Goal: Contribute content: Contribute content

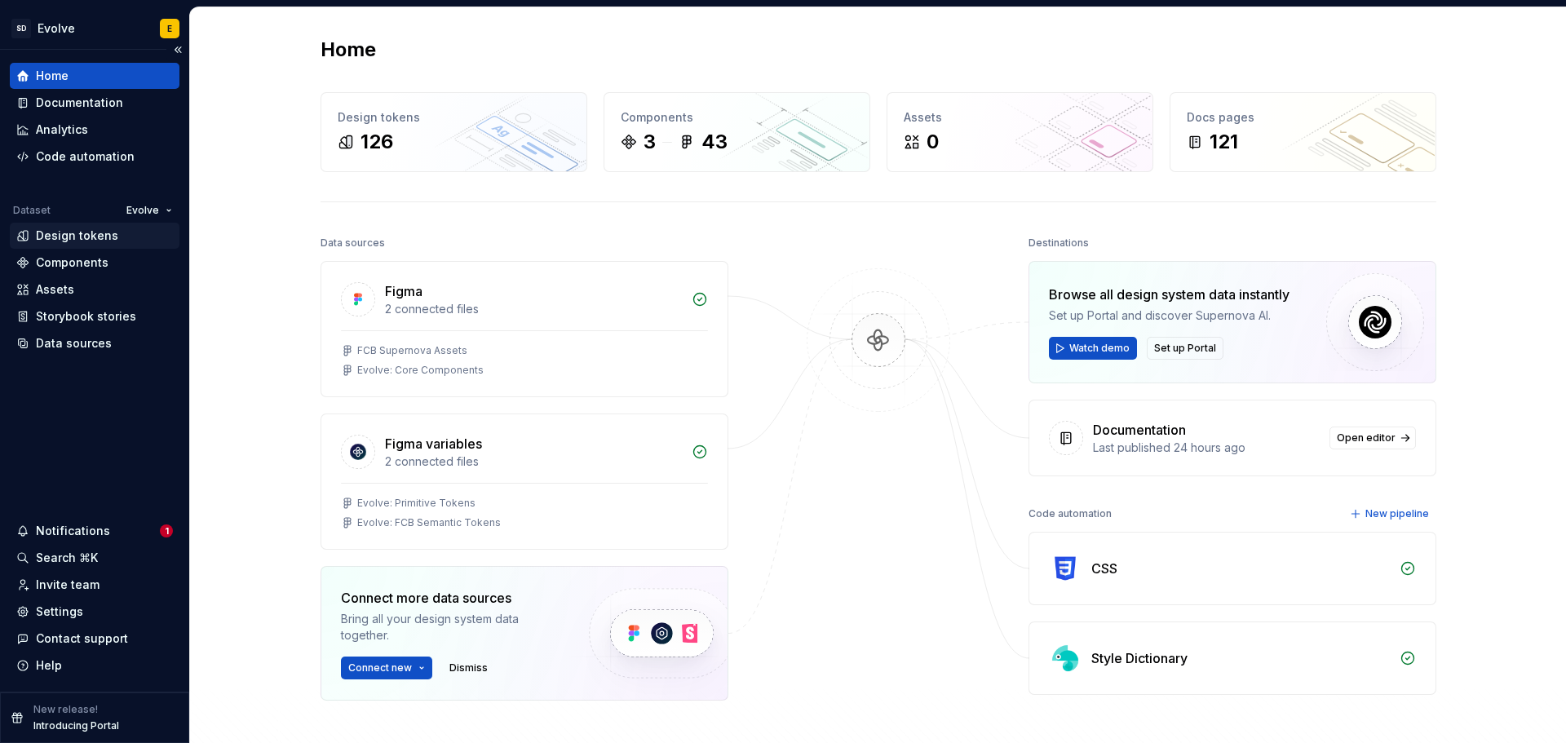
click at [73, 235] on div "Design tokens" at bounding box center [77, 236] width 82 height 16
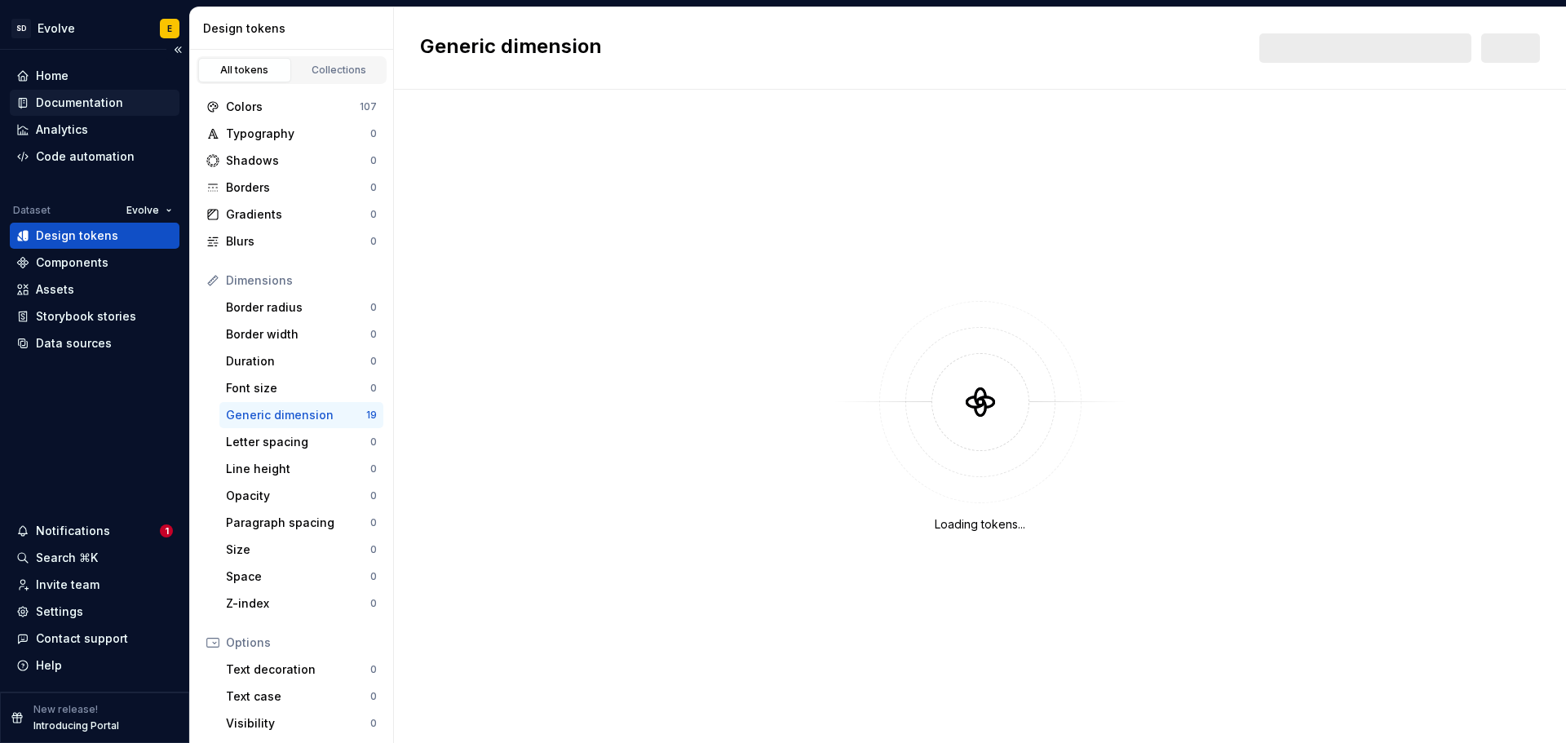
click at [81, 99] on div "Documentation" at bounding box center [79, 103] width 87 height 16
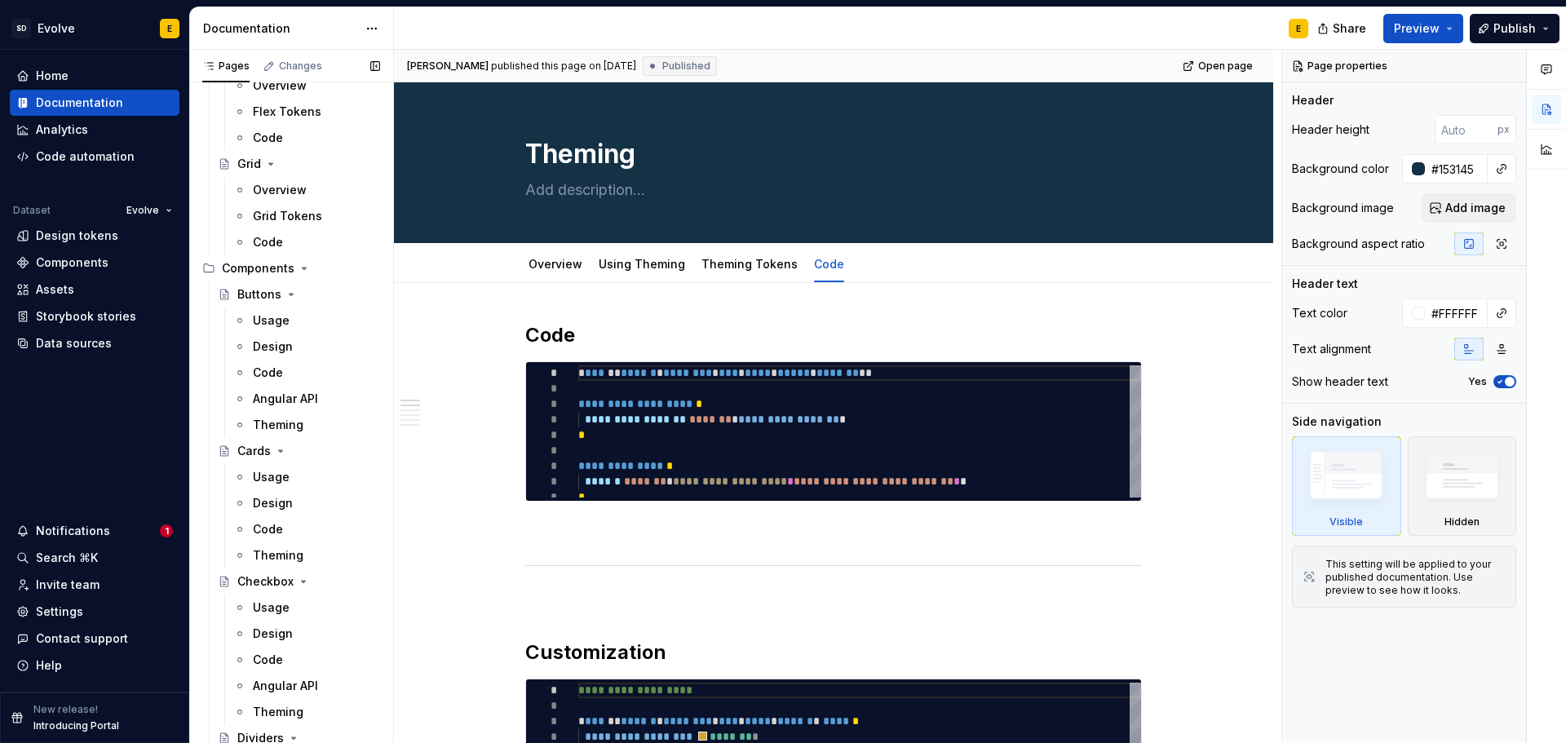
scroll to position [1060, 0]
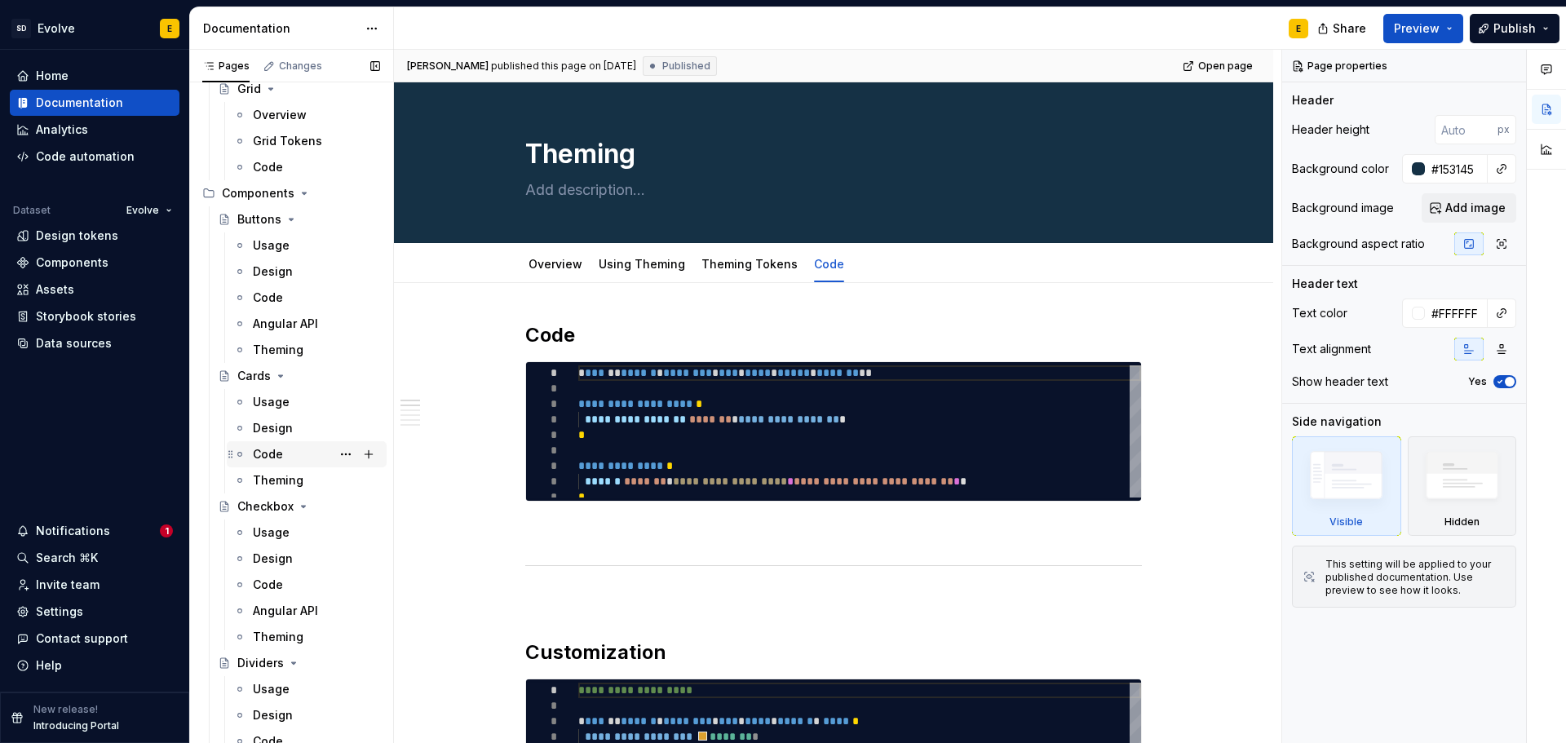
click at [268, 454] on div "Code" at bounding box center [268, 454] width 30 height 16
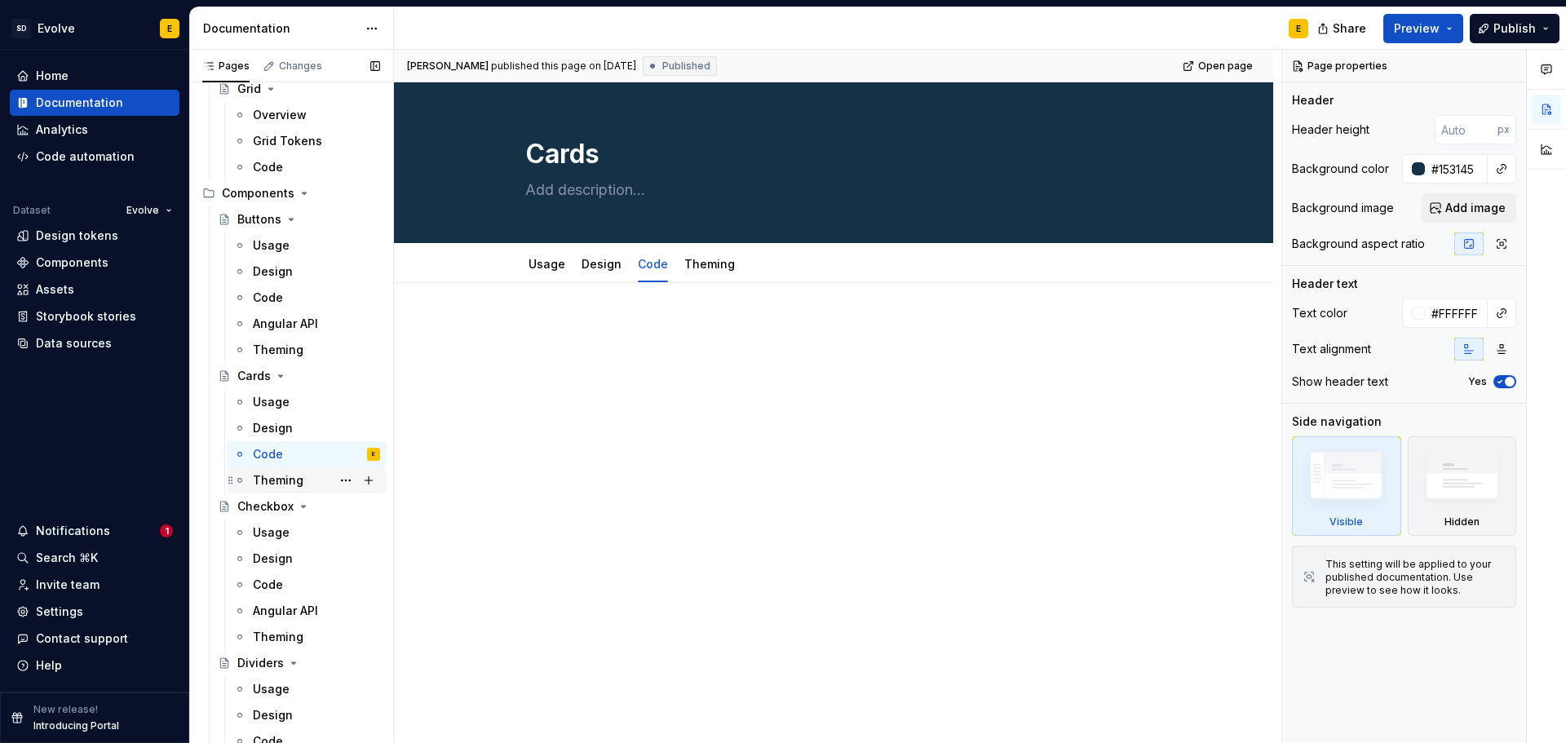
click at [252, 476] on div "Theming" at bounding box center [306, 480] width 147 height 23
click at [554, 262] on link "Usage" at bounding box center [546, 264] width 37 height 14
click at [593, 263] on link "Design" at bounding box center [601, 264] width 40 height 14
type textarea "*"
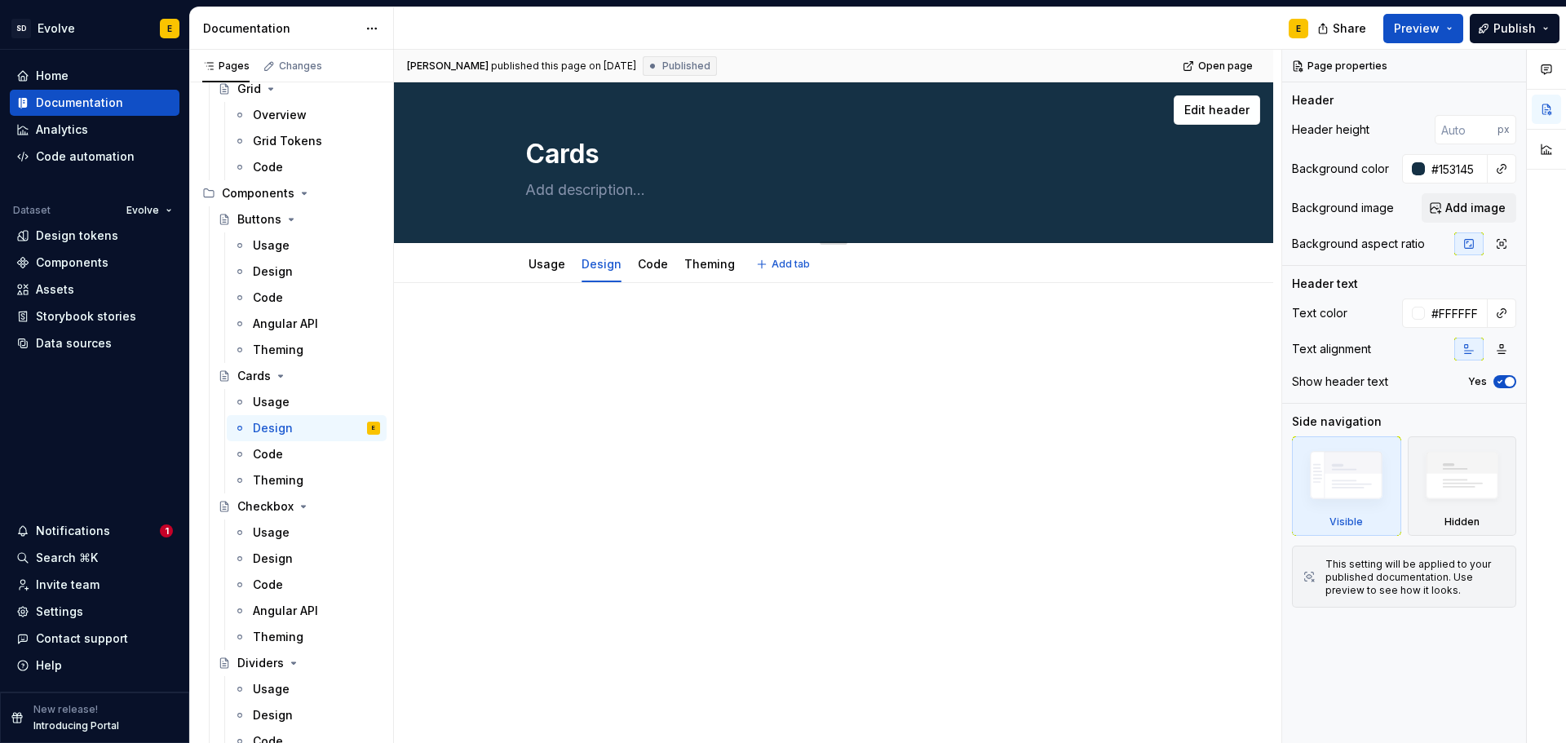
click at [568, 188] on textarea at bounding box center [830, 190] width 617 height 26
paste textarea "Cards display content and actions about a single subject"
type textarea "Cards display content and actions about a single subject"
type textarea "*"
type textarea "Cards display content and actions about a single subject"
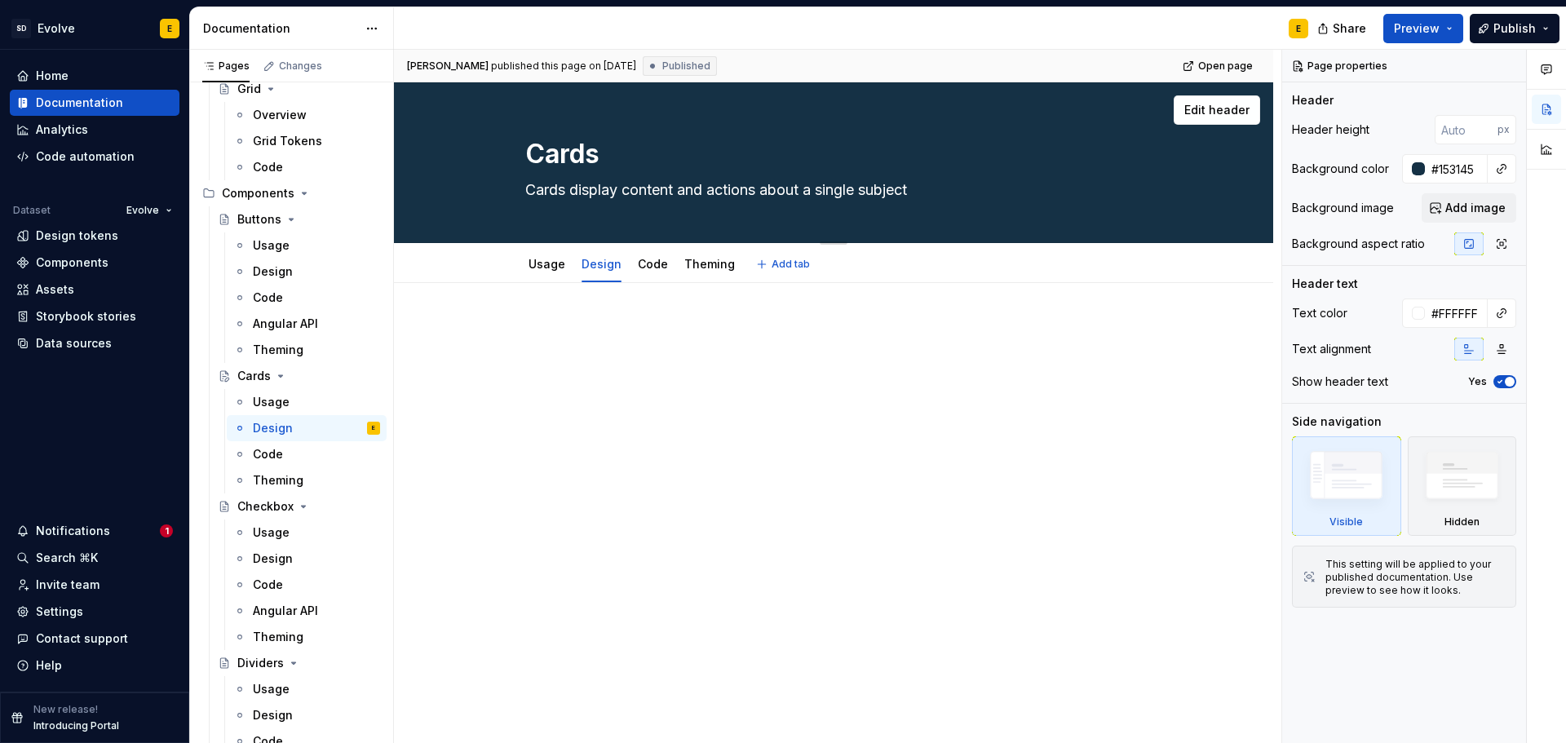
click at [663, 187] on textarea "Cards display content and actions about a single subject" at bounding box center [830, 190] width 617 height 26
click at [777, 187] on textarea "Cards display content and actions about a single subject" at bounding box center [830, 190] width 617 height 26
click at [700, 186] on textarea "Cards display content and actions about a single subject" at bounding box center [830, 190] width 617 height 26
drag, startPoint x: 679, startPoint y: 189, endPoint x: 763, endPoint y: 190, distance: 84.0
click at [763, 190] on textarea "Cards display content and actions about a single subject" at bounding box center [830, 190] width 617 height 26
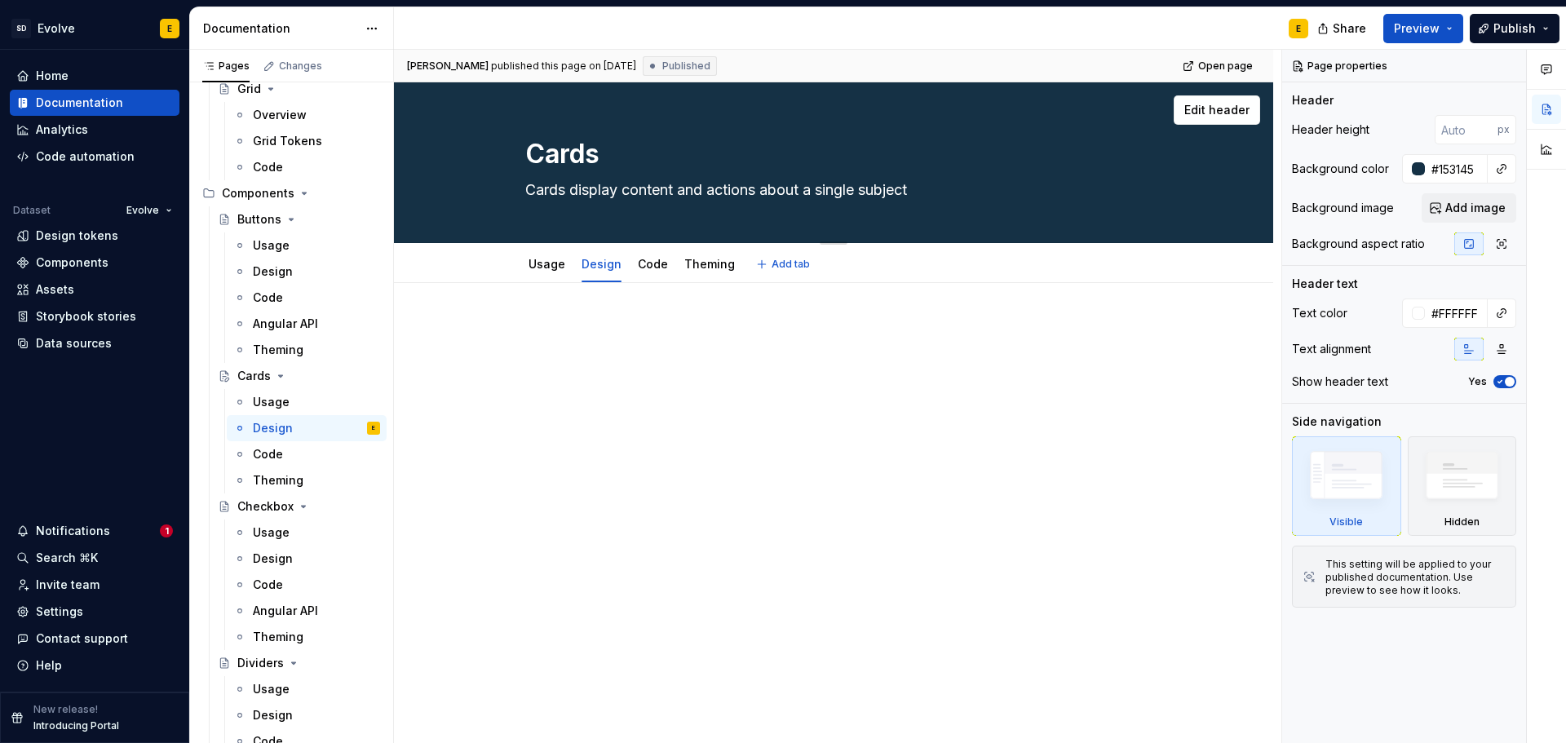
type textarea "*"
type textarea "Cards display content about a single subject"
type textarea "*"
type textarea "Cards display content about a single subject"
click at [650, 184] on textarea "Cards display content about a single subject" at bounding box center [830, 190] width 617 height 26
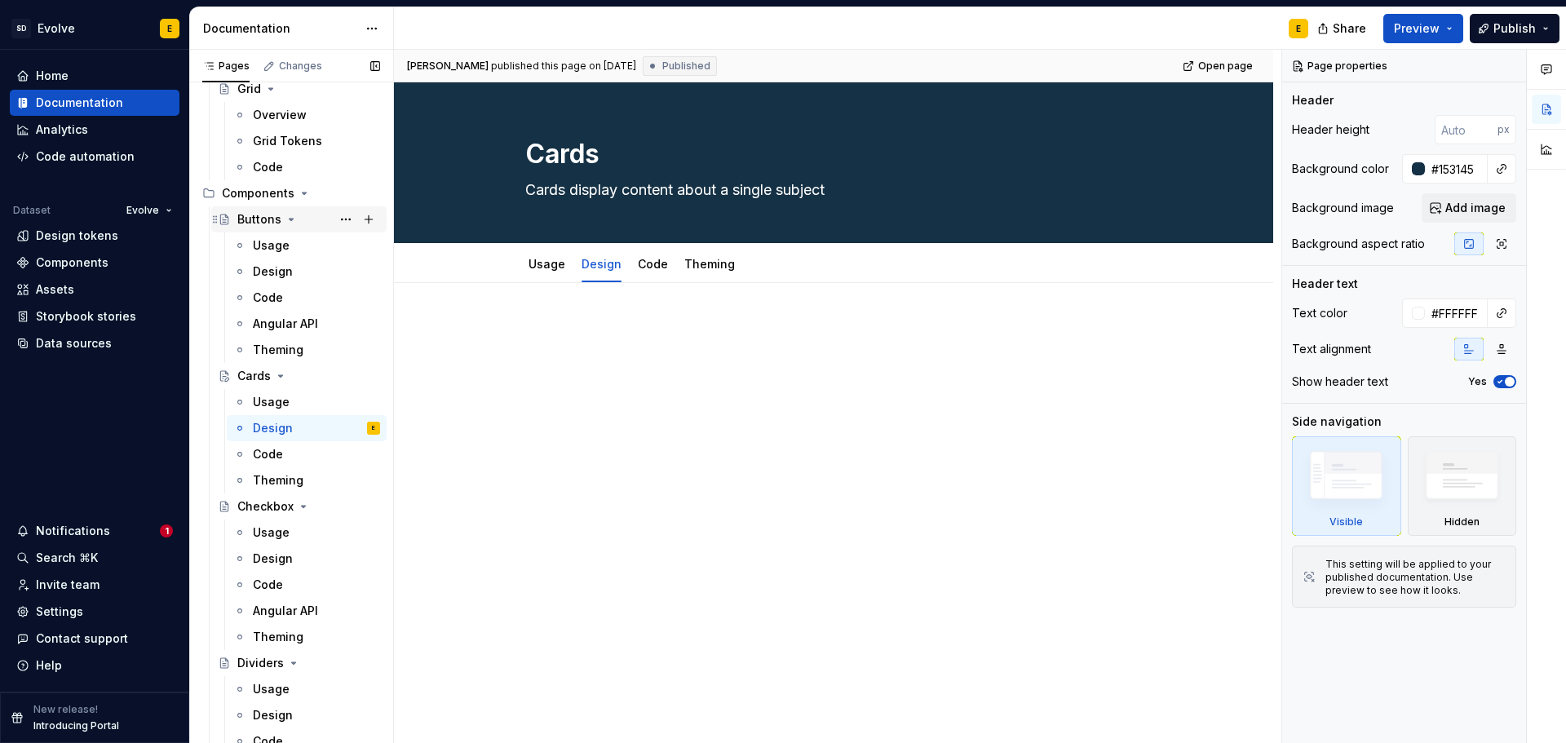
click at [258, 212] on div "Buttons" at bounding box center [259, 219] width 44 height 16
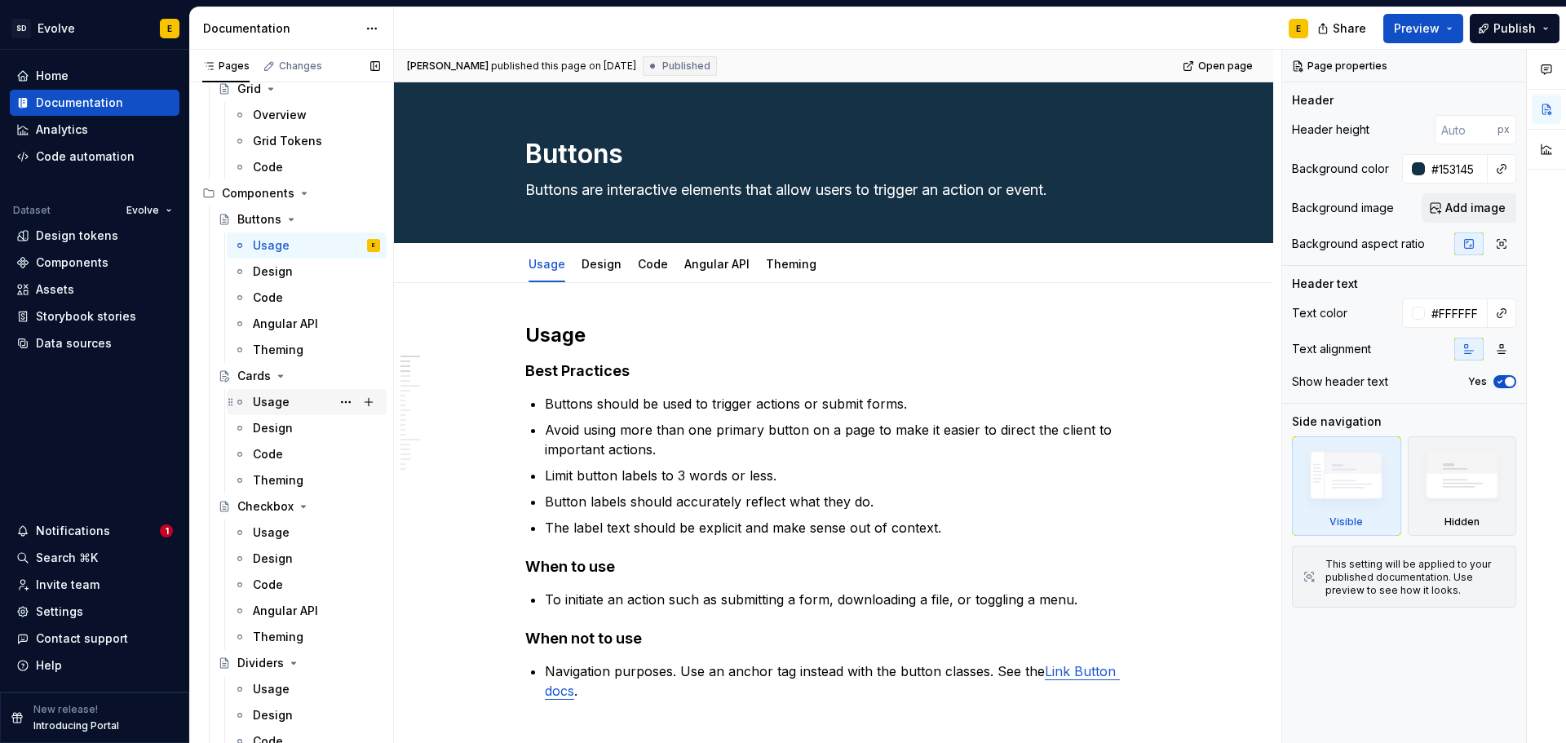
click at [273, 399] on div "Usage" at bounding box center [271, 402] width 37 height 16
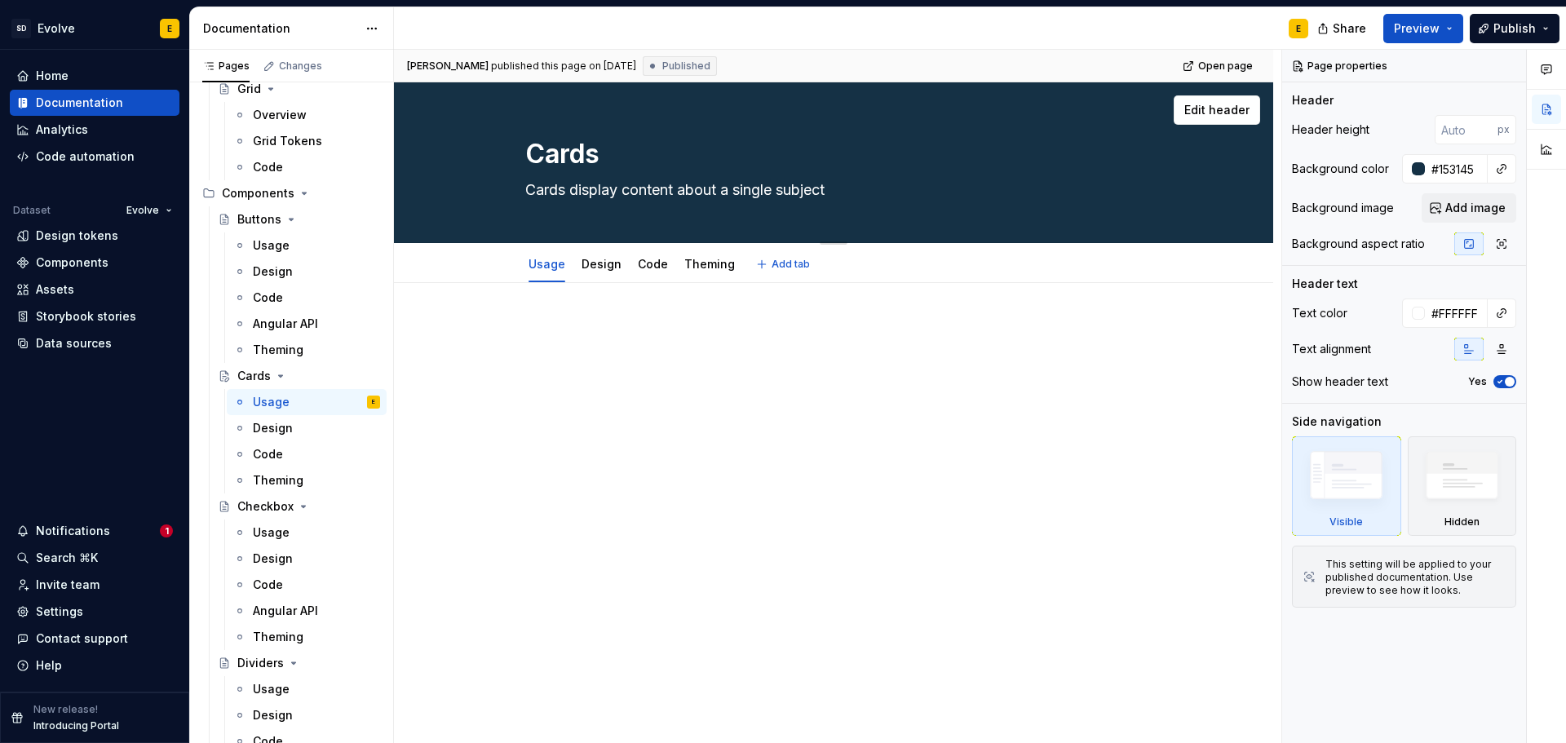
click at [677, 193] on textarea "Cards display content about a single subject" at bounding box center [830, 190] width 617 height 26
click at [681, 183] on textarea "Cards display content about a single subject" at bounding box center [830, 190] width 617 height 26
click at [675, 192] on textarea "Cards display content about a single subject" at bounding box center [830, 190] width 617 height 26
type textarea "*"
type textarea "Cards display content about a single subject"
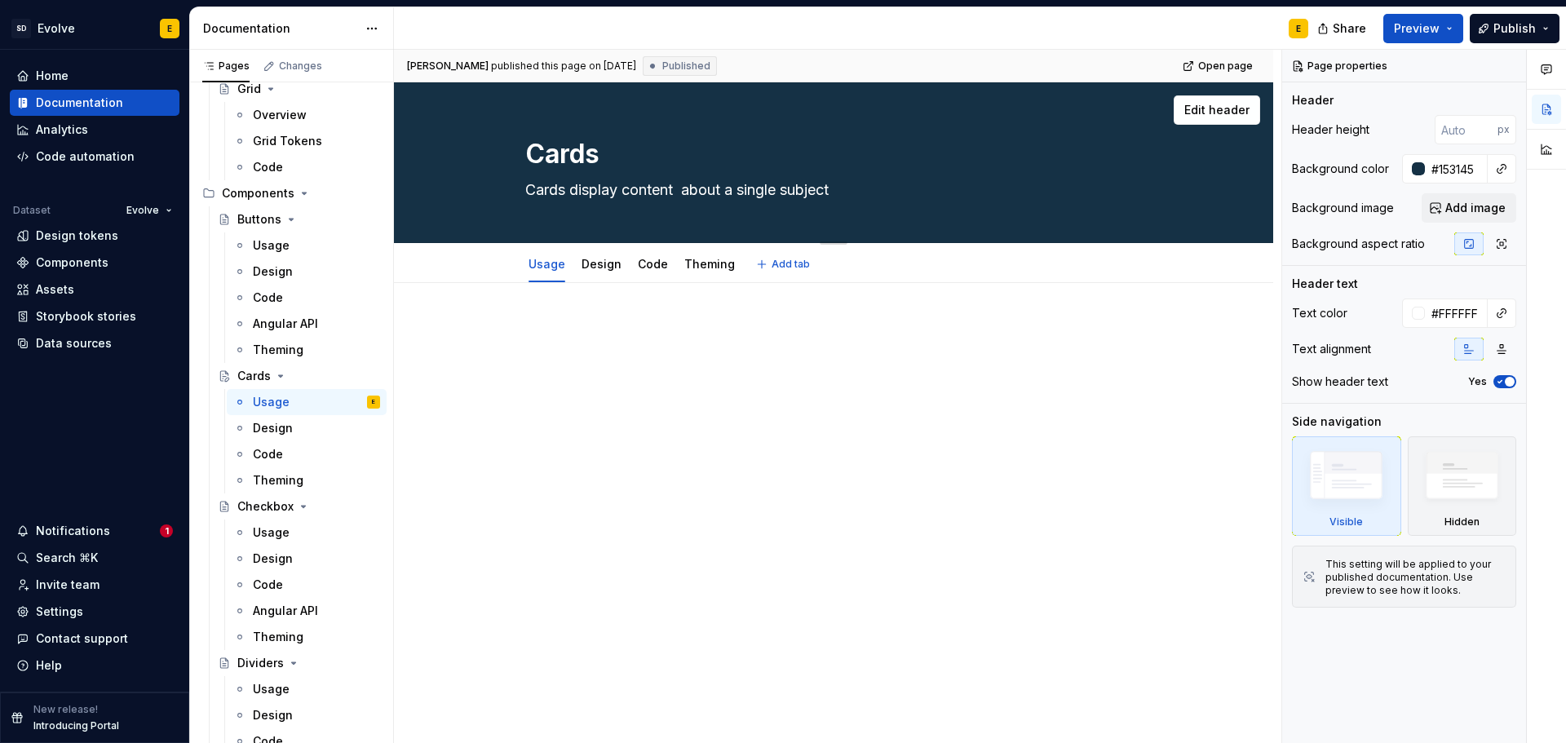
type textarea "*"
type textarea "Cards display content a about a single subject"
type textarea "*"
type textarea "Cards display content an about a single subject"
type textarea "*"
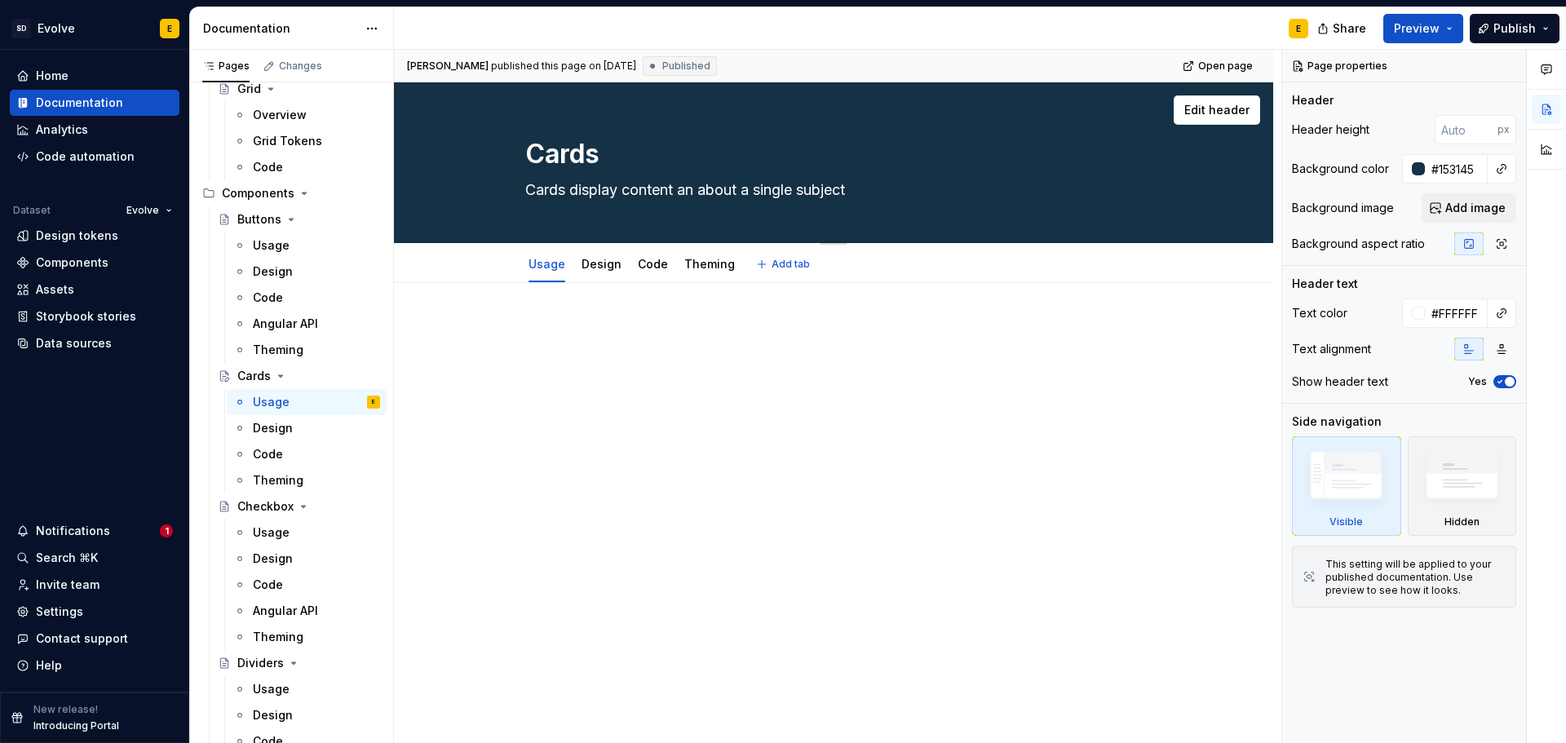
type textarea "Cards display content and about a single subject"
type textarea "*"
type textarea "Cards display content and about a single subject"
type textarea "*"
type textarea "Cards display content and a about a single subject"
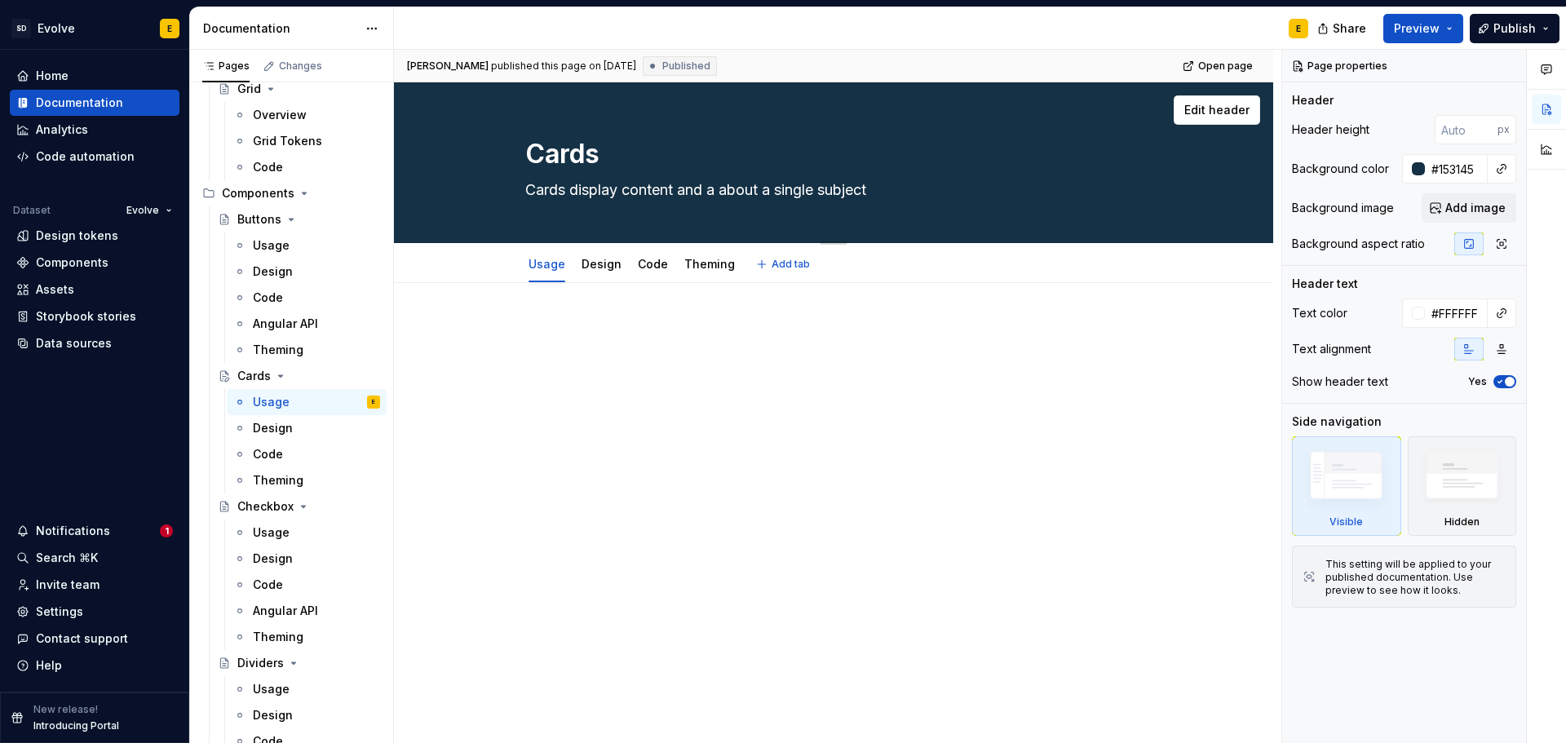
type textarea "*"
type textarea "Cards display content and ac about a single subject"
type textarea "*"
type textarea "Cards display content and act about a single subject"
type textarea "*"
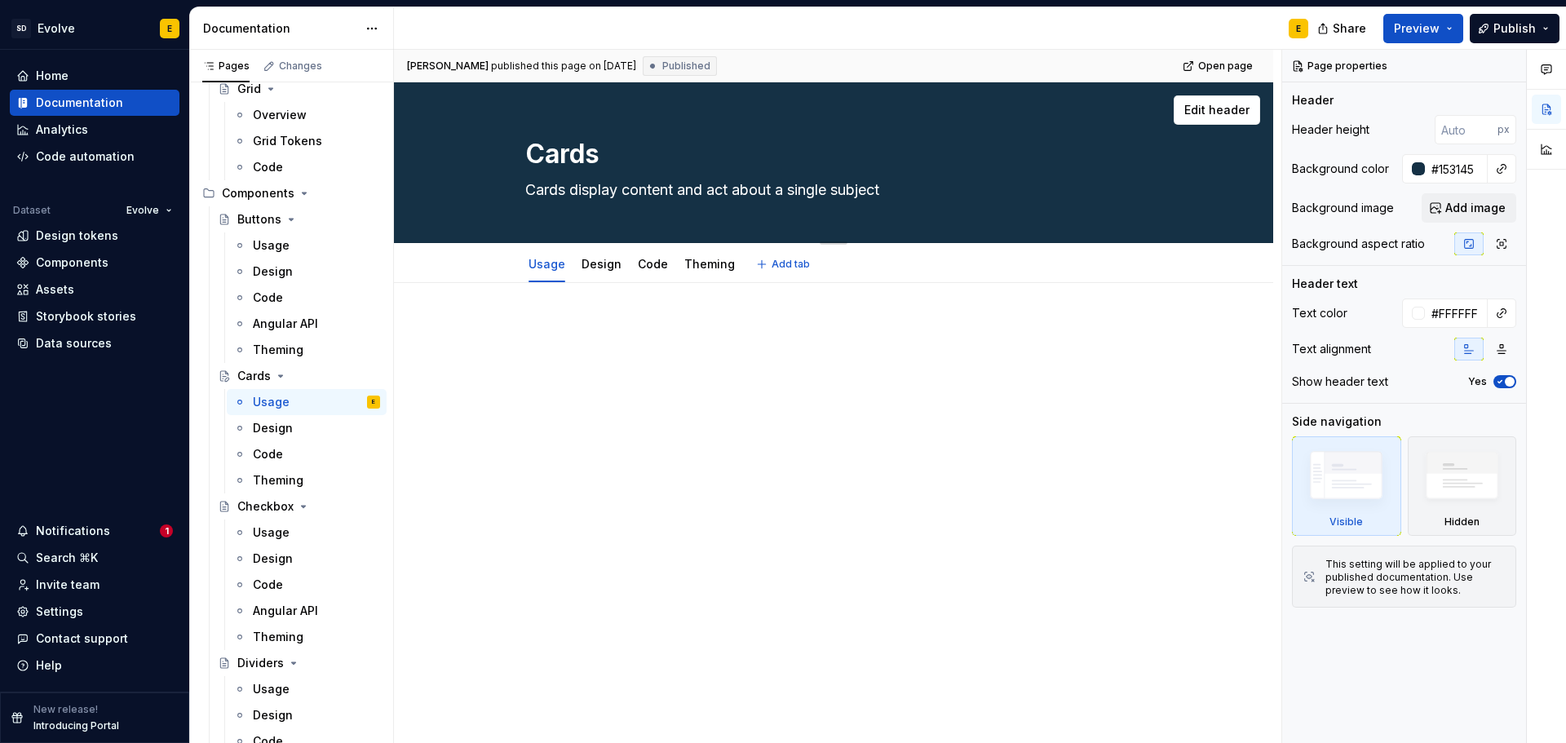
type textarea "Cards display content and acti about a single subject"
type textarea "*"
type textarea "Cards display content and actio about a single subject"
type textarea "*"
type textarea "Cards display content and action about a single subject"
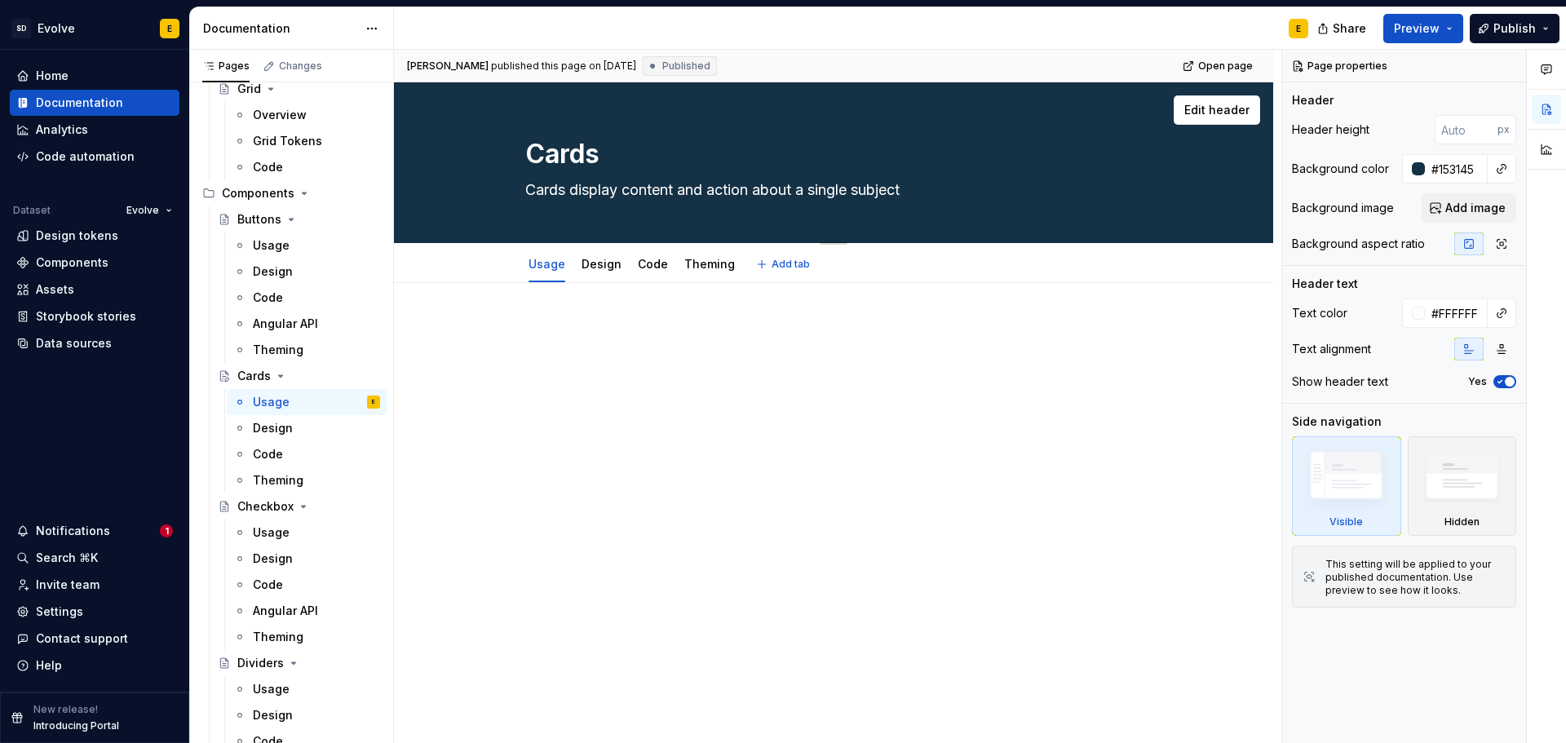
type textarea "*"
type textarea "Cards display content and actions about a single subject"
click at [928, 192] on textarea "Cards display content and actions about a single subject" at bounding box center [830, 190] width 617 height 26
type textarea "*"
type textarea "Cards display content and actions about a single subject."
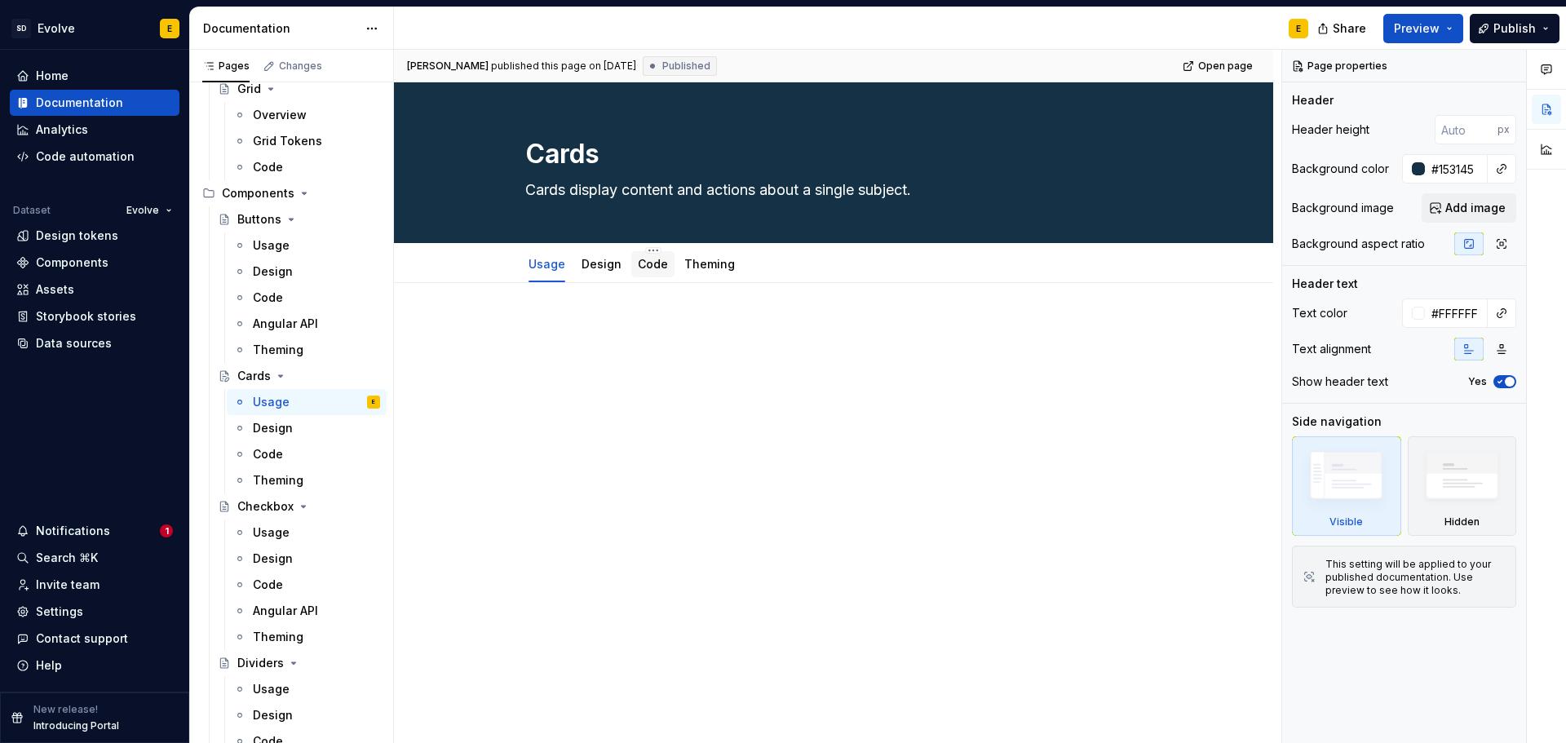
type textarea "*"
type textarea "Cards display content and actions about a single subject."
click at [646, 267] on link "Code" at bounding box center [653, 264] width 30 height 14
type textarea "*"
click at [600, 309] on div at bounding box center [833, 454] width 879 height 343
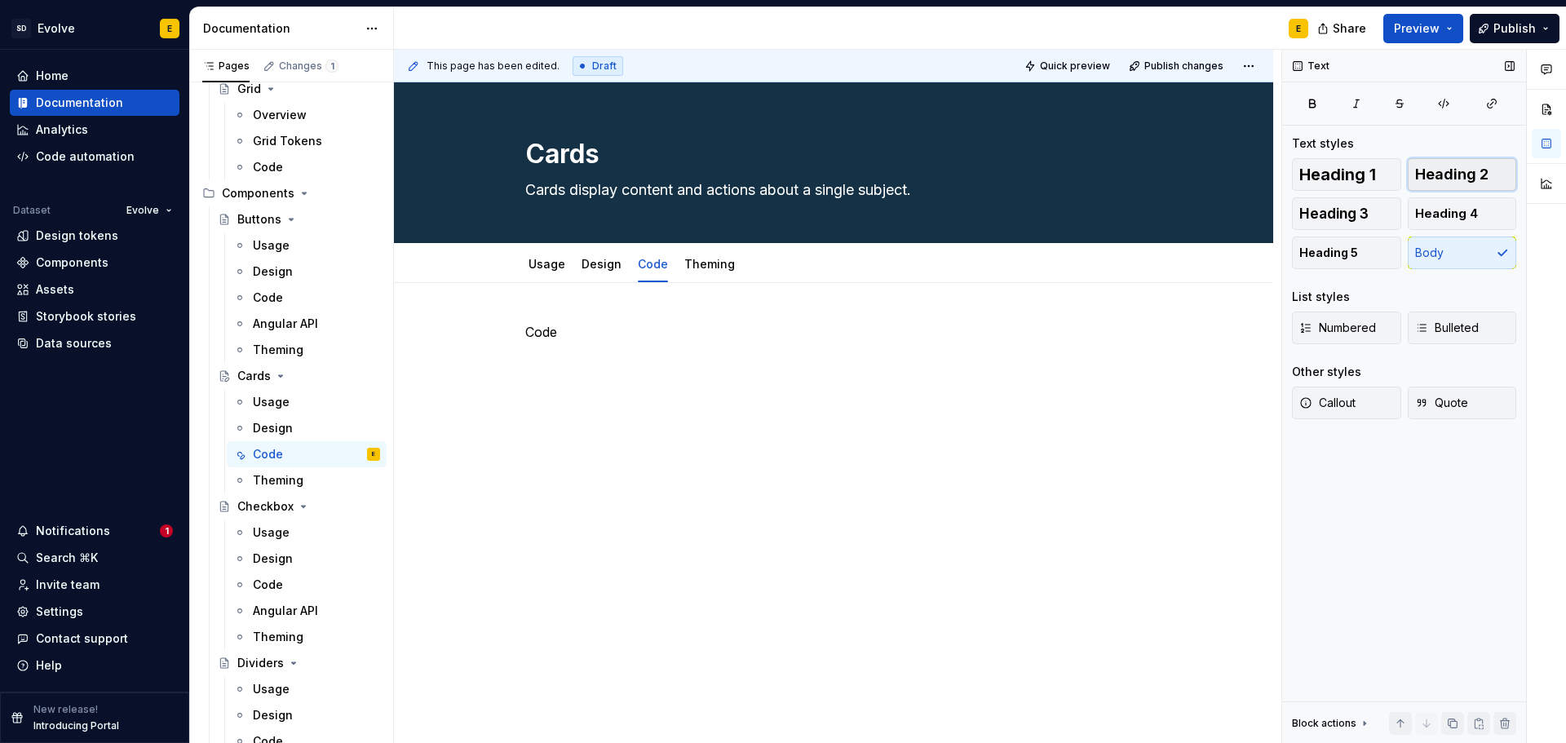
click at [1461, 179] on span "Heading 2" at bounding box center [1451, 174] width 73 height 16
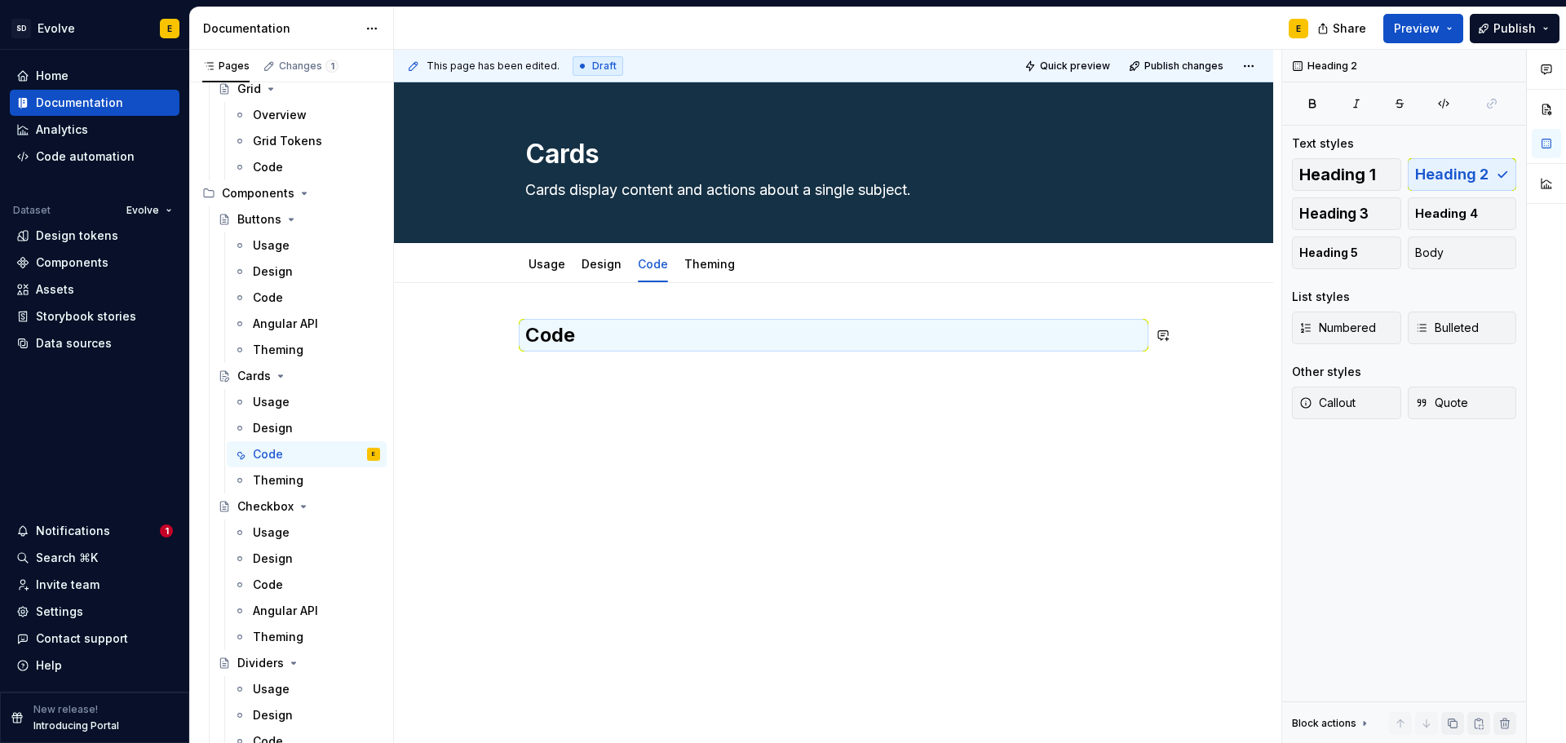
click at [595, 383] on div "Code" at bounding box center [833, 353] width 617 height 62
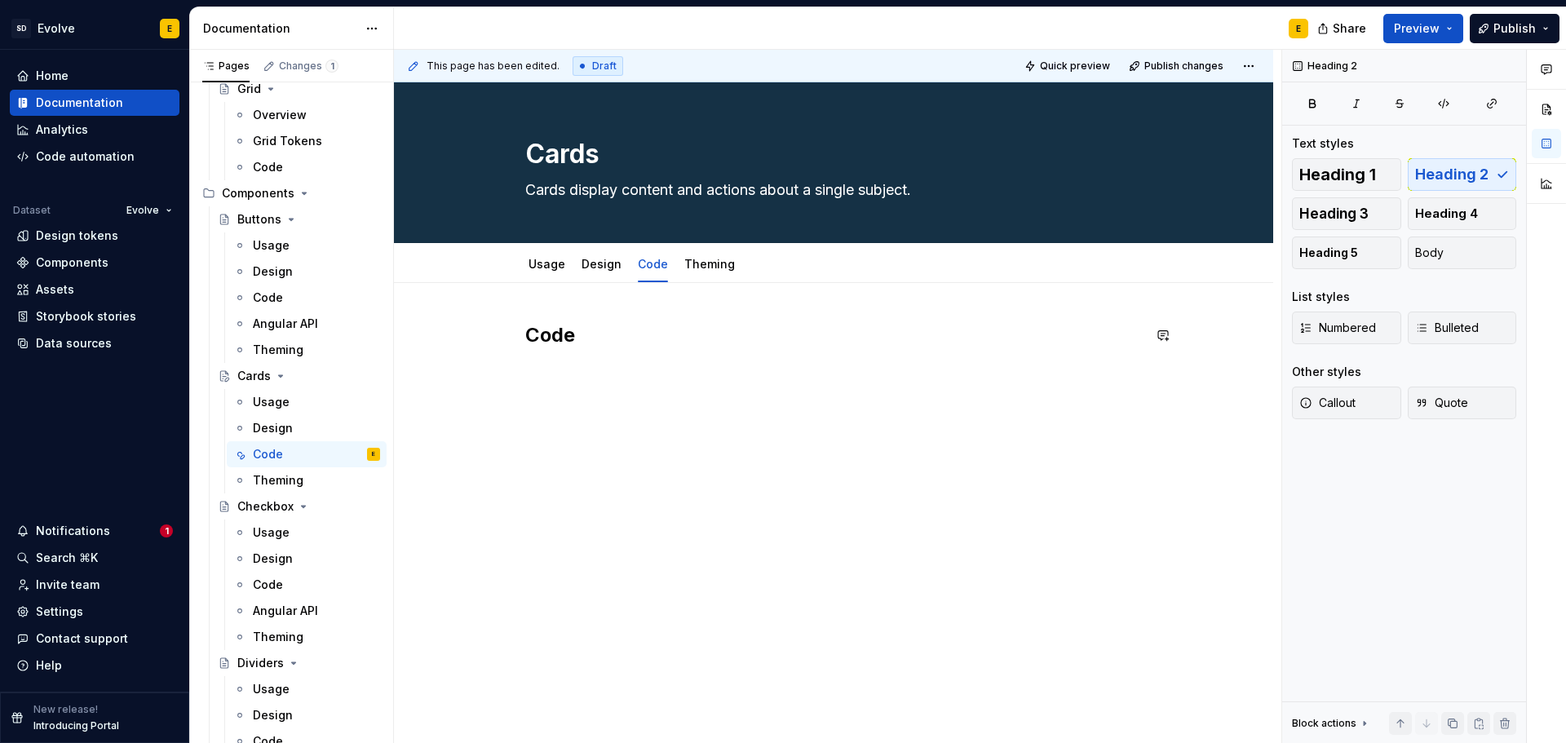
click at [551, 375] on div "Code" at bounding box center [833, 353] width 617 height 62
click at [553, 389] on div "Code" at bounding box center [833, 363] width 617 height 82
click at [595, 397] on div "Code" at bounding box center [833, 363] width 617 height 82
click at [544, 388] on div "Code" at bounding box center [833, 363] width 617 height 82
click at [607, 342] on h2 "Code" at bounding box center [833, 335] width 617 height 26
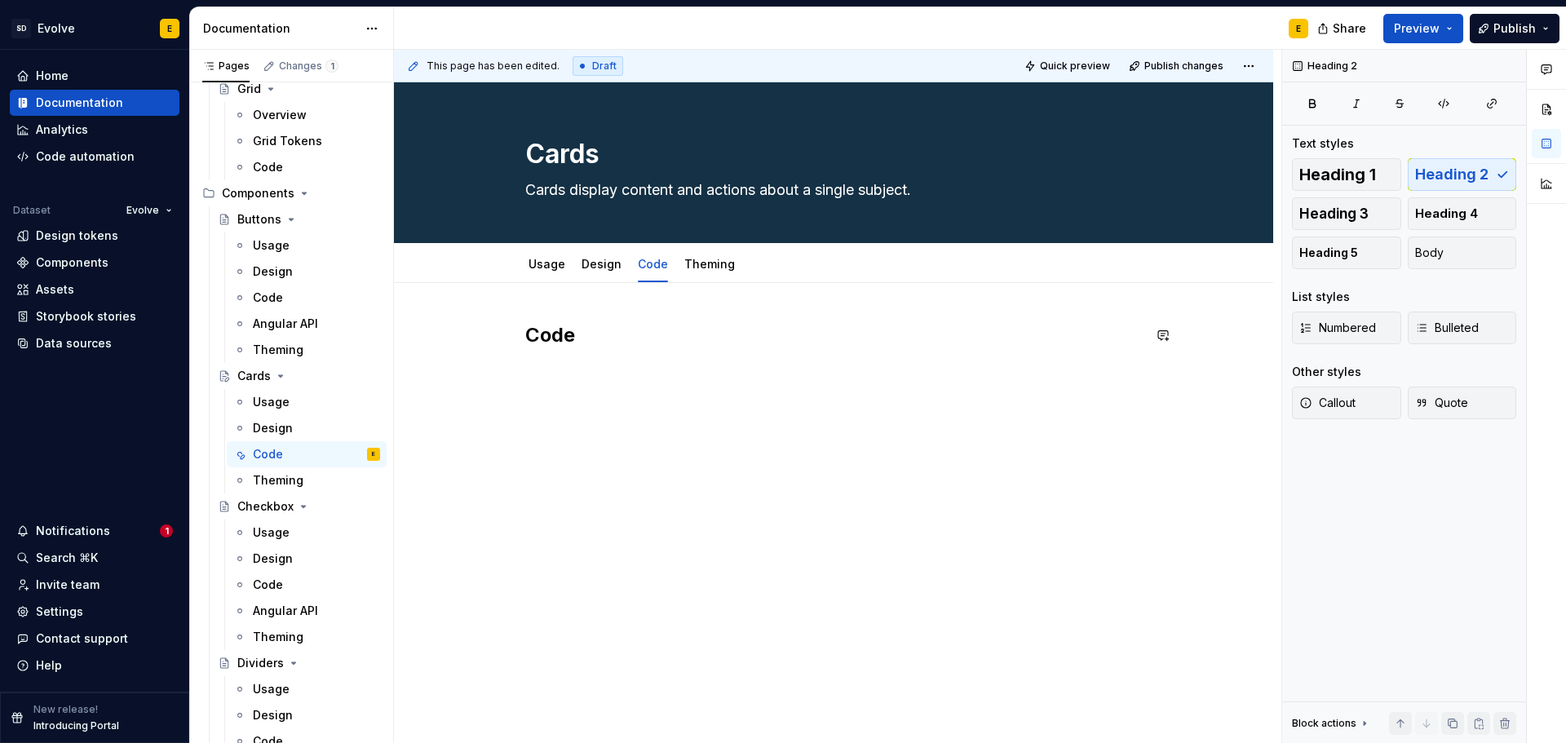
click at [553, 396] on div "Code" at bounding box center [833, 363] width 617 height 82
click at [487, 336] on button "button" at bounding box center [491, 335] width 23 height 23
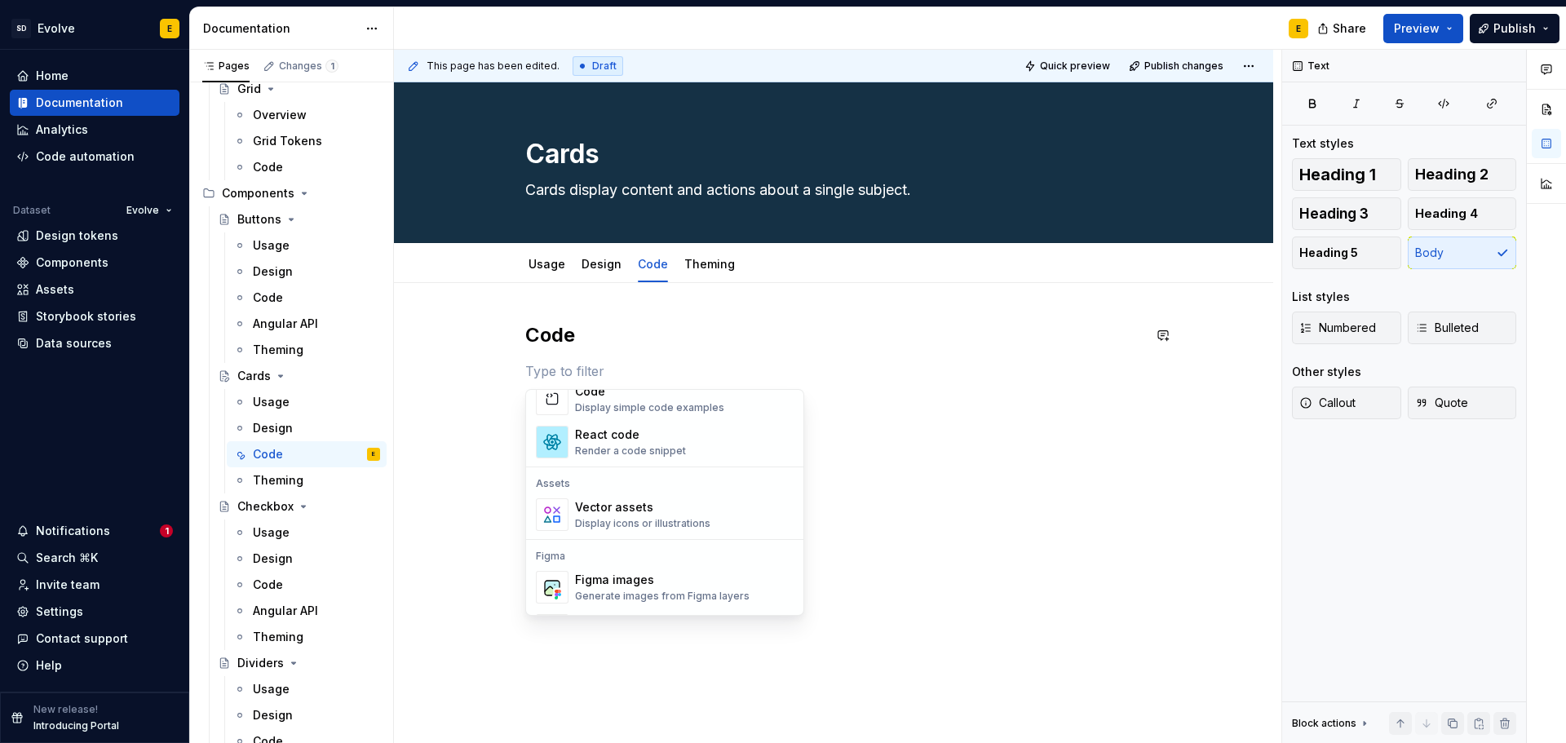
scroll to position [1386, 0]
click at [632, 404] on div "Display simple code examples" at bounding box center [649, 402] width 149 height 13
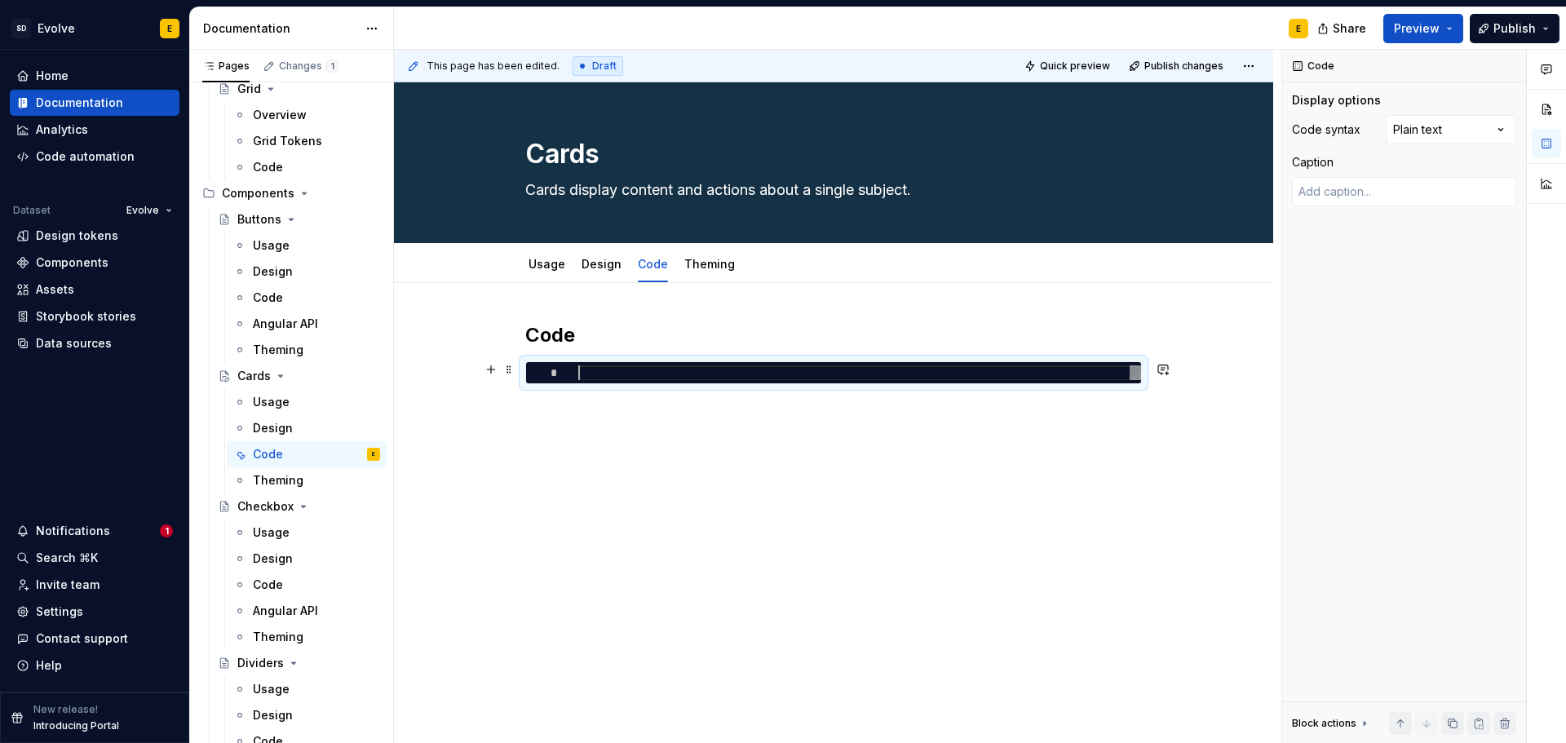
click at [598, 371] on div at bounding box center [859, 372] width 563 height 15
type textarea "*"
type textarea "**********"
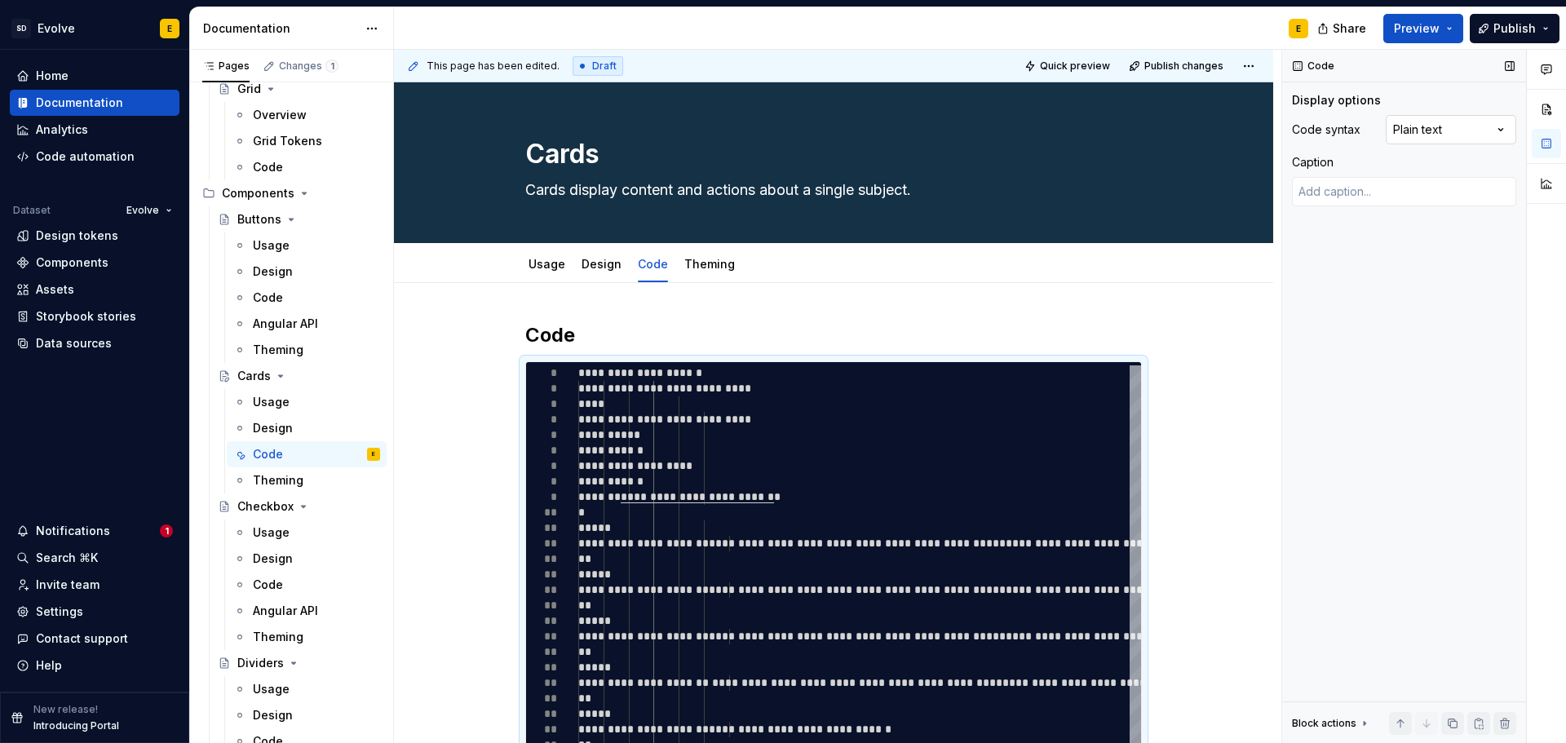
click at [1430, 126] on div "Comments Open comments No comments yet Select ‘Comment’ from the block context …" at bounding box center [1424, 397] width 284 height 694
type textarea "*"
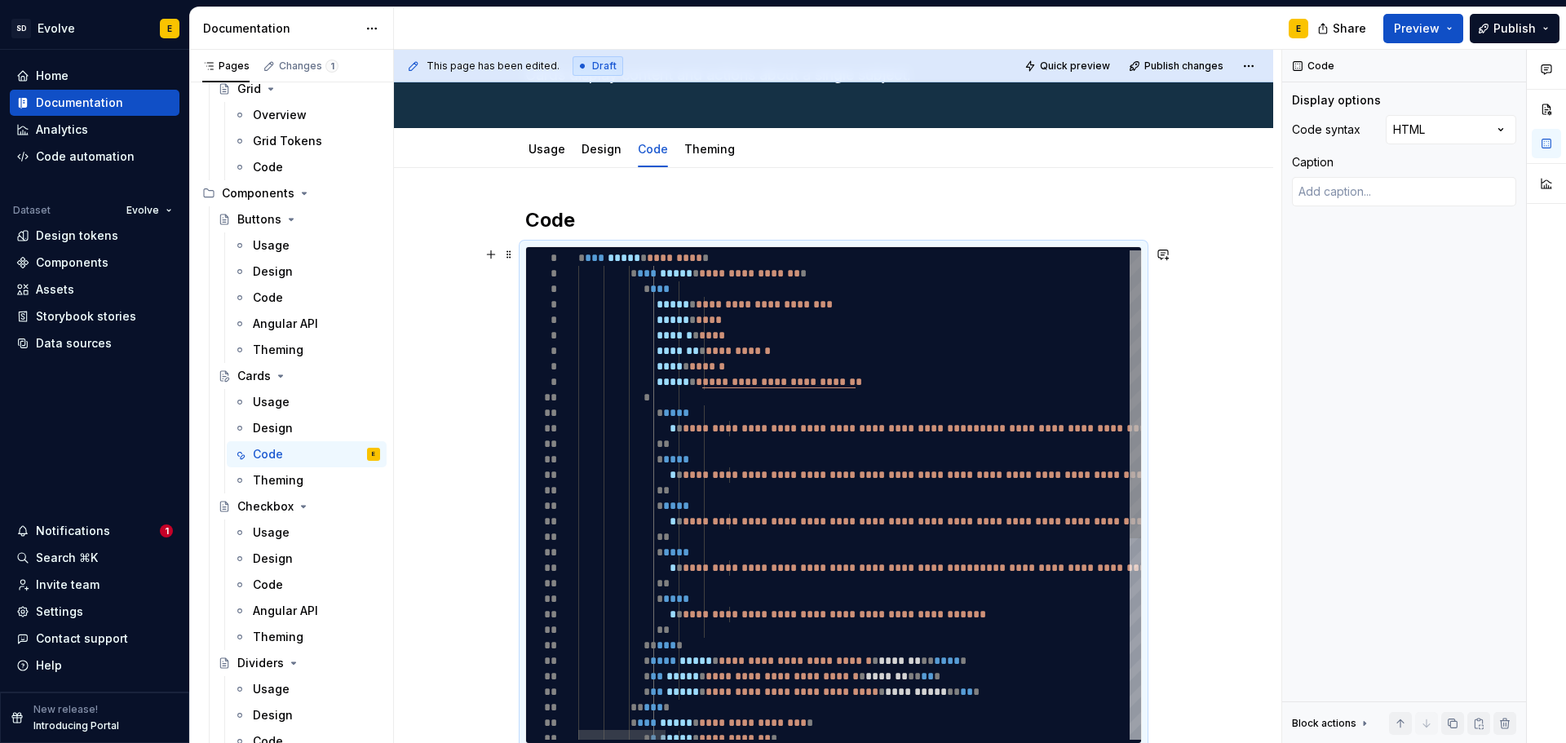
scroll to position [0, 112]
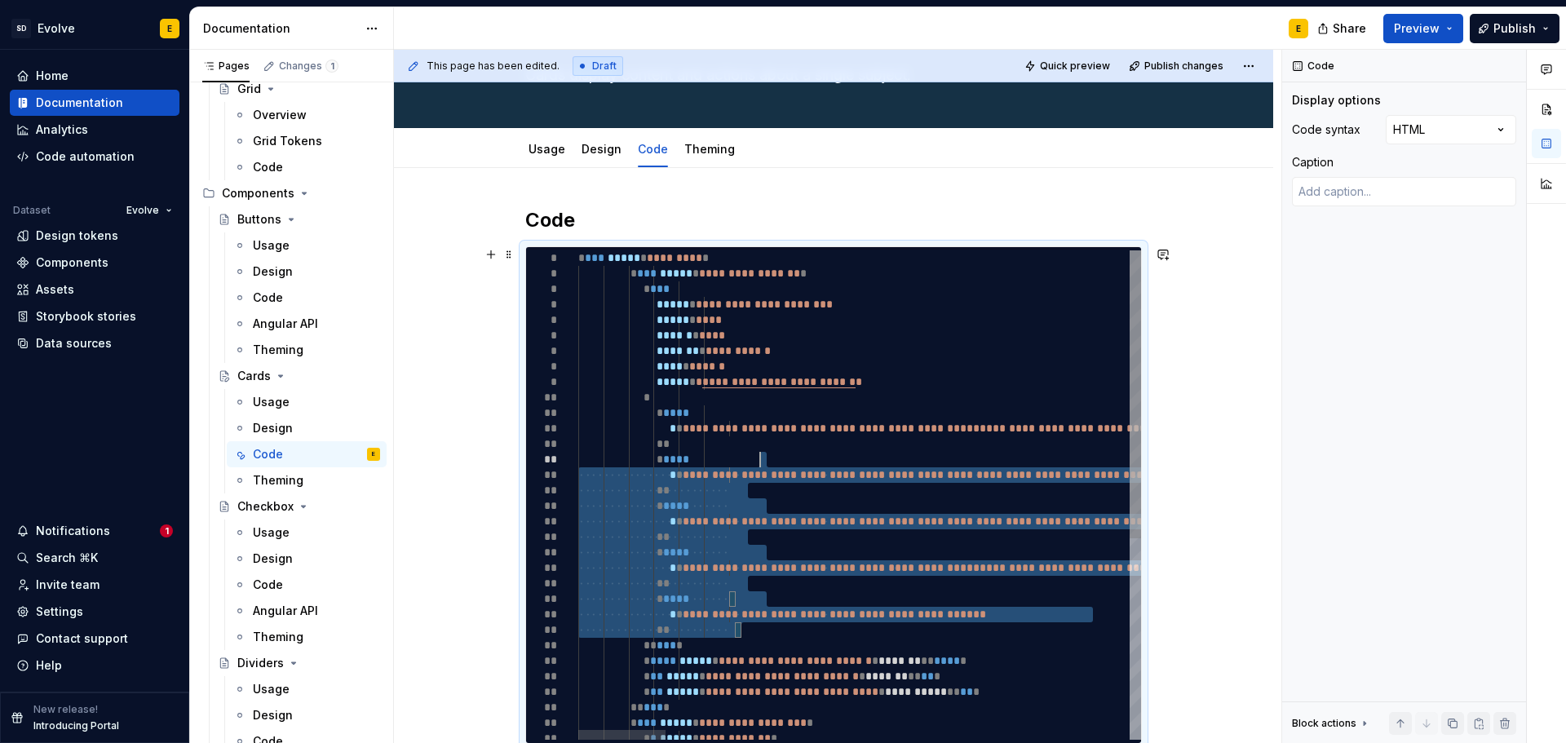
type textarea "**********"
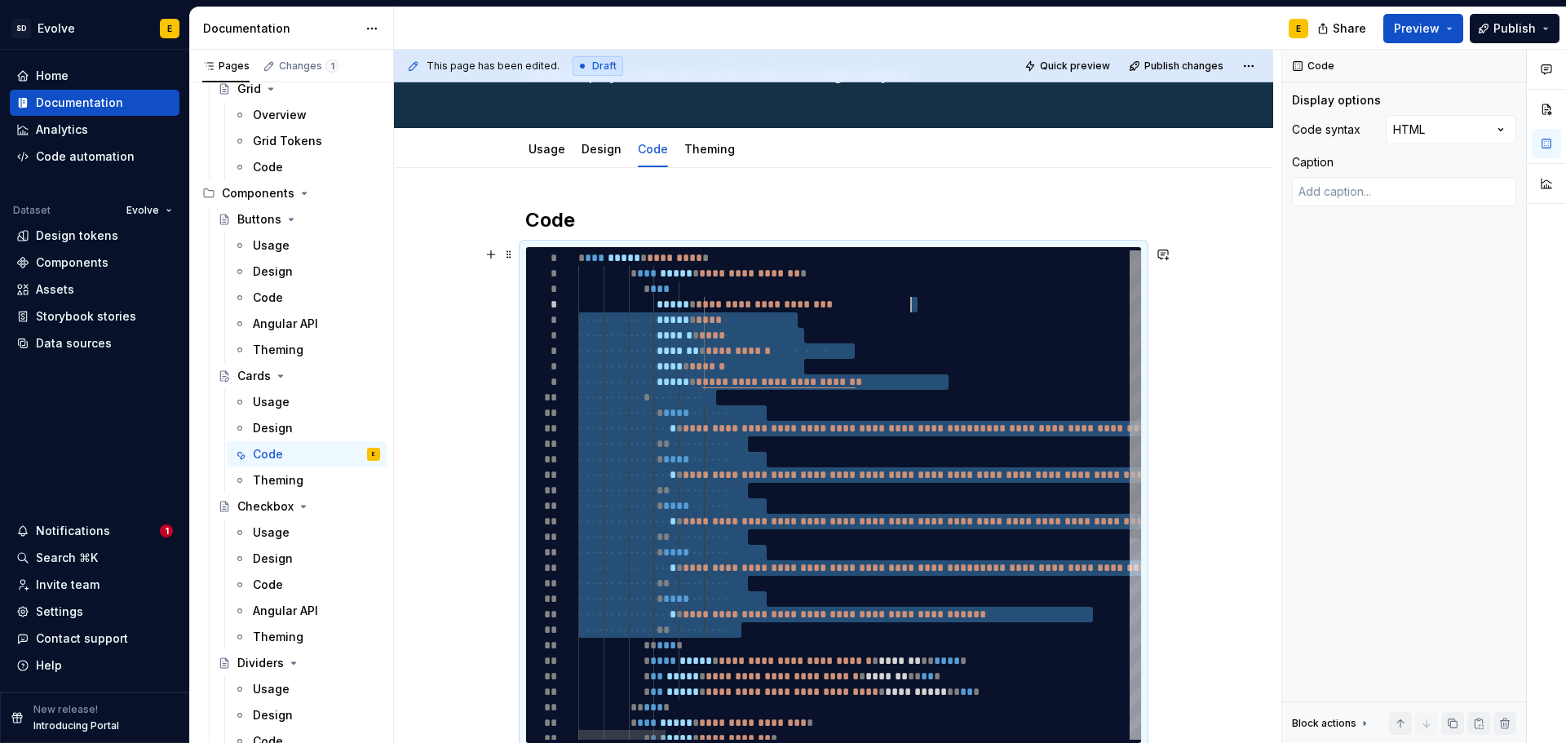
drag, startPoint x: 746, startPoint y: 633, endPoint x: 918, endPoint y: 303, distance: 372.4
type textarea "*"
type textarea "**********"
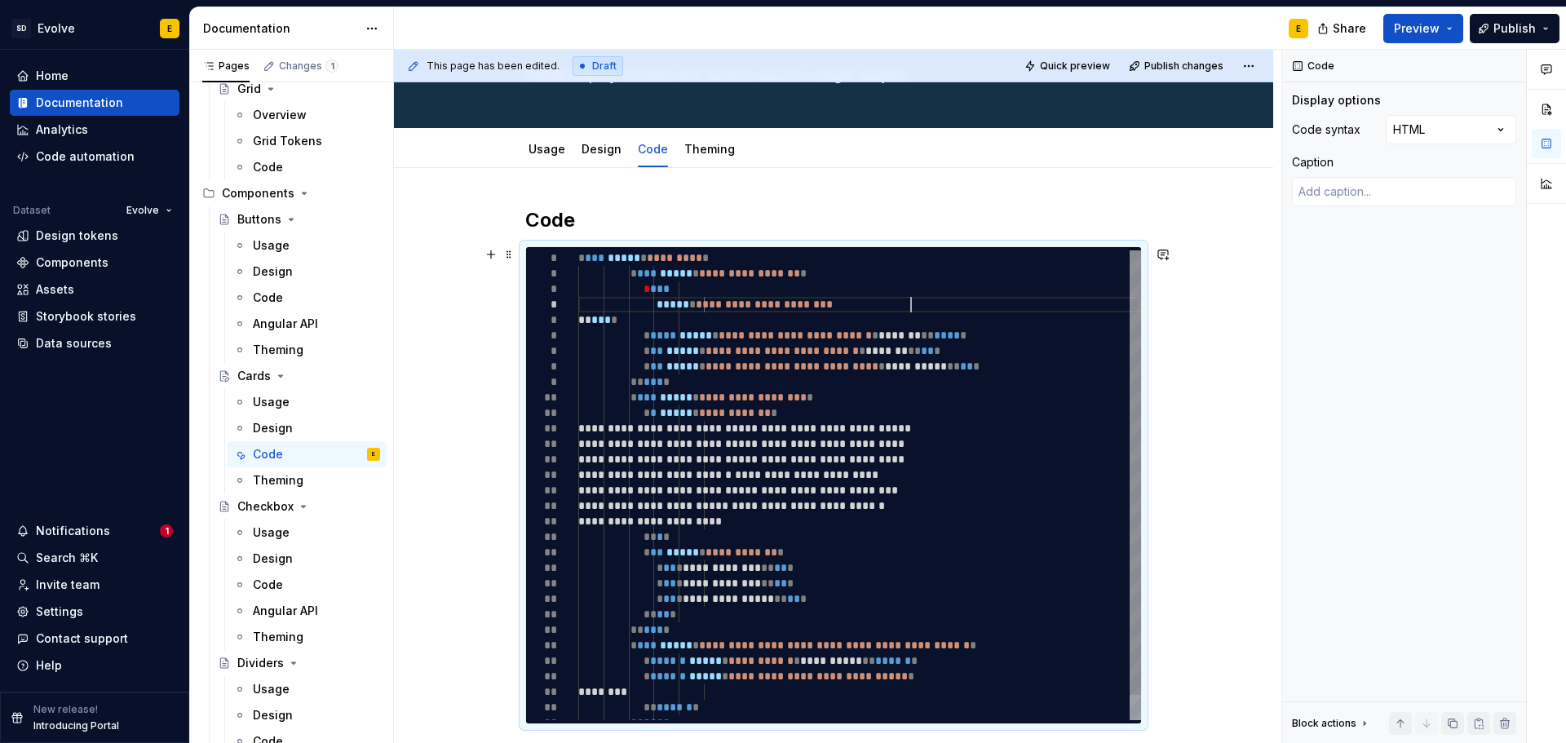
type textarea "*"
type textarea "**********"
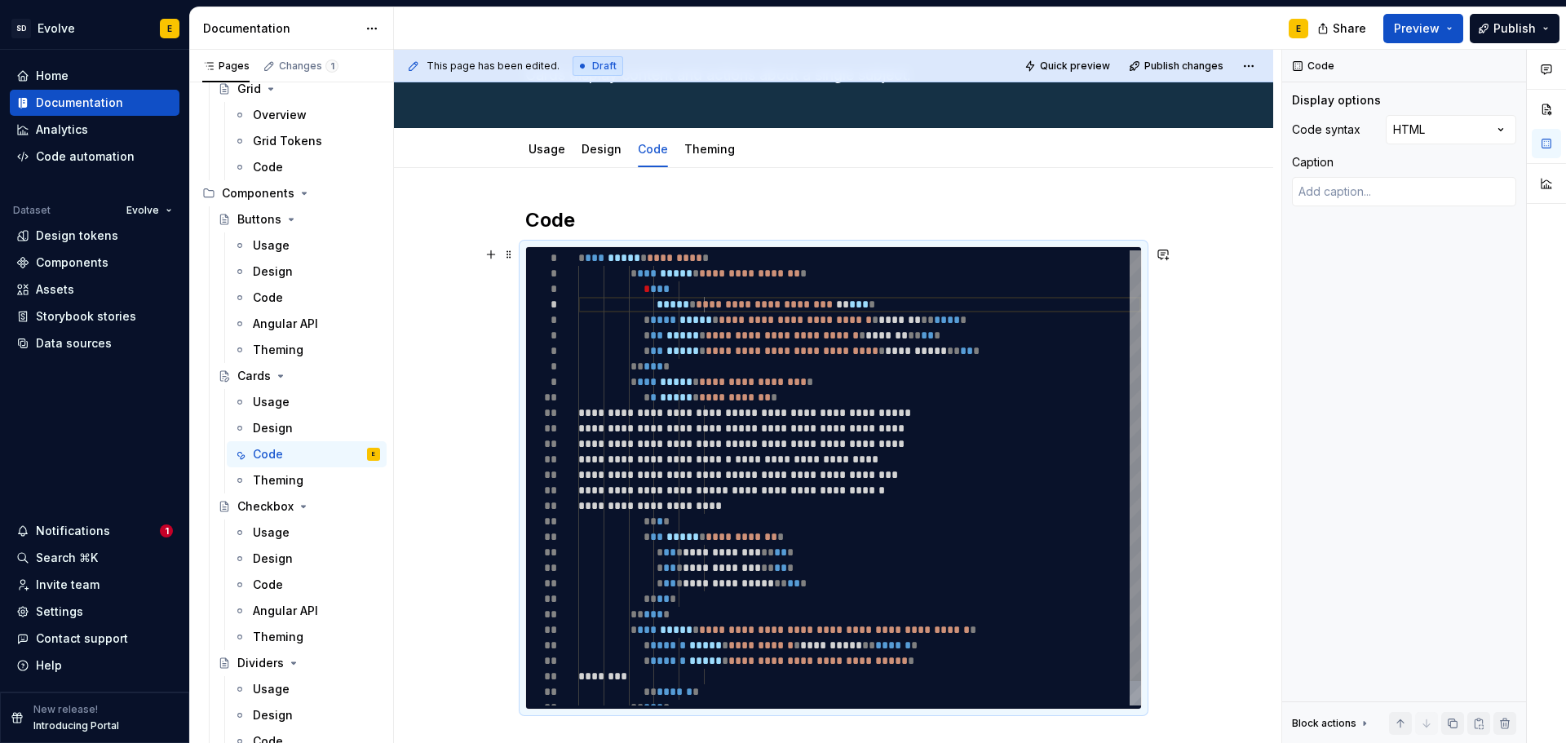
type textarea "*"
type textarea "**********"
type textarea "*"
type textarea "**********"
type textarea "*"
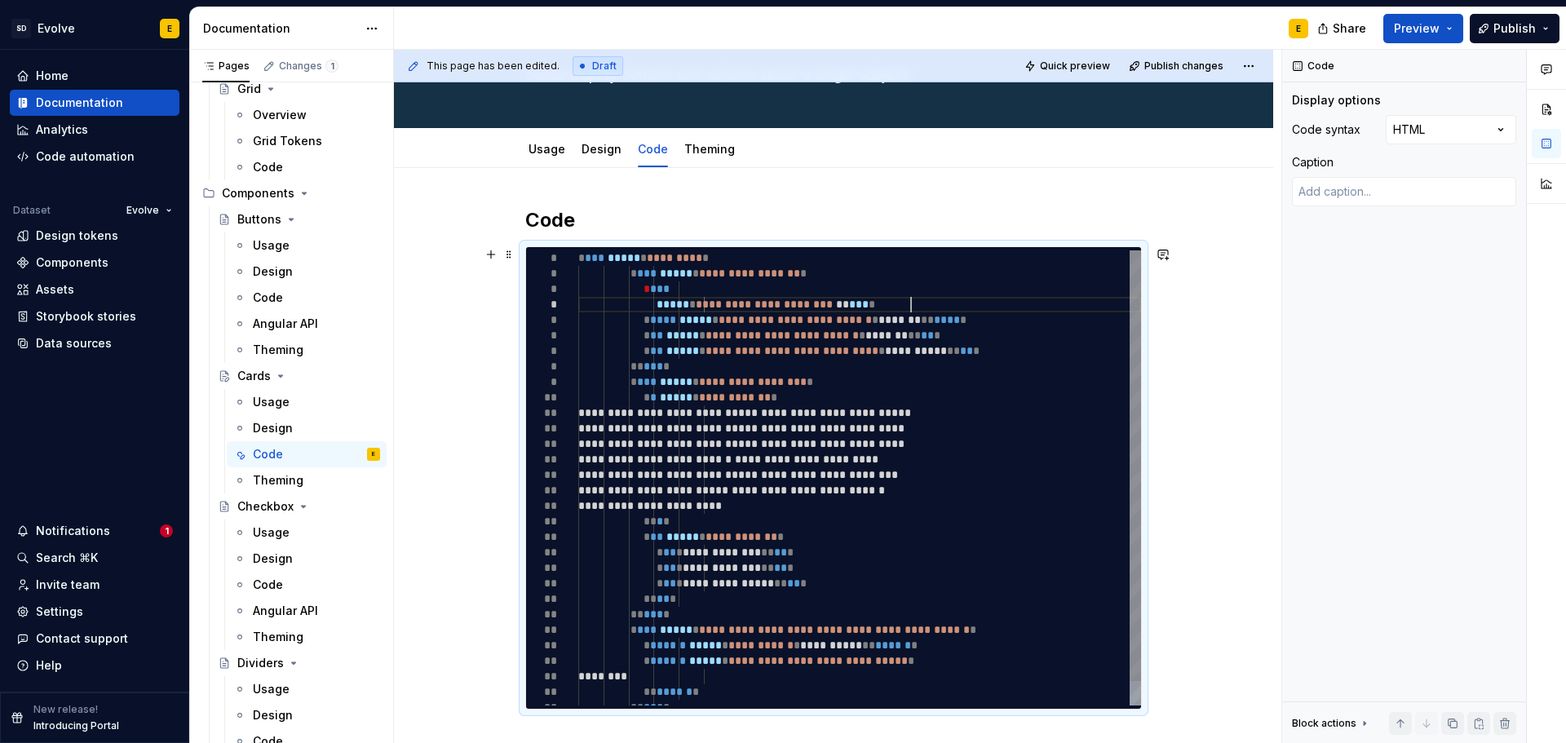
type textarea "**********"
type textarea "*"
type textarea "**********"
type textarea "*"
type textarea "**********"
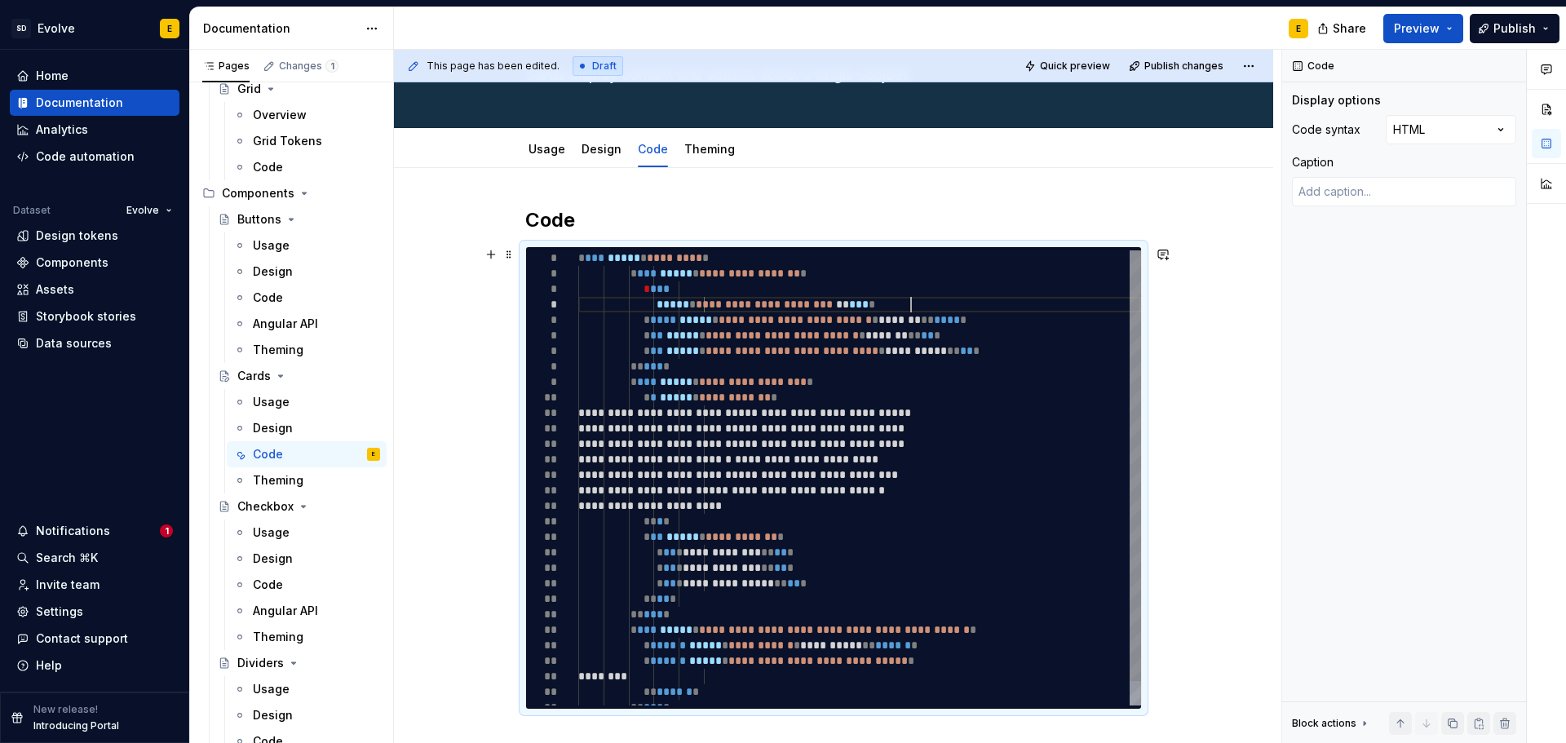
type textarea "*"
type textarea "**********"
type textarea "*"
type textarea "**********"
type textarea "*"
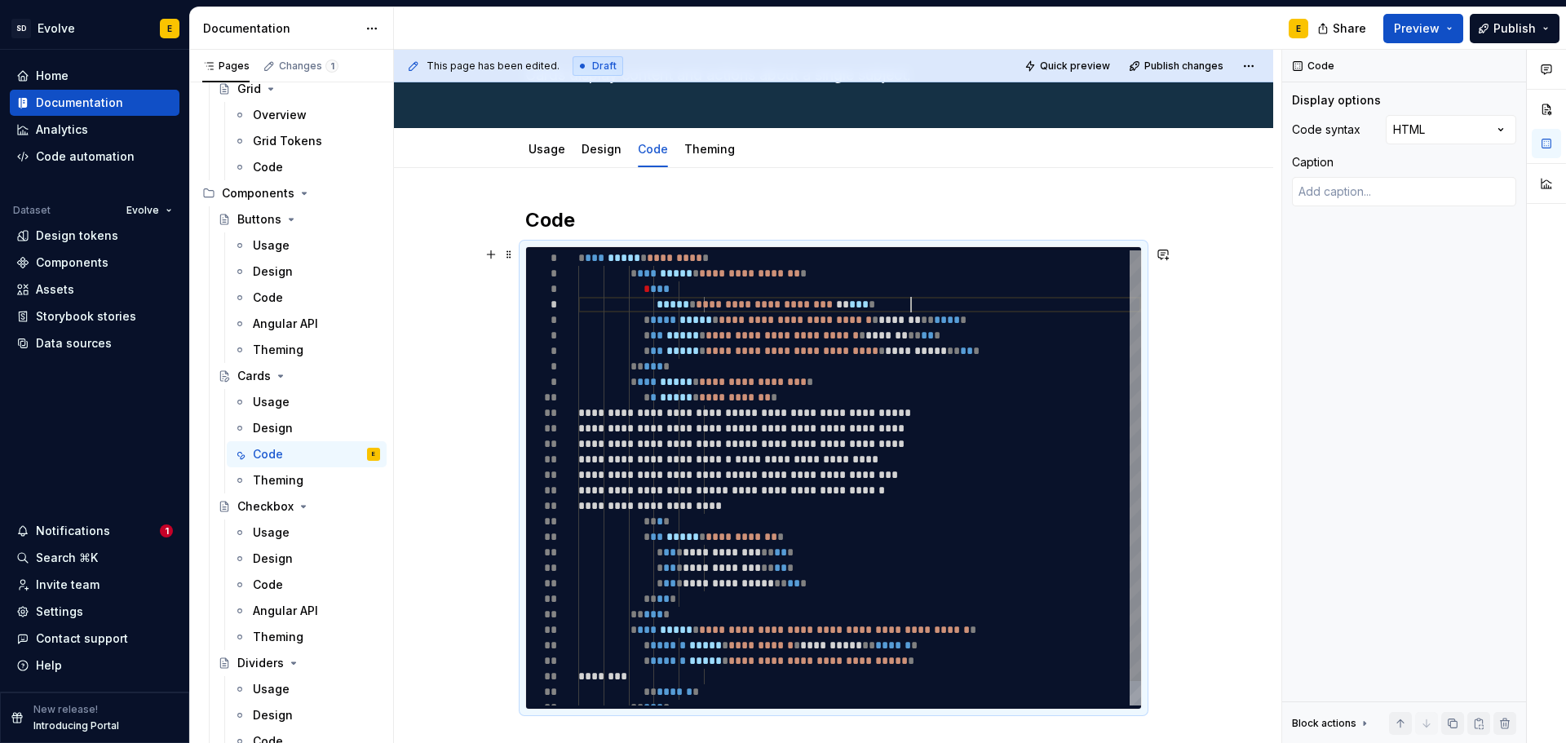
type textarea "**********"
type textarea "*"
type textarea "**********"
type textarea "*"
type textarea "**********"
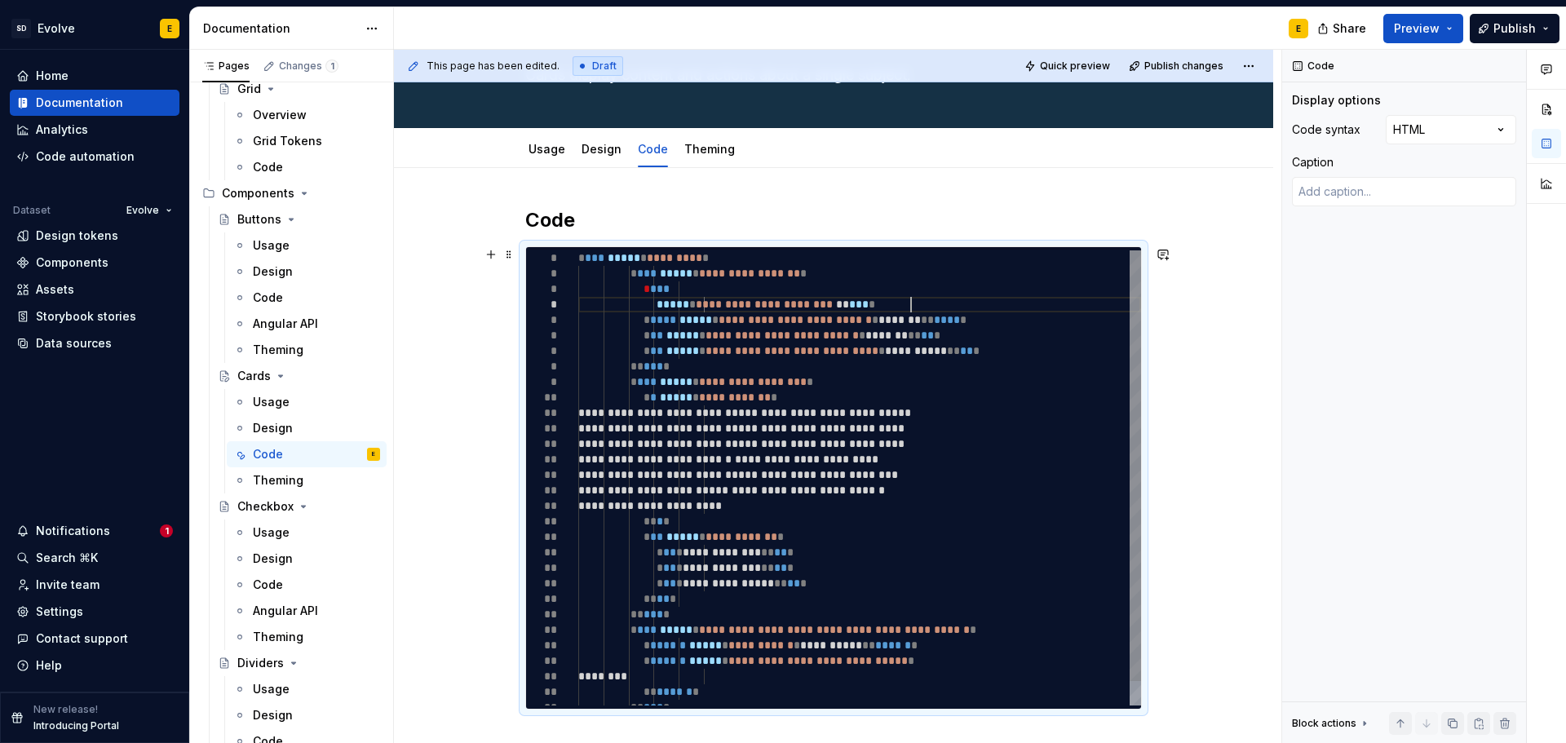
type textarea "*"
type textarea "**********"
type textarea "*"
type textarea "**********"
type textarea "*"
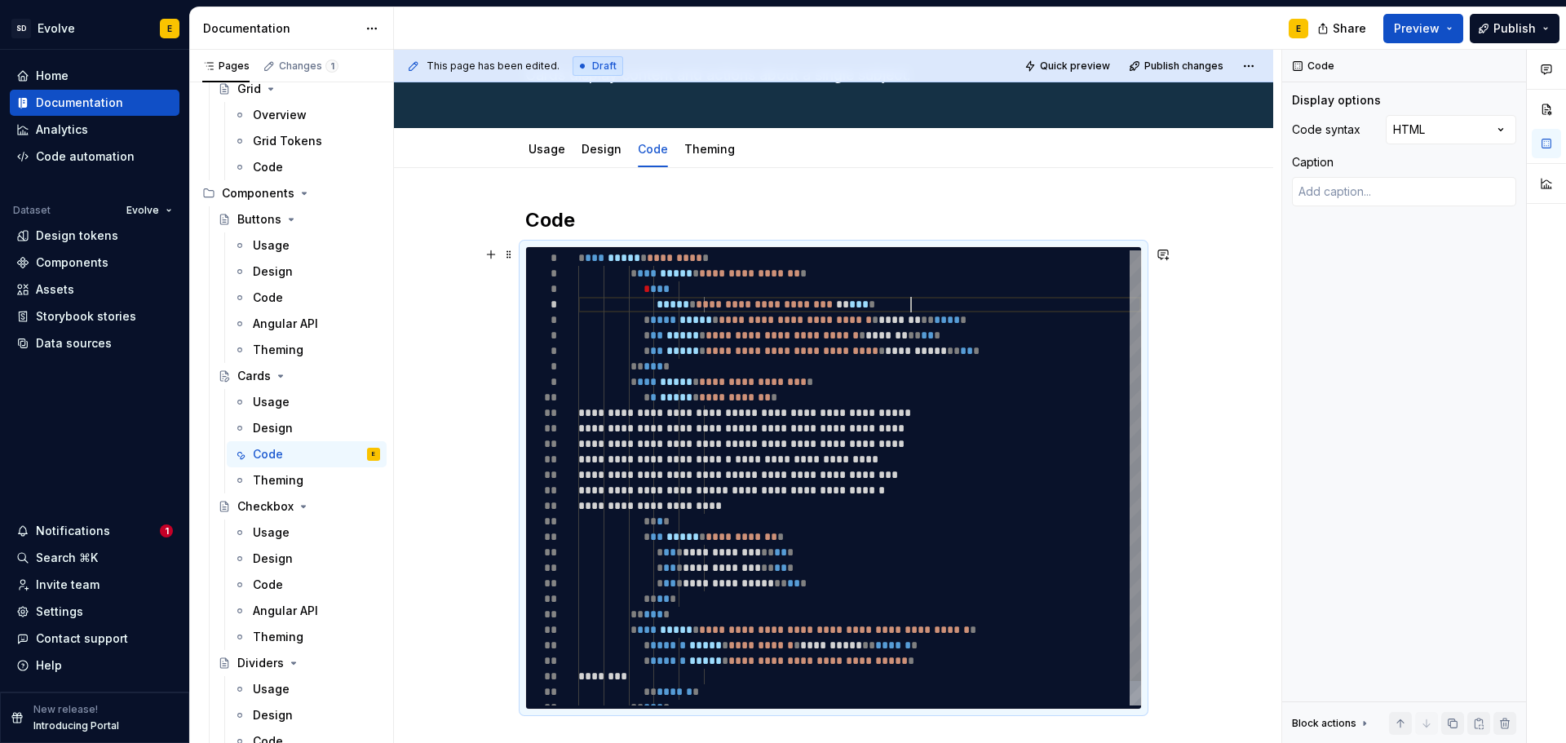
type textarea "**********"
type textarea "*"
type textarea "**********"
type textarea "*"
type textarea "**********"
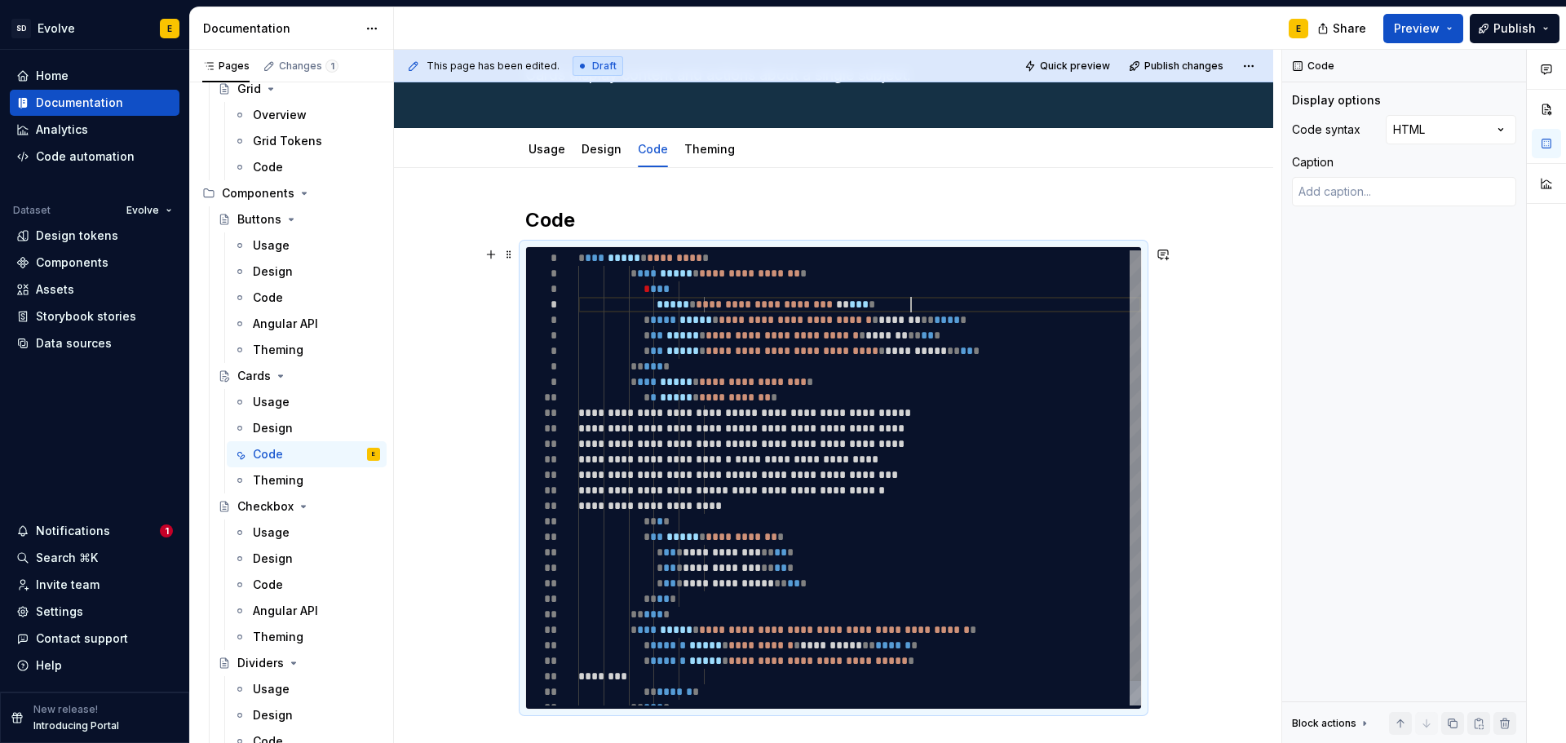
type textarea "*"
drag, startPoint x: 727, startPoint y: 305, endPoint x: 733, endPoint y: 296, distance: 10.6
click at [733, 296] on div "**********" at bounding box center [859, 490] width 563 height 480
type textarea "**********"
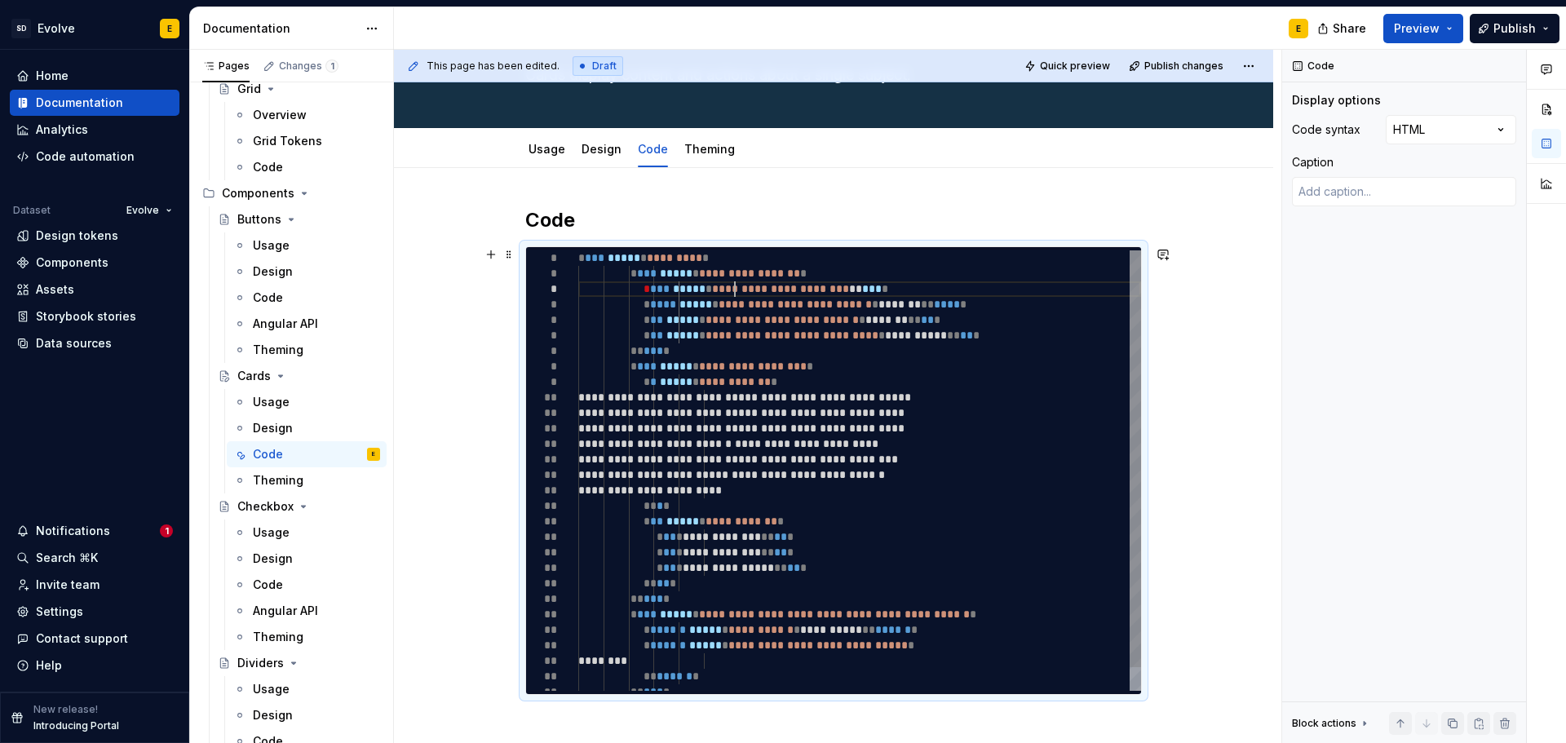
scroll to position [32, 157]
click at [979, 286] on div "**********" at bounding box center [859, 482] width 563 height 465
click at [918, 288] on div "**********" at bounding box center [859, 482] width 563 height 465
type textarea "*"
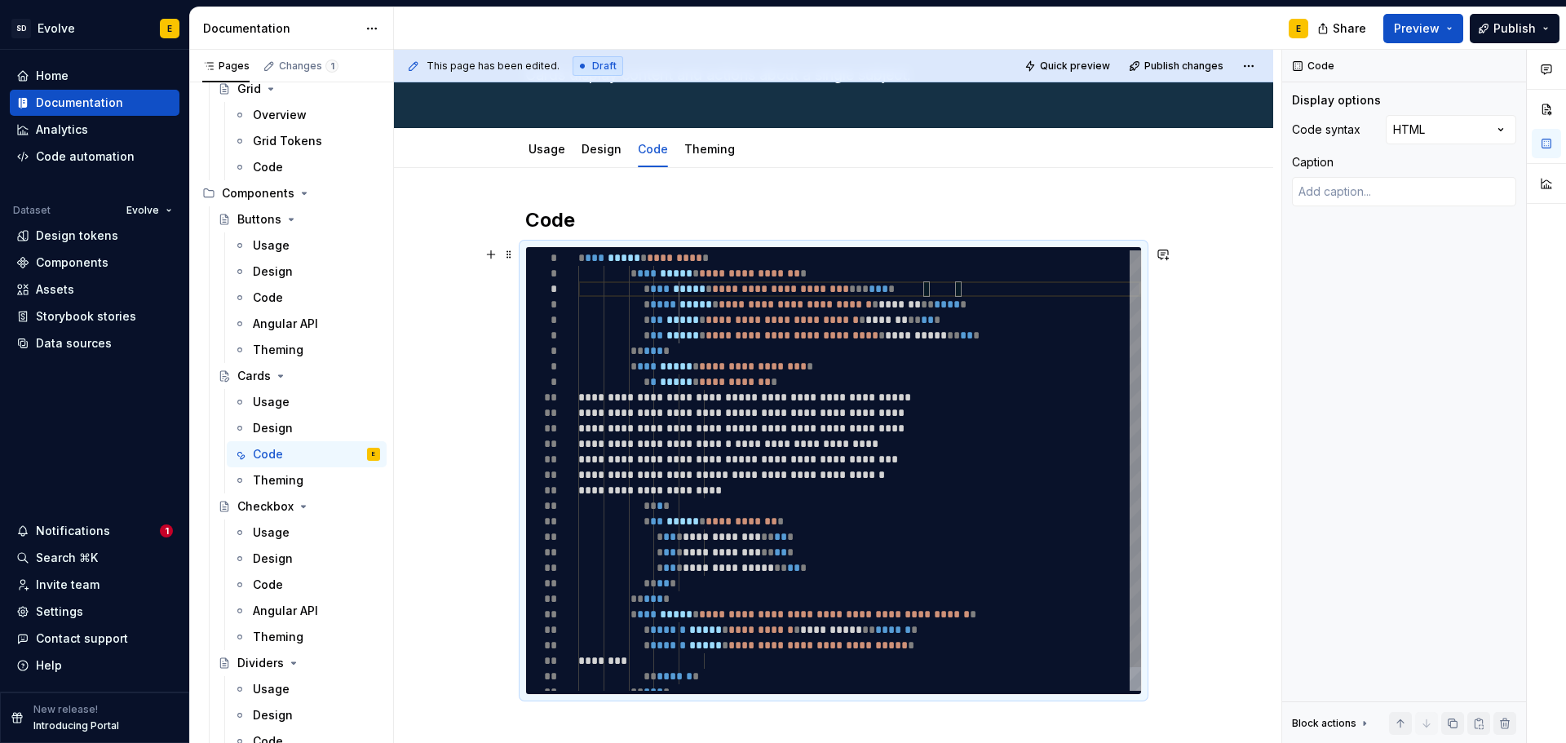
click at [977, 292] on div "**********" at bounding box center [859, 482] width 563 height 465
type textarea "**********"
type textarea "*"
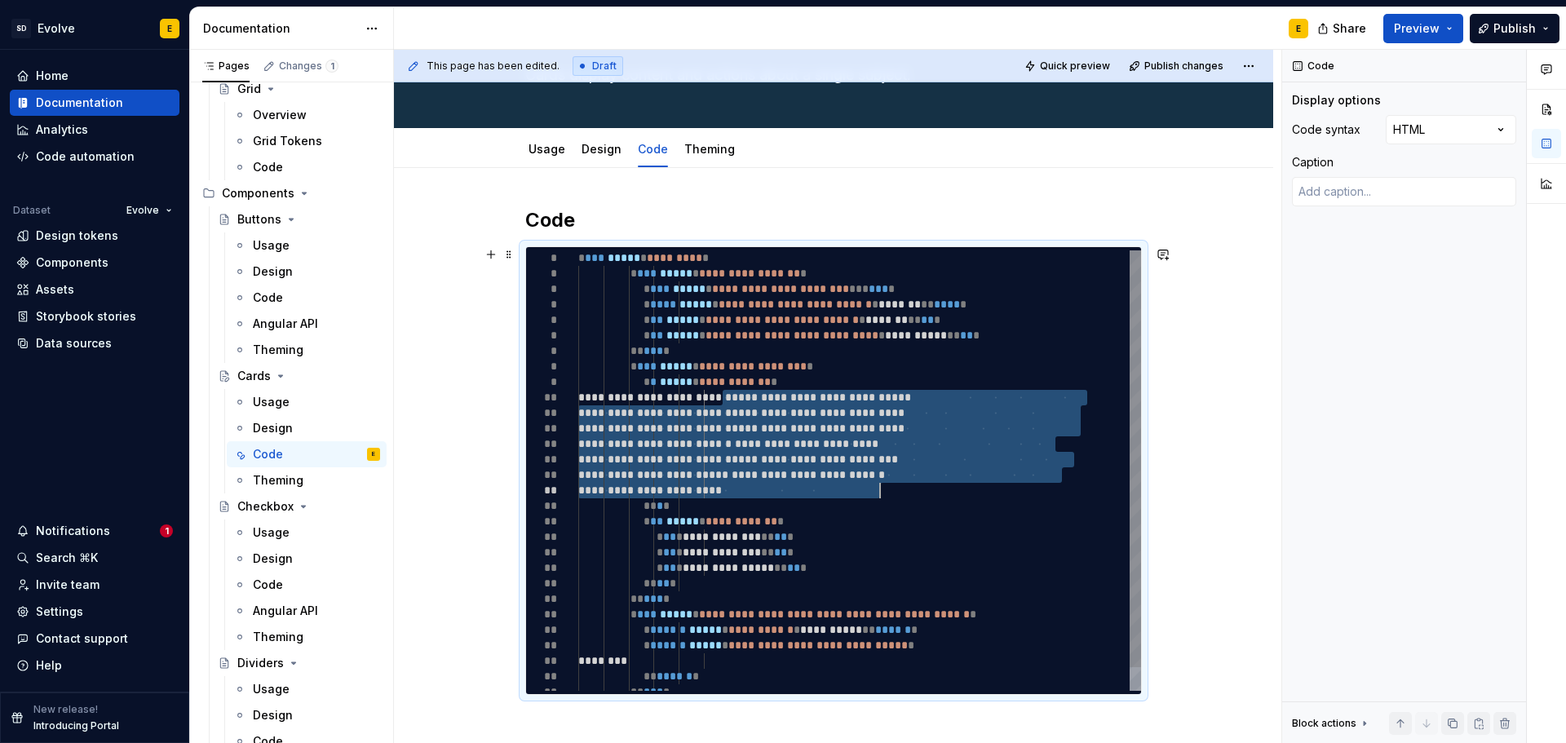
drag, startPoint x: 724, startPoint y: 396, endPoint x: 897, endPoint y: 488, distance: 195.5
click at [897, 488] on div "**********" at bounding box center [859, 482] width 563 height 465
type textarea "**********"
type textarea "*"
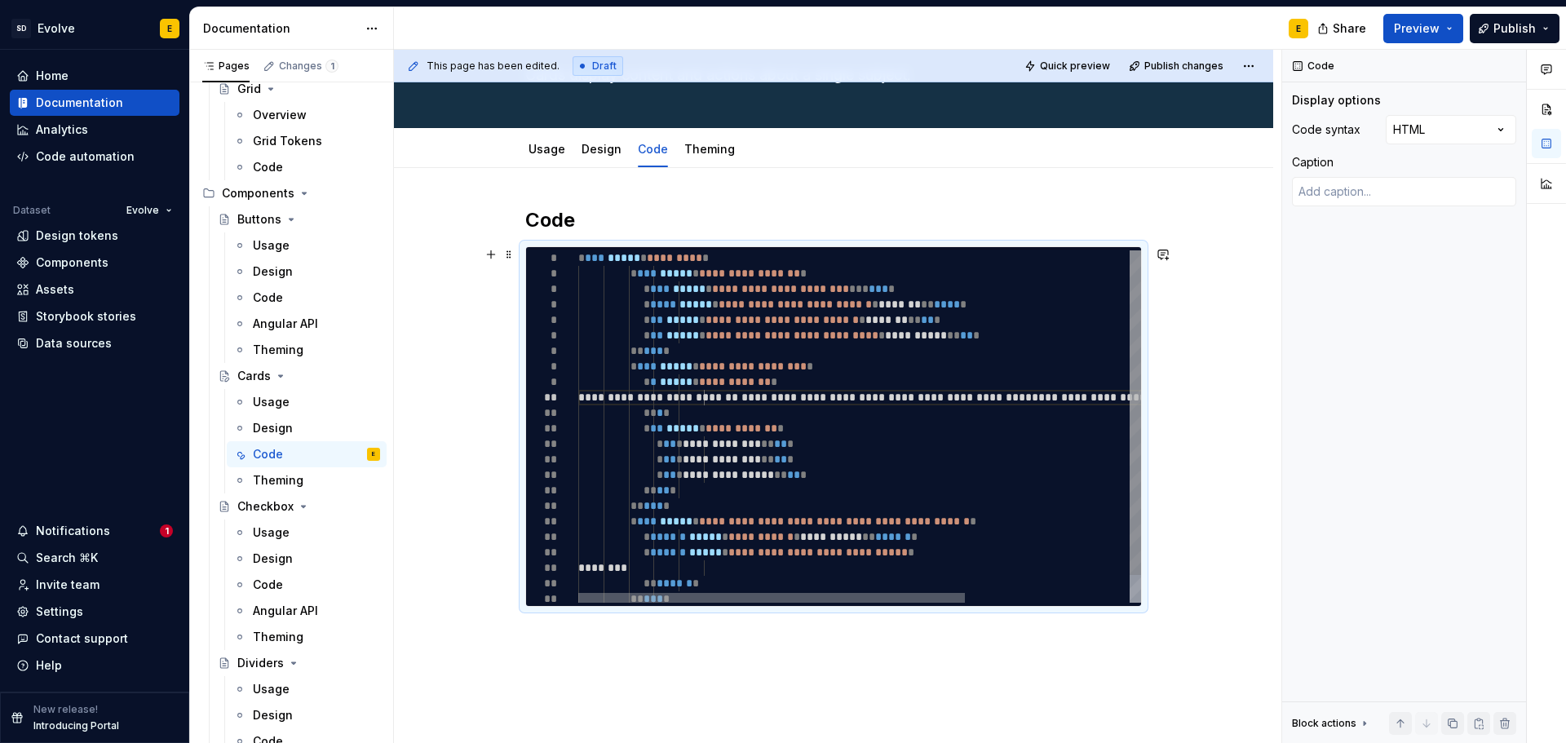
click at [702, 603] on div at bounding box center [771, 598] width 387 height 10
type textarea "**********"
click at [1082, 398] on div "**********" at bounding box center [979, 441] width 802 height 382
type textarea "*"
type textarea "**********"
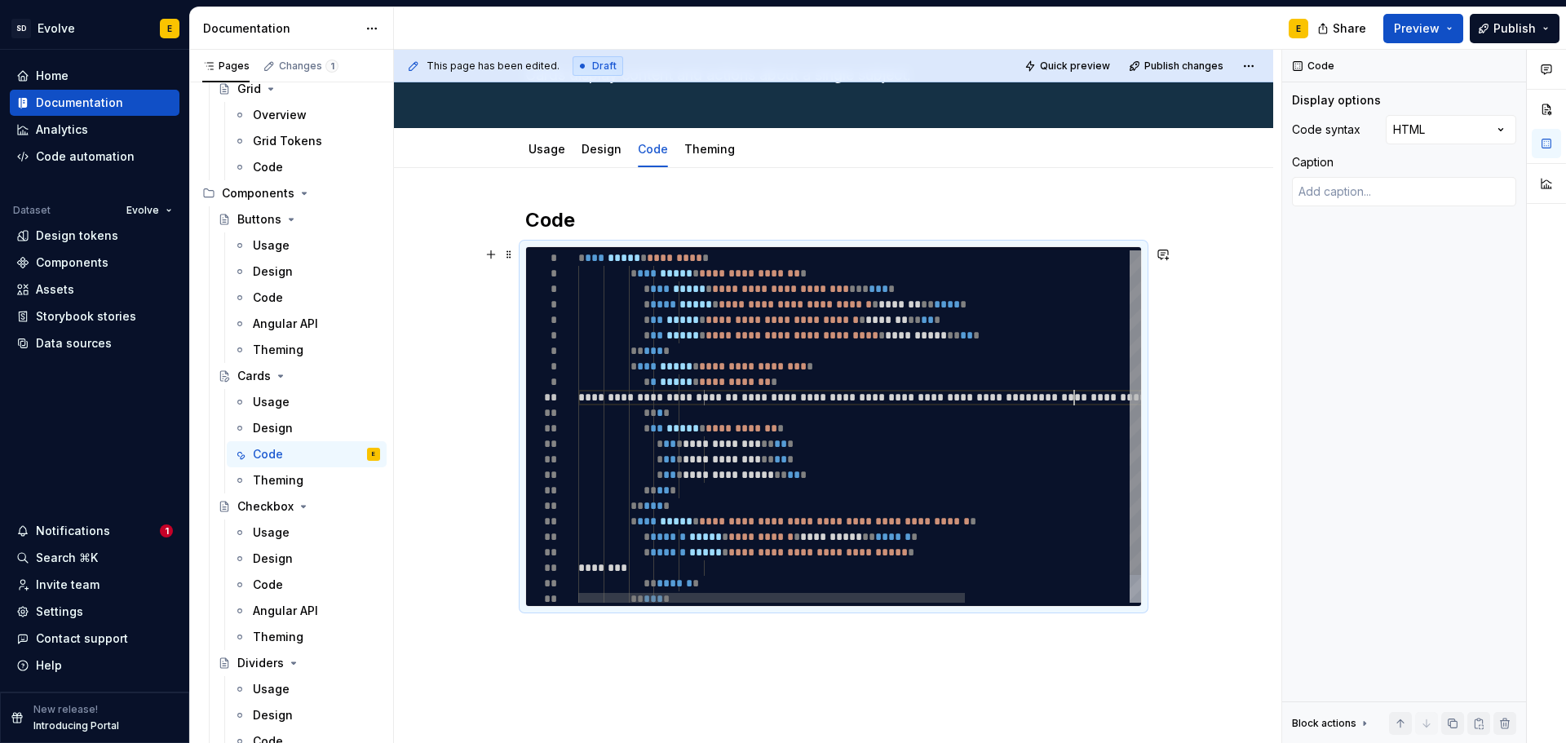
type textarea "*"
type textarea "**********"
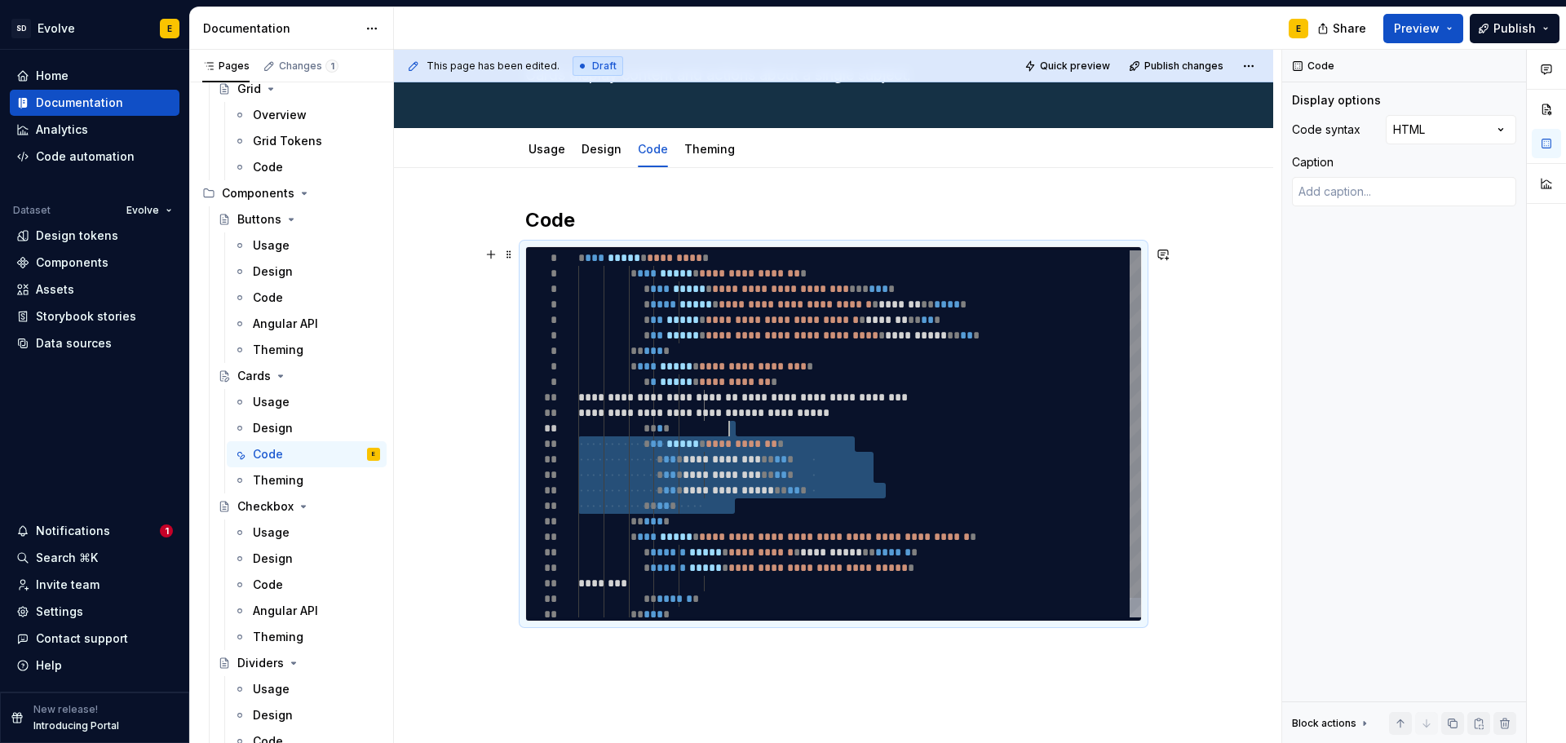
drag, startPoint x: 742, startPoint y: 502, endPoint x: 749, endPoint y: 434, distance: 68.0
click at [749, 434] on div "**********" at bounding box center [859, 443] width 563 height 387
type textarea "*"
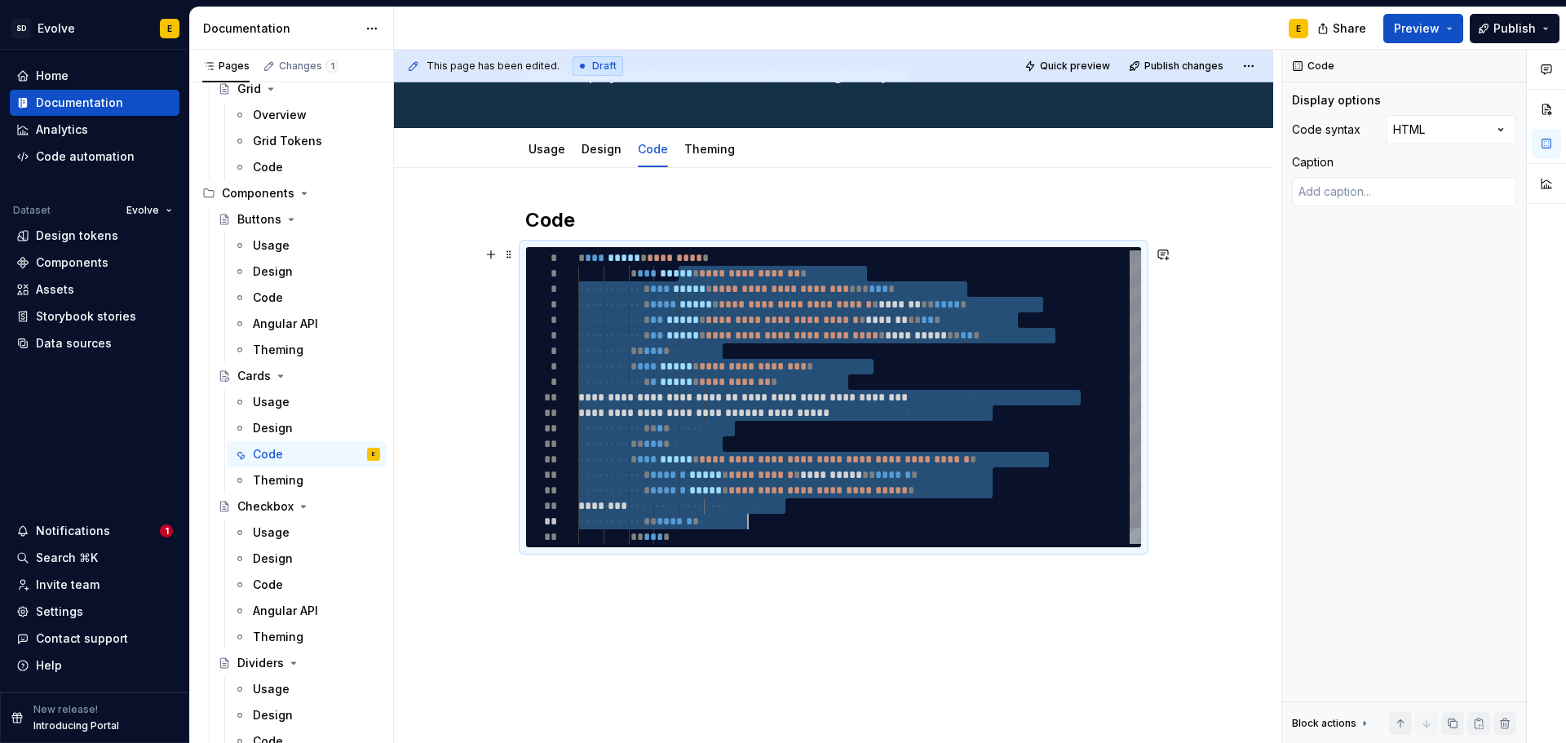
drag, startPoint x: 677, startPoint y: 272, endPoint x: 750, endPoint y: 518, distance: 257.0
click at [750, 518] on div "**********" at bounding box center [859, 405] width 563 height 310
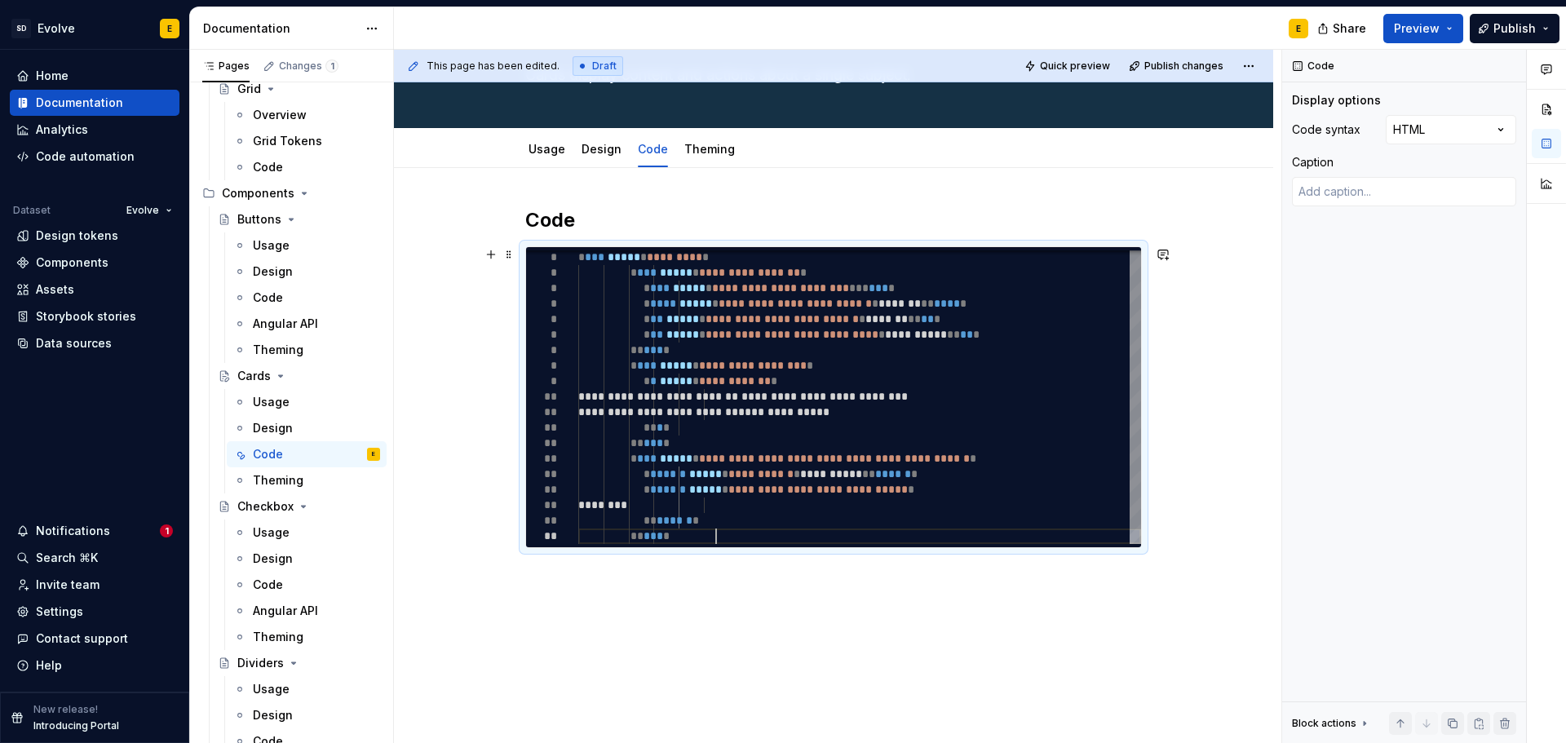
click at [742, 532] on div "**********" at bounding box center [859, 405] width 563 height 310
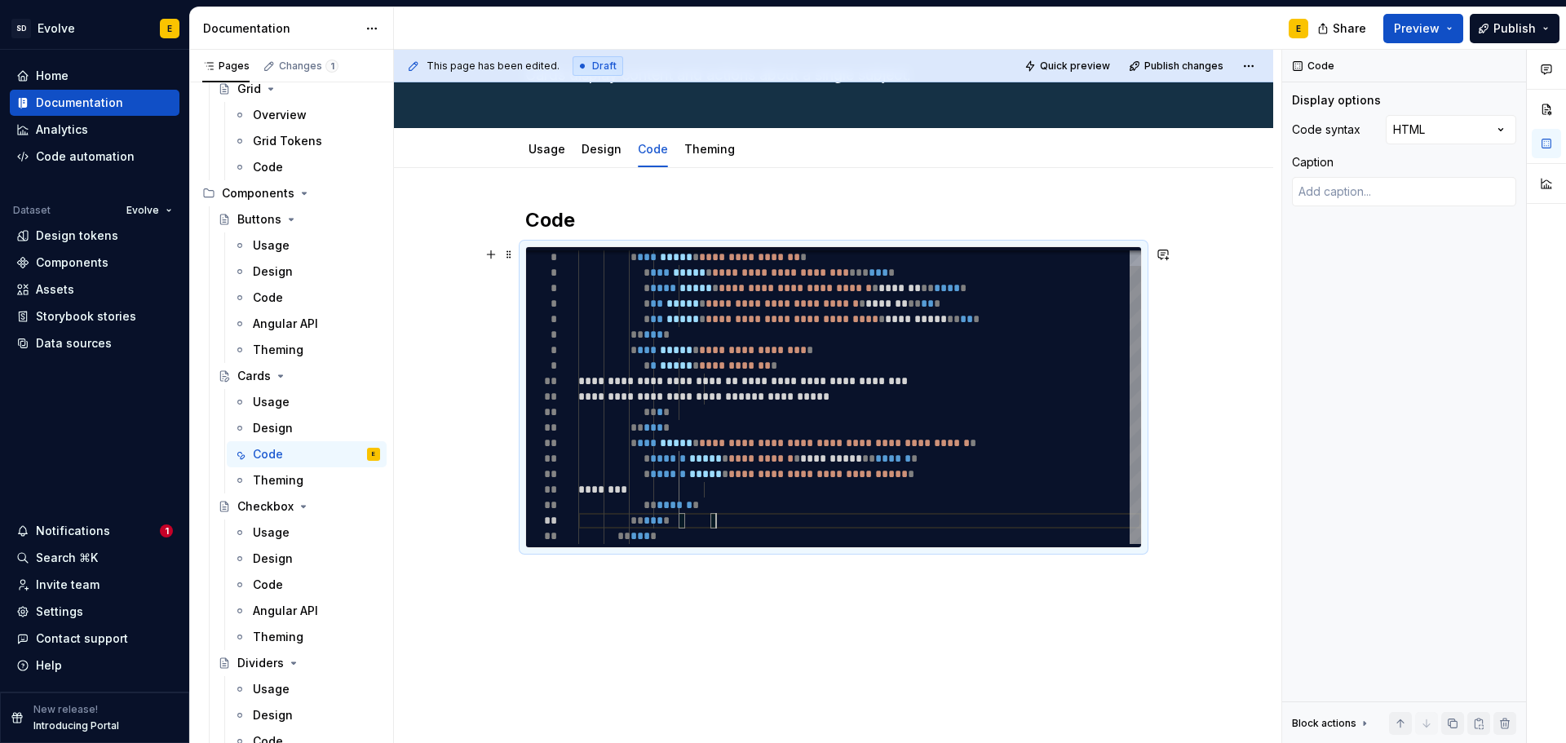
type textarea "**********"
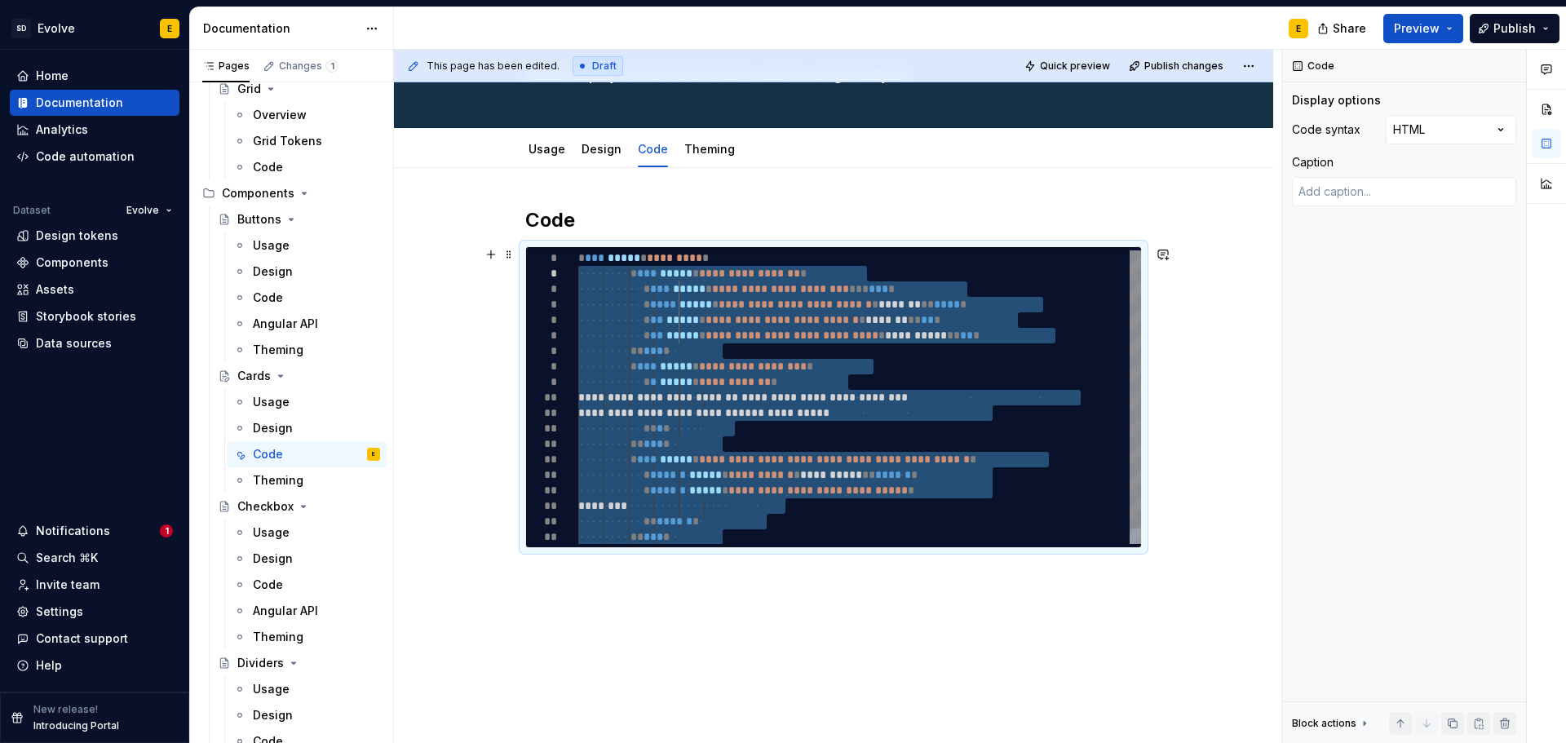
drag, startPoint x: 705, startPoint y: 534, endPoint x: 546, endPoint y: 274, distance: 304.9
type textarea "*"
type textarea "**********"
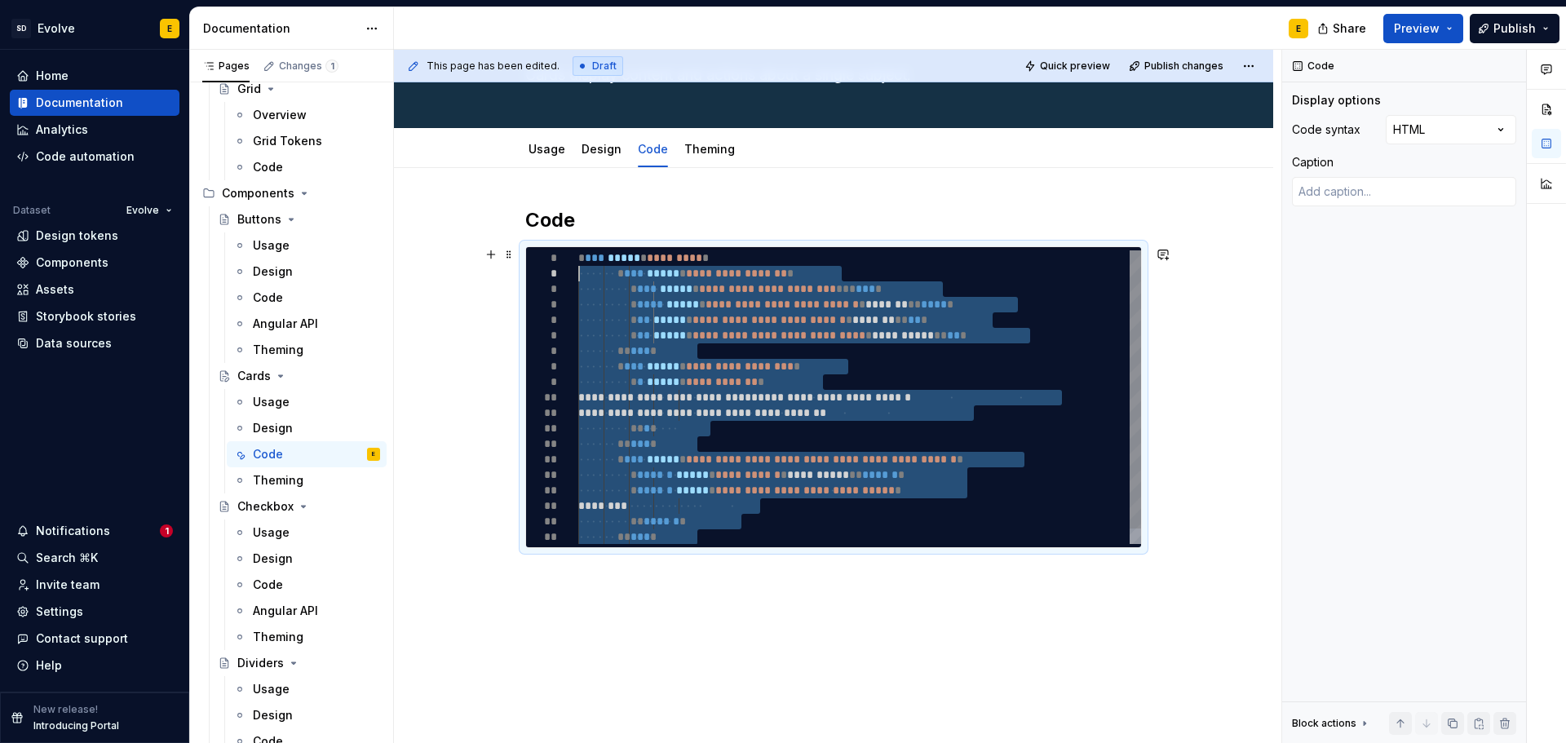
type textarea "*"
type textarea "**********"
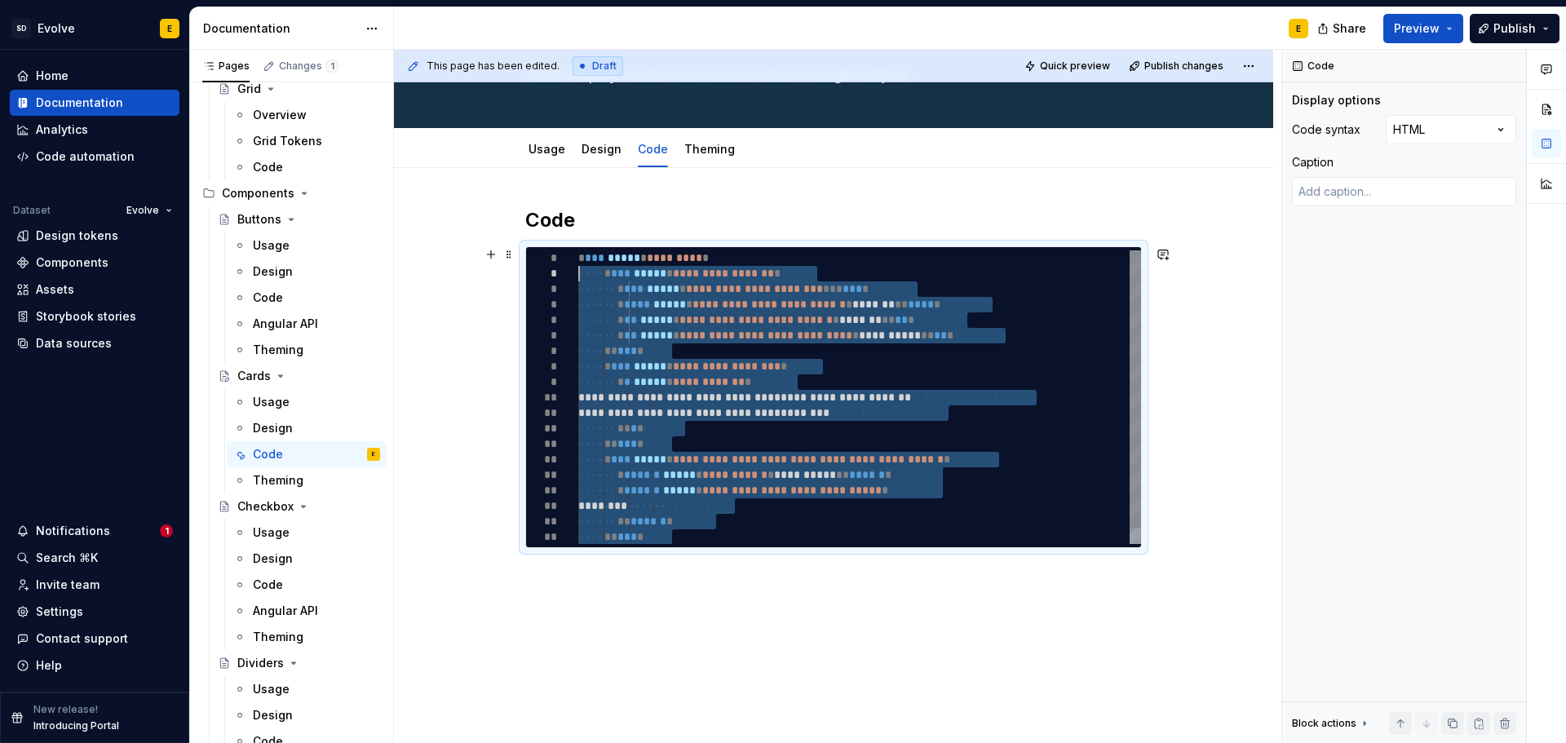
type textarea "*"
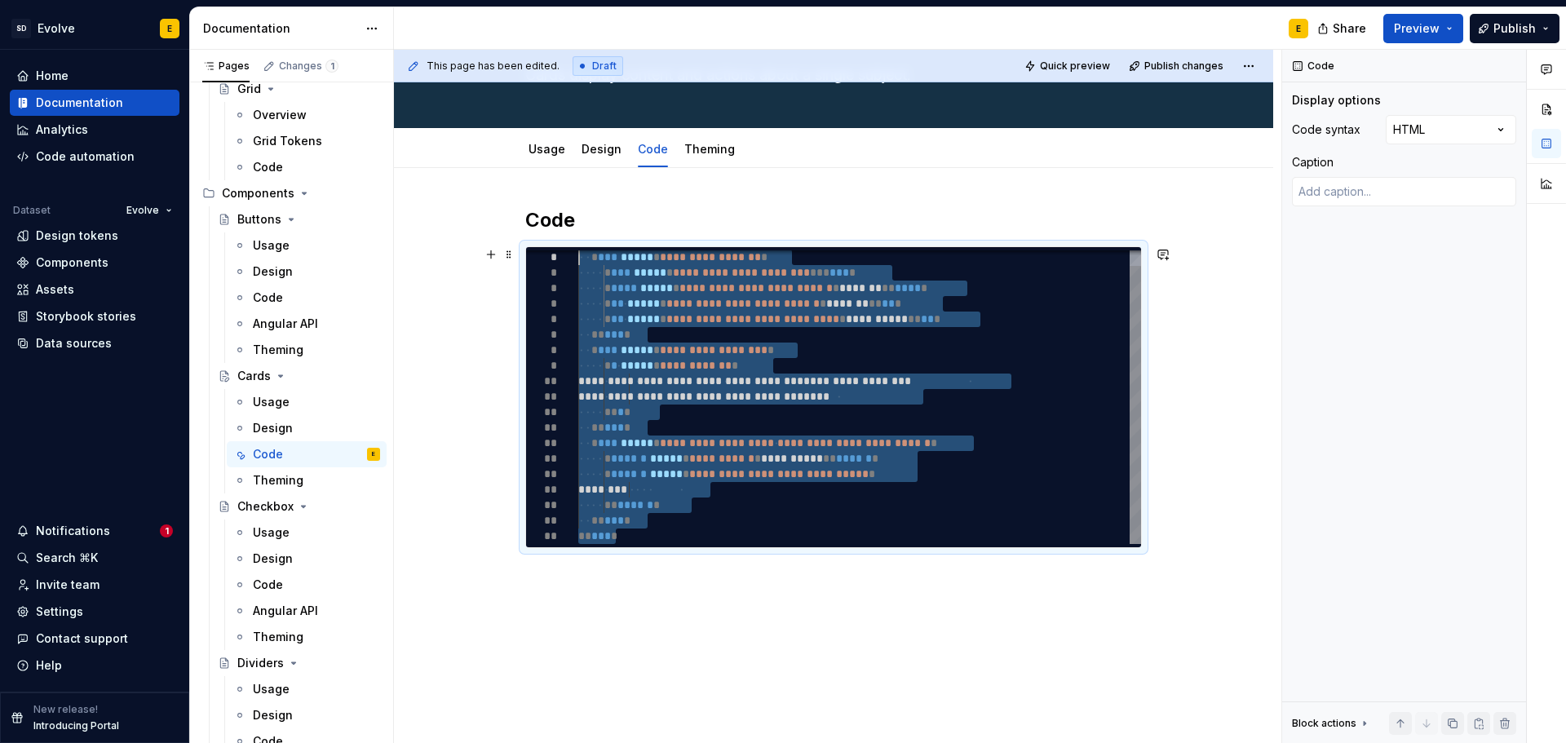
type textarea "**********"
click at [665, 536] on div "**********" at bounding box center [859, 389] width 563 height 310
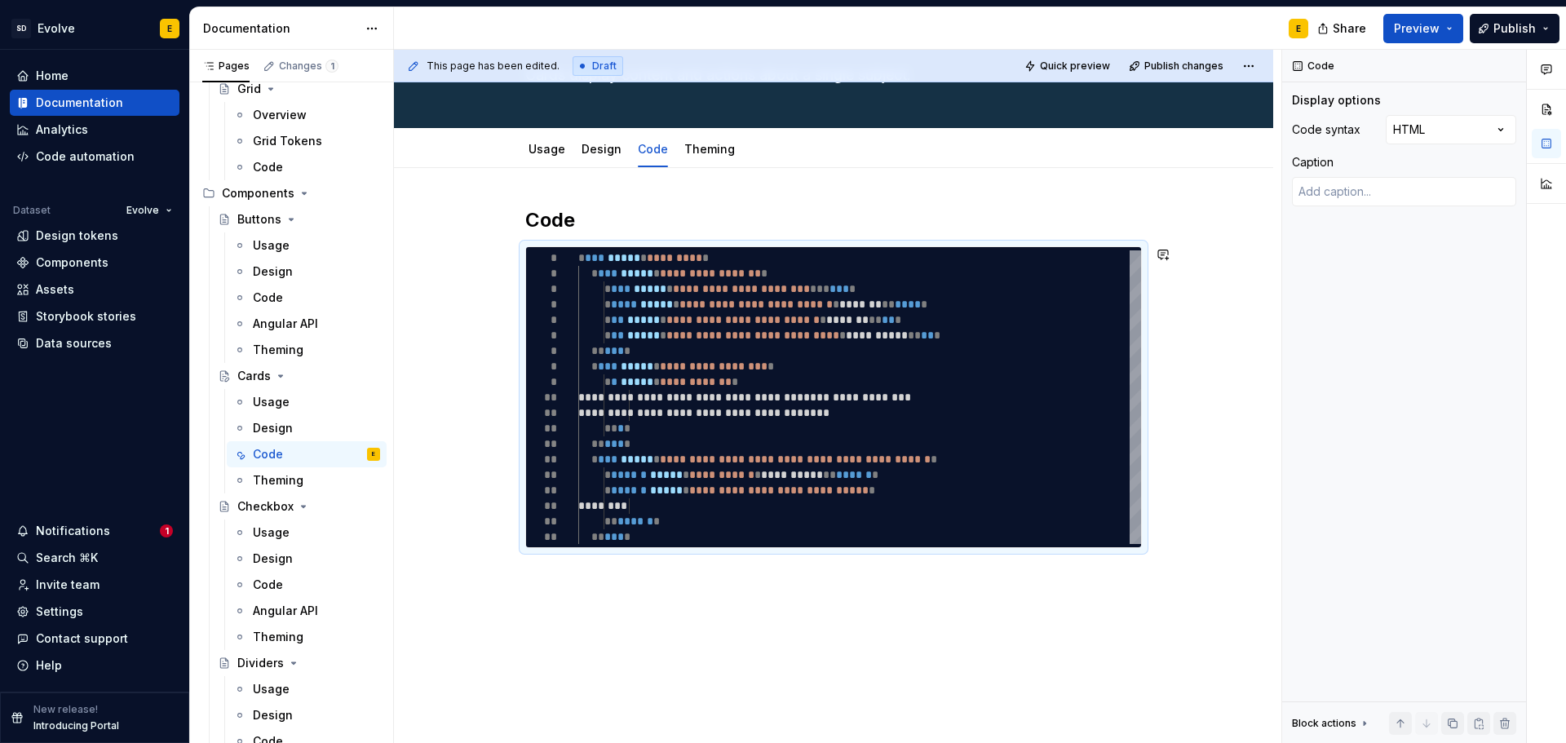
type textarea "*"
type textarea "**********"
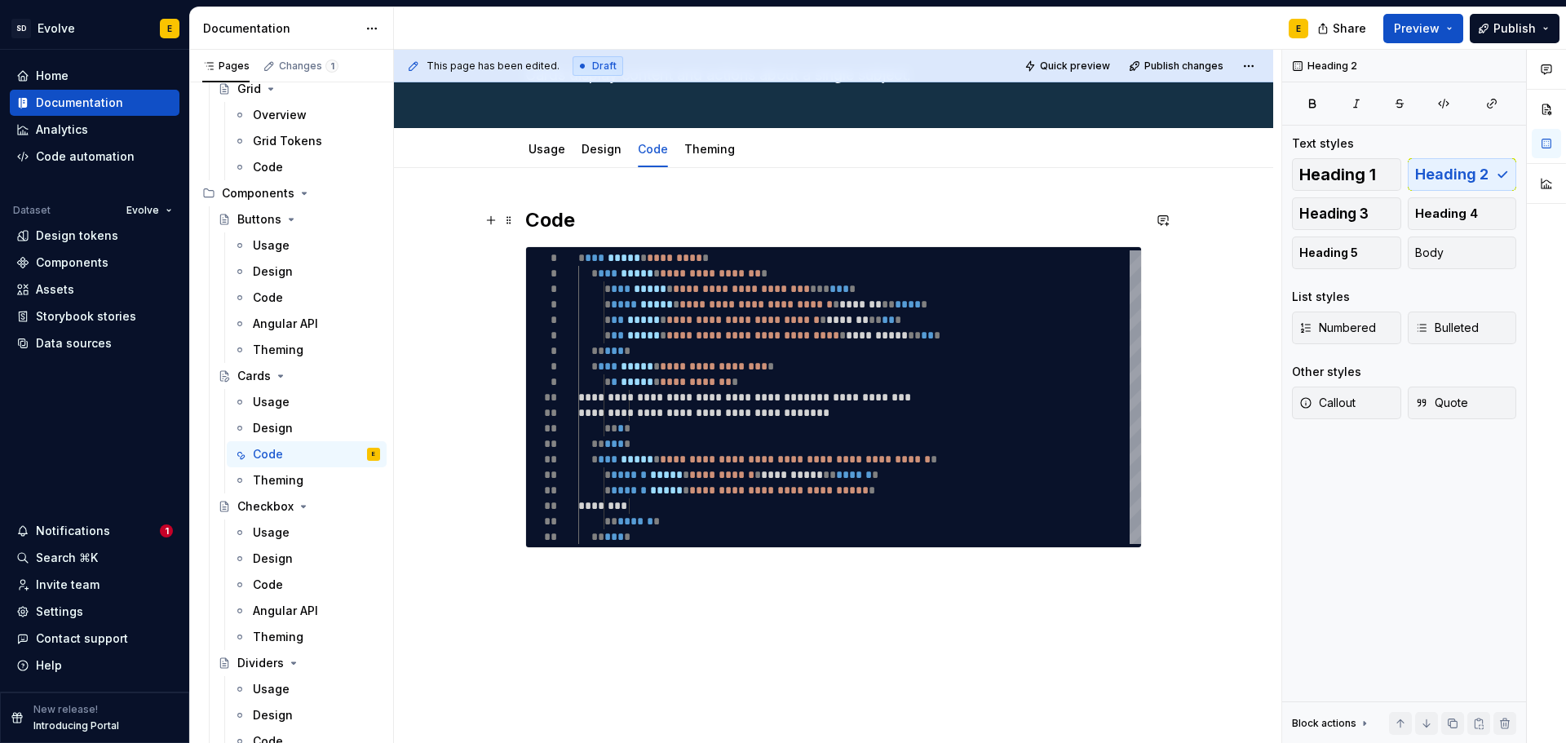
click at [600, 224] on h2 "Code" at bounding box center [833, 220] width 617 height 26
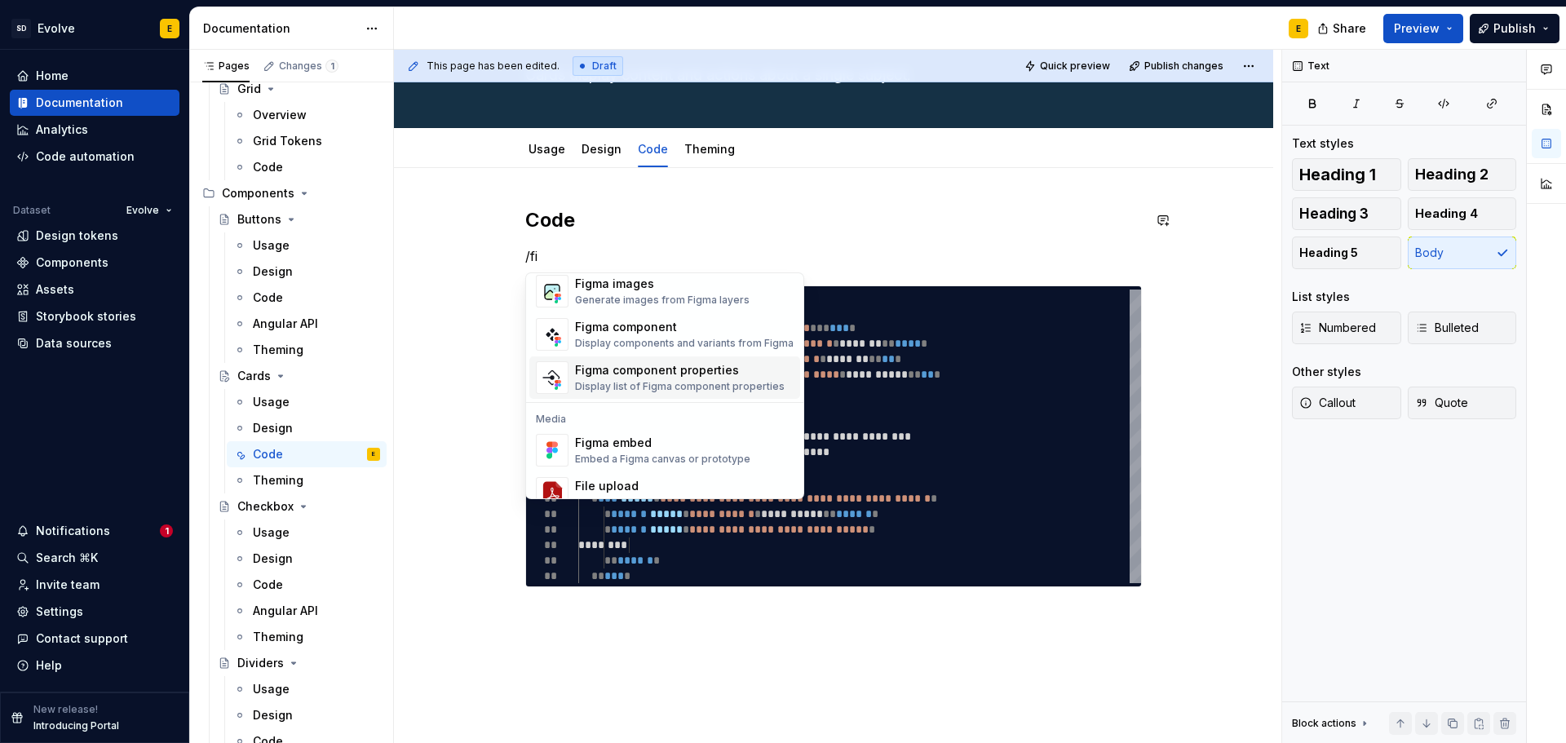
scroll to position [82, 0]
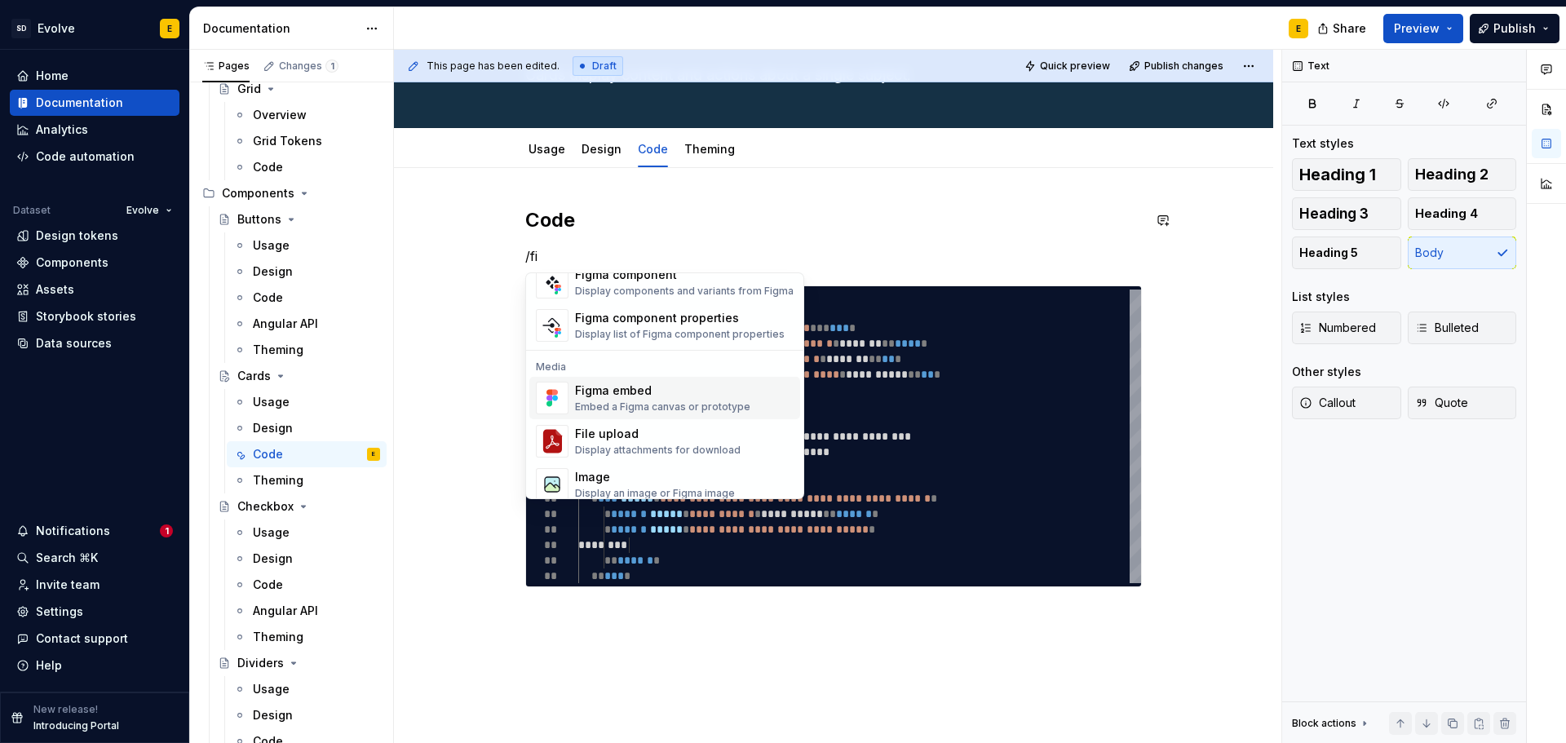
click at [610, 406] on div "Embed a Figma canvas or prototype" at bounding box center [662, 406] width 175 height 13
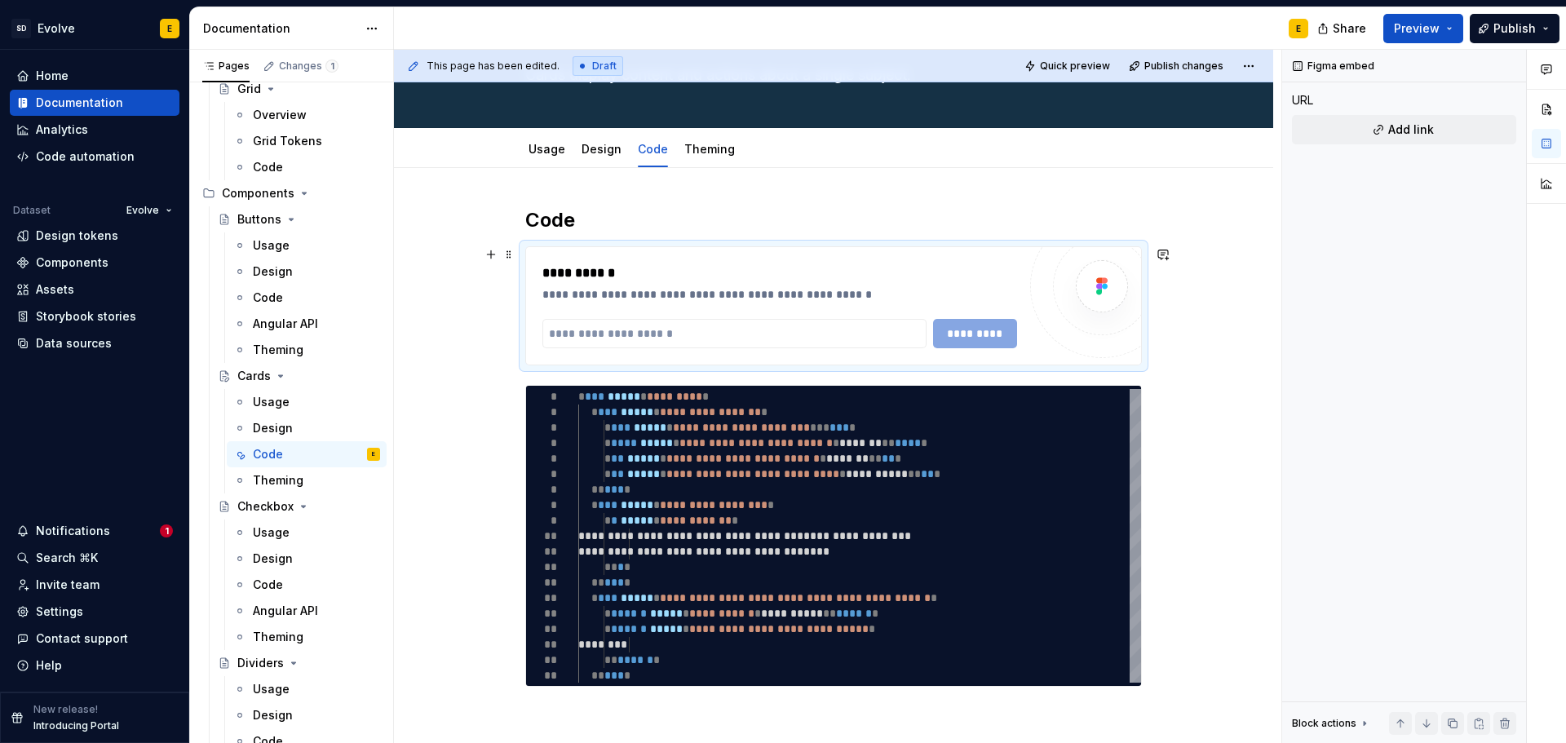
click at [685, 249] on div "**********" at bounding box center [833, 305] width 615 height 117
click at [509, 256] on span at bounding box center [508, 254] width 13 height 23
click at [546, 405] on div "Delete" at bounding box center [586, 399] width 106 height 16
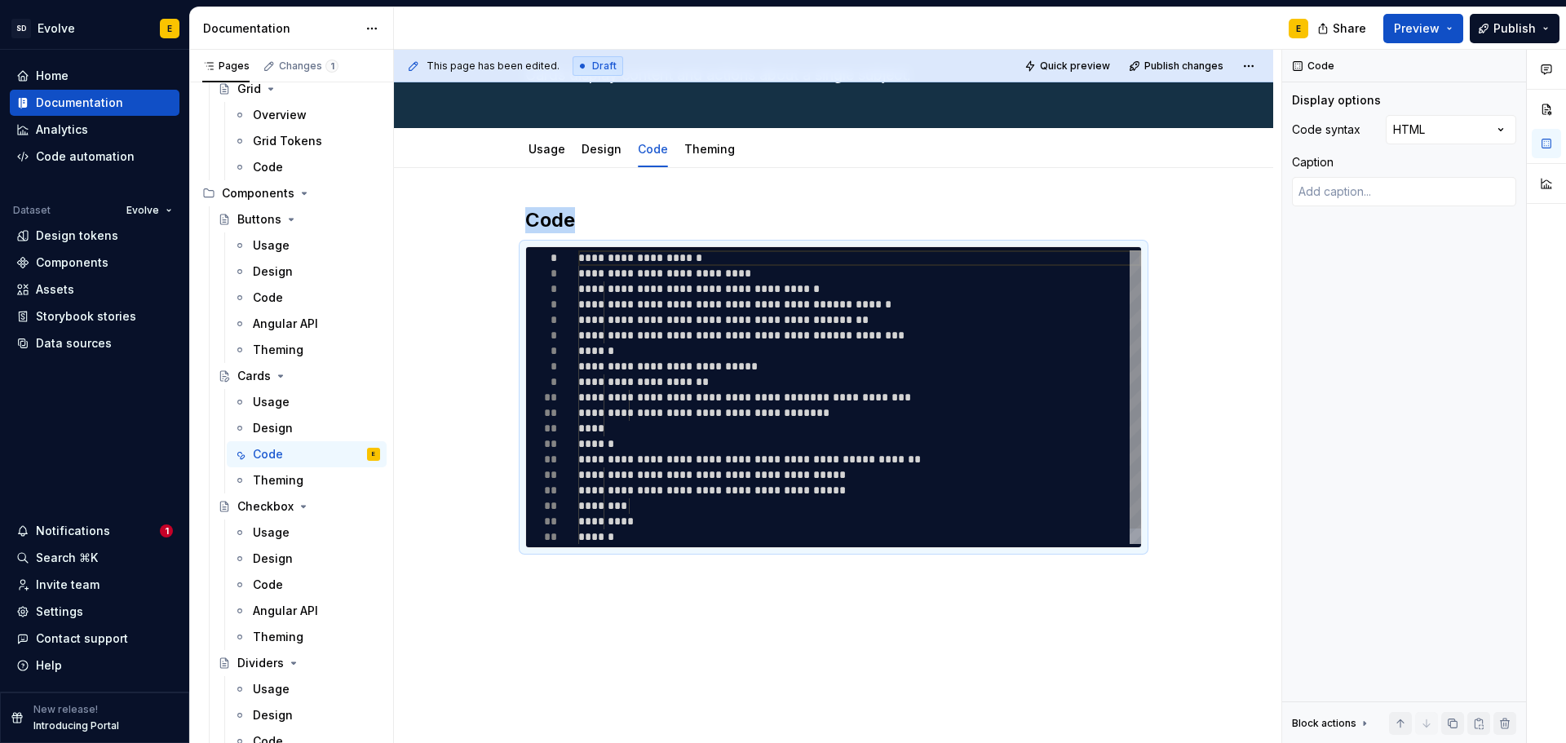
scroll to position [0, 0]
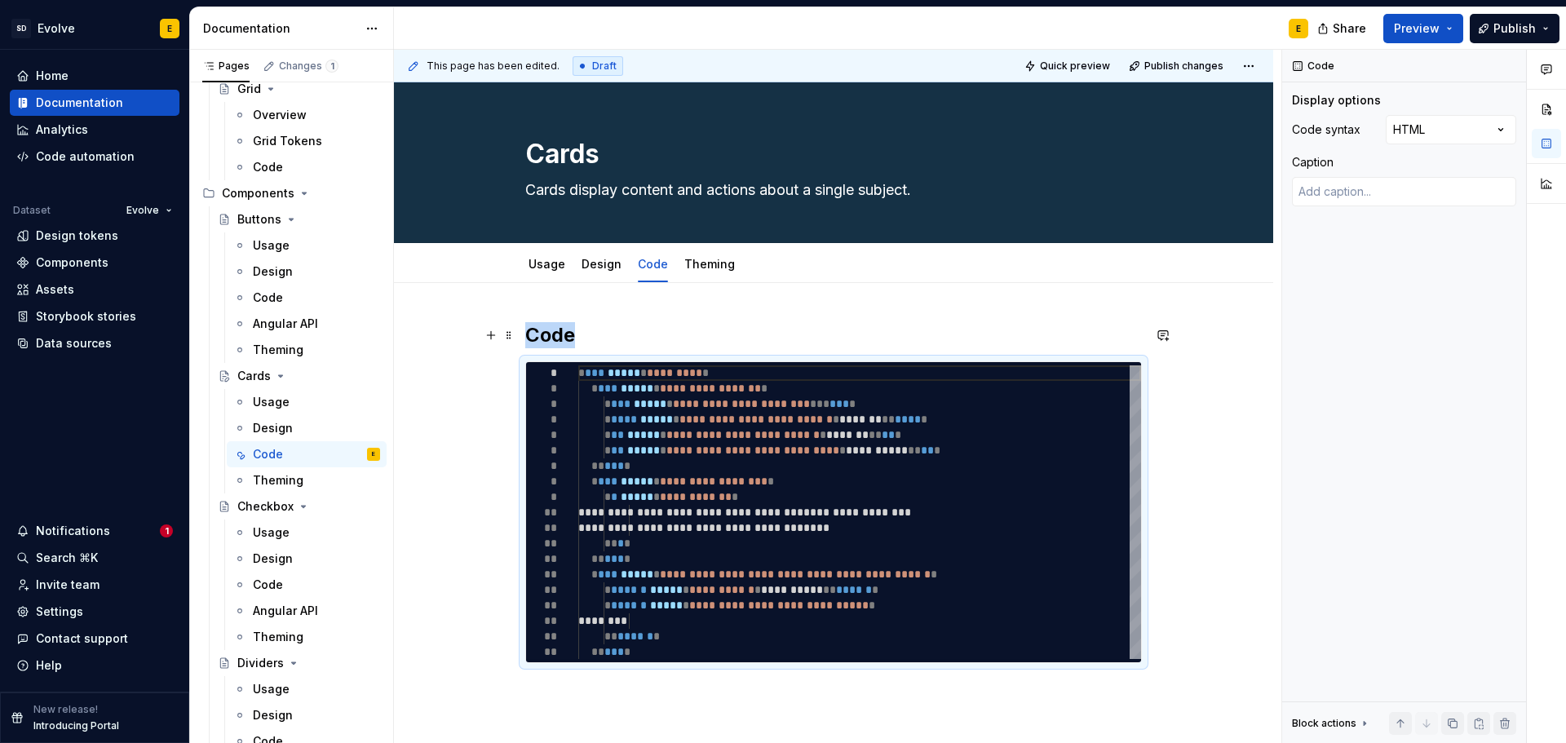
click at [627, 329] on h2 "Code" at bounding box center [833, 335] width 617 height 26
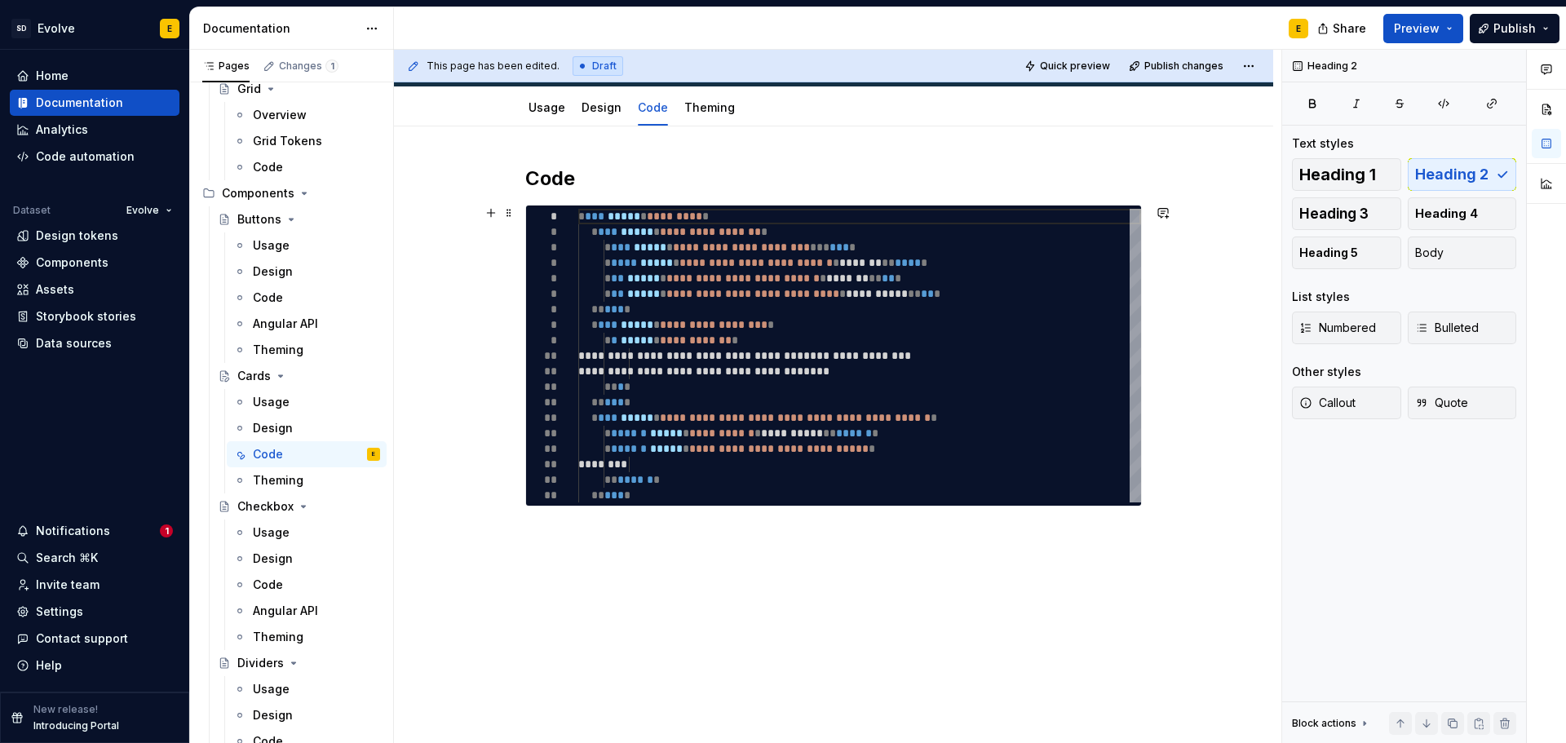
scroll to position [161, 0]
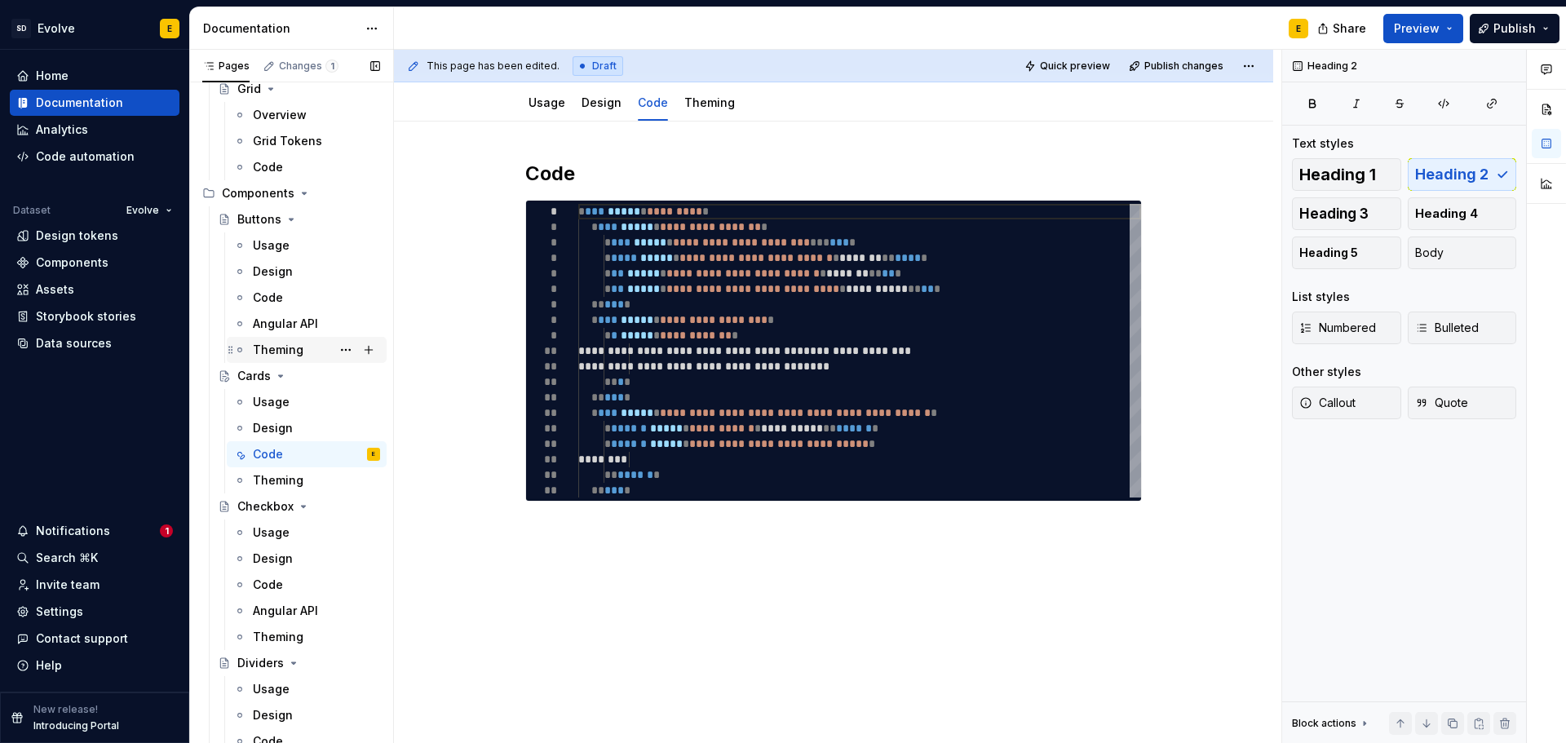
click at [275, 348] on div "Theming" at bounding box center [278, 350] width 51 height 16
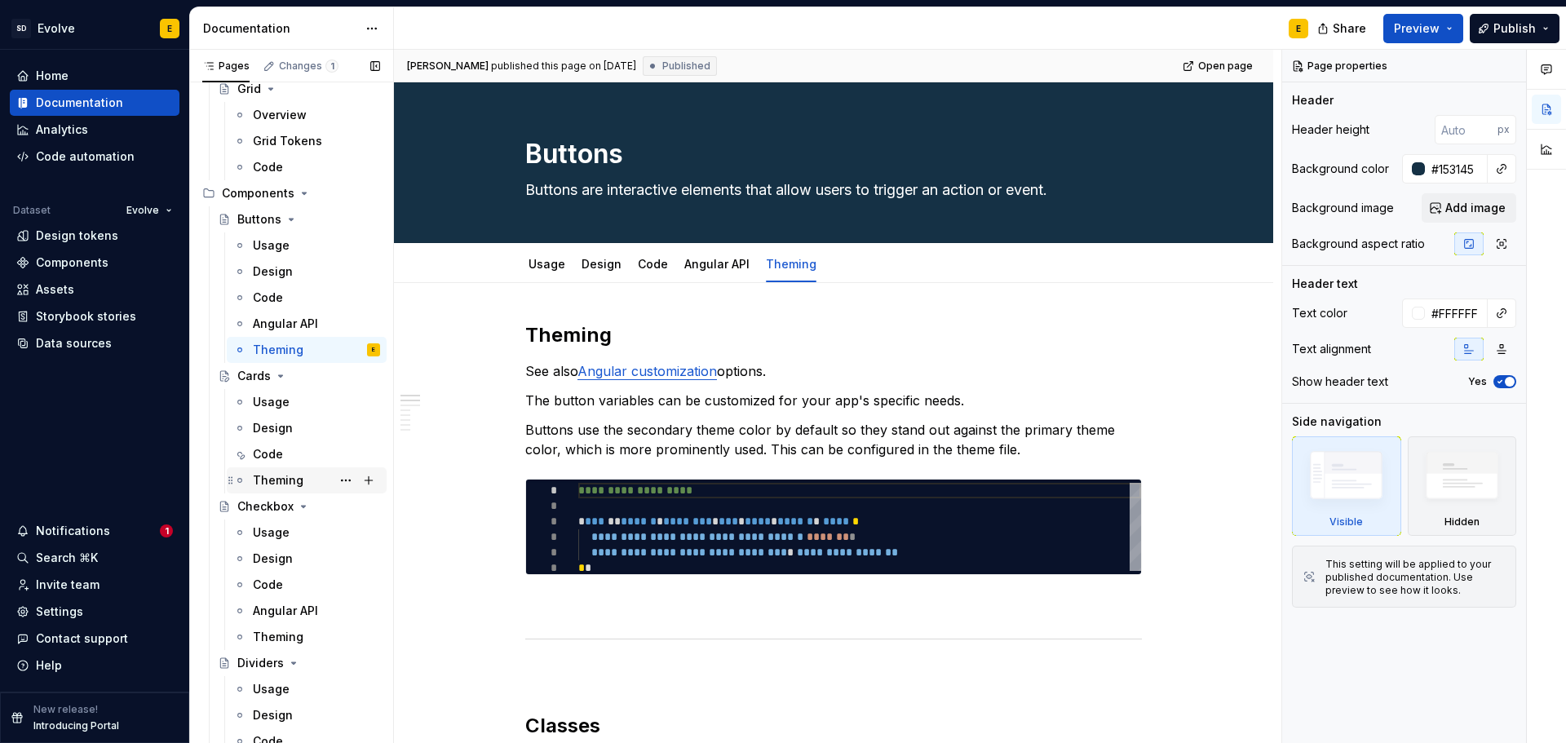
click at [272, 476] on div "Theming" at bounding box center [278, 480] width 51 height 16
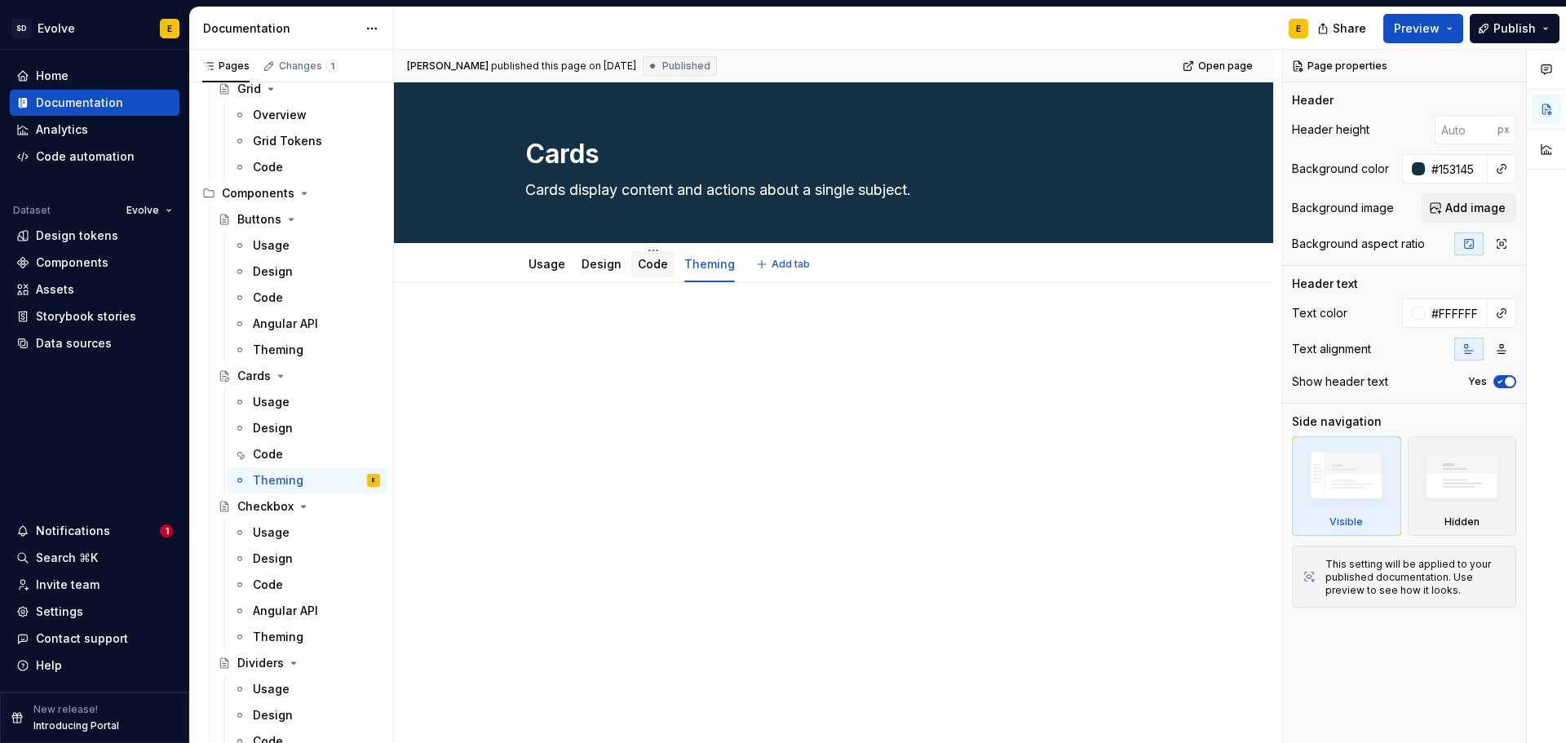
click at [648, 267] on link "Code" at bounding box center [653, 264] width 30 height 14
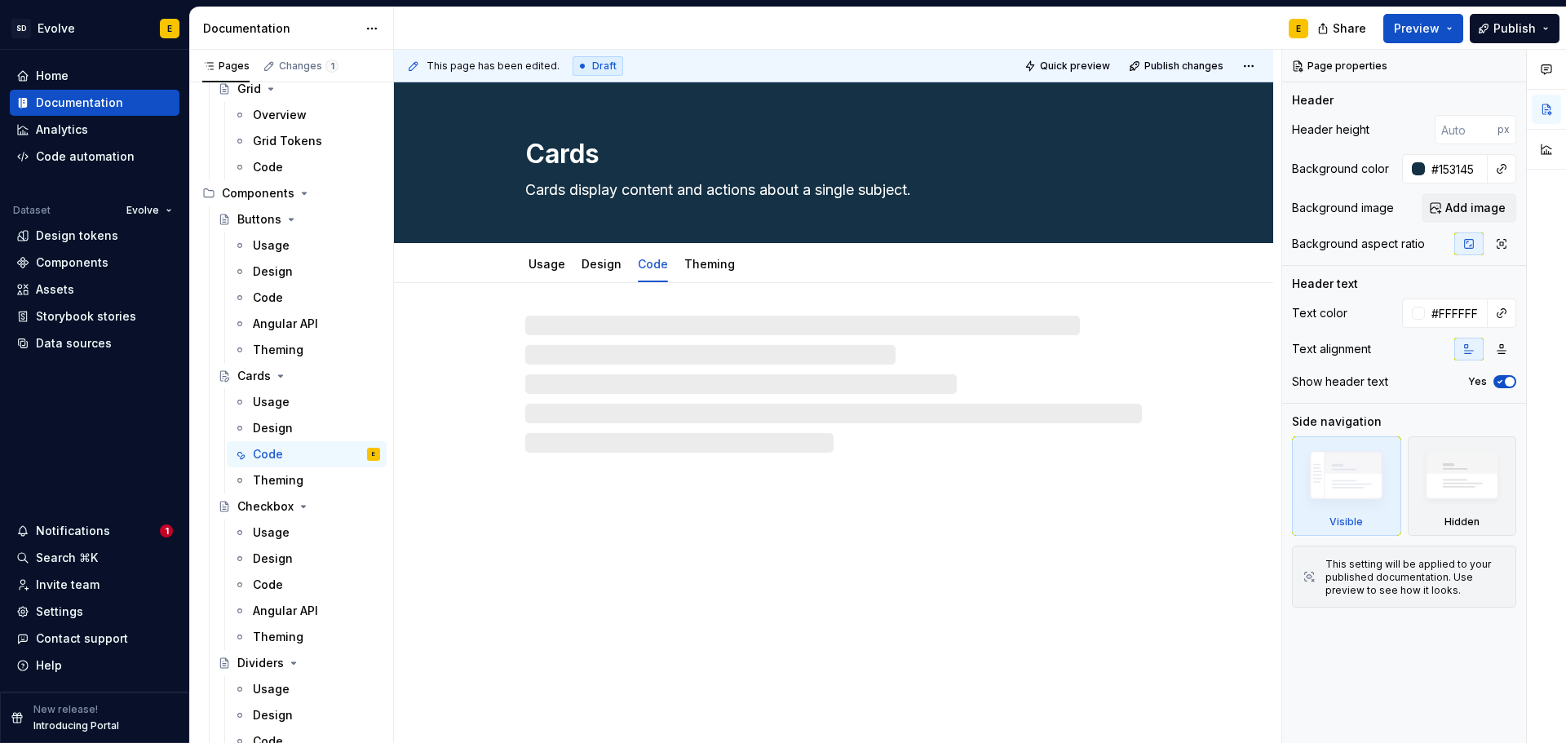
type textarea "*"
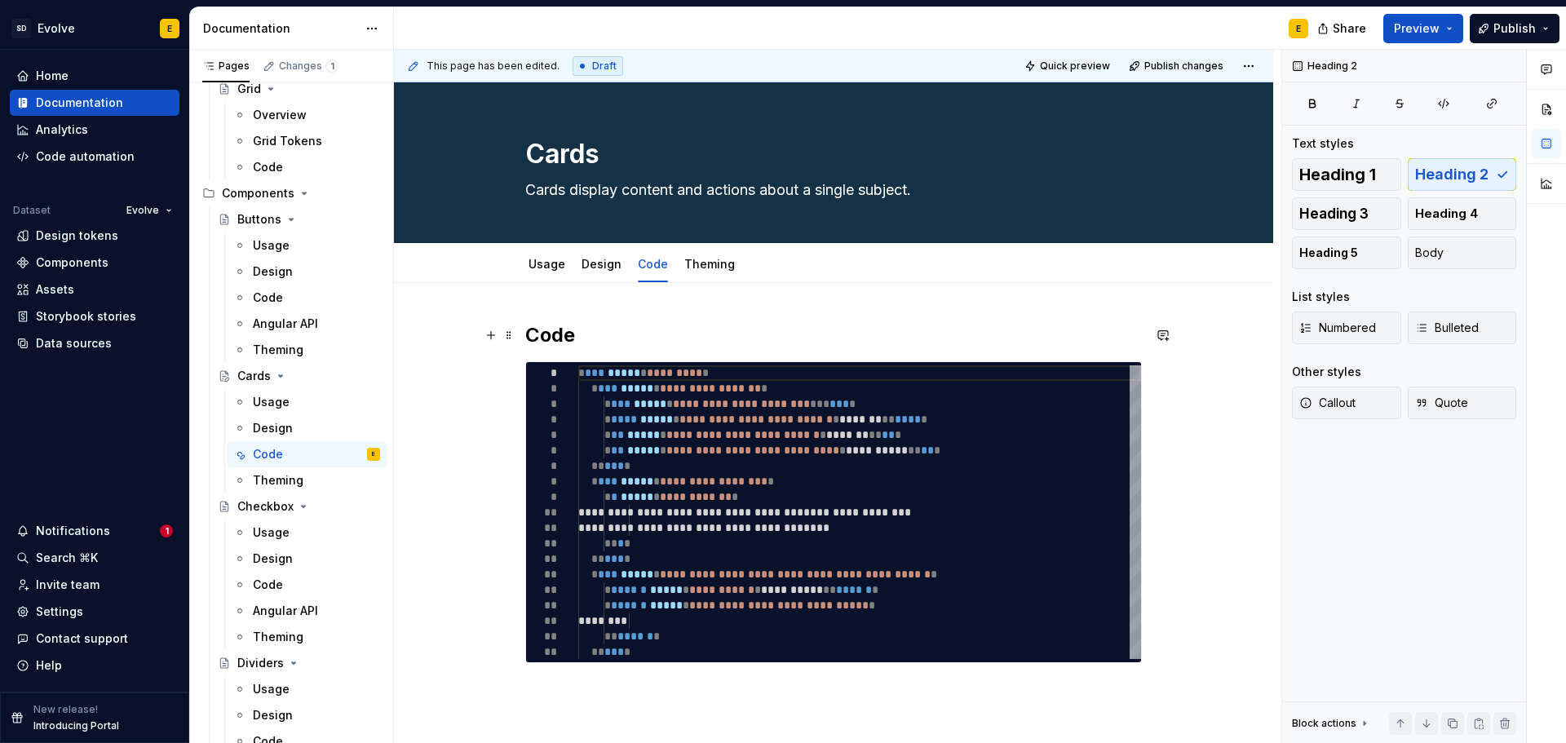
click at [643, 343] on h2 "Code" at bounding box center [833, 335] width 617 height 26
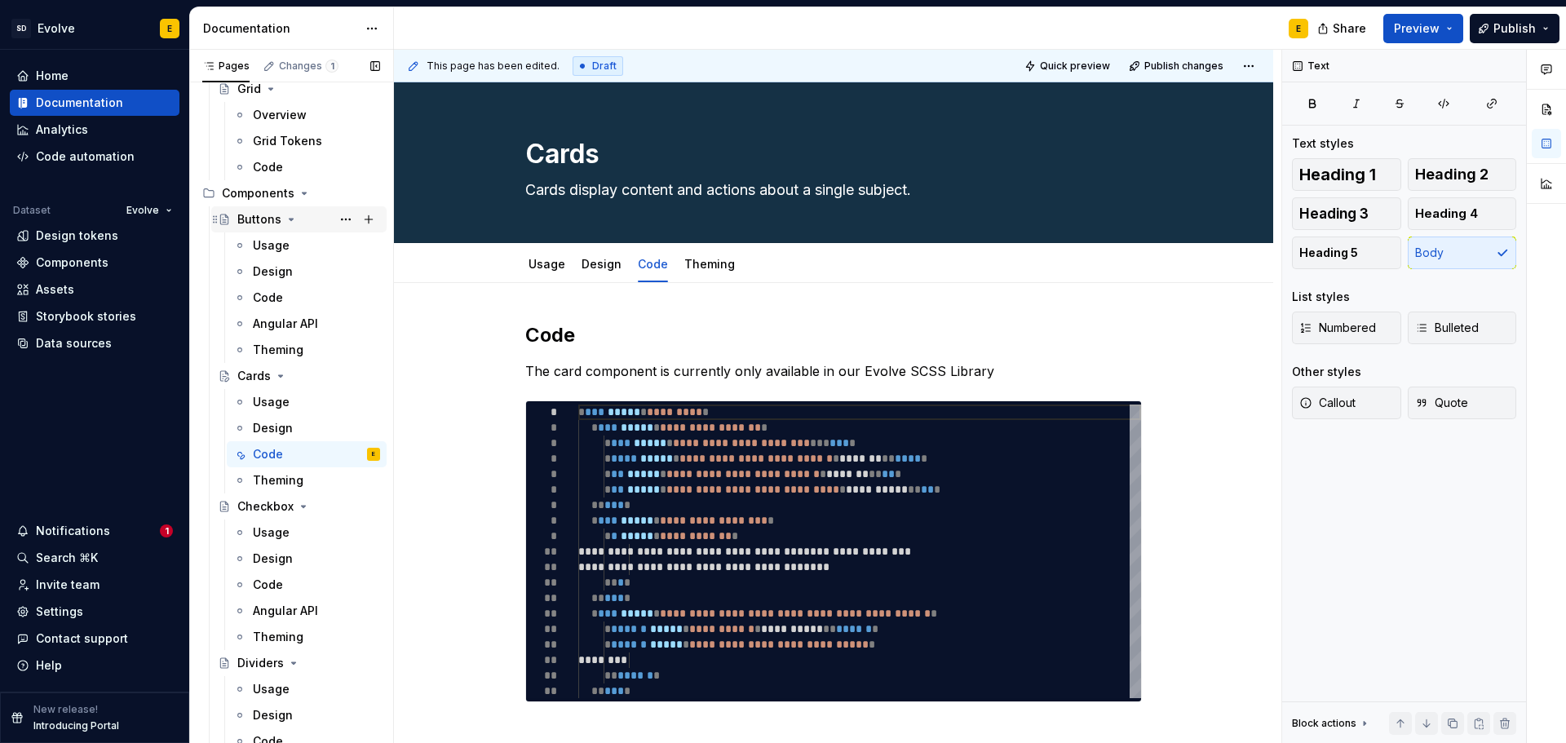
click at [252, 221] on div "Buttons" at bounding box center [259, 219] width 44 height 16
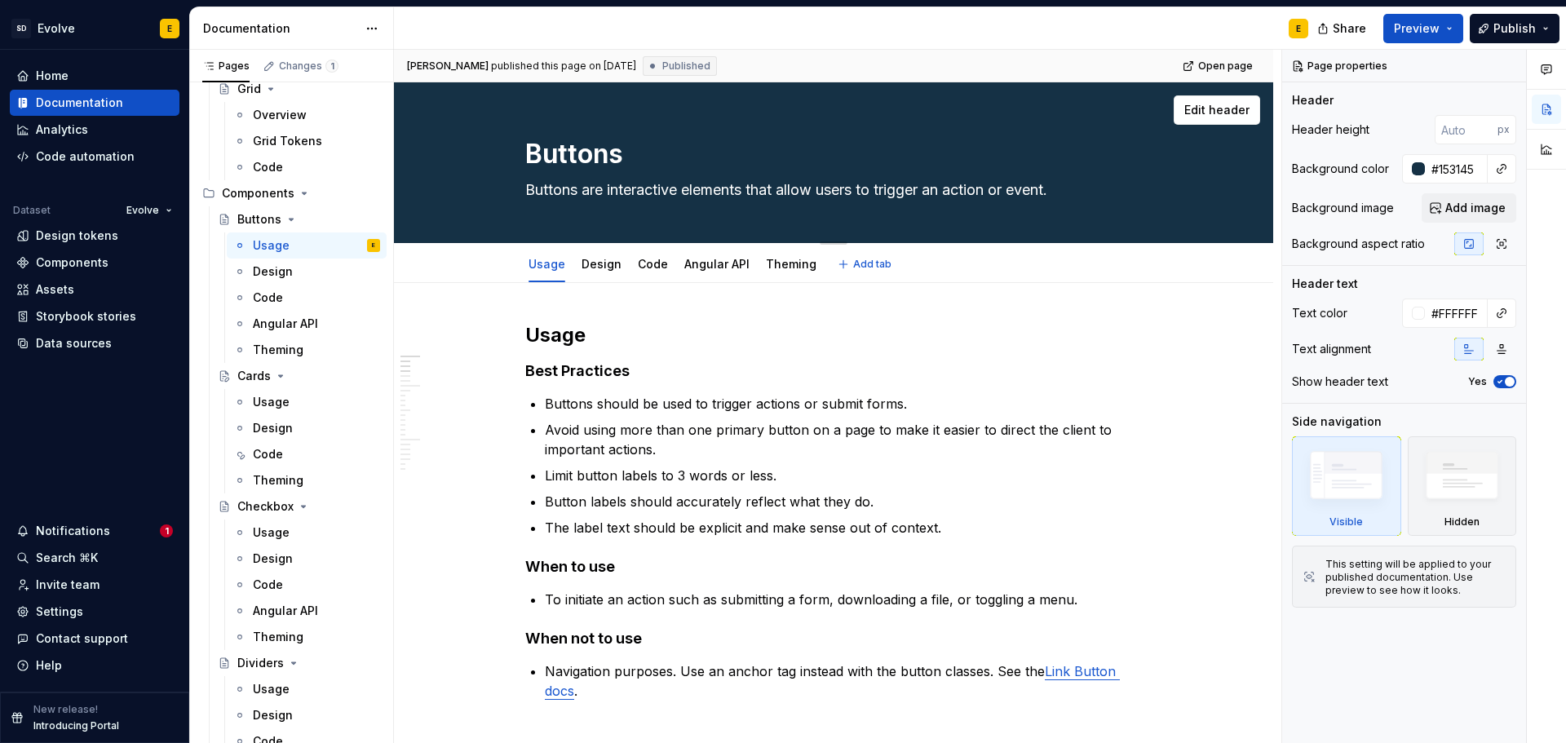
click at [671, 211] on div "Buttons Buttons are interactive elements that allow users to trigger an action …" at bounding box center [833, 162] width 617 height 160
click at [643, 267] on link "Code" at bounding box center [653, 264] width 30 height 14
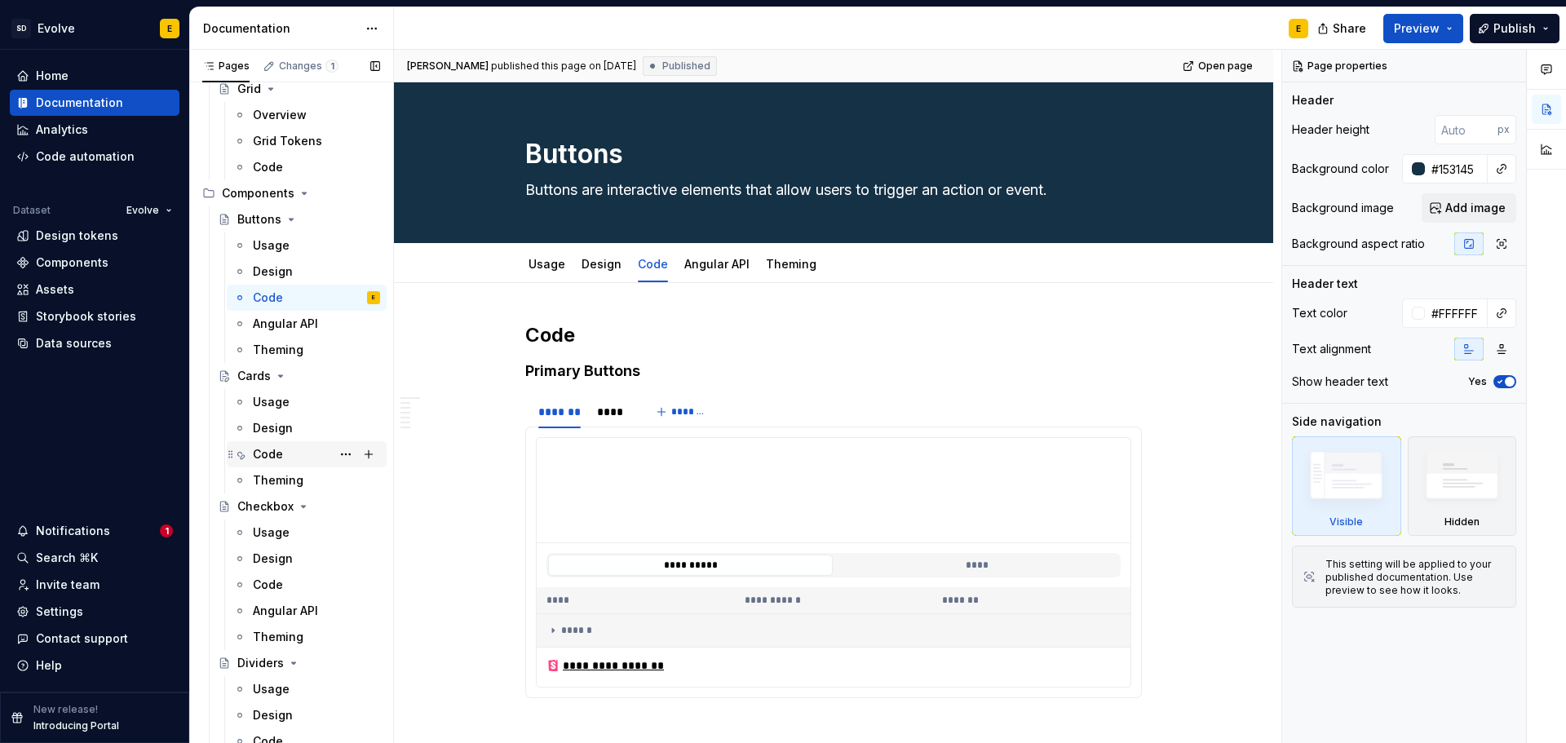
click at [271, 454] on div "Code" at bounding box center [268, 454] width 30 height 16
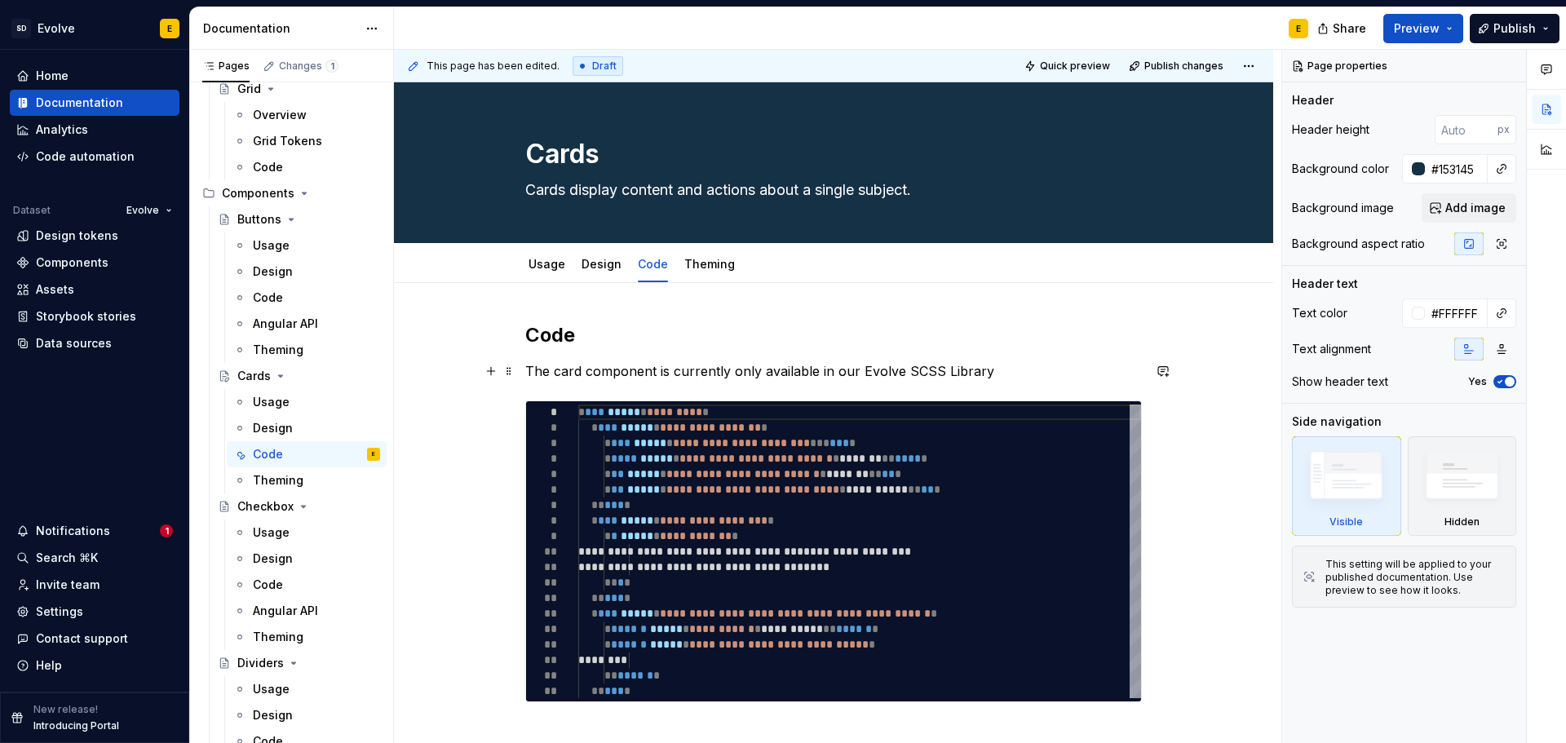
click at [513, 370] on span at bounding box center [508, 371] width 13 height 23
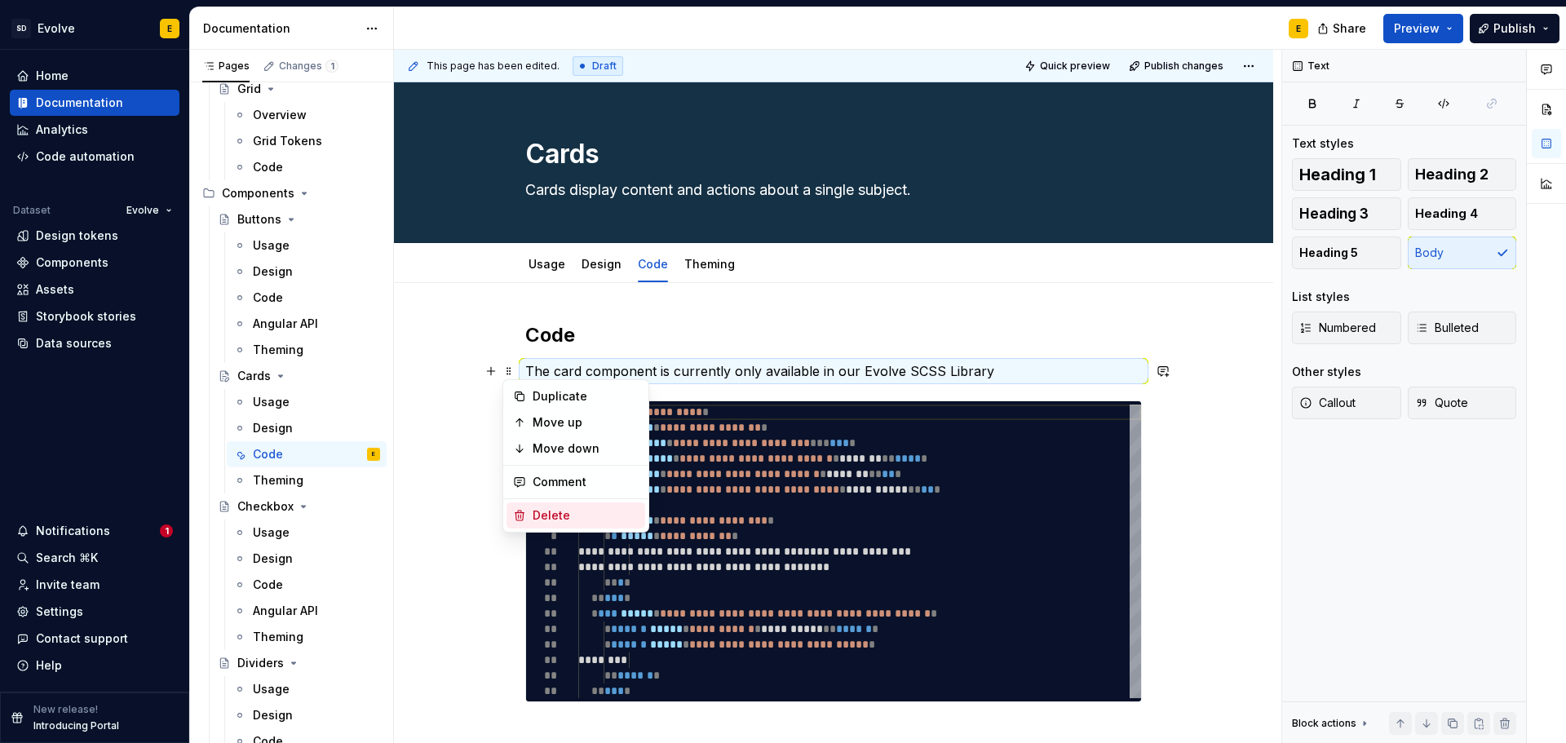
click at [546, 506] on div "Delete" at bounding box center [575, 515] width 139 height 26
type textarea "*"
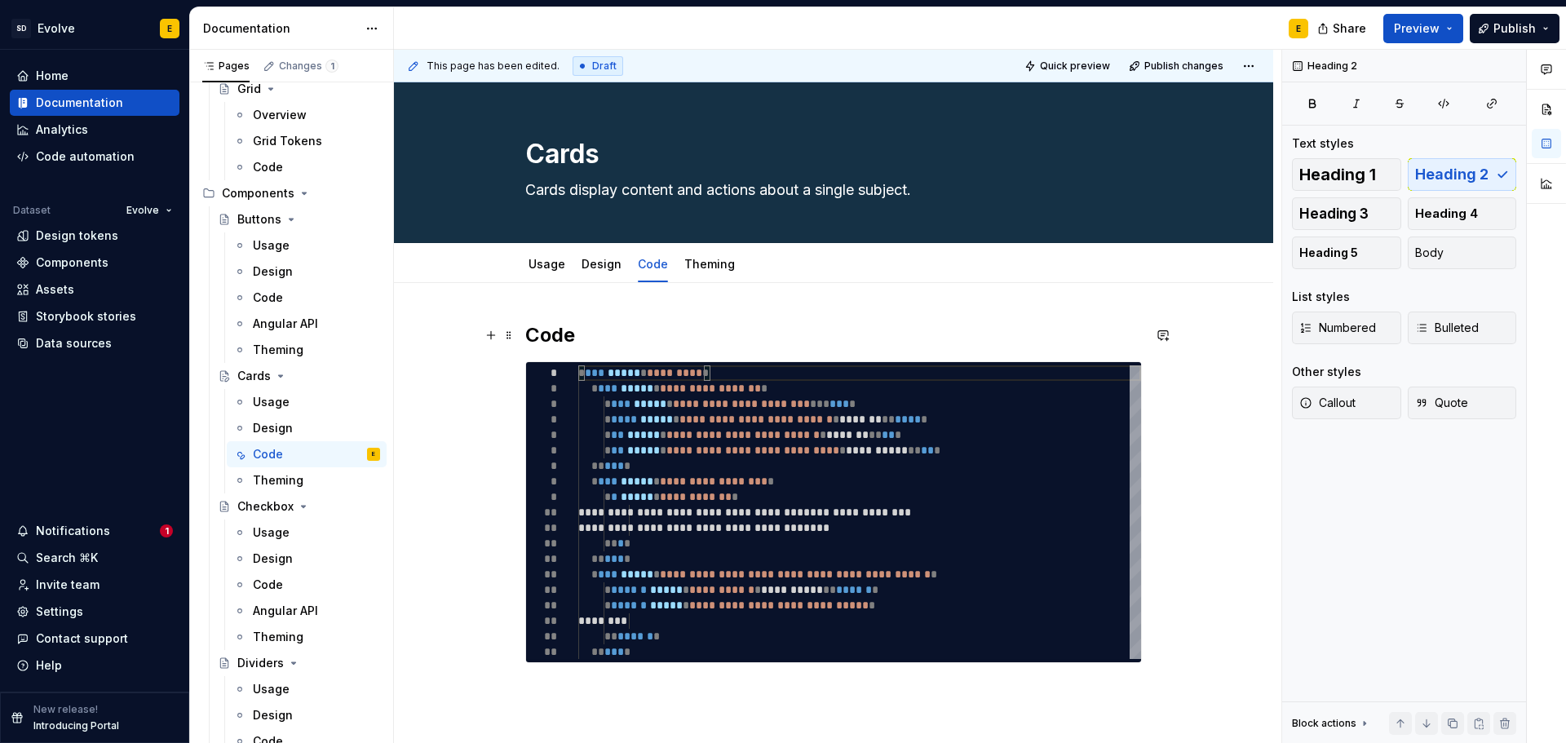
click at [597, 339] on h2 "Code" at bounding box center [833, 335] width 617 height 26
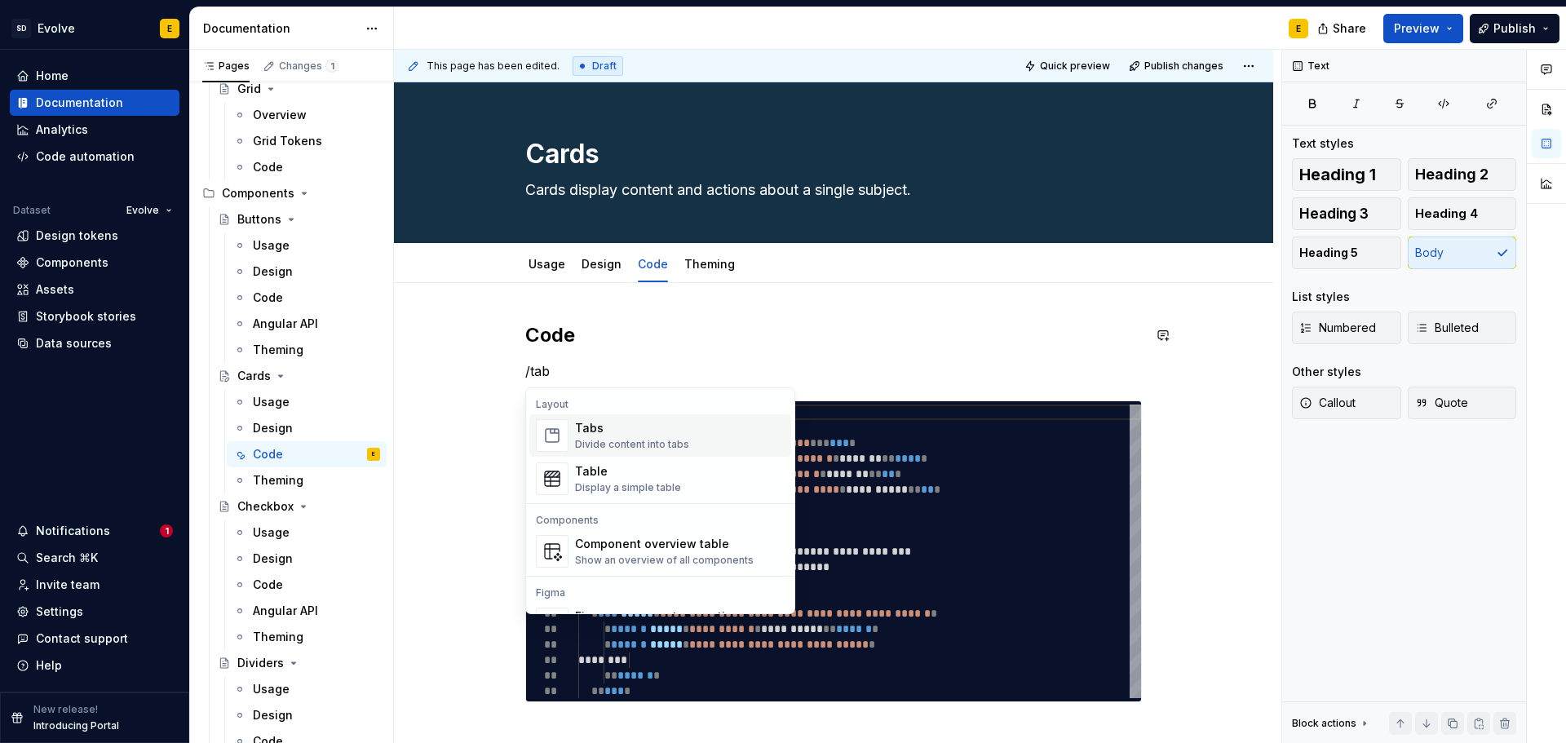
click at [595, 424] on div "Tabs" at bounding box center [632, 428] width 114 height 16
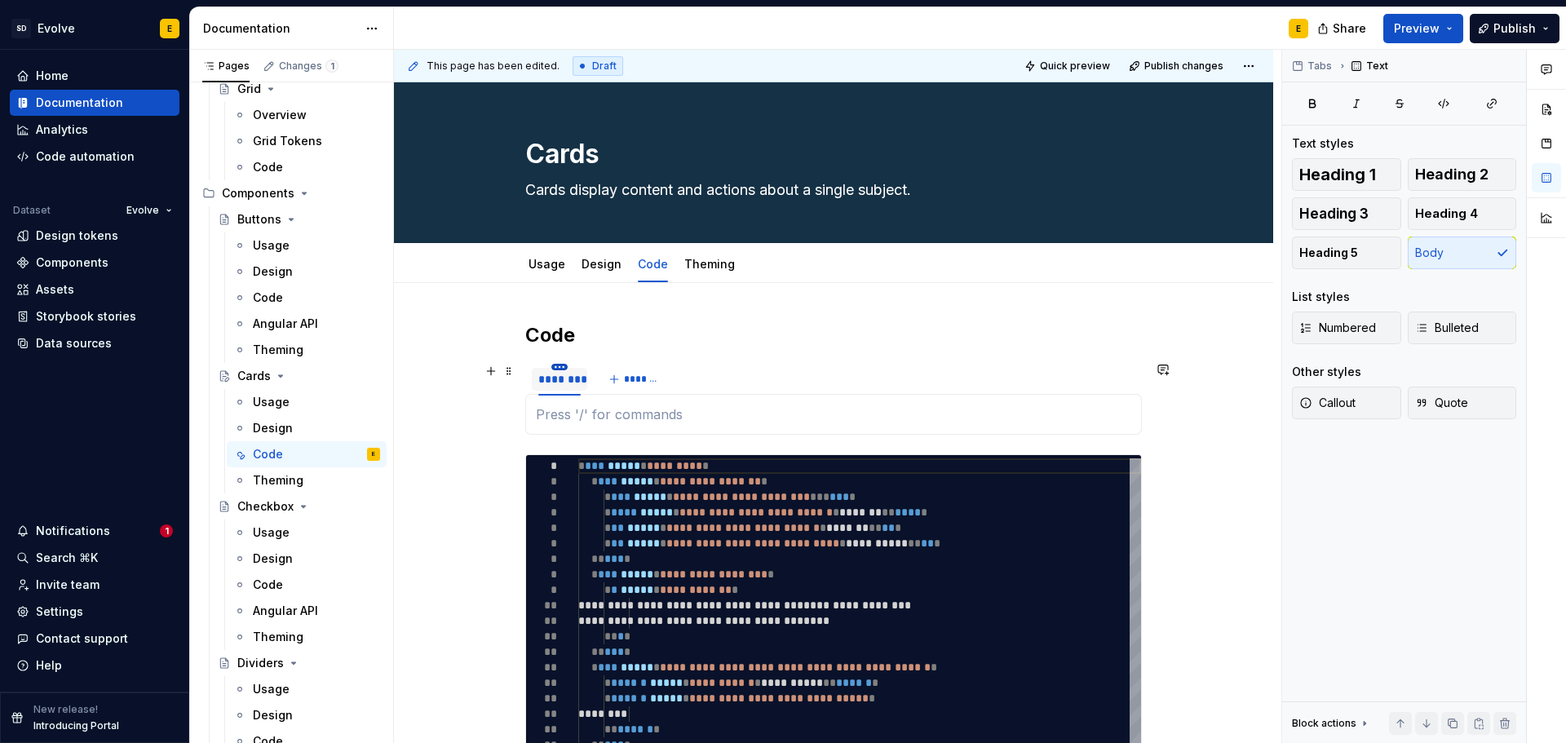
click at [560, 369] on html "SD Evolve E Home Documentation Analytics Code automation Dataset Evolve Design …" at bounding box center [783, 371] width 1566 height 743
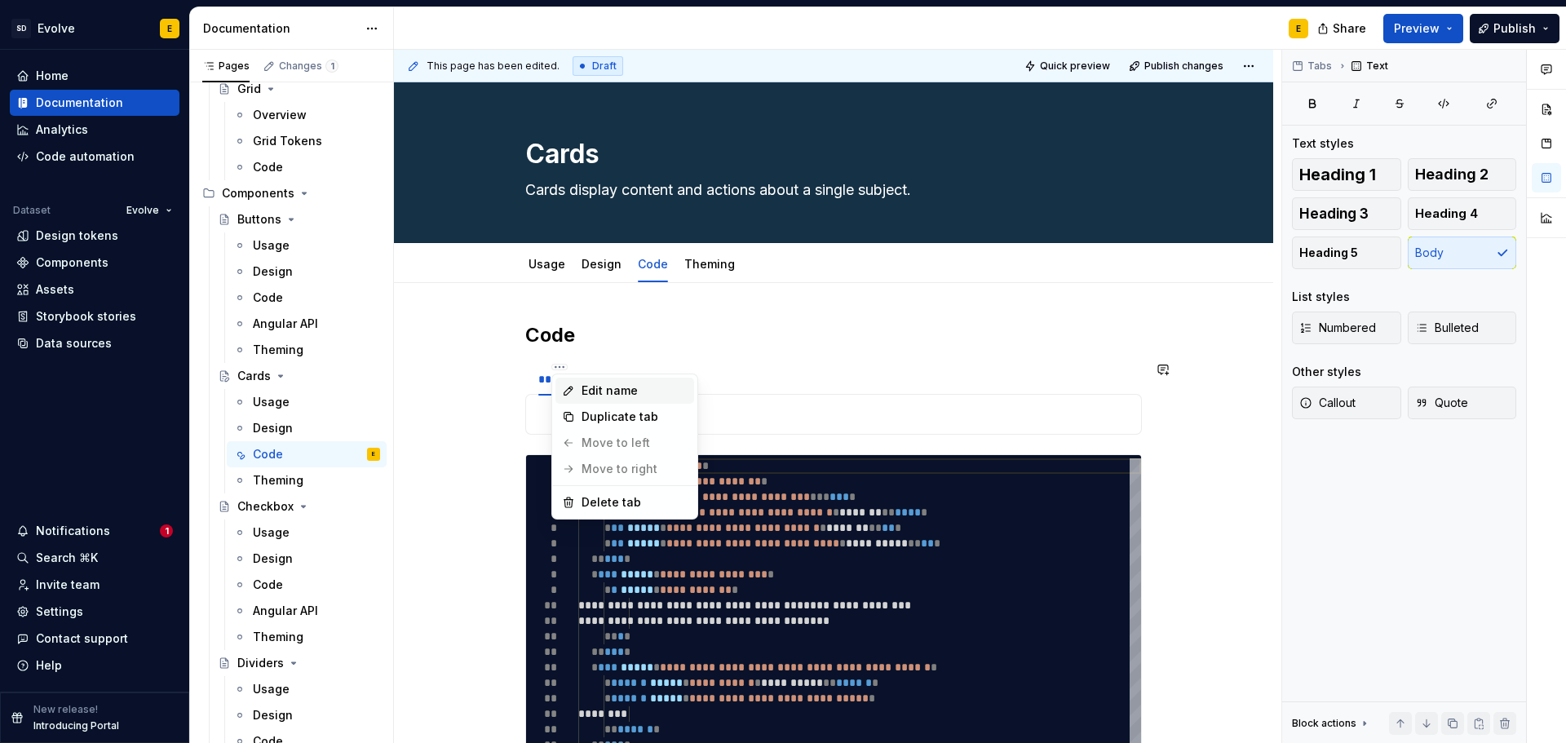
click at [603, 386] on div "Edit name" at bounding box center [634, 390] width 106 height 16
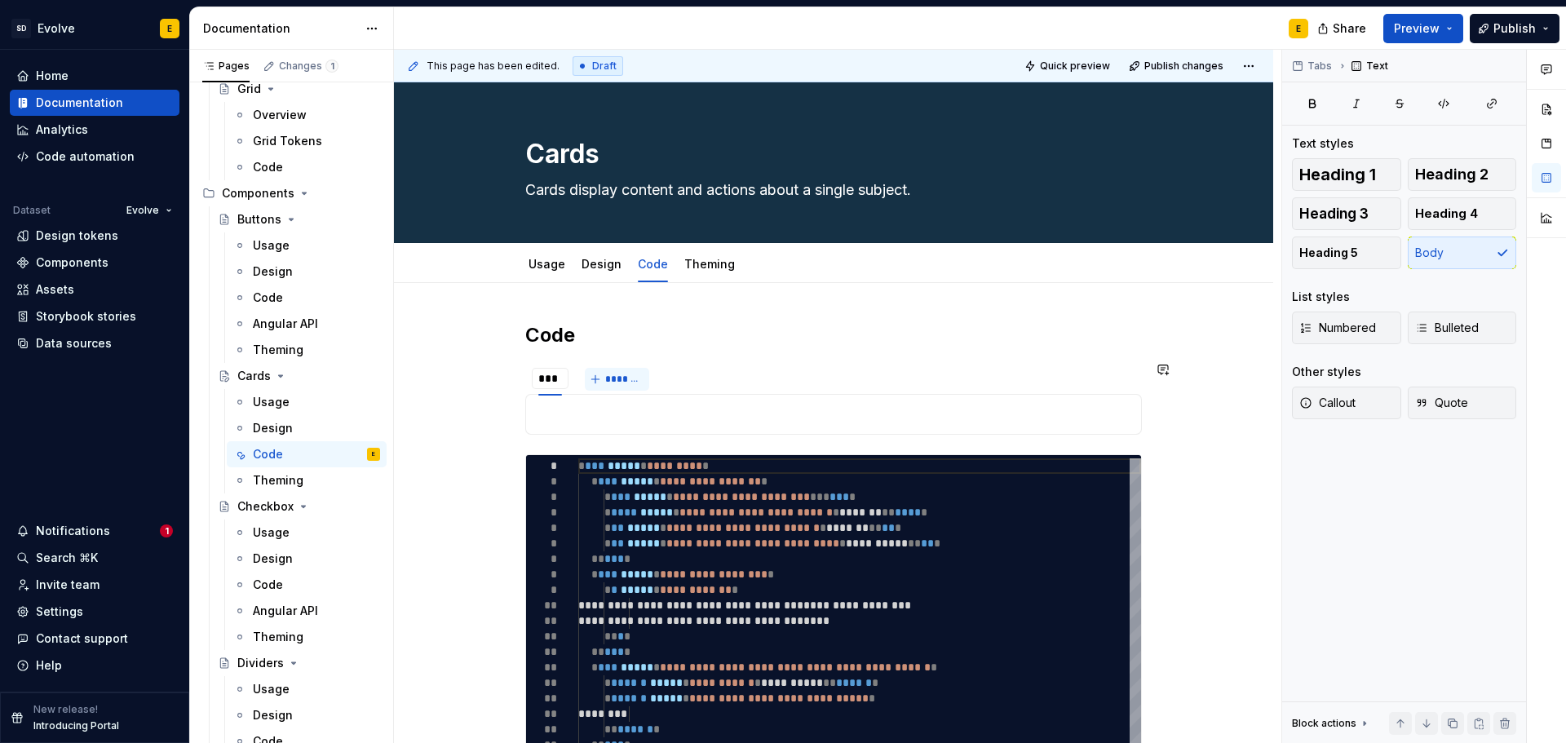
type input "****"
click at [612, 473] on div "**********" at bounding box center [859, 613] width 563 height 310
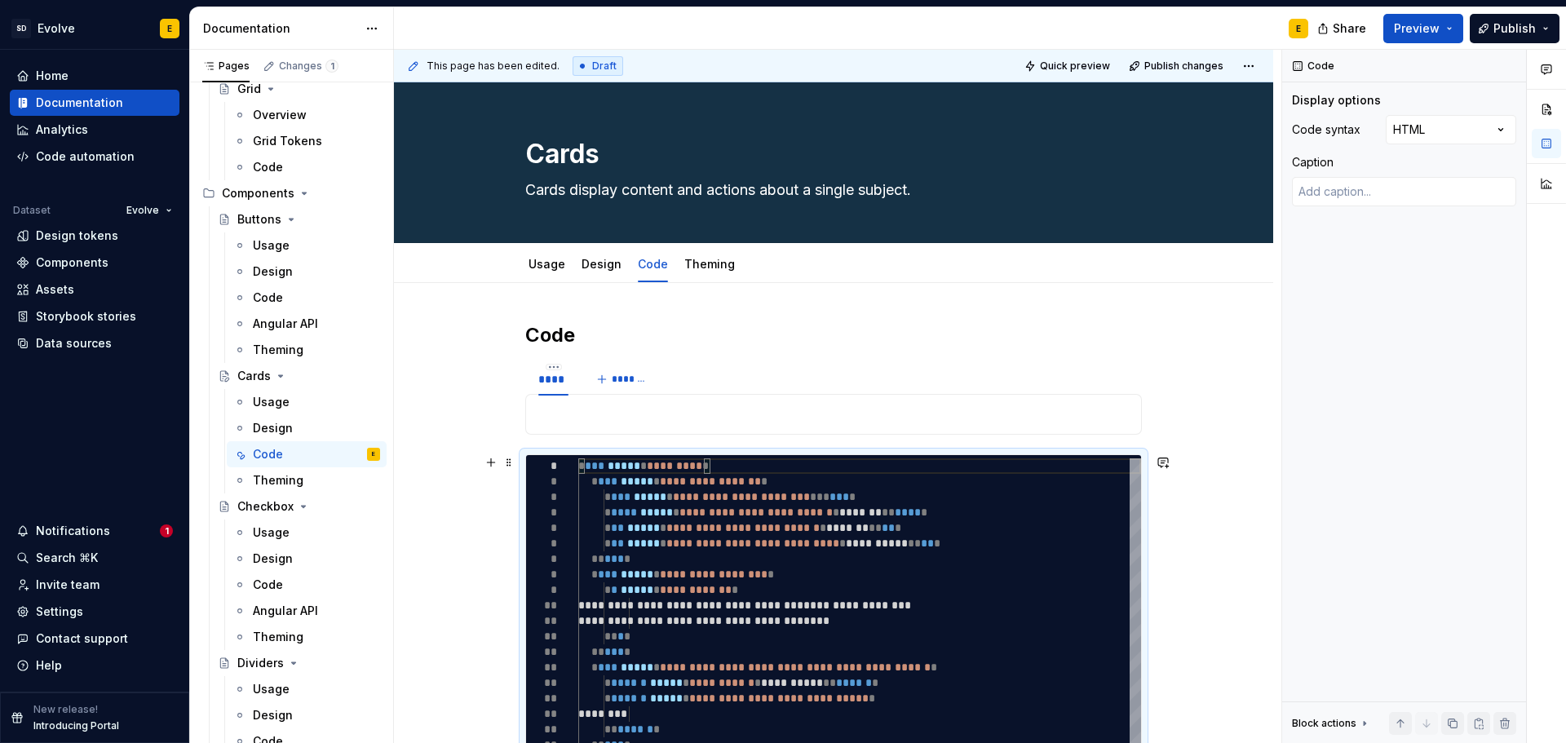
click at [563, 454] on div "**********" at bounding box center [833, 605] width 617 height 302
drag, startPoint x: 559, startPoint y: 455, endPoint x: 571, endPoint y: 411, distance: 45.5
click at [571, 411] on div "**********" at bounding box center [833, 539] width 617 height 434
drag, startPoint x: 560, startPoint y: 461, endPoint x: 586, endPoint y: 416, distance: 51.9
click at [586, 416] on div "**********" at bounding box center [833, 539] width 617 height 434
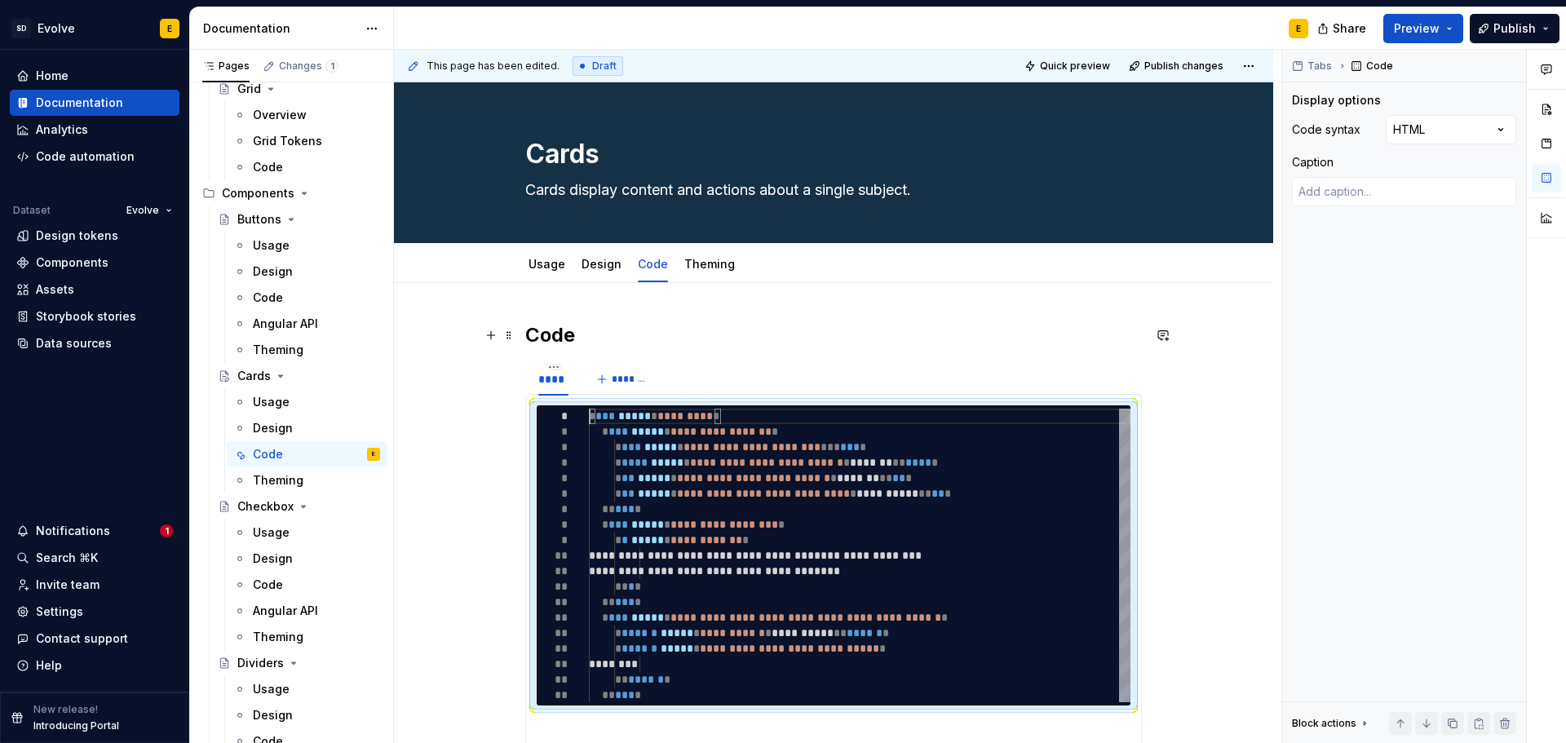
click at [661, 332] on h2 "Code" at bounding box center [833, 335] width 617 height 26
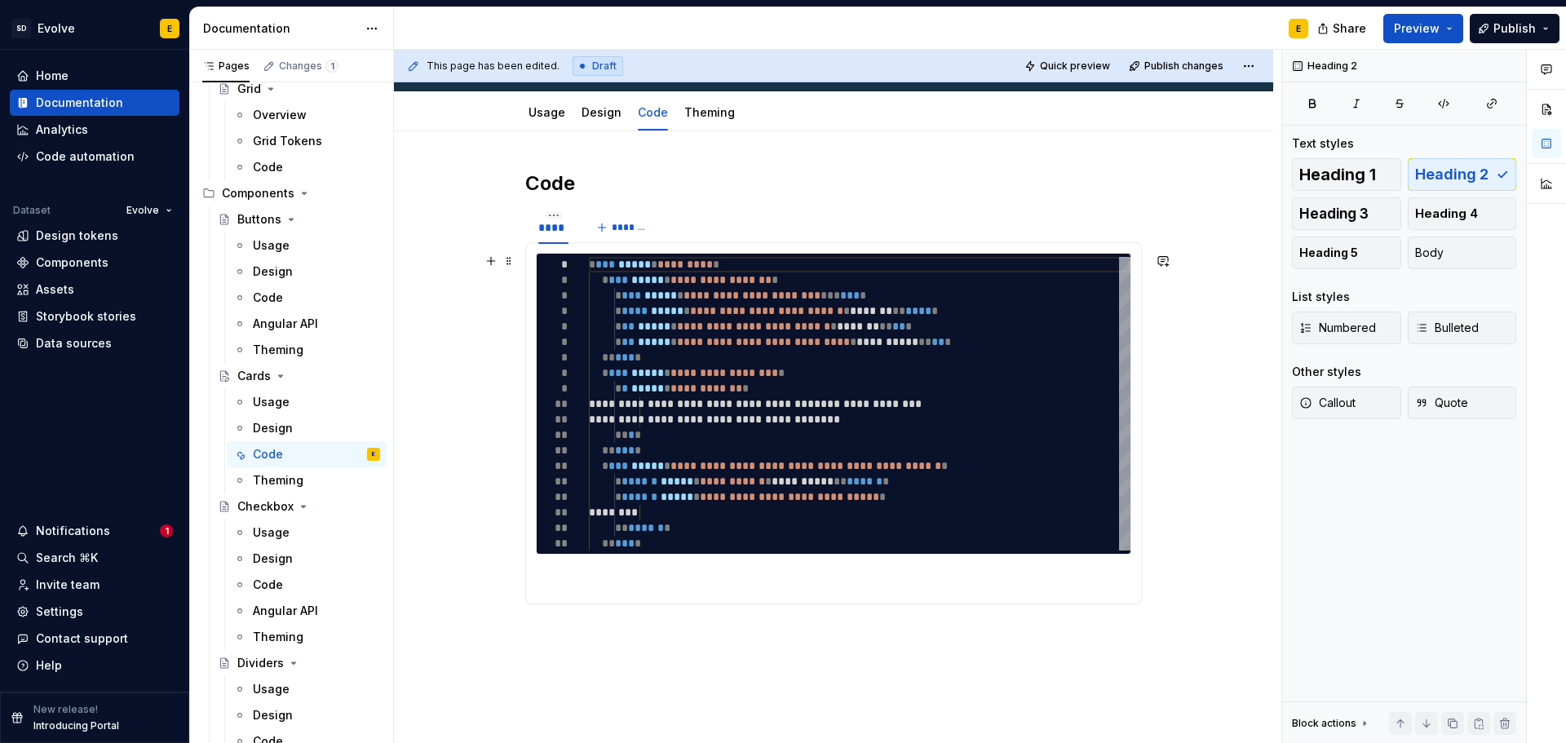
scroll to position [163, 0]
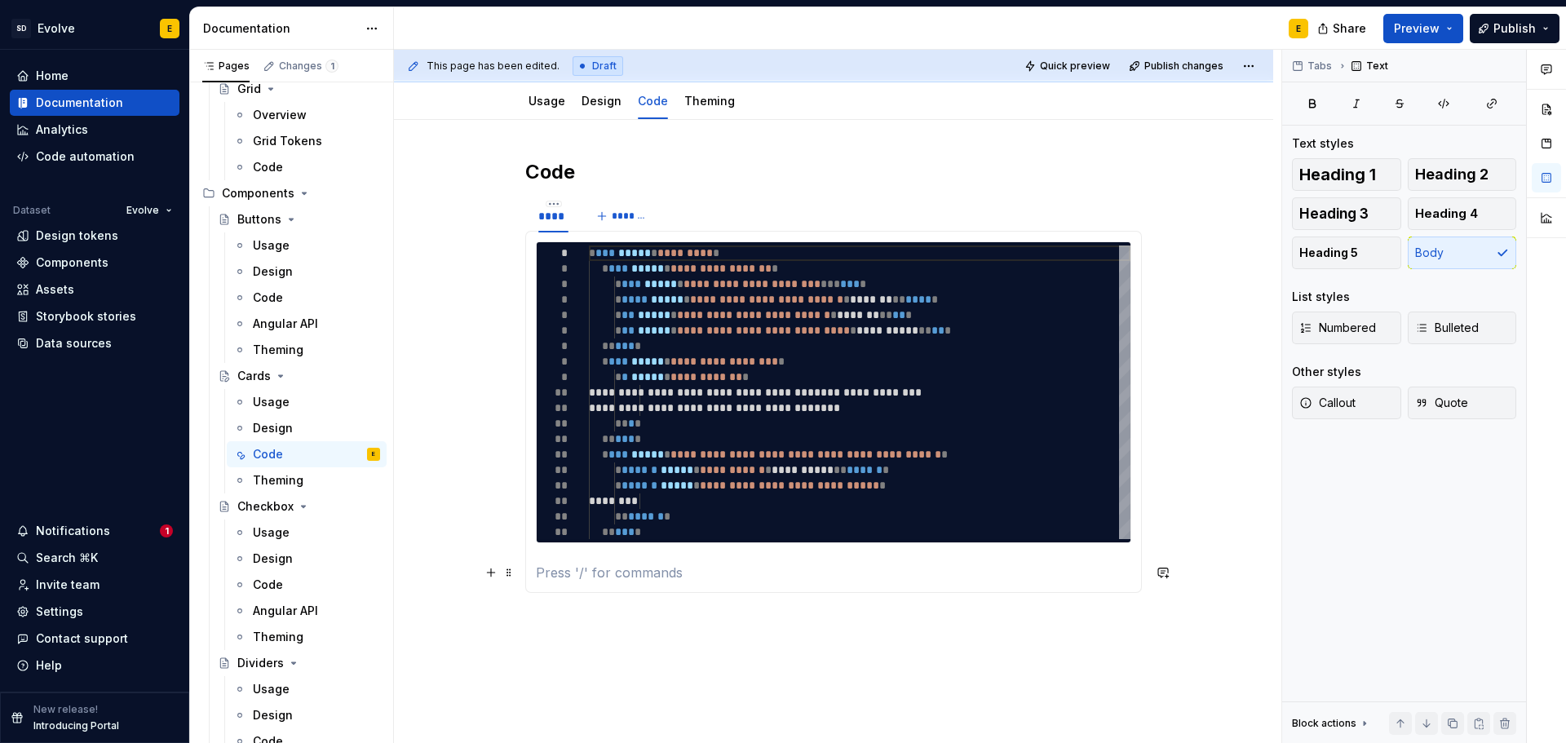
click at [669, 573] on p at bounding box center [833, 573] width 595 height 20
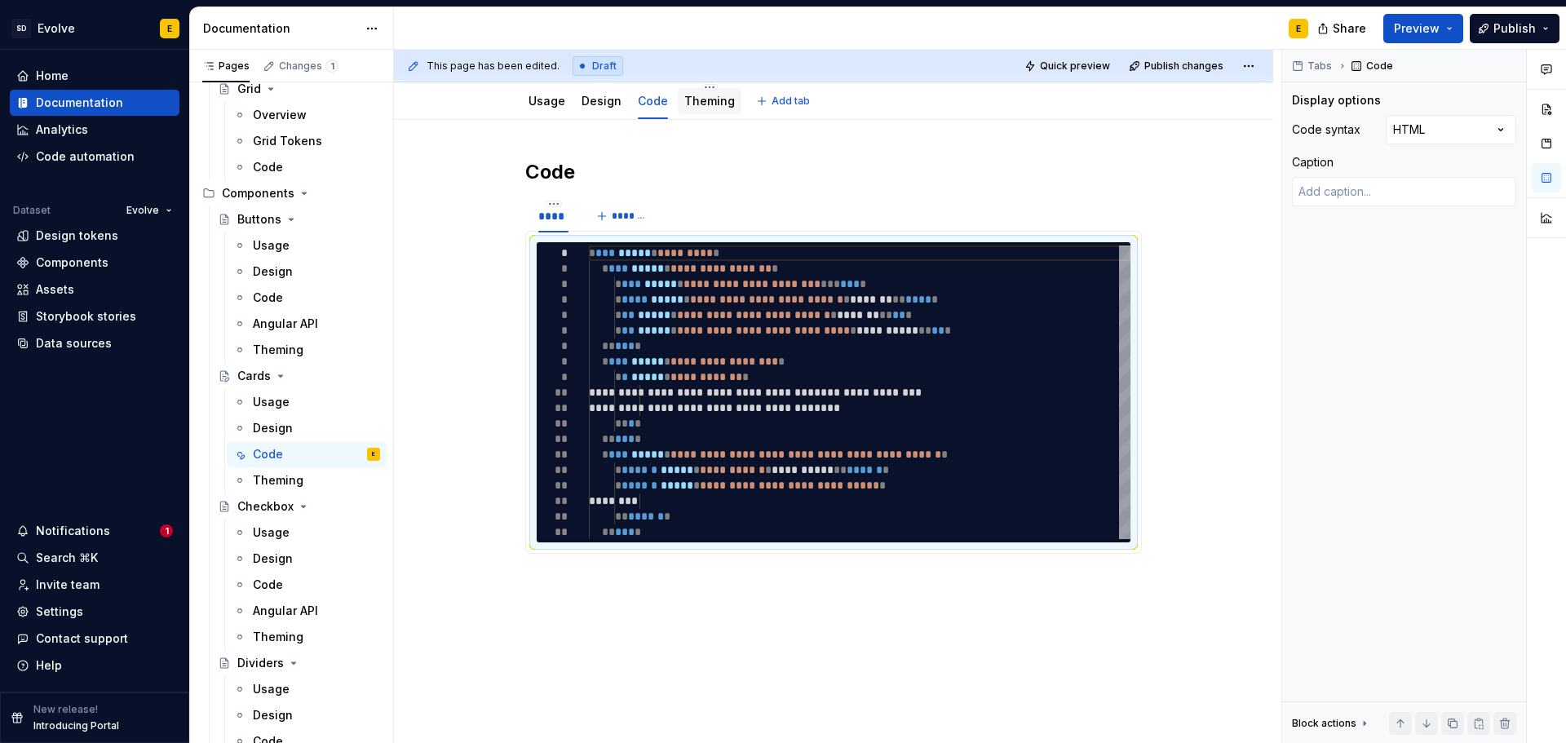
click at [702, 99] on link "Theming" at bounding box center [709, 101] width 51 height 14
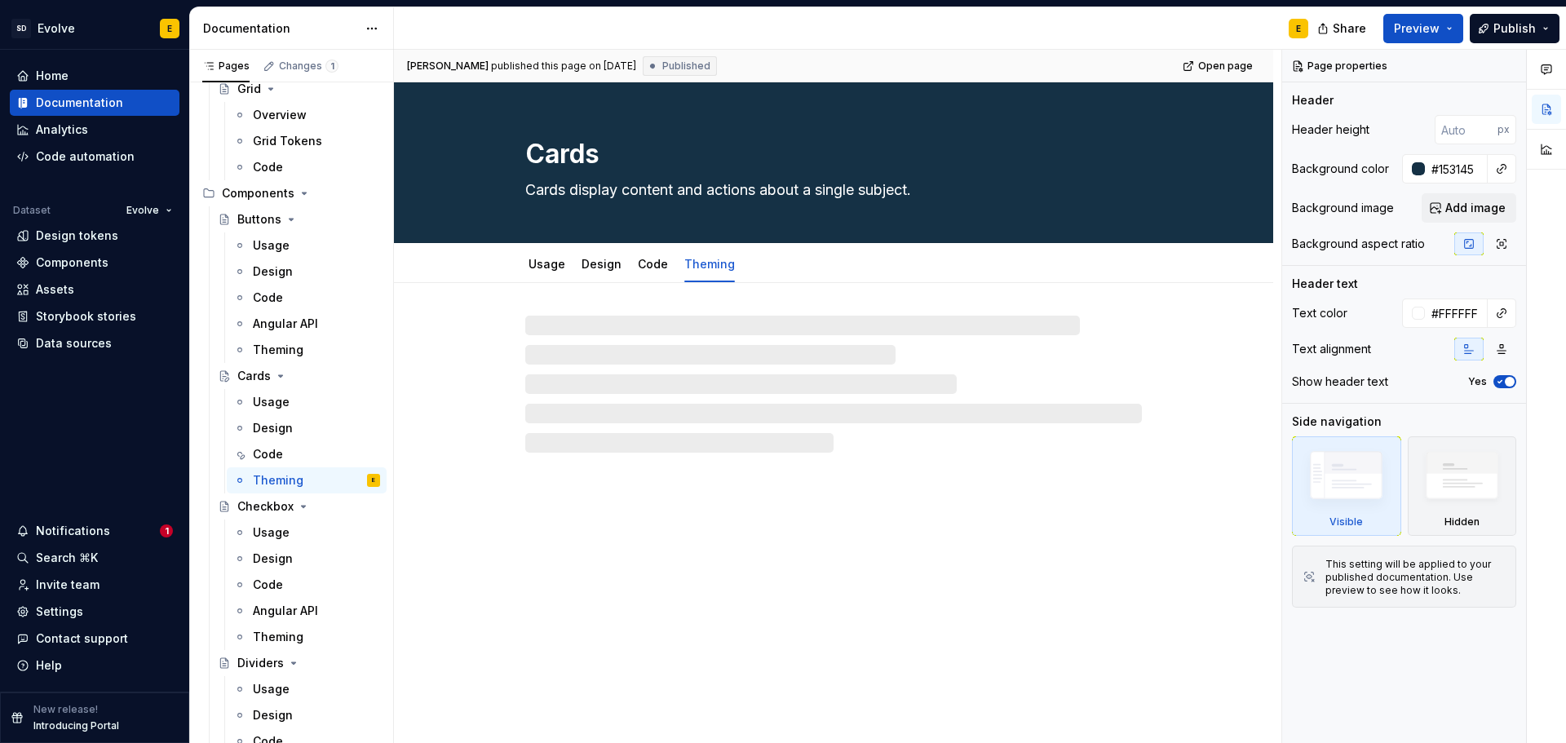
type textarea "*"
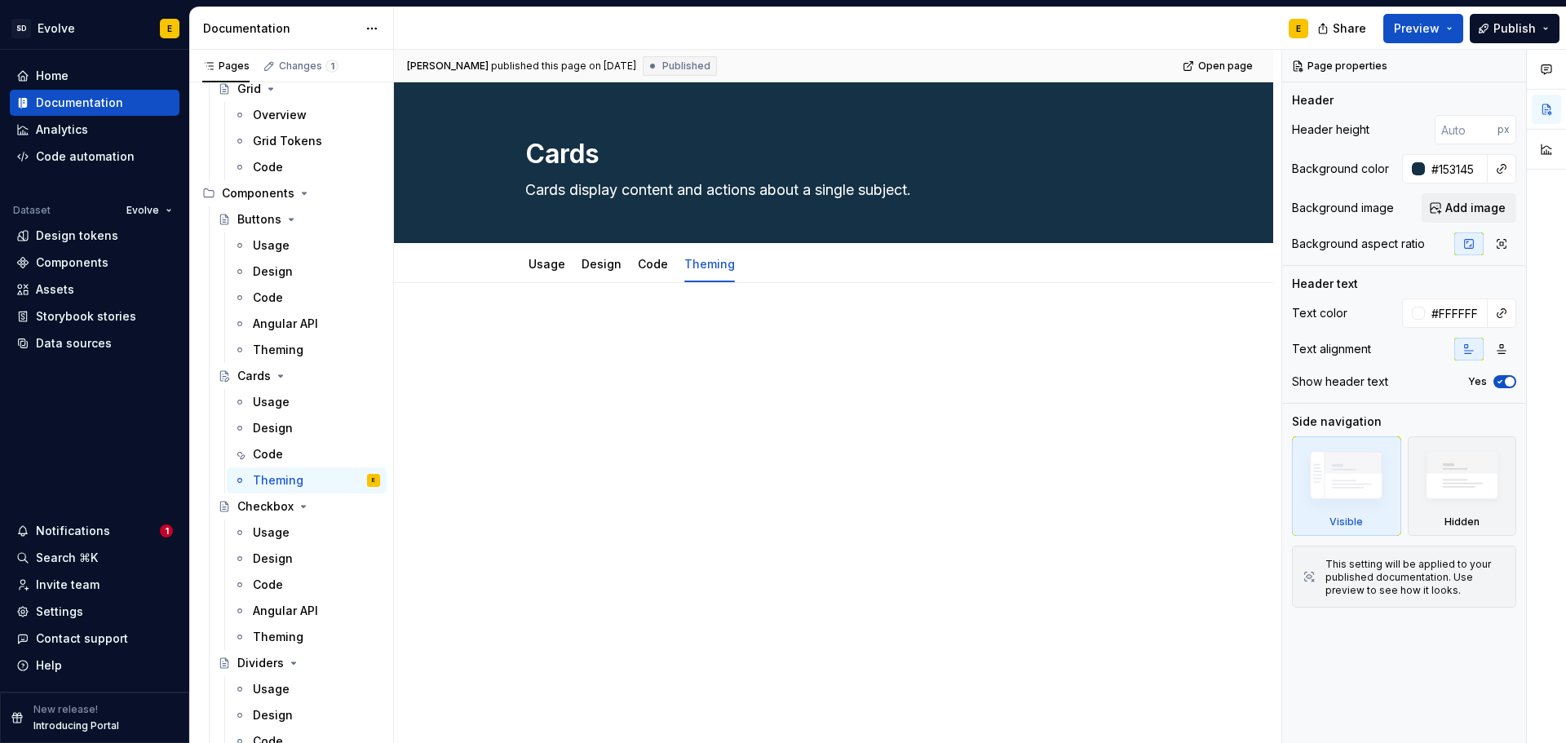
click at [577, 327] on p at bounding box center [833, 332] width 617 height 20
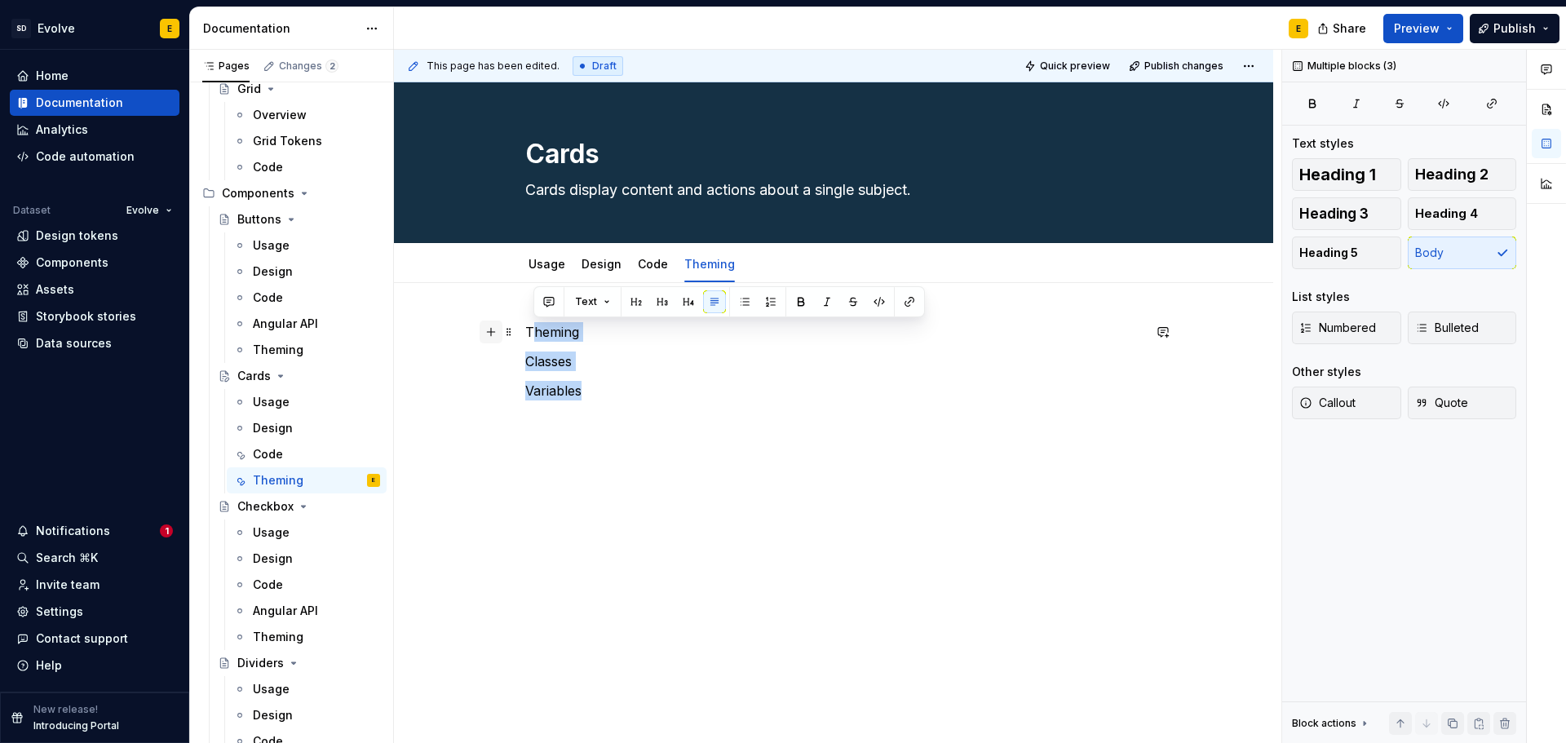
drag, startPoint x: 597, startPoint y: 395, endPoint x: 499, endPoint y: 330, distance: 117.2
click at [525, 330] on div "Theming Classes Variables" at bounding box center [833, 371] width 617 height 98
click at [566, 358] on p "Classes" at bounding box center [833, 361] width 617 height 20
drag, startPoint x: 526, startPoint y: 331, endPoint x: 608, endPoint y: 401, distance: 108.2
click at [608, 401] on div "Theming Classes Variables" at bounding box center [833, 371] width 617 height 98
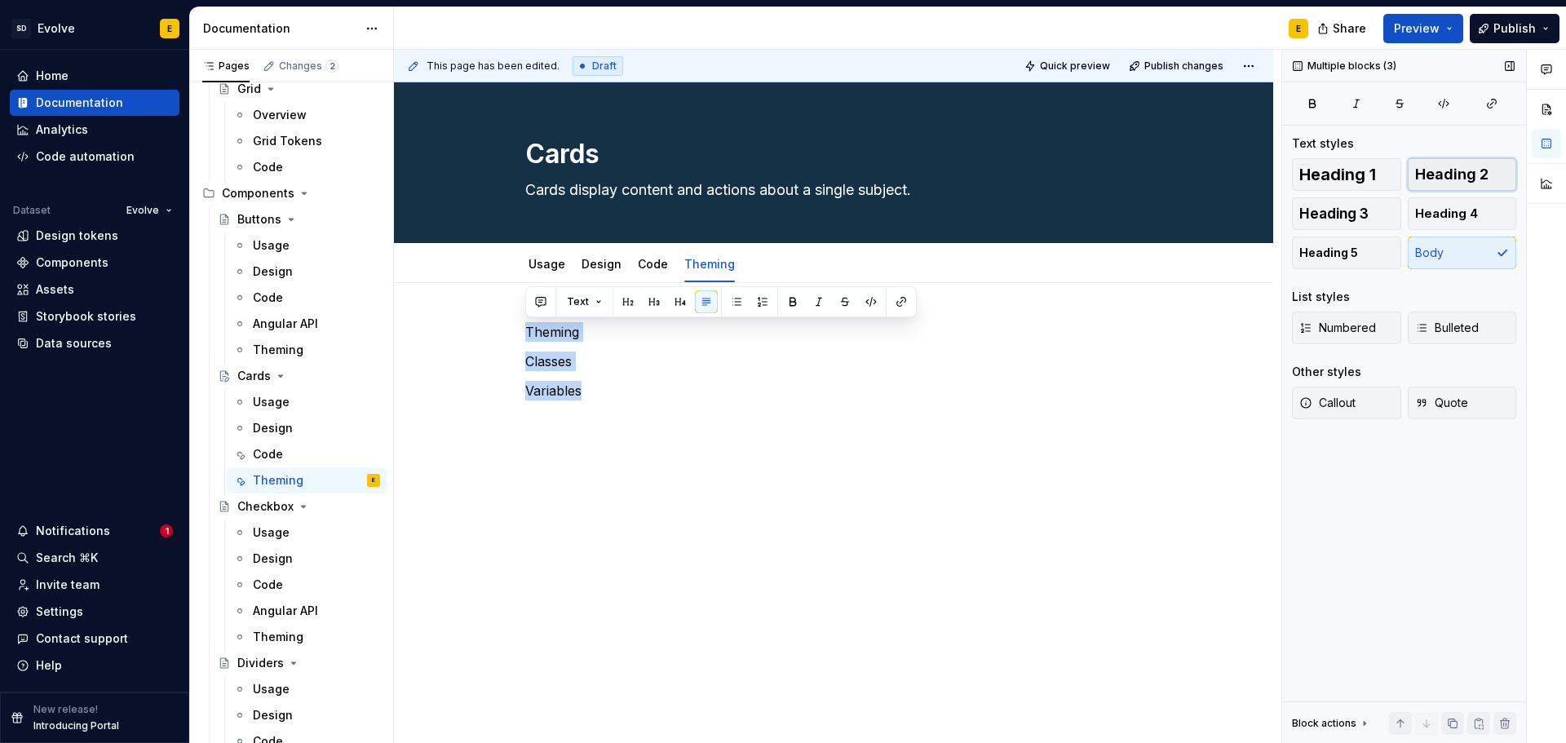
click at [1431, 174] on span "Heading 2" at bounding box center [1451, 174] width 73 height 16
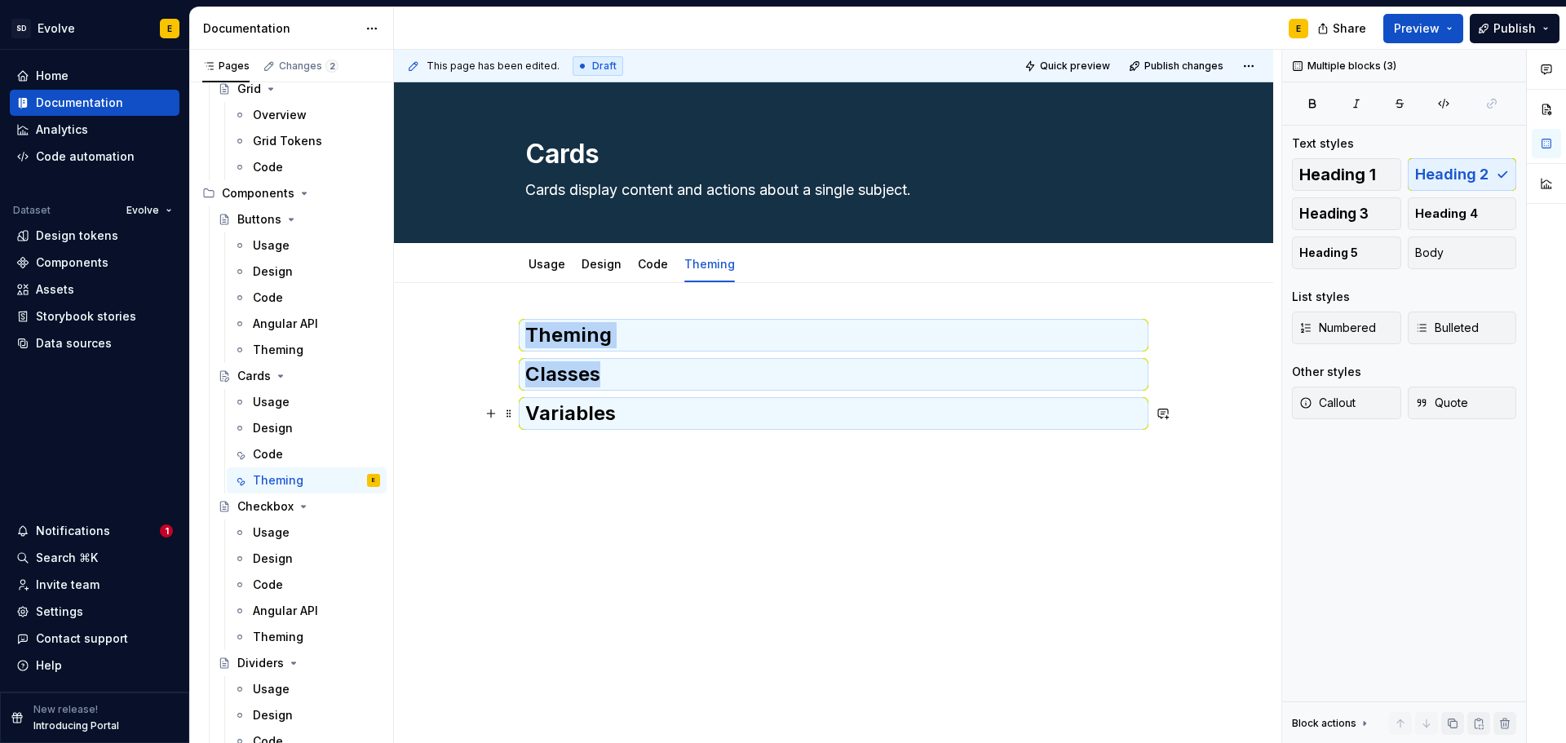
click at [667, 411] on h2 "Variables" at bounding box center [833, 413] width 617 height 26
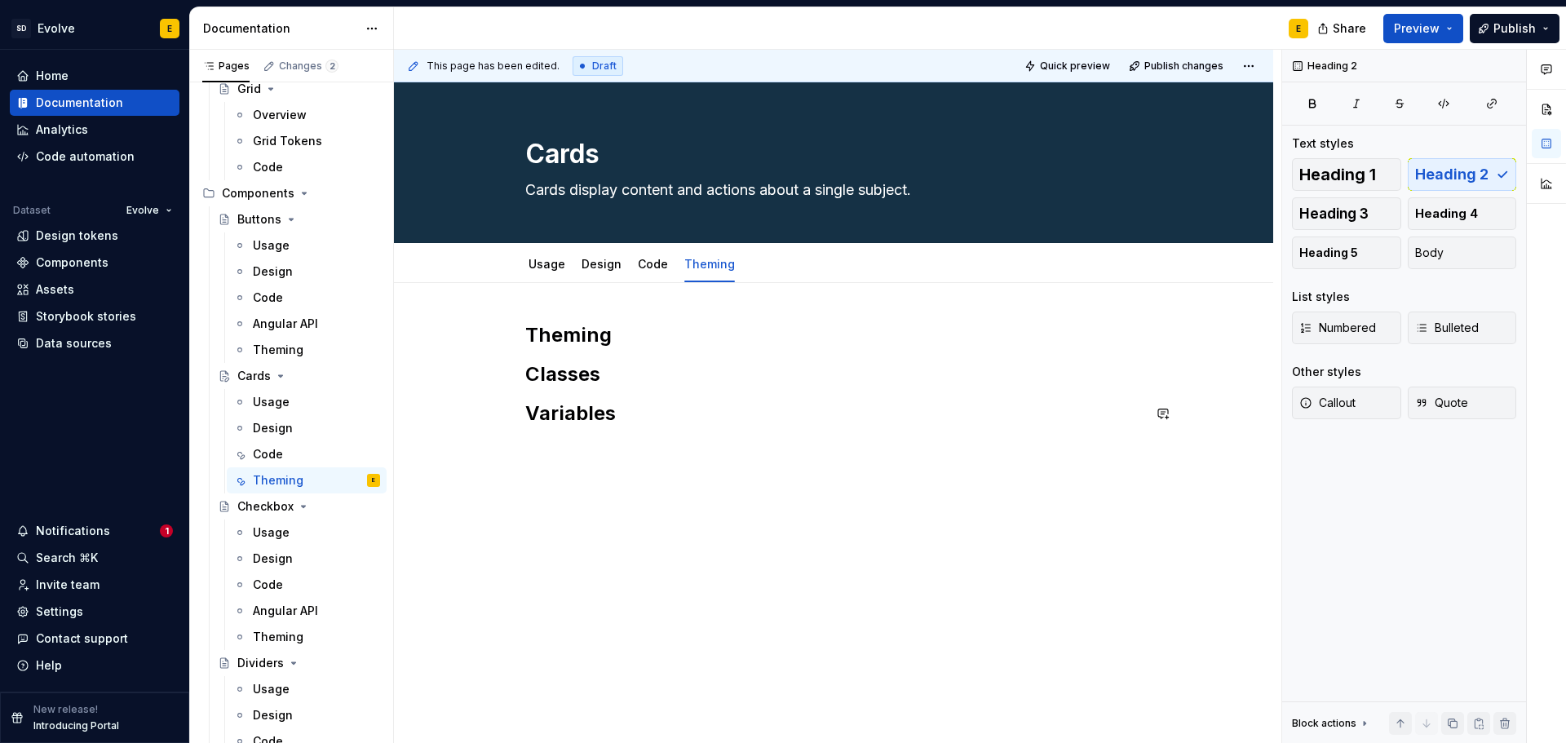
click at [635, 387] on div "Theming Classes Variables" at bounding box center [833, 374] width 617 height 104
click at [633, 376] on h2 "Classes" at bounding box center [833, 374] width 617 height 26
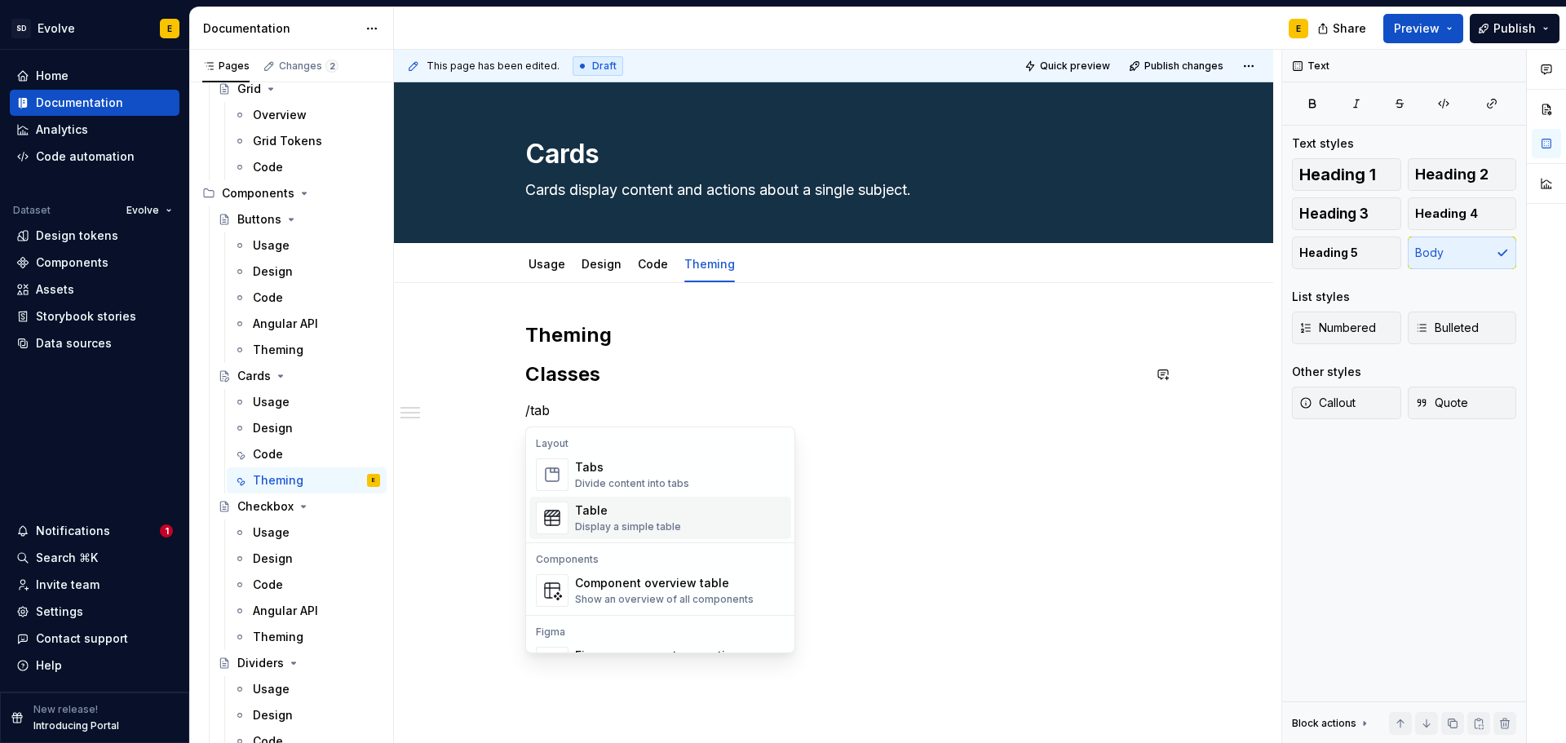
click at [617, 513] on div "Table" at bounding box center [628, 510] width 106 height 16
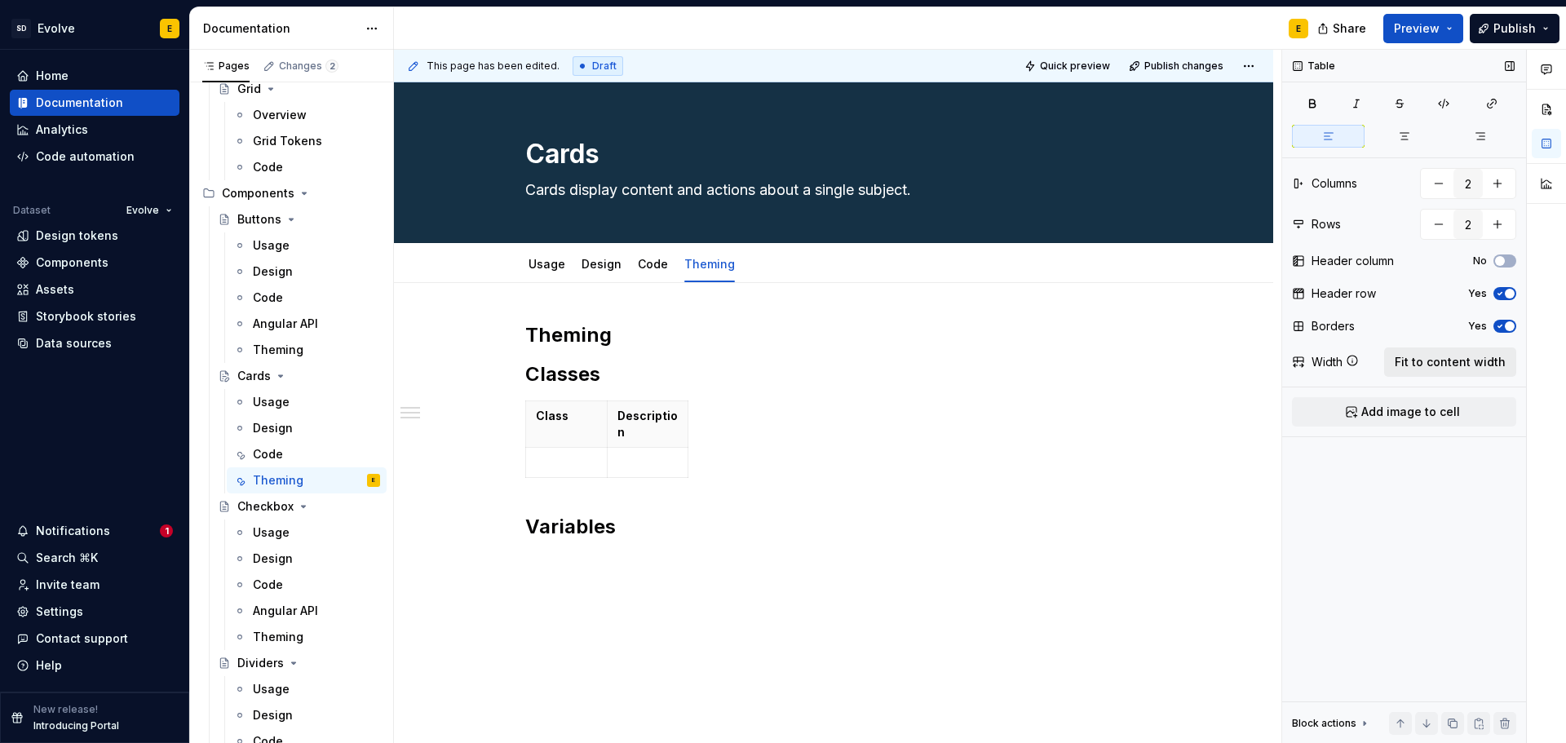
click at [1471, 365] on span "Fit to content width" at bounding box center [1450, 362] width 111 height 16
click at [705, 557] on div "Theming Classes Class Description Variables" at bounding box center [833, 524] width 879 height 483
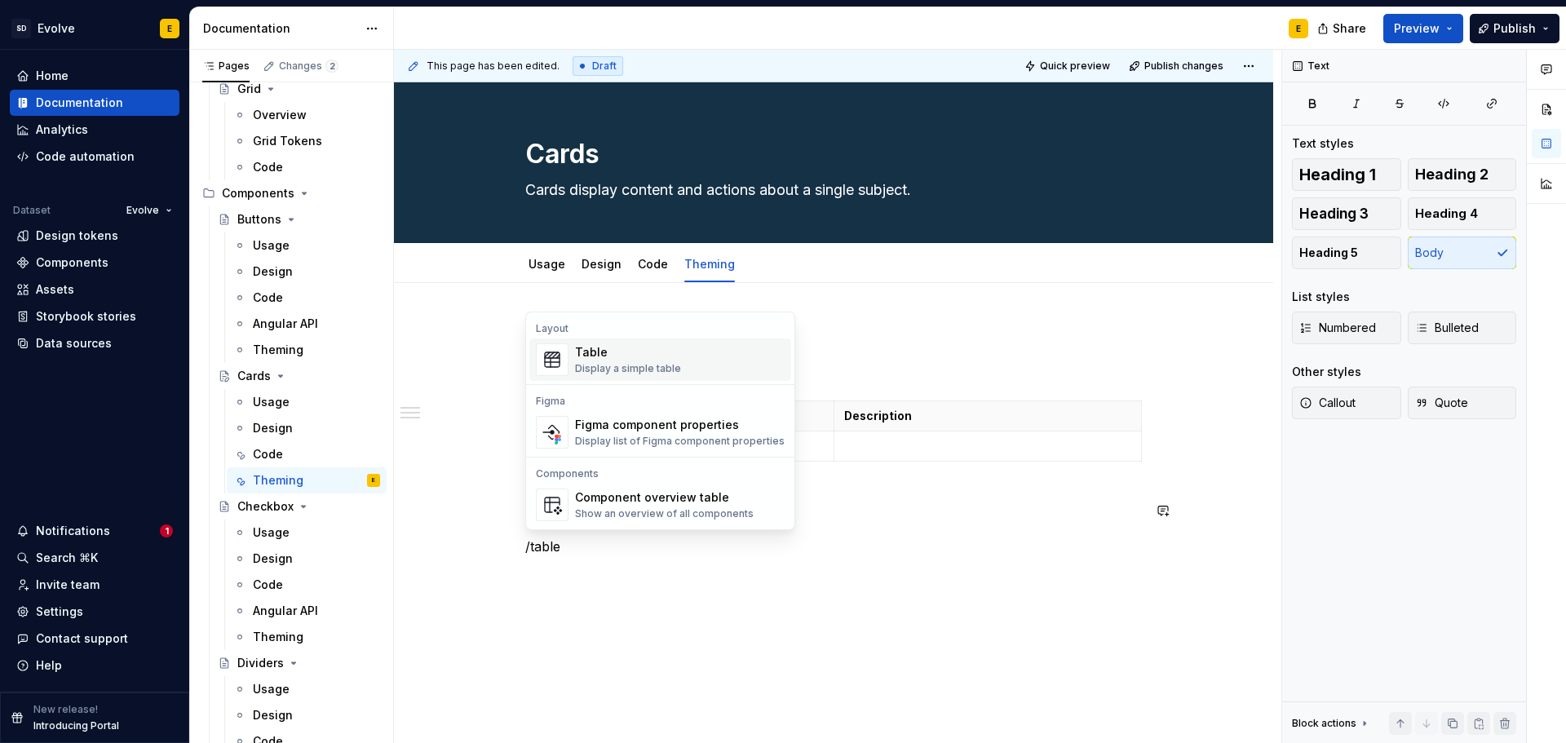
click at [641, 347] on div "Table" at bounding box center [628, 352] width 106 height 16
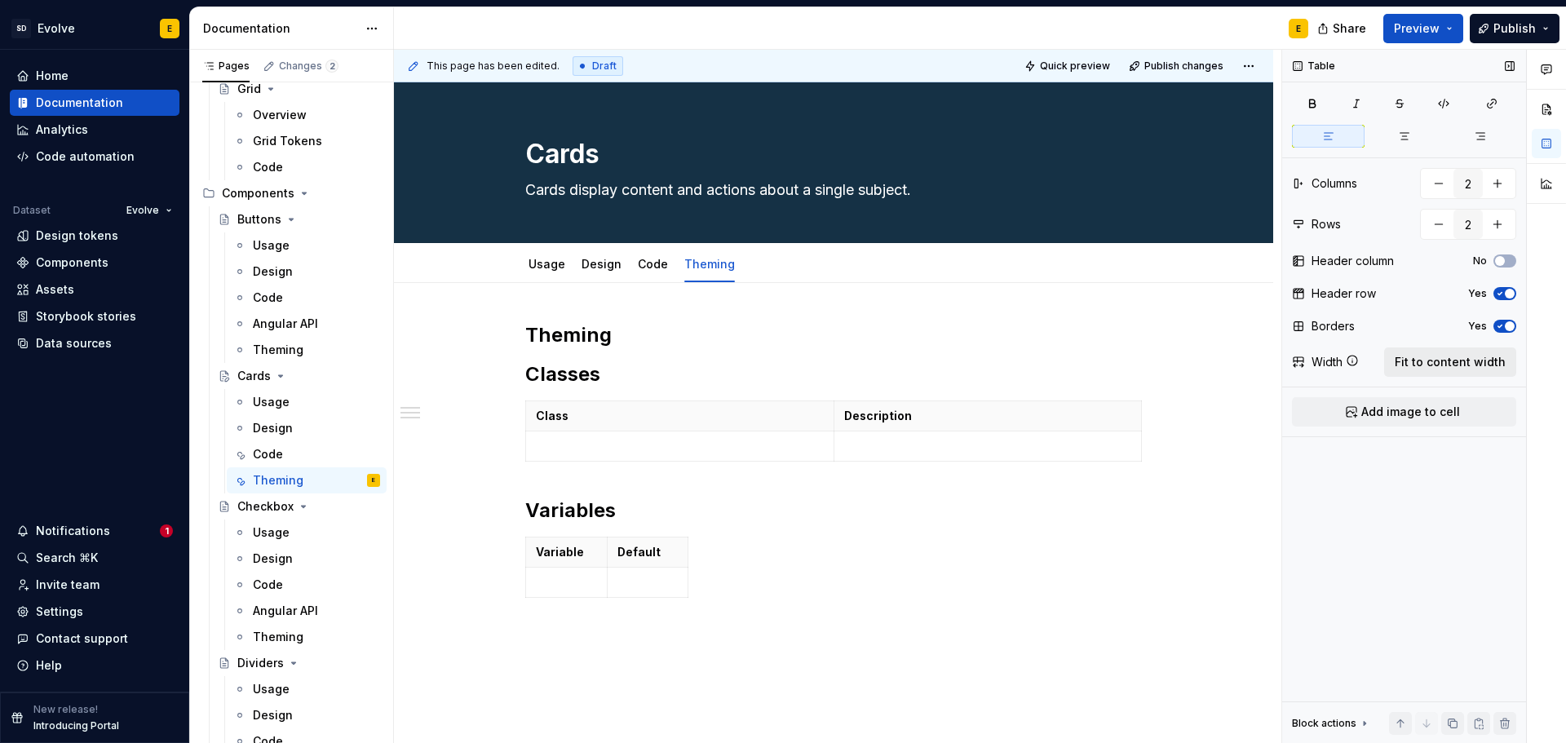
click at [1433, 366] on span "Fit to content width" at bounding box center [1450, 362] width 111 height 16
click at [628, 441] on p at bounding box center [680, 446] width 288 height 16
click at [557, 450] on p at bounding box center [680, 446] width 288 height 16
type textarea "*"
click at [985, 453] on p "Sets up the card base" at bounding box center [988, 446] width 288 height 16
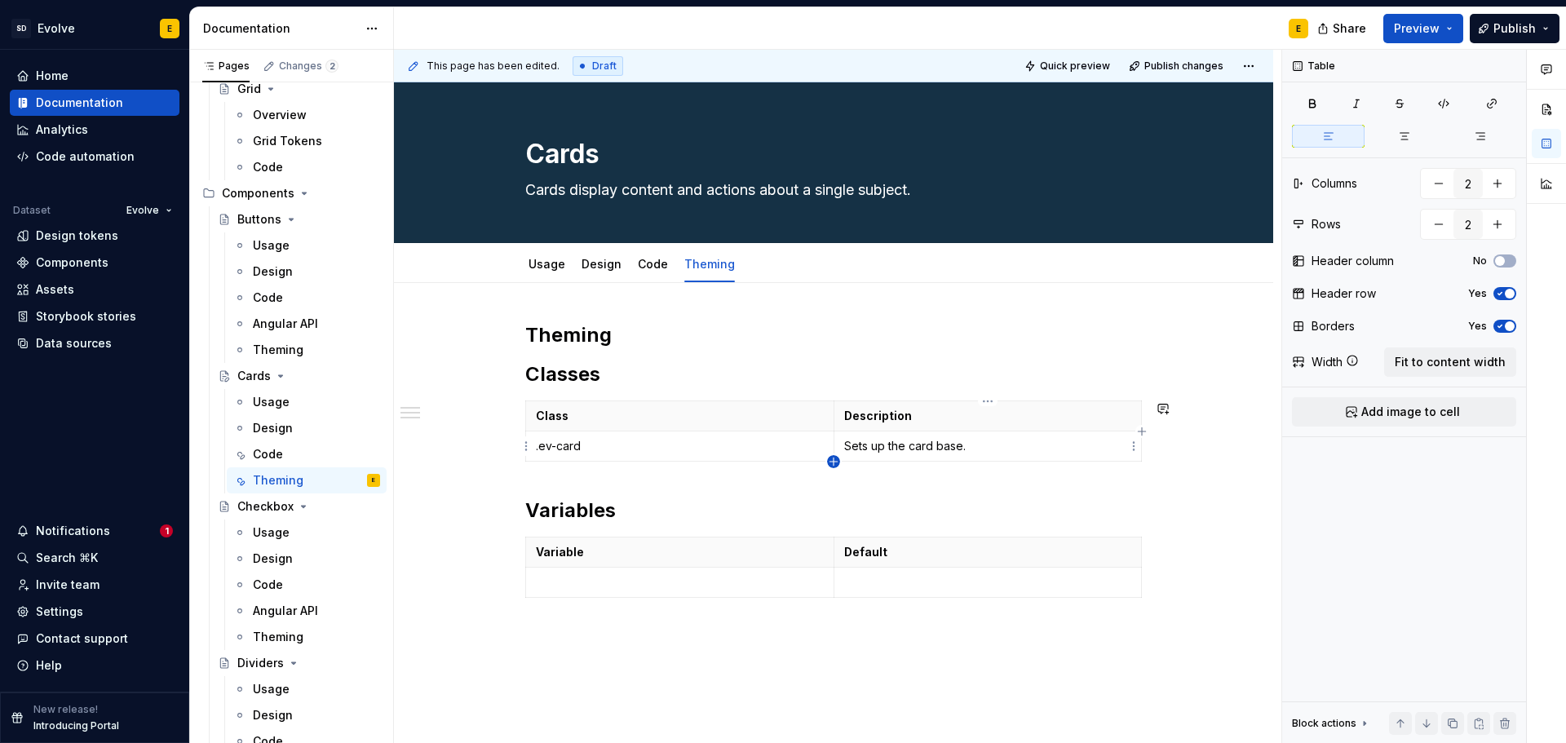
click at [829, 459] on icon "button" at bounding box center [833, 461] width 13 height 13
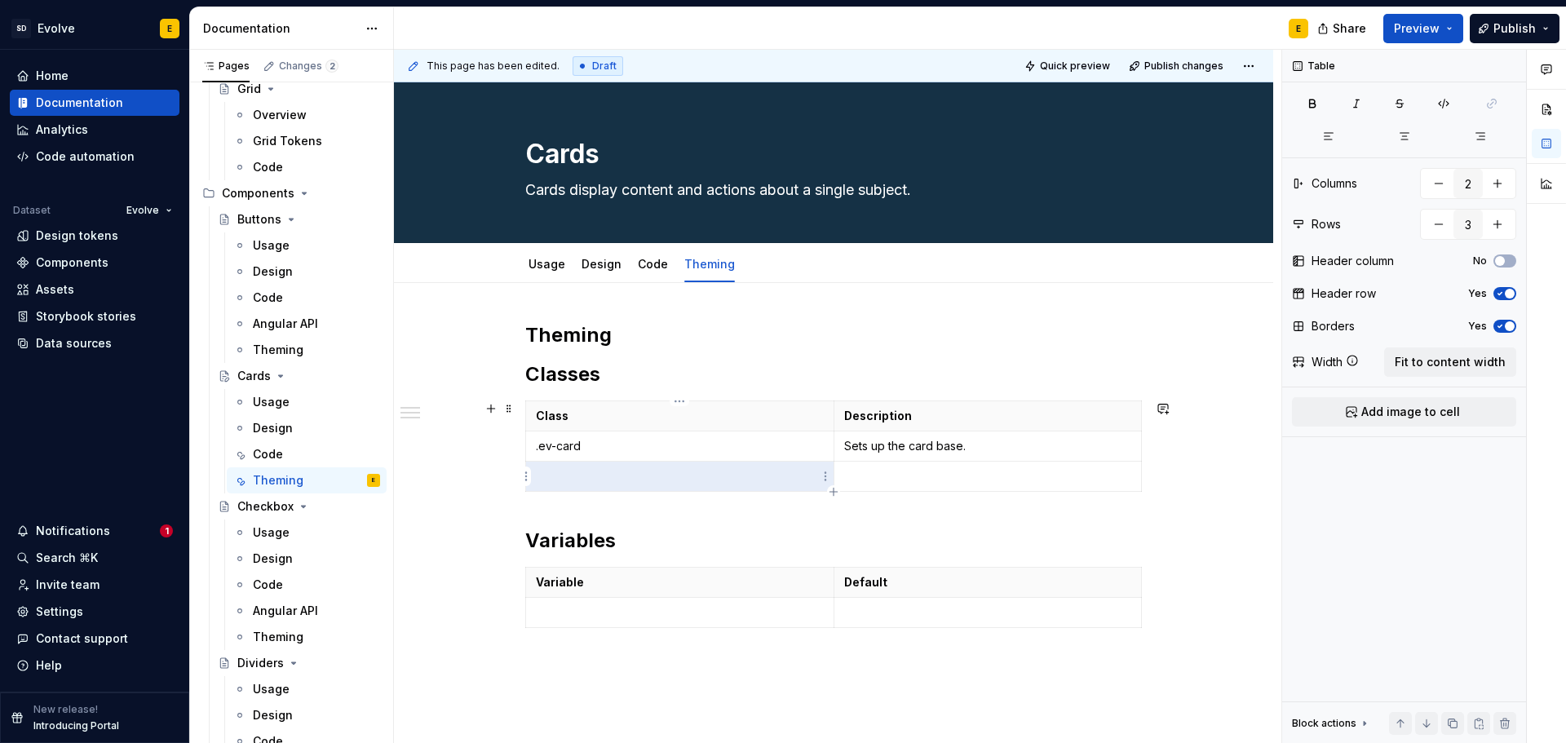
click at [691, 484] on p at bounding box center [680, 476] width 288 height 16
click at [701, 479] on p at bounding box center [680, 476] width 288 height 16
drag, startPoint x: 597, startPoint y: 478, endPoint x: 663, endPoint y: 480, distance: 66.1
click at [597, 478] on p ".ev-card—[]" at bounding box center [680, 476] width 288 height 16
click at [872, 474] on p at bounding box center [988, 476] width 288 height 16
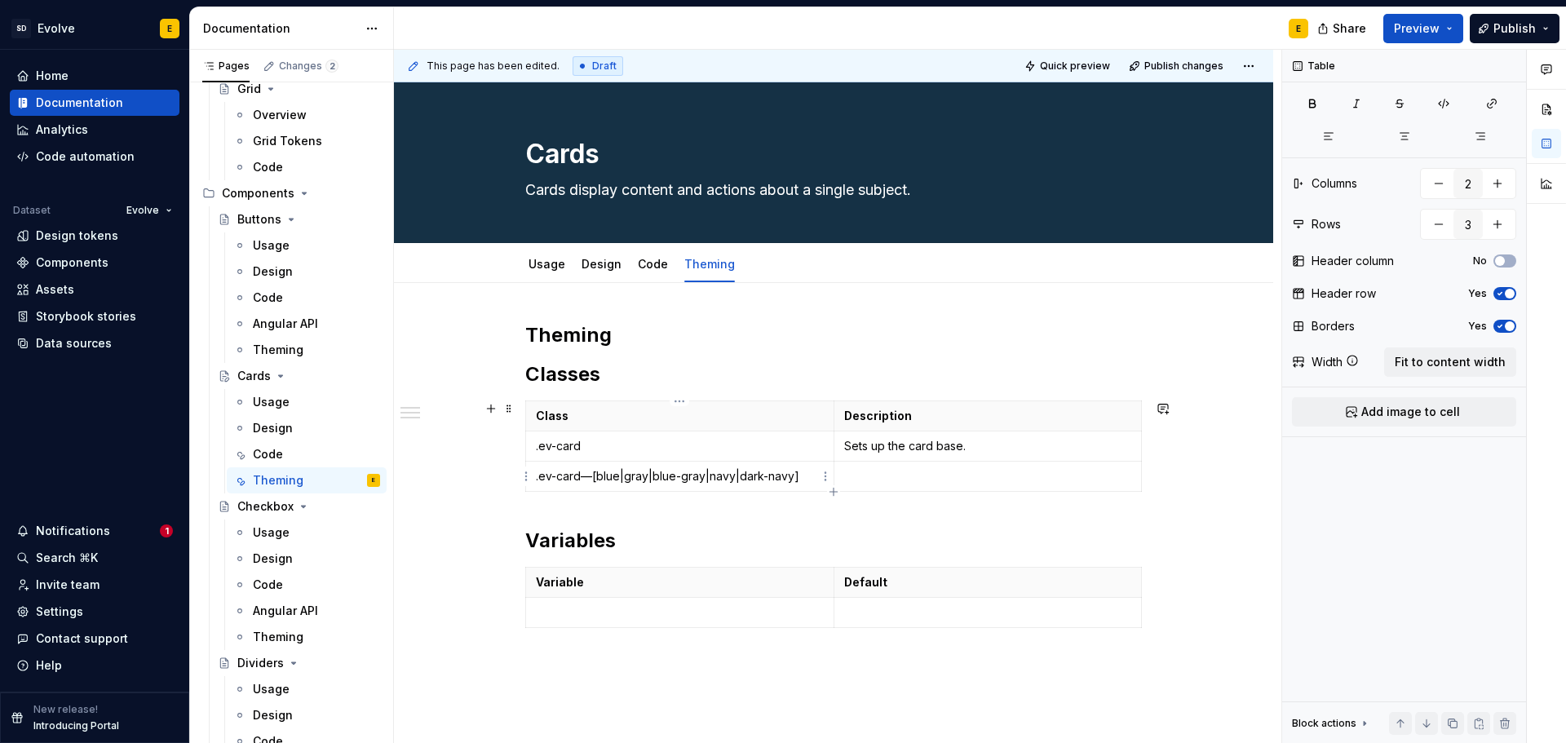
click at [537, 475] on p ".ev-card—[blue|gray|blue-gray|navy|dark-navy]" at bounding box center [680, 476] width 288 height 16
click at [801, 473] on p "`.ev-card—[blue|gray|blue-gray|navy|dark-navy]" at bounding box center [680, 476] width 288 height 16
click at [587, 473] on code ".ev-card—[blue|gray|blue-gray|navy|dark-navy]" at bounding box center [667, 477] width 262 height 17
click at [537, 447] on p ".ev-card" at bounding box center [680, 446] width 288 height 16
click at [601, 449] on p "`.ev-card" at bounding box center [680, 446] width 288 height 16
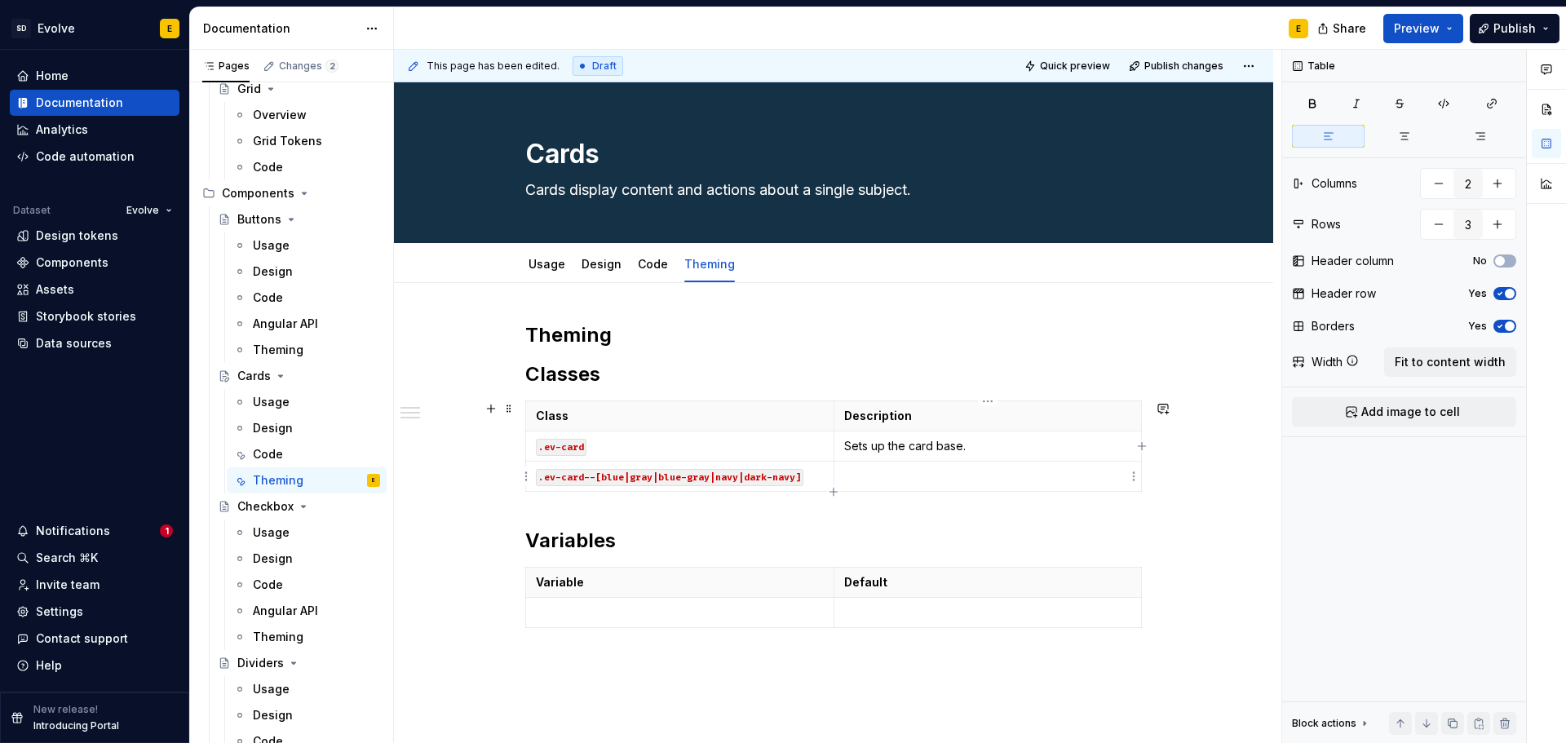
click at [874, 484] on p at bounding box center [988, 476] width 288 height 16
click at [878, 475] on p at bounding box center [988, 476] width 288 height 16
click at [835, 495] on icon "button" at bounding box center [833, 491] width 13 height 13
type input "4"
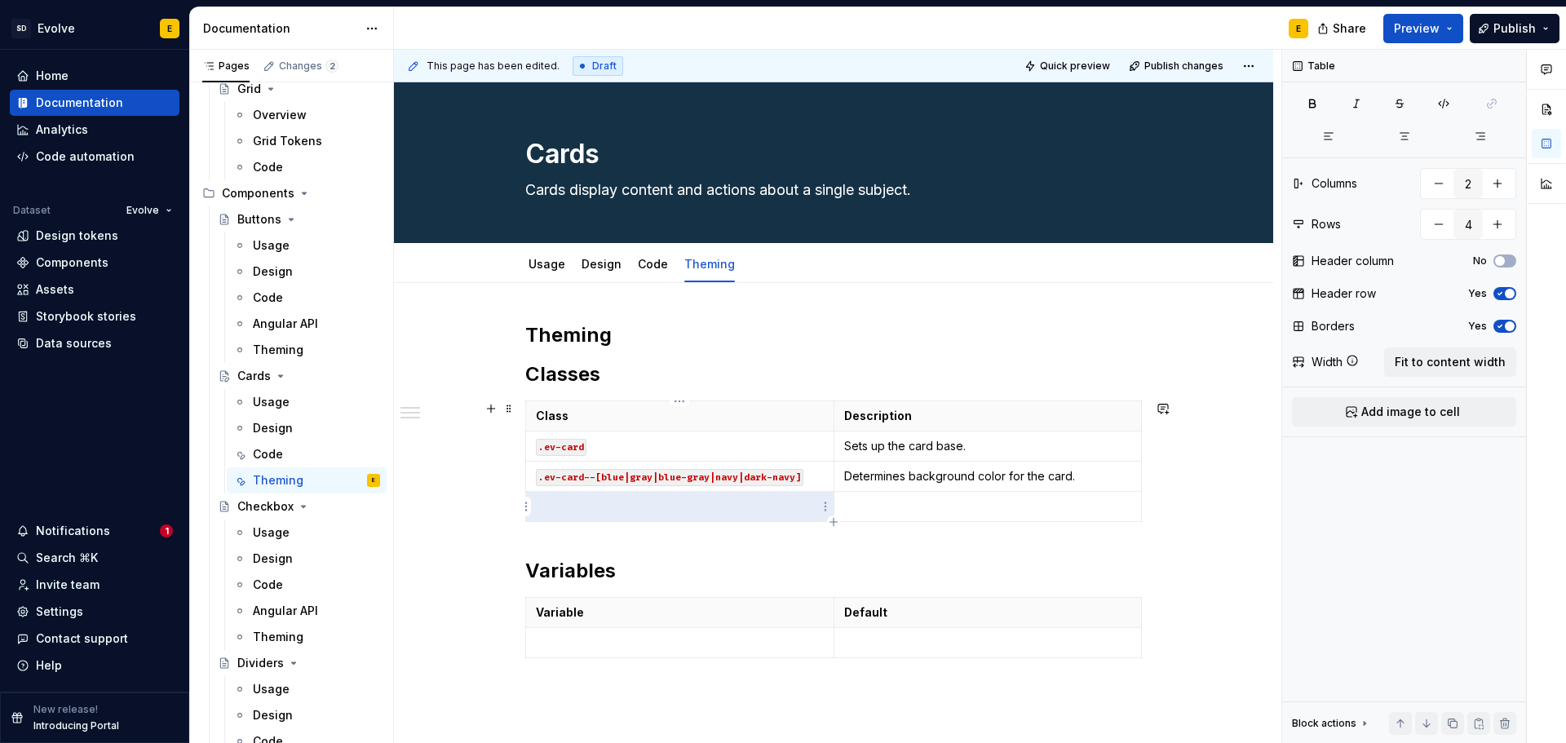
click at [669, 505] on p at bounding box center [680, 506] width 288 height 16
type textarea "*"
click at [568, 508] on p at bounding box center [680, 506] width 288 height 16
click at [590, 505] on code ".ev-card-header" at bounding box center [581, 507] width 91 height 17
click at [872, 499] on p at bounding box center [988, 506] width 288 height 16
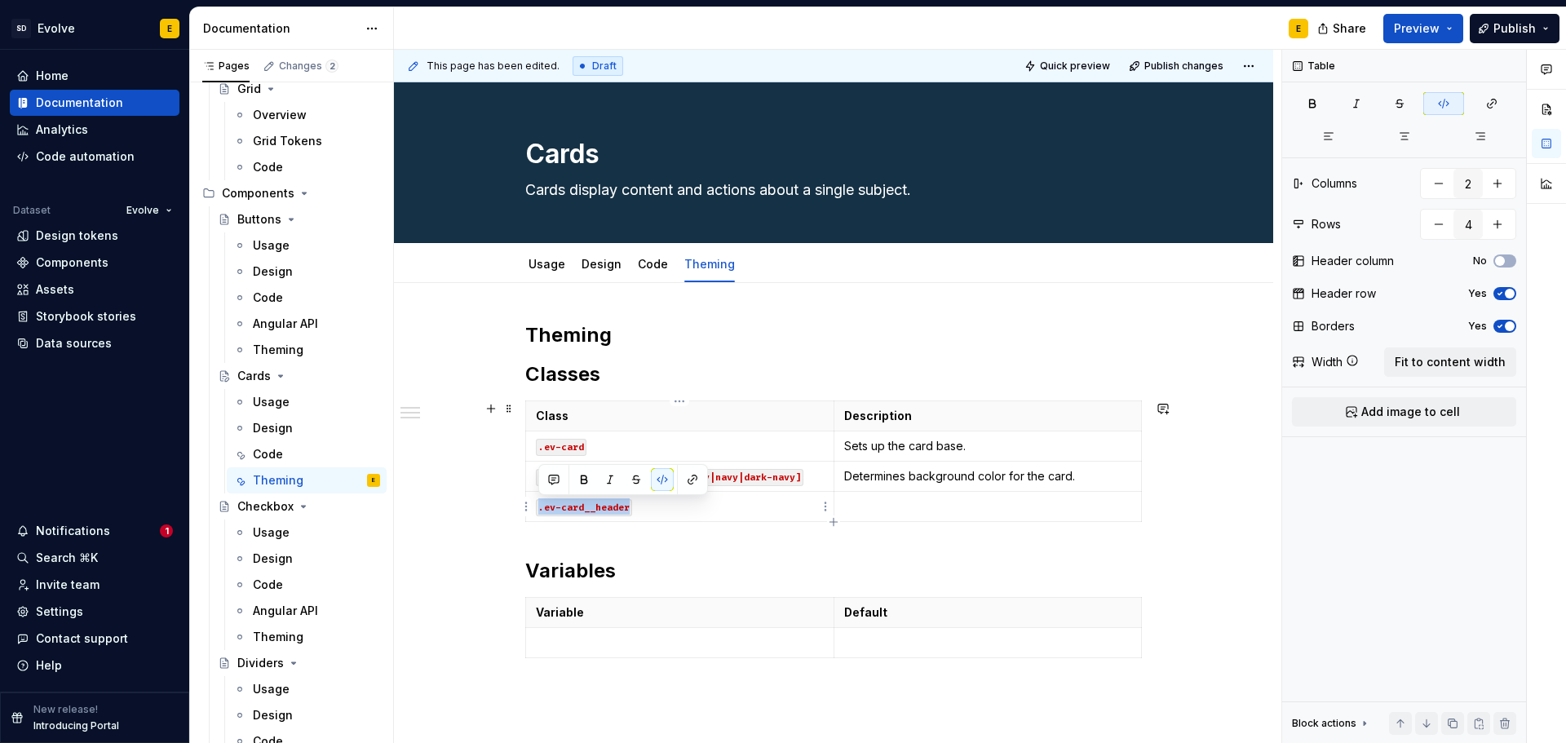
drag, startPoint x: 646, startPoint y: 508, endPoint x: 541, endPoint y: 503, distance: 105.3
click at [541, 503] on p ".ev-card__header" at bounding box center [680, 506] width 288 height 16
drag, startPoint x: 608, startPoint y: 502, endPoint x: 540, endPoint y: 505, distance: 68.5
click at [540, 505] on p "ev-card" at bounding box center [680, 506] width 288 height 16
click at [668, 474] on button "button" at bounding box center [662, 479] width 23 height 23
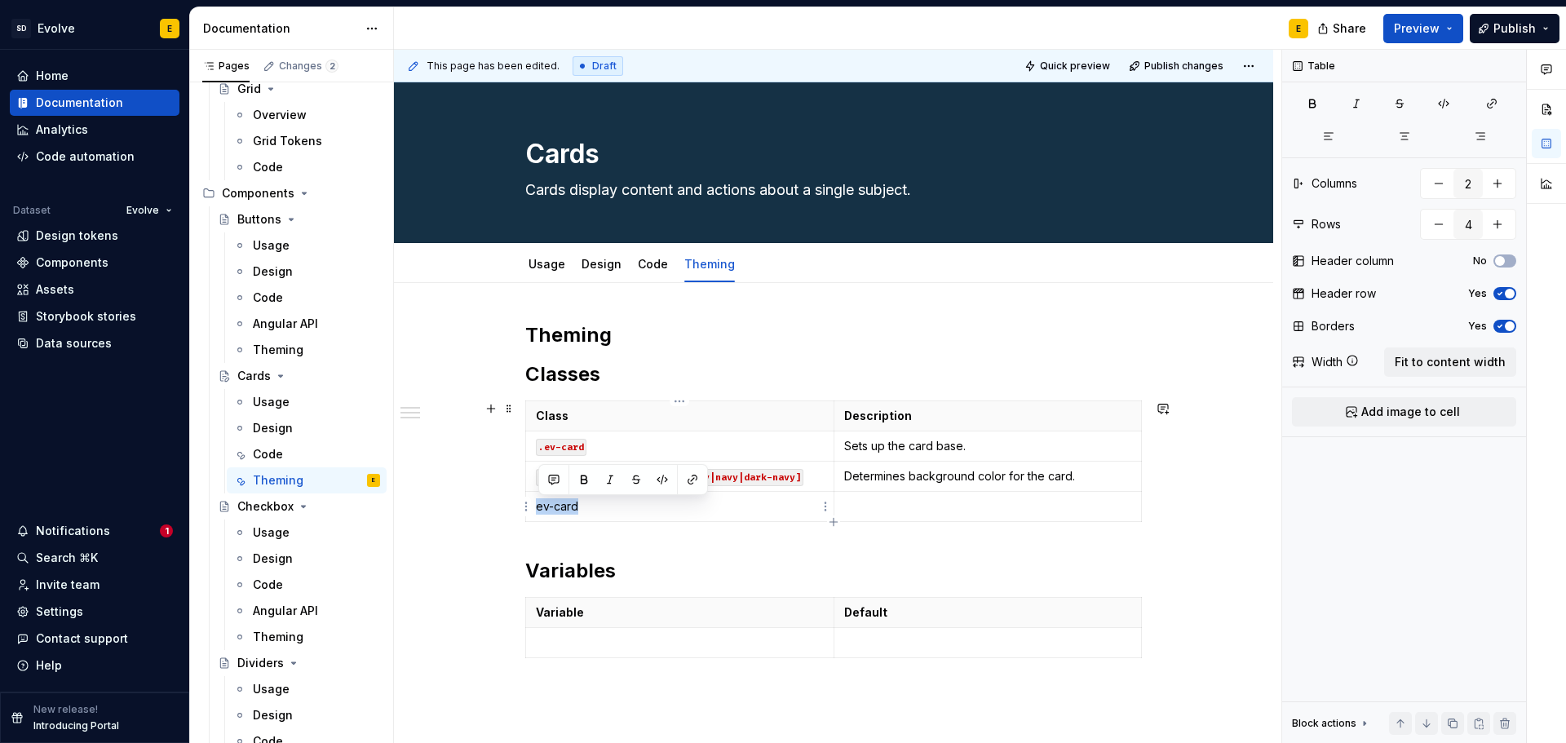
click at [604, 507] on p "ev-card" at bounding box center [680, 506] width 288 height 16
click at [536, 504] on p "ev-card__header" at bounding box center [680, 506] width 288 height 16
click at [536, 504] on p ".ev-card__header" at bounding box center [680, 506] width 288 height 16
click at [650, 504] on p "`.ev-card__header" at bounding box center [680, 506] width 288 height 16
click at [881, 498] on p at bounding box center [988, 506] width 288 height 16
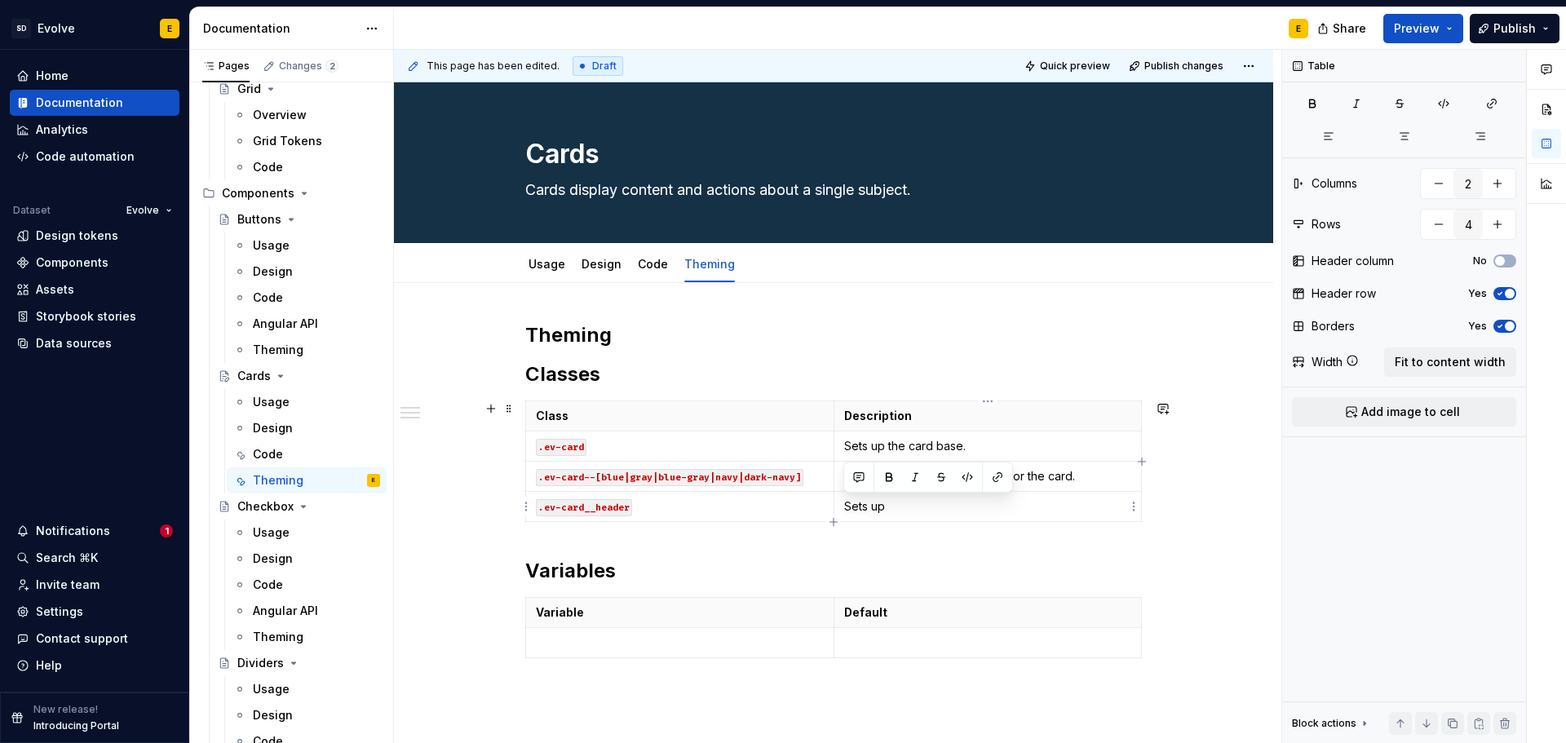
drag, startPoint x: 842, startPoint y: 502, endPoint x: 907, endPoint y: 504, distance: 64.4
click at [907, 504] on td "Sets up" at bounding box center [987, 507] width 308 height 30
click at [833, 519] on icon "button" at bounding box center [832, 521] width 7 height 7
type input "5"
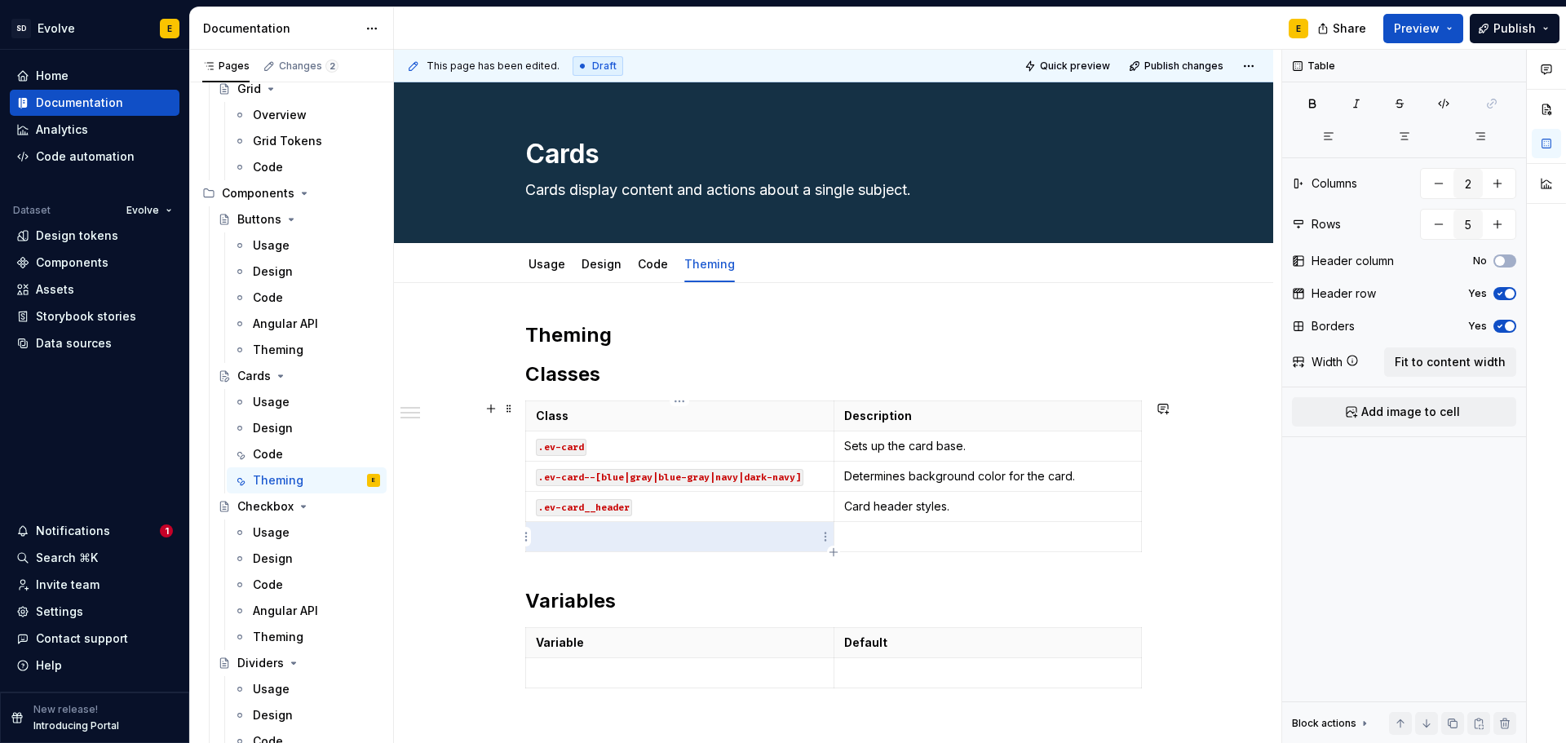
click at [667, 535] on p at bounding box center [680, 536] width 288 height 16
click at [656, 380] on h2 "Classes" at bounding box center [833, 374] width 617 height 26
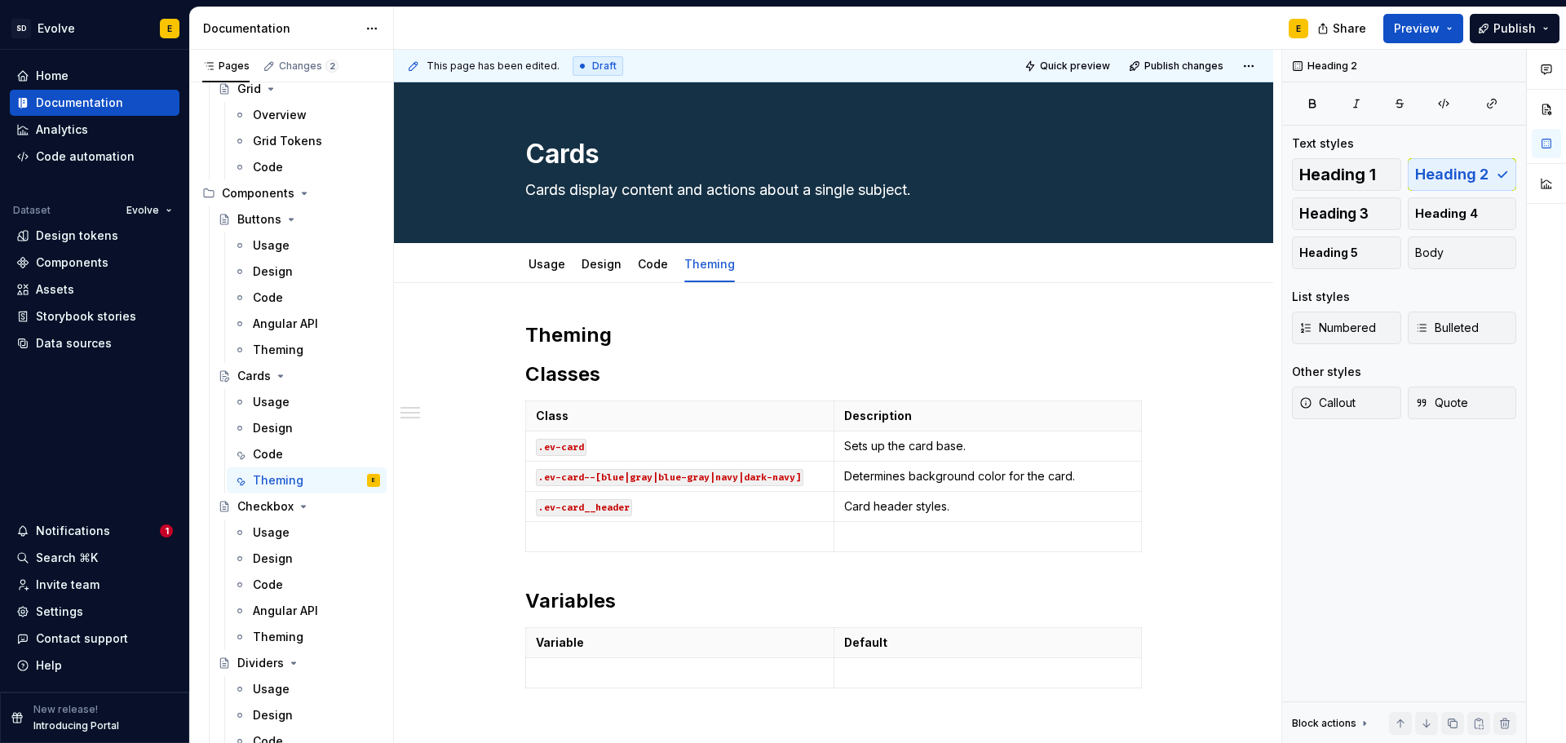
type textarea "*"
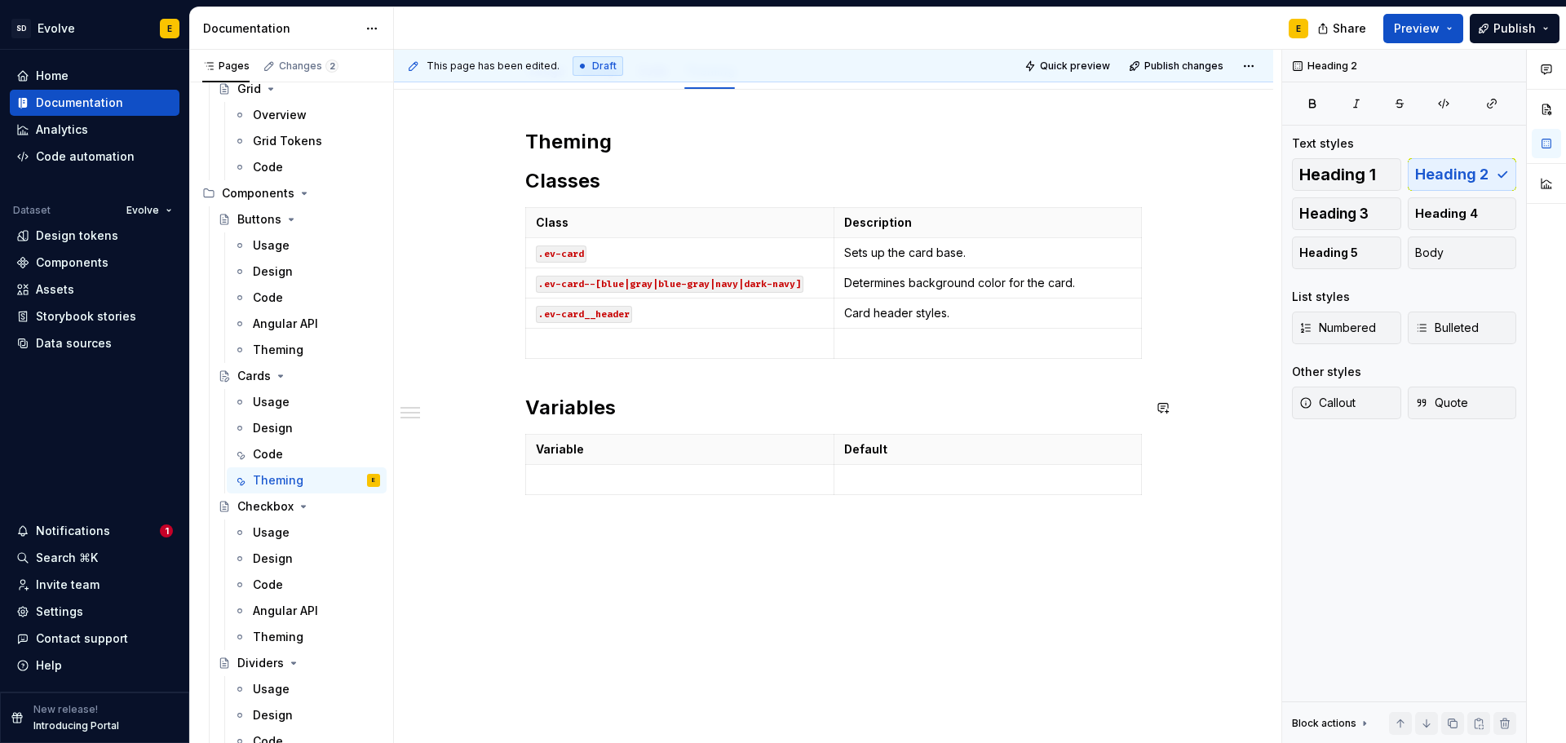
scroll to position [112, 0]
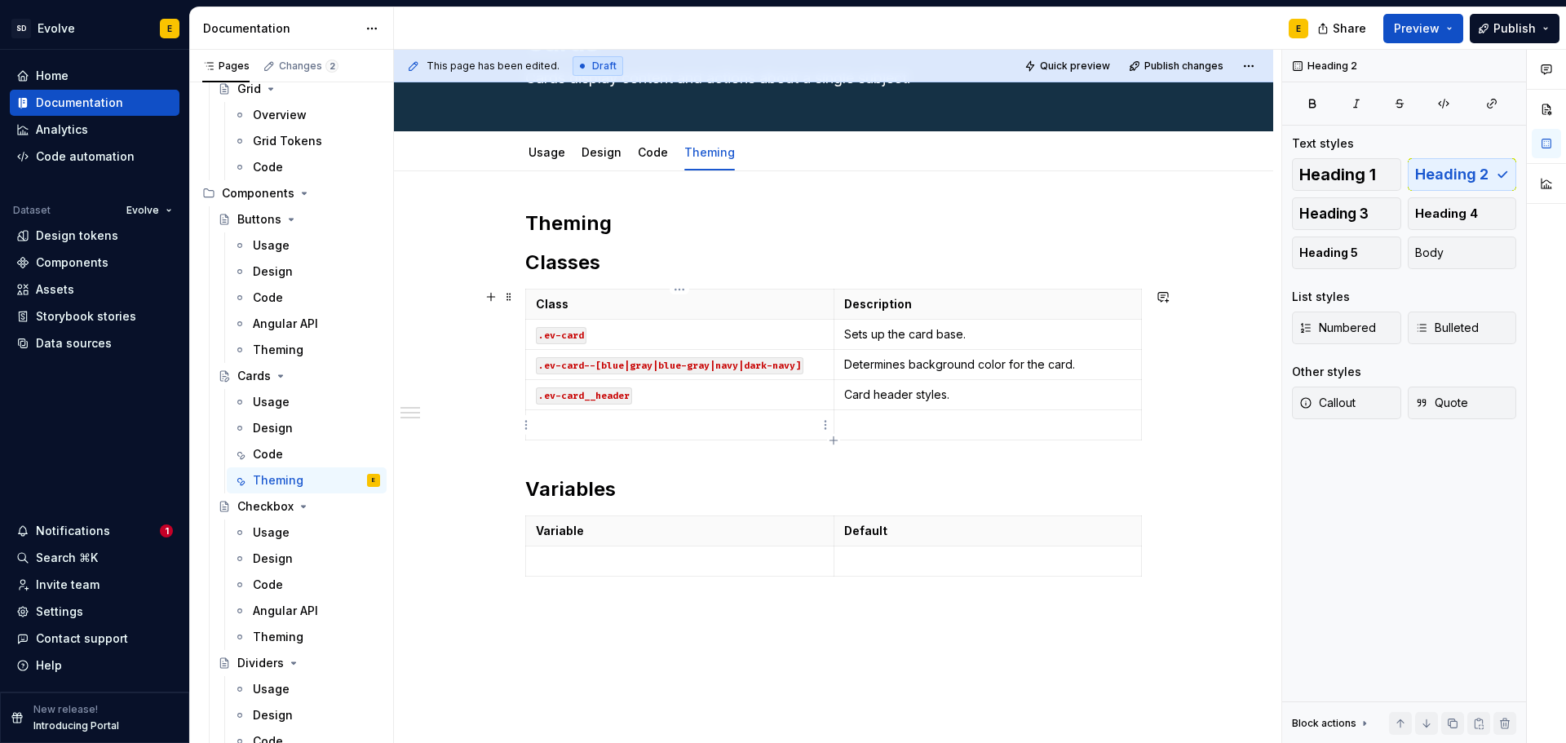
click at [550, 421] on p at bounding box center [680, 425] width 288 height 16
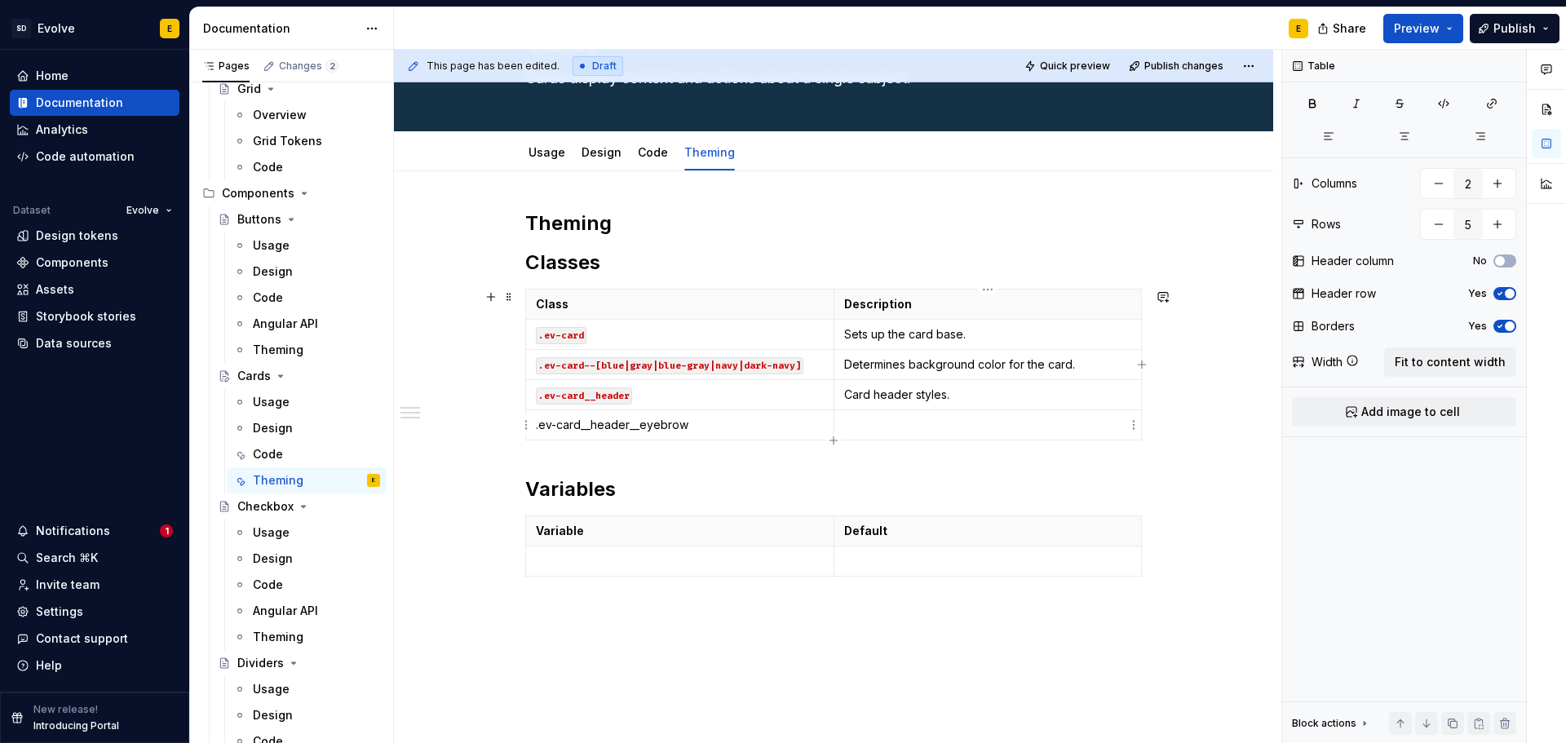
click at [877, 418] on p at bounding box center [988, 425] width 288 height 16
click at [870, 429] on p "Card eyebrow styles" at bounding box center [988, 425] width 288 height 16
click at [1004, 420] on p "Card header eyebrow styles" at bounding box center [988, 425] width 288 height 16
click at [534, 428] on td ".ev-card__header__eyebrow" at bounding box center [680, 425] width 308 height 30
click at [722, 426] on p "`.ev-card__header__eyebrow" at bounding box center [680, 425] width 288 height 16
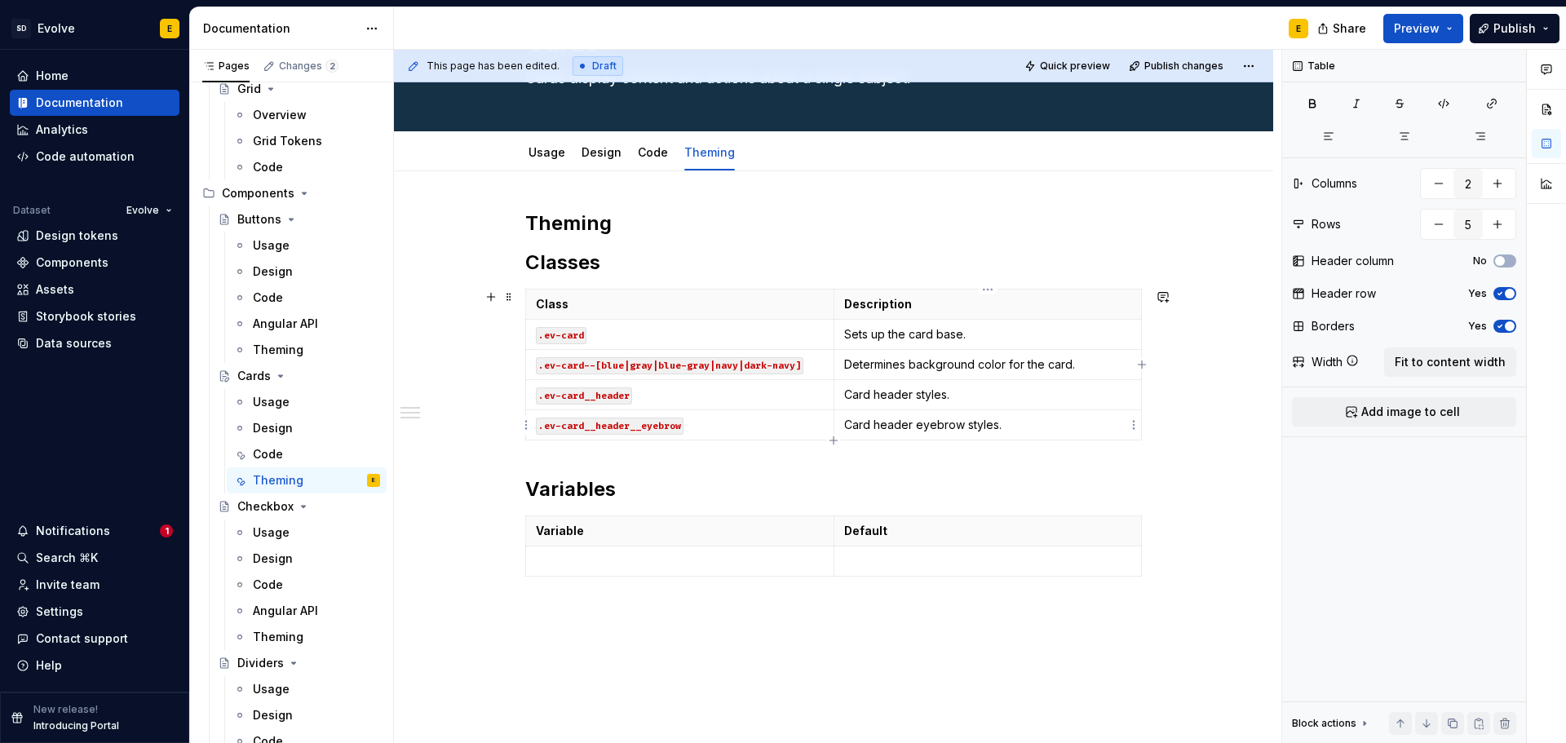
click at [1026, 427] on p "Card header eyebrow styles." at bounding box center [988, 425] width 288 height 16
click at [984, 389] on p "Card header styles." at bounding box center [988, 395] width 288 height 16
click at [967, 335] on p "Sets up the card base." at bounding box center [988, 334] width 288 height 16
click at [829, 438] on icon "button" at bounding box center [833, 440] width 13 height 13
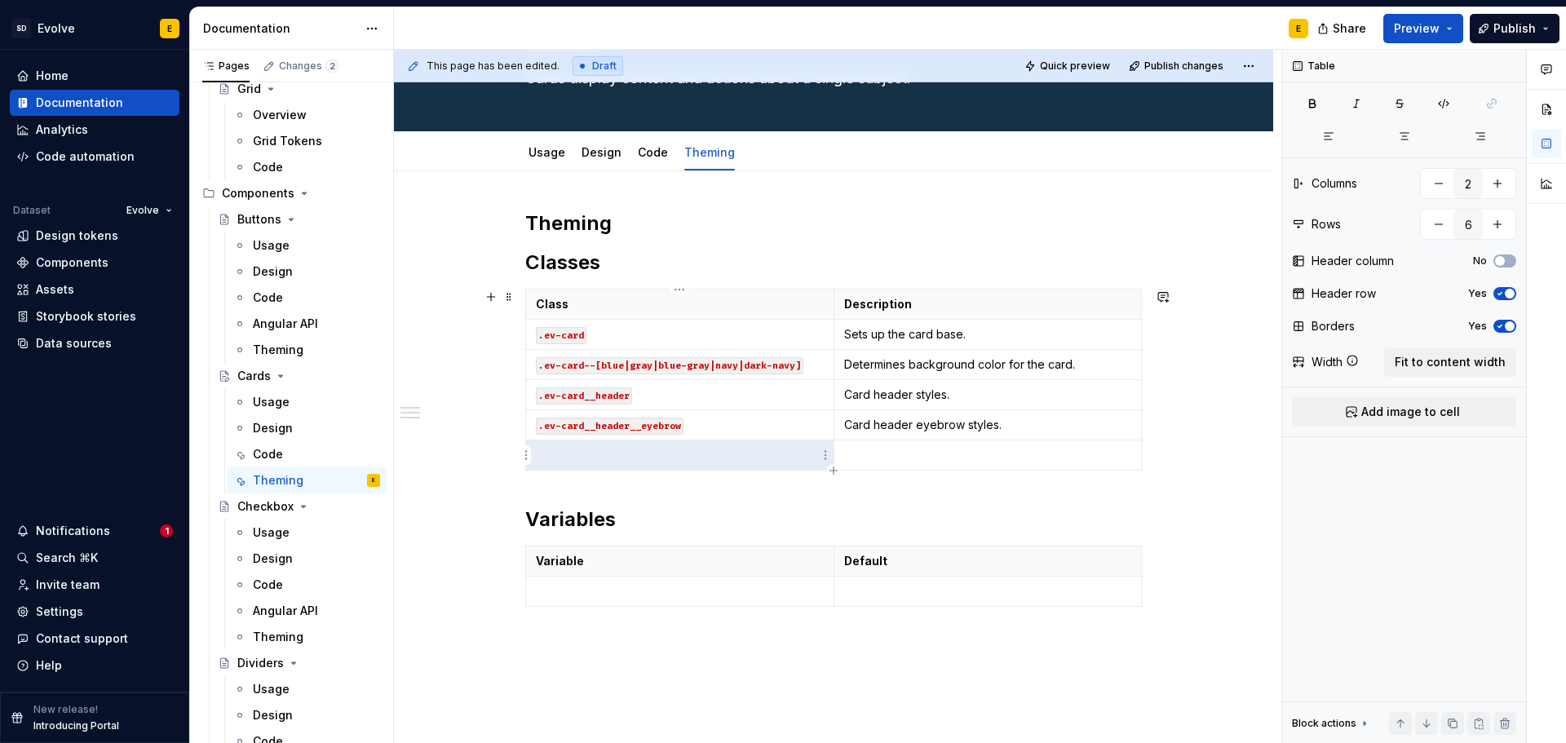
click at [723, 454] on p at bounding box center [680, 455] width 288 height 16
click at [851, 457] on p at bounding box center [988, 455] width 288 height 16
click at [1038, 455] on p "Card header icon styles. Applies to svg." at bounding box center [988, 455] width 288 height 16
click at [1058, 458] on p "Card header icon styles. Applies to `svg." at bounding box center [988, 455] width 288 height 16
click at [1079, 459] on p "Card header icon styles. Applies to svg ." at bounding box center [988, 455] width 288 height 16
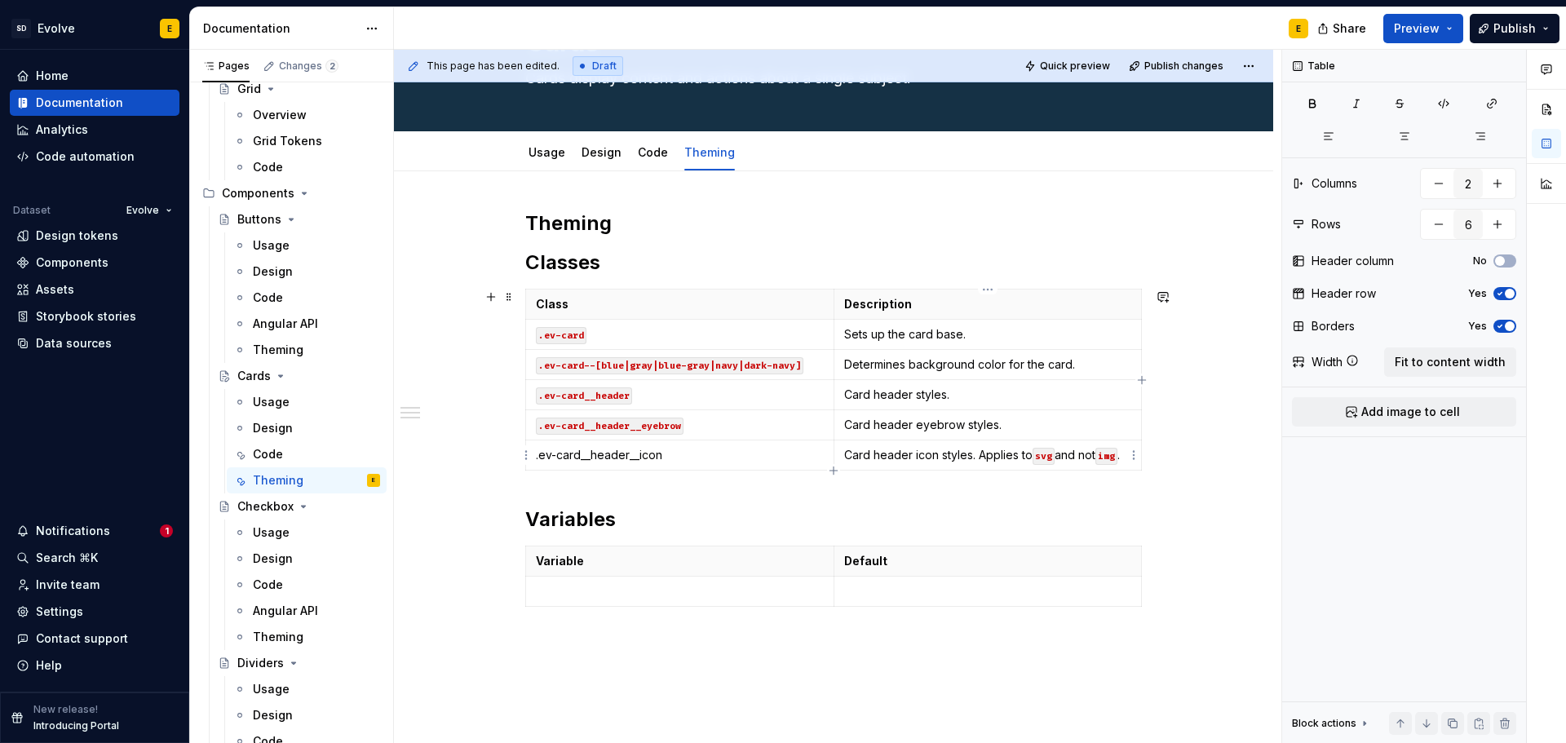
click at [1089, 452] on p "Card header icon styles. Applies to svg and not img ." at bounding box center [988, 455] width 288 height 16
drag, startPoint x: 1084, startPoint y: 457, endPoint x: 1101, endPoint y: 456, distance: 17.1
click at [1101, 456] on p "Card header icon styles. Applies to svg and not img ." at bounding box center [988, 455] width 288 height 16
click at [1132, 429] on button "button" at bounding box center [1129, 425] width 23 height 23
click at [1072, 465] on td "Card header icon styles. Applies to svg and not img ." at bounding box center [987, 455] width 308 height 30
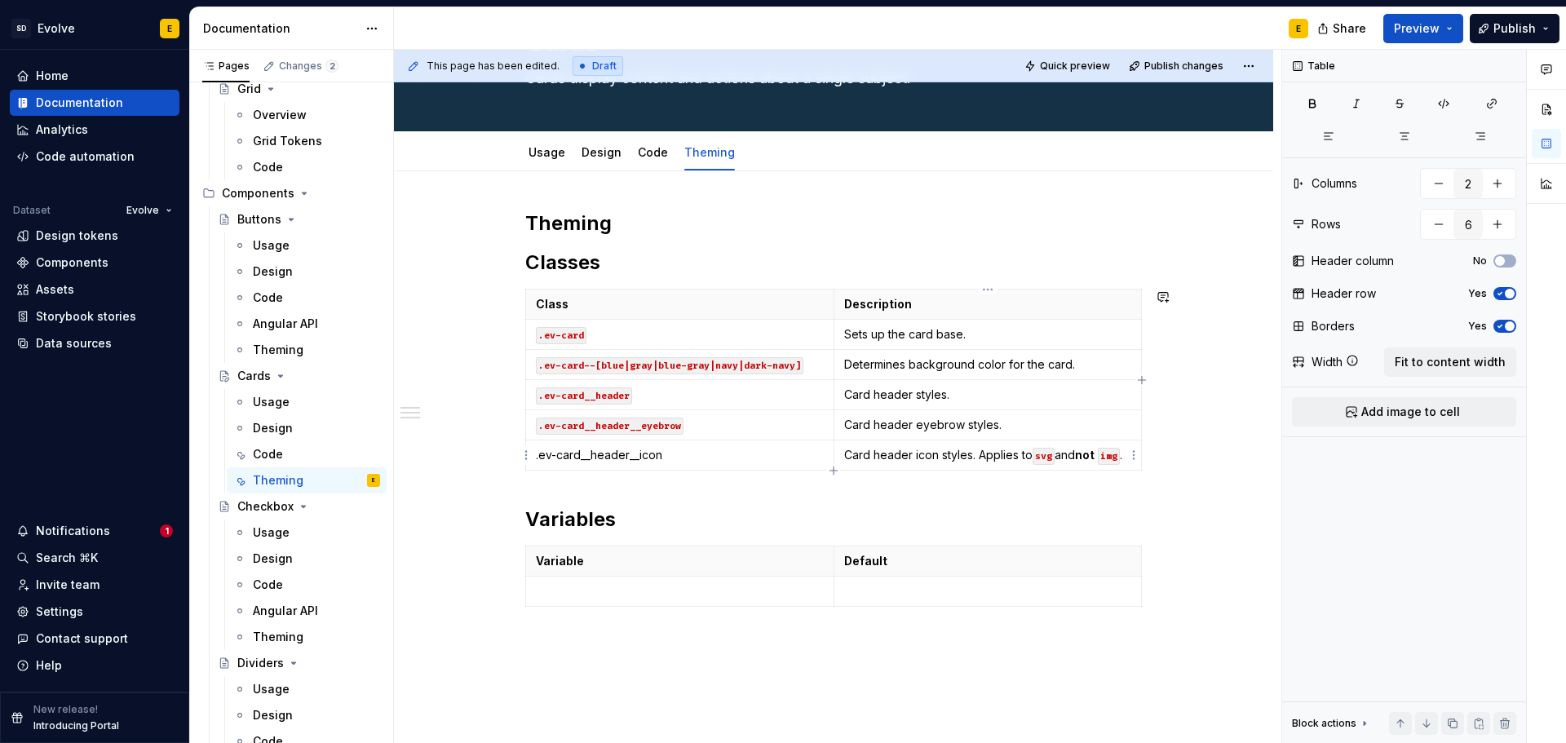
click at [975, 466] on td "Card header icon styles. Applies to svg and not img ." at bounding box center [987, 455] width 308 height 30
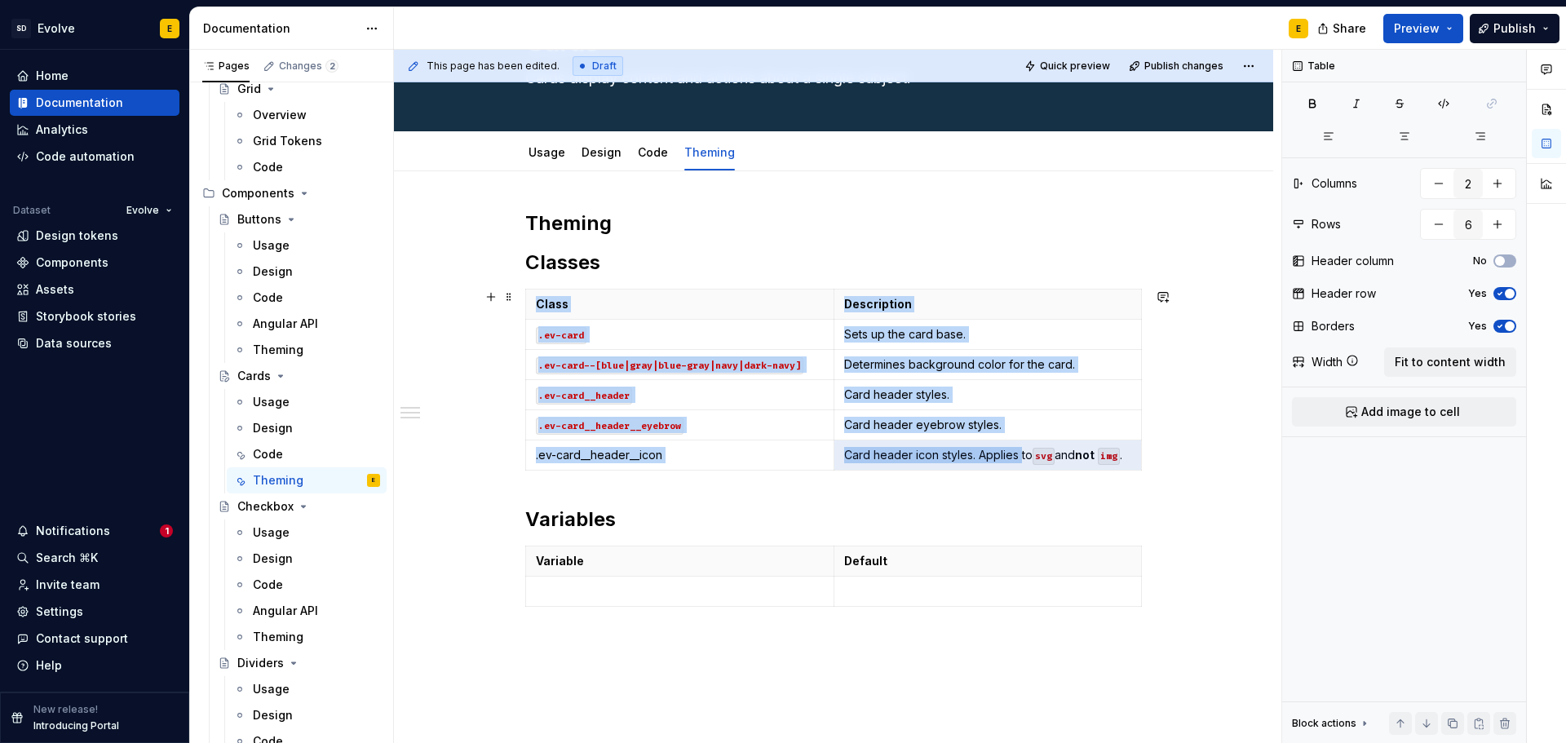
drag, startPoint x: 1023, startPoint y: 457, endPoint x: 1158, endPoint y: 456, distance: 135.4
click at [1158, 456] on div "Theming Classes Class Description .ev-card Sets up the card base. .ev-card--[bl…" at bounding box center [833, 513] width 879 height 684
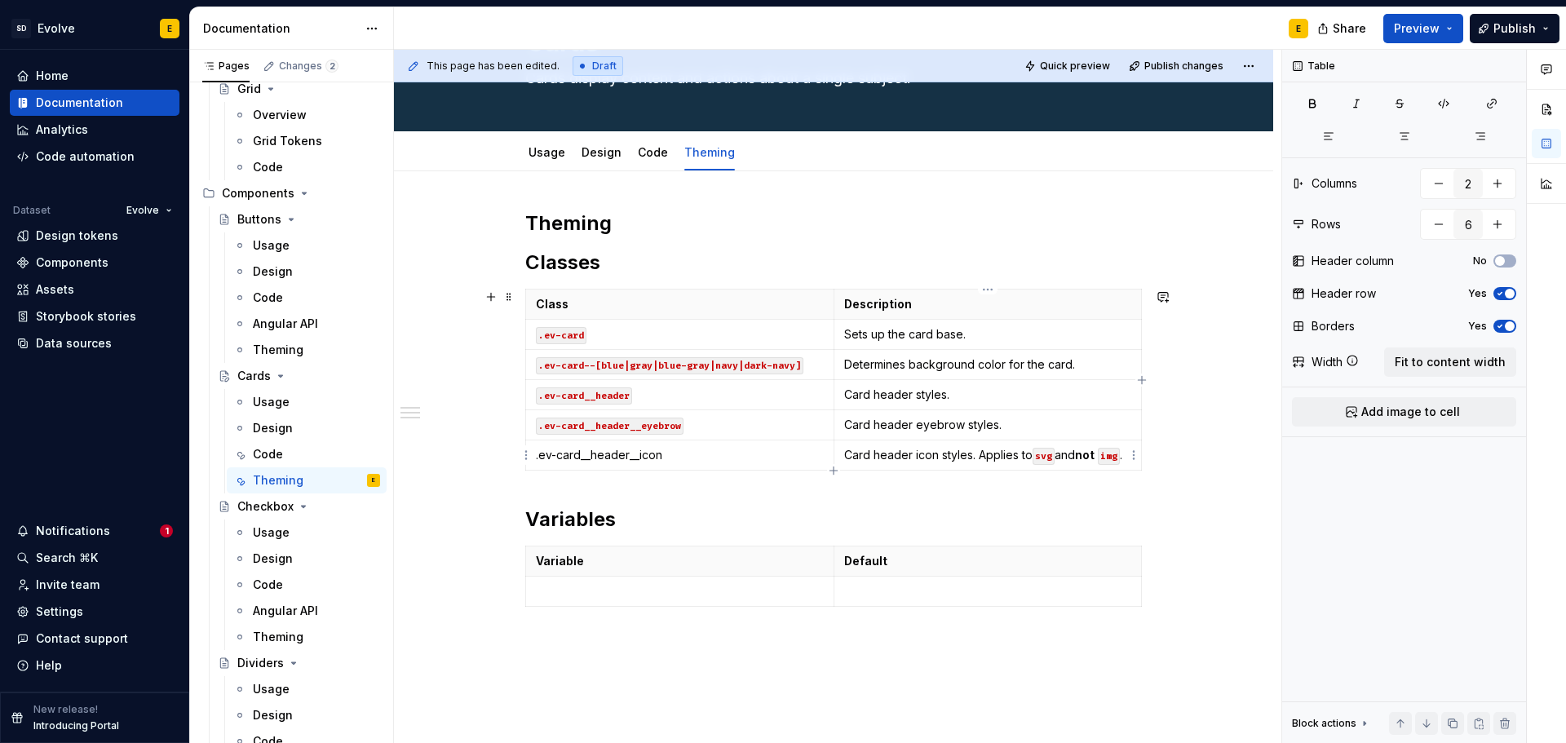
click at [1081, 460] on p "Card header icon styles. Applies to svg and not img ." at bounding box center [988, 455] width 288 height 16
drag, startPoint x: 1022, startPoint y: 457, endPoint x: 1124, endPoint y: 453, distance: 102.0
click at [1124, 453] on p "Card header icon styles. Applies to svg and not img ." at bounding box center [988, 455] width 288 height 16
click at [1092, 450] on strong "not" at bounding box center [1085, 455] width 20 height 14
drag, startPoint x: 1099, startPoint y: 457, endPoint x: 1022, endPoint y: 458, distance: 77.5
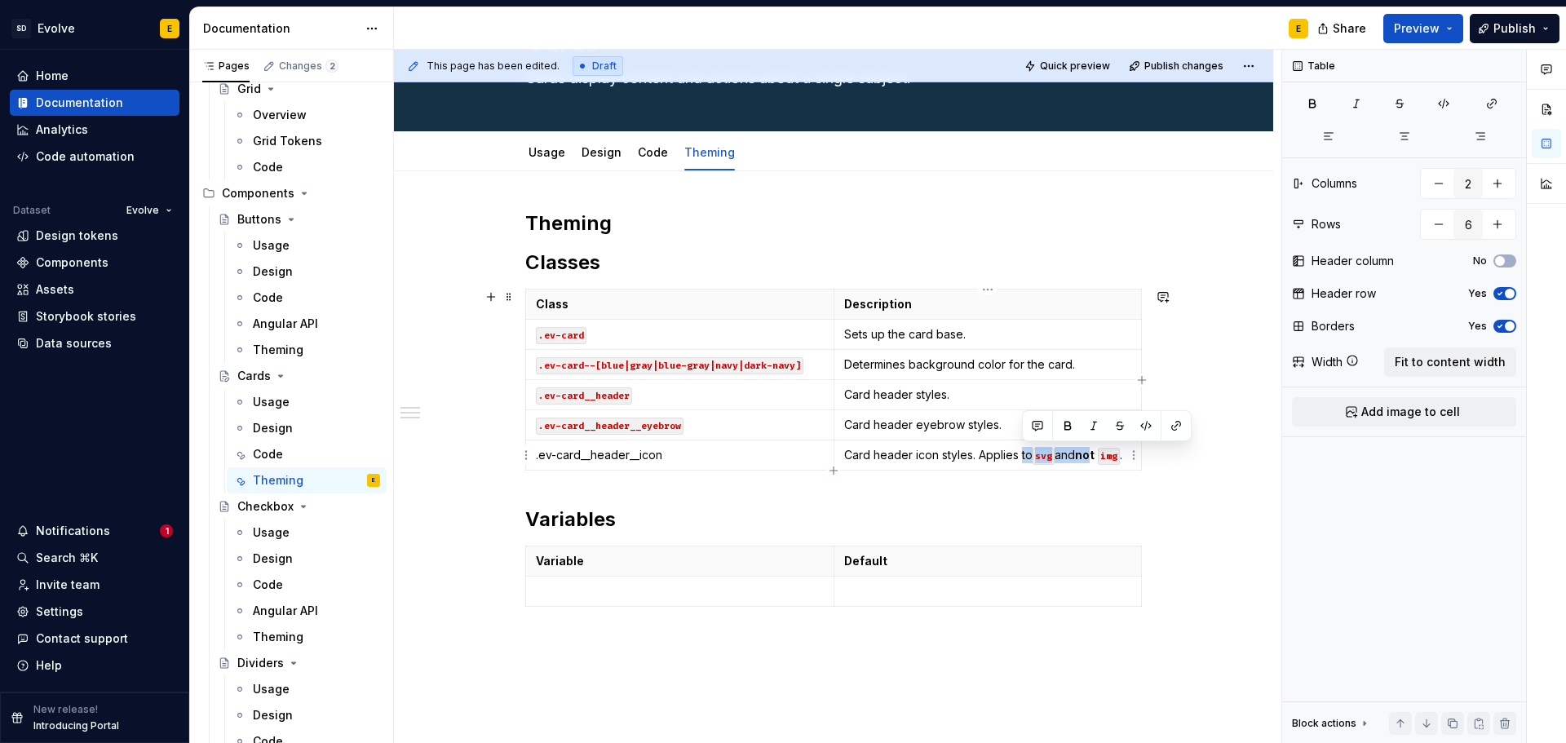
click at [1022, 458] on p "Card header icon styles. Applies to svg and not img ." at bounding box center [988, 455] width 288 height 16
drag, startPoint x: 1065, startPoint y: 458, endPoint x: 1022, endPoint y: 457, distance: 43.3
click at [1022, 457] on p "Card header icon styles. Applies t img ." at bounding box center [988, 455] width 288 height 16
click at [1060, 463] on td "Card header icon styles. Applies only to svg." at bounding box center [987, 455] width 308 height 30
click at [1098, 456] on p "Card header icon styles. Applies only to svg." at bounding box center [988, 455] width 288 height 16
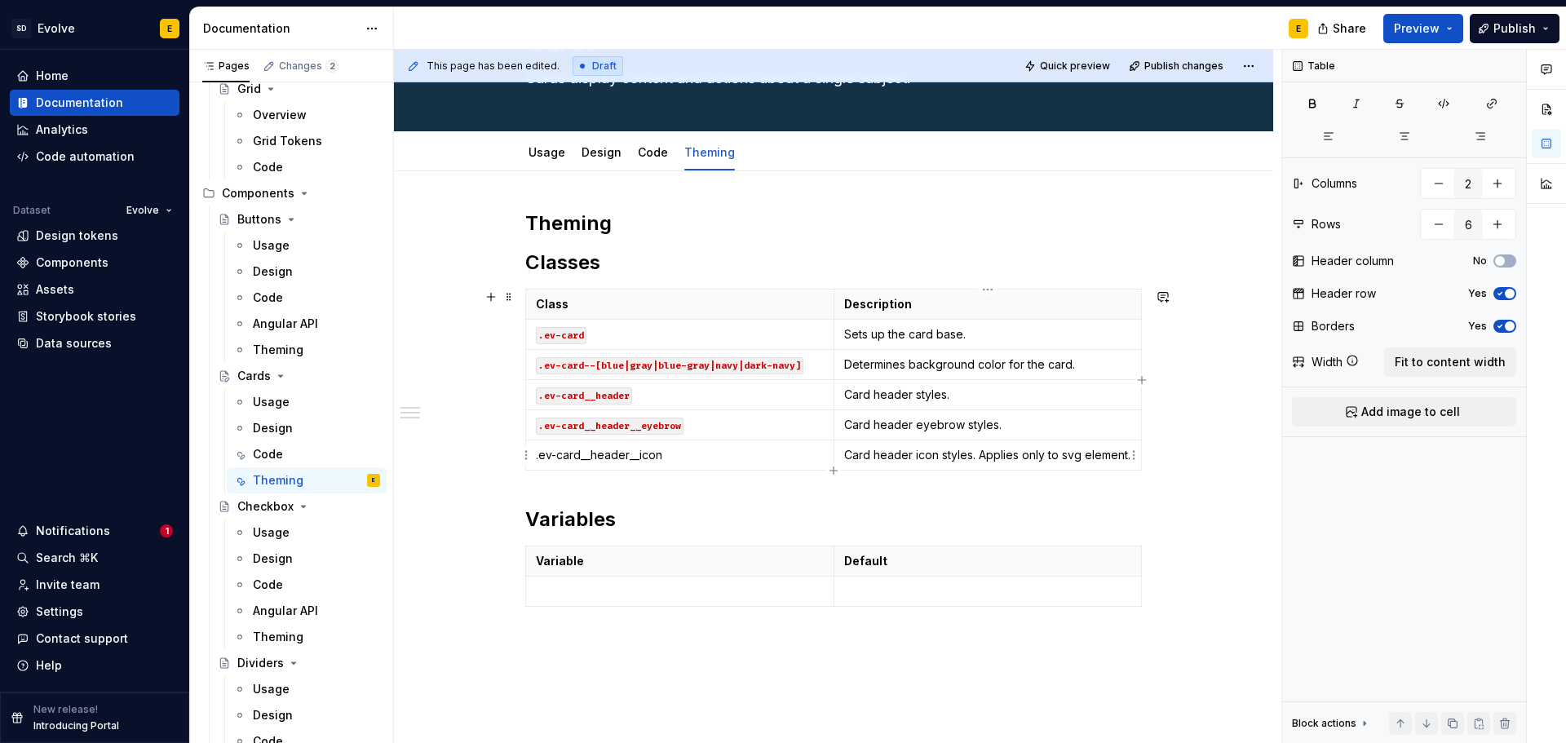
click at [1060, 457] on p "Card header icon styles. Applies only to svg element." at bounding box center [988, 455] width 288 height 16
click at [1081, 458] on p "Card header icon styles. Applies only to `svg element." at bounding box center [988, 463] width 288 height 33
click at [997, 463] on p "Card header icon styles. Applies only to svg element." at bounding box center [988, 455] width 288 height 16
click at [533, 456] on td ".ev-card__header__icon" at bounding box center [680, 455] width 308 height 30
click at [692, 453] on p "`.ev-card__header__icon" at bounding box center [680, 455] width 288 height 16
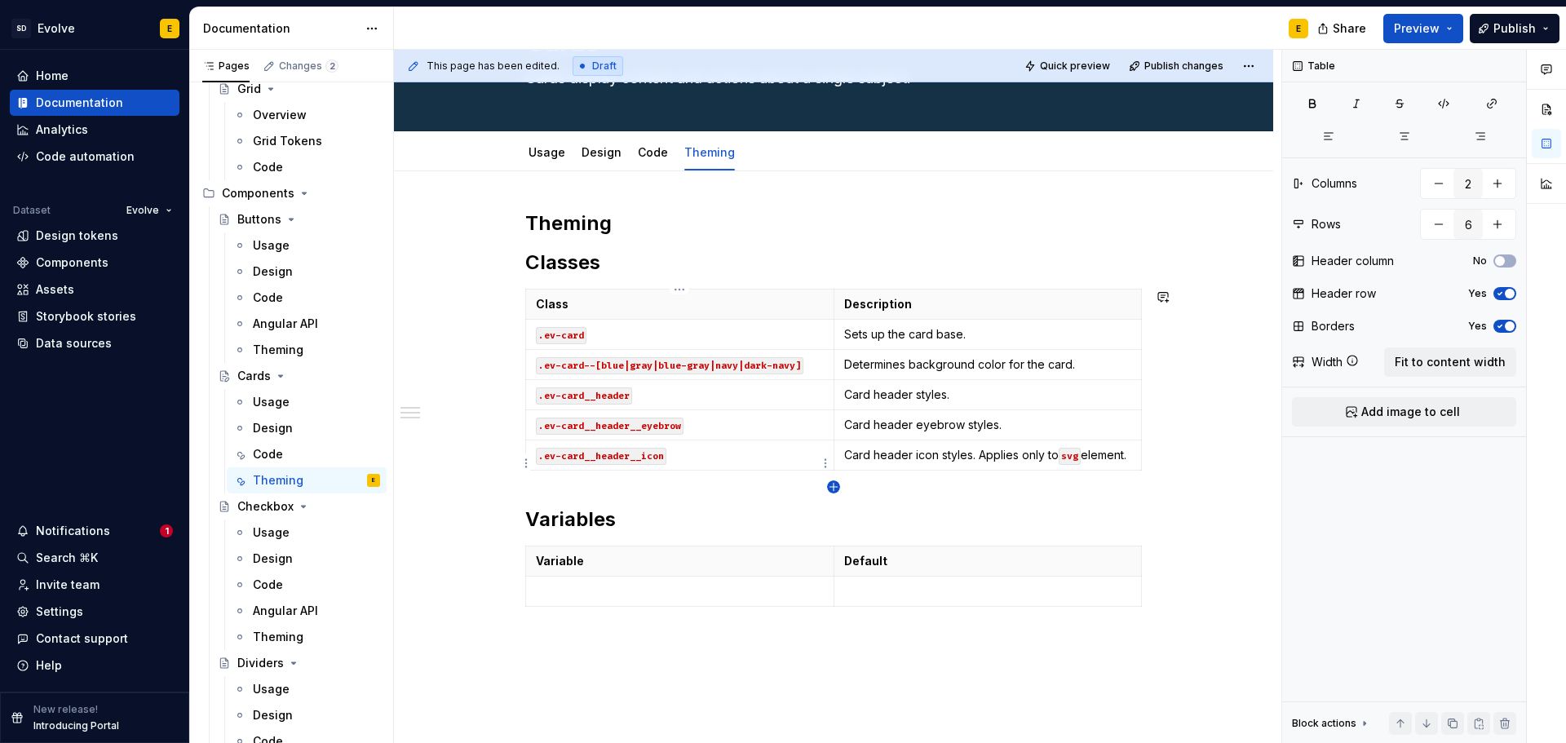
click at [835, 489] on icon "button" at bounding box center [833, 486] width 13 height 13
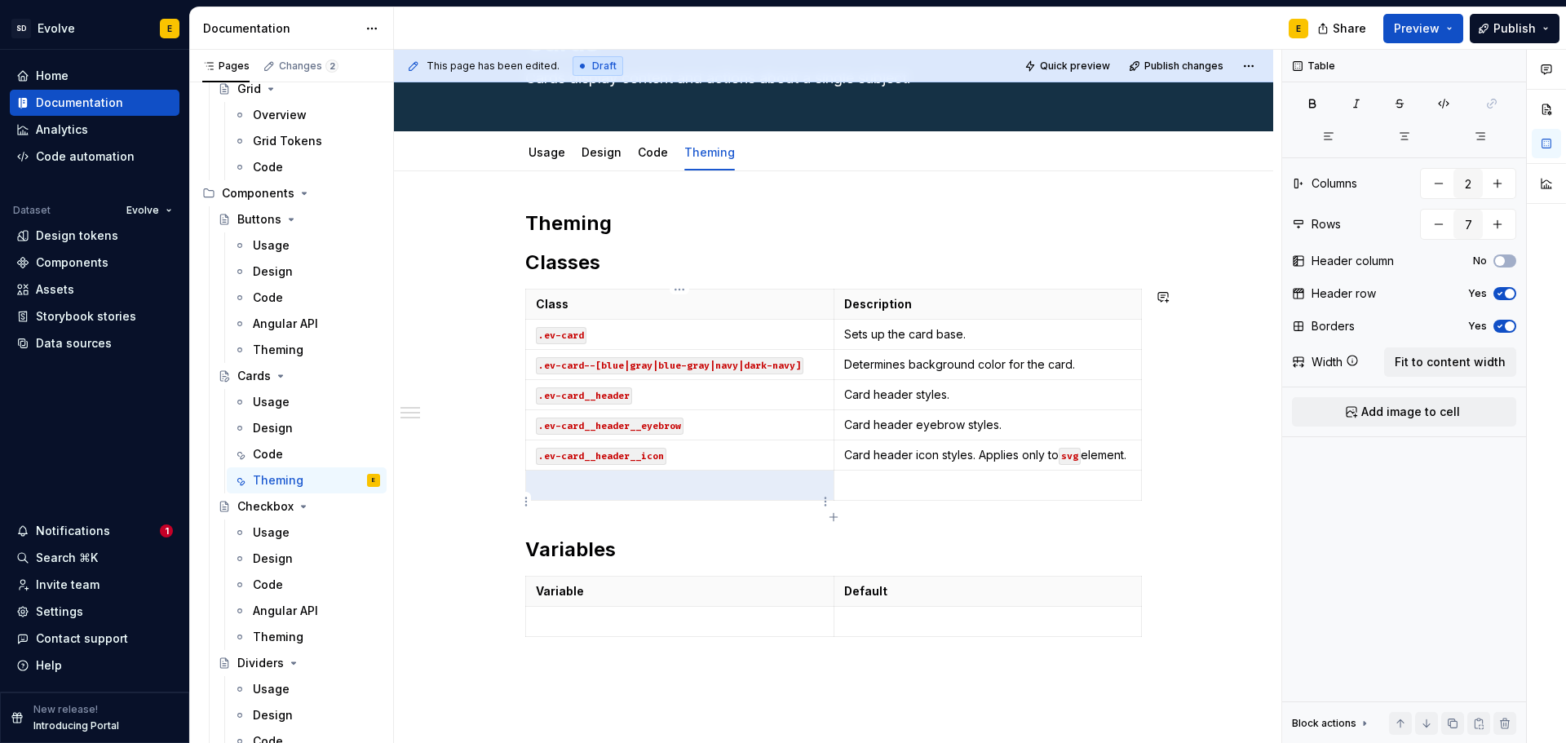
click at [743, 501] on td at bounding box center [680, 486] width 308 height 30
click at [738, 493] on p at bounding box center [680, 485] width 288 height 16
click at [869, 493] on p at bounding box center [988, 485] width 288 height 16
click at [537, 501] on td ".ev-card__header__heading" at bounding box center [680, 486] width 308 height 30
click at [709, 493] on p "`.ev-card__header__heading" at bounding box center [680, 485] width 288 height 16
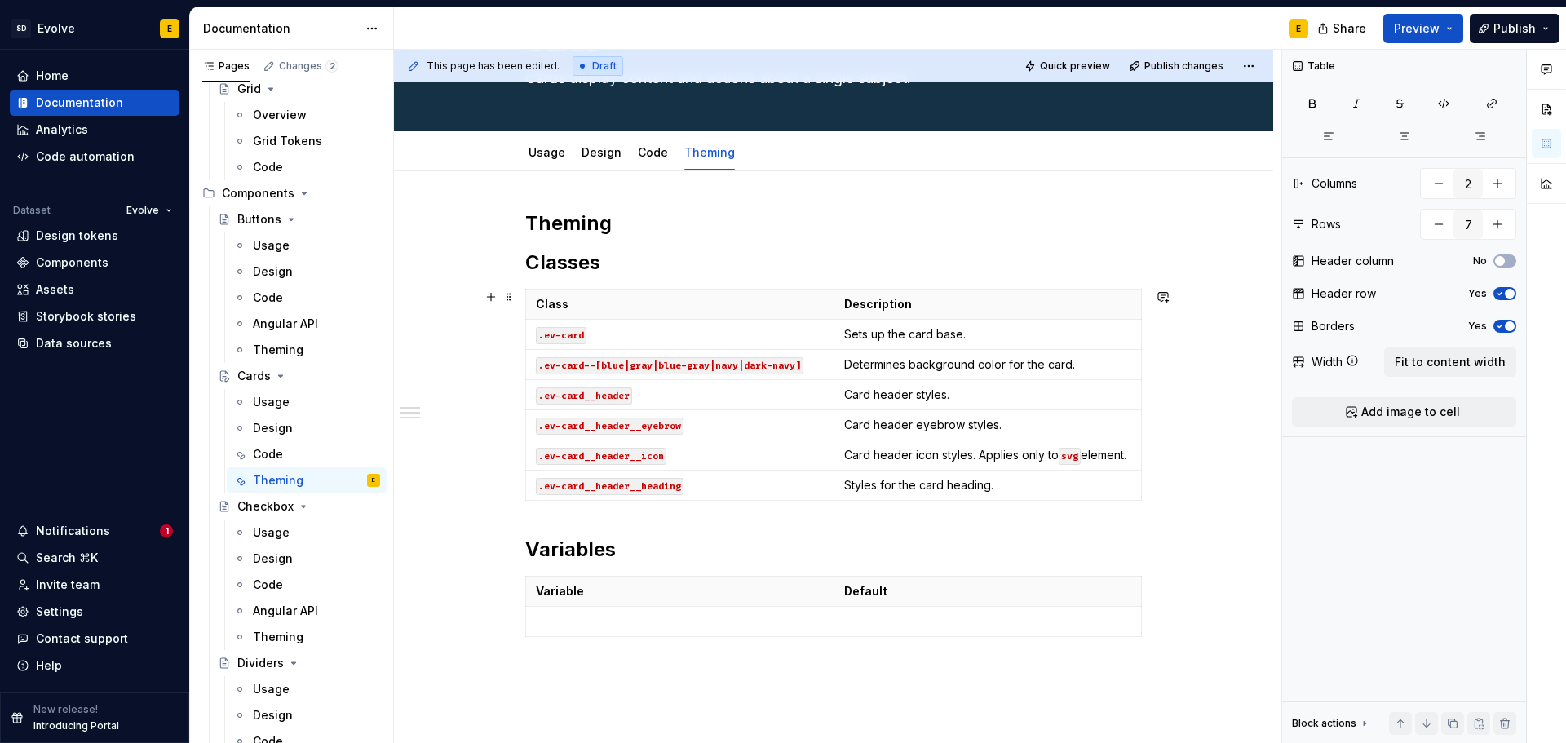
click at [835, 507] on div "Class Description .ev-card Sets up the card base. .ev-card--[blue|gray|blue-gra…" at bounding box center [833, 398] width 617 height 219
click at [832, 516] on icon "button" at bounding box center [833, 517] width 13 height 13
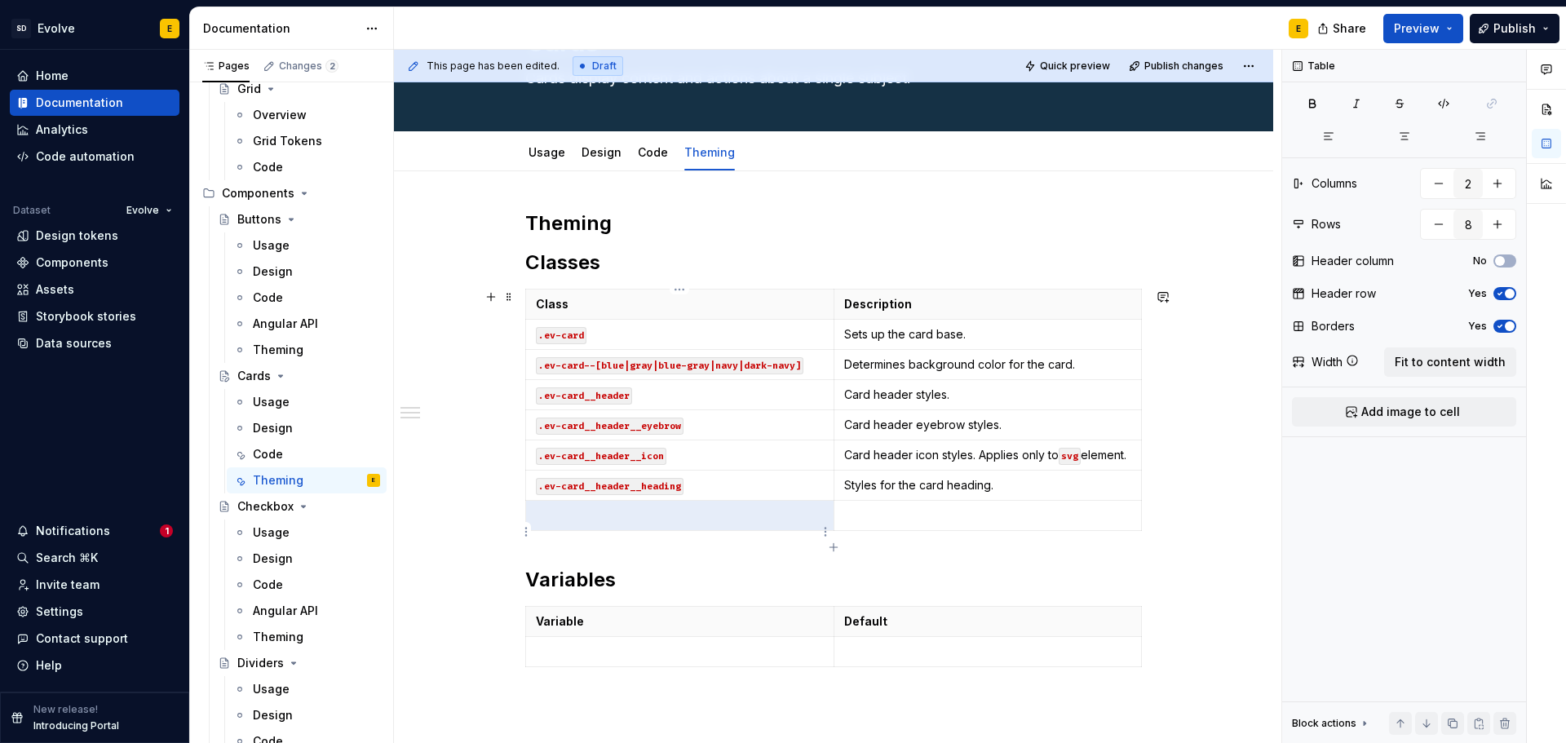
click at [775, 524] on p at bounding box center [680, 515] width 288 height 16
click at [531, 531] on td ".ev-card__header__subheading" at bounding box center [680, 516] width 308 height 30
click at [728, 524] on p "`.ev-card__header__subheading" at bounding box center [680, 515] width 288 height 16
click at [833, 549] on icon "button" at bounding box center [832, 546] width 7 height 7
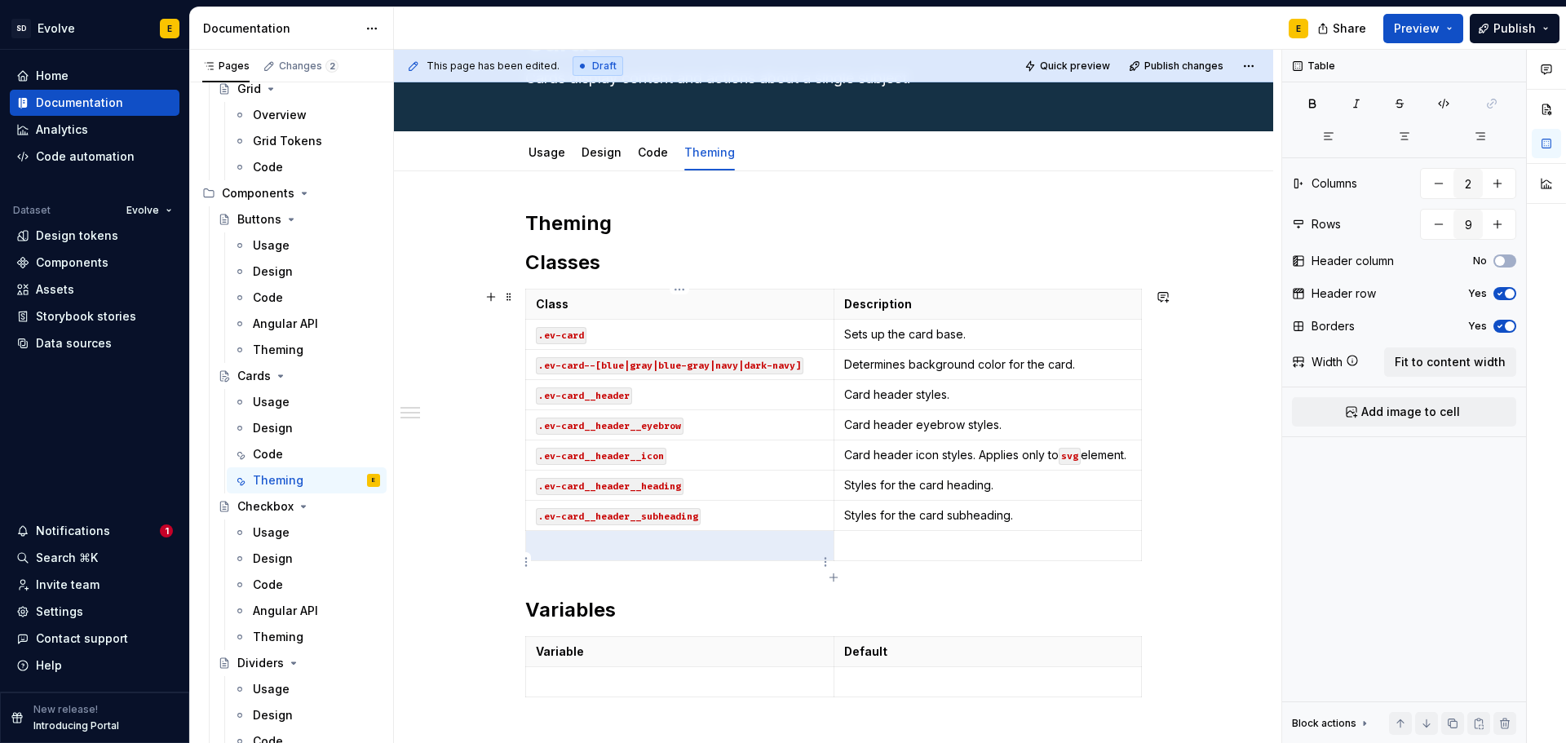
click at [618, 553] on td at bounding box center [680, 546] width 308 height 30
click at [531, 557] on td ".ev-card__header—center-aligned" at bounding box center [680, 546] width 308 height 30
click at [755, 554] on p "`.ev-card__header—center-aligned" at bounding box center [680, 545] width 288 height 16
click at [636, 555] on code ".ev-card__header—center-aligned" at bounding box center [627, 546] width 182 height 17
click at [1043, 554] on p "Align header content to the center." at bounding box center [988, 545] width 288 height 16
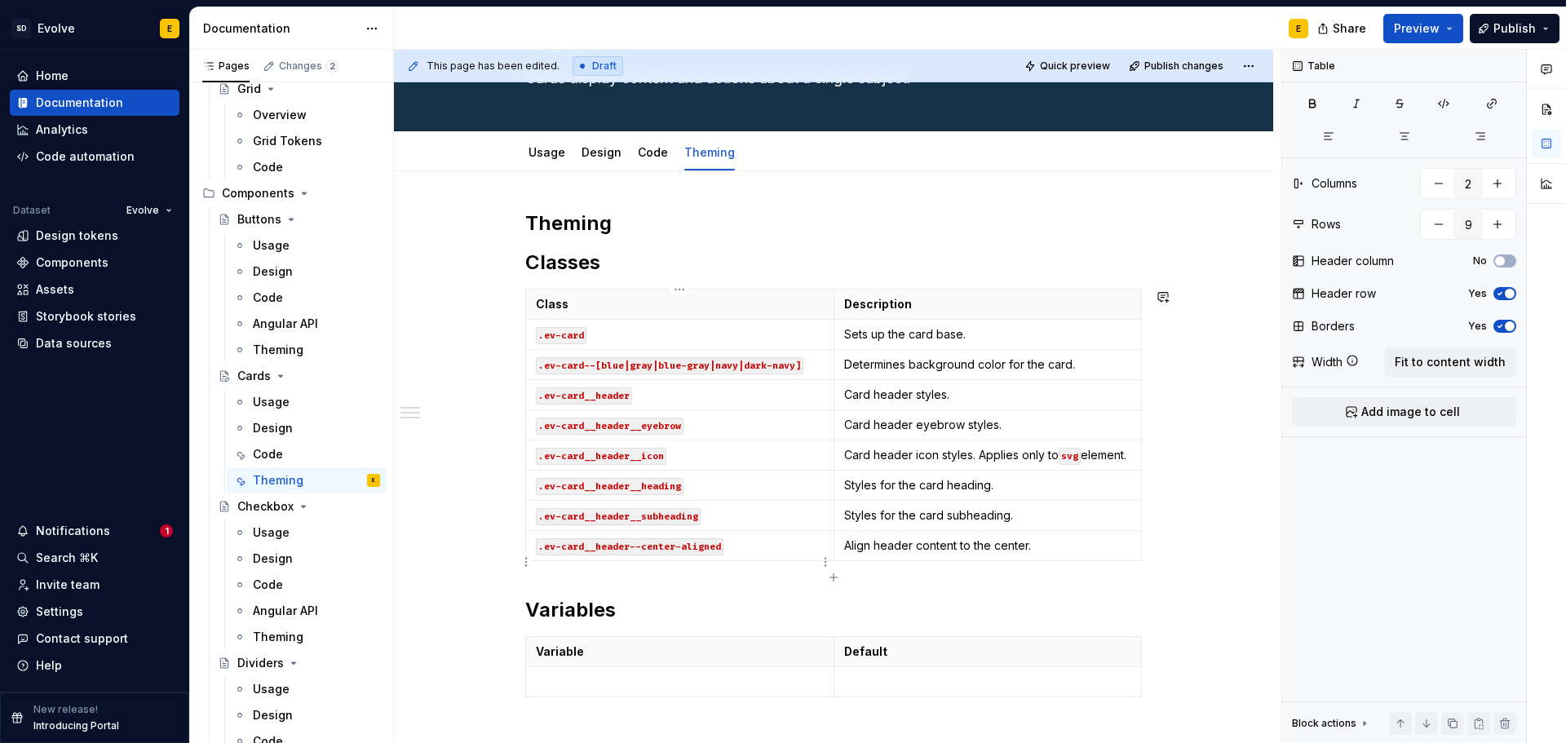
click at [831, 575] on icon "button" at bounding box center [833, 577] width 13 height 13
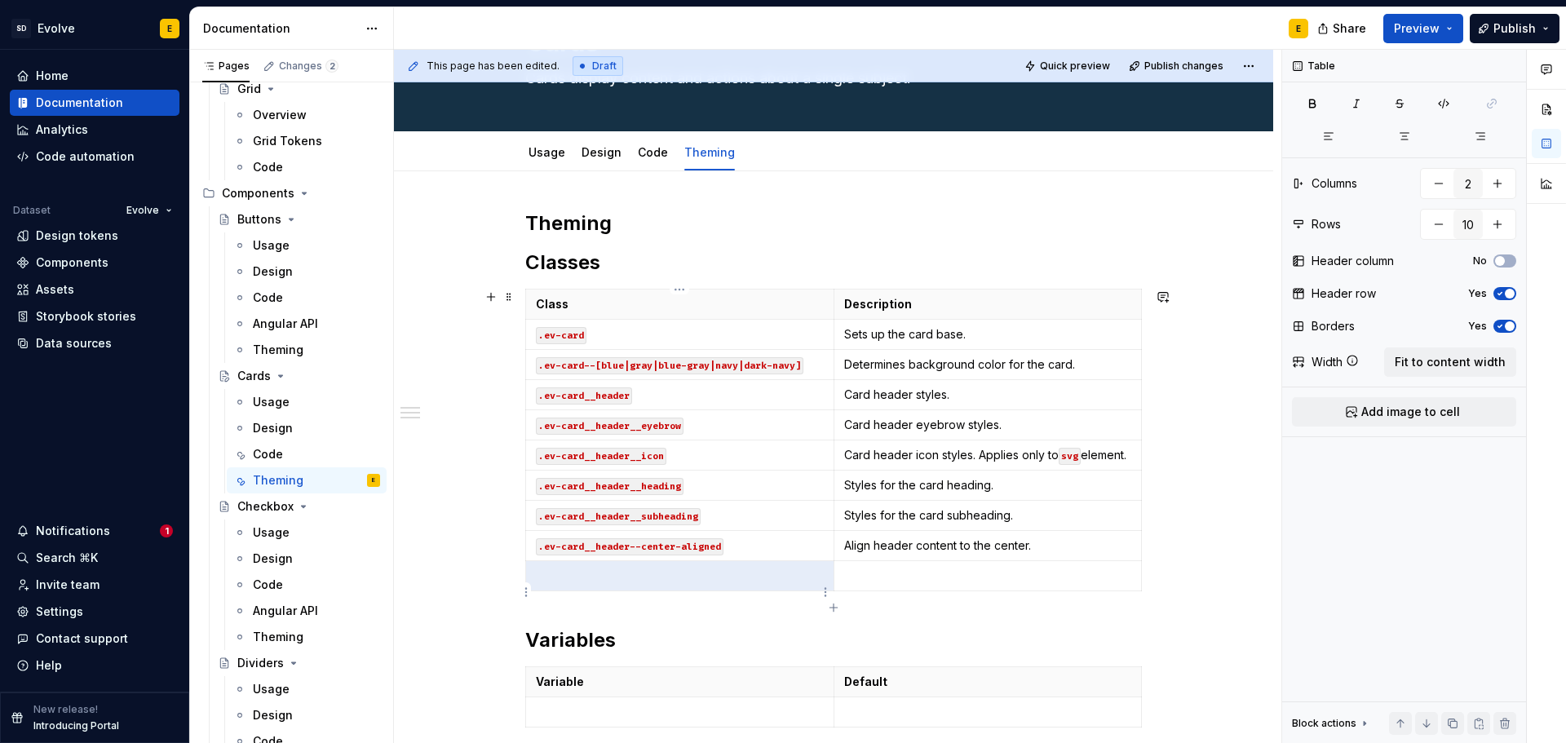
click at [696, 584] on p at bounding box center [680, 576] width 288 height 16
click at [533, 591] on td ".ev-card__image" at bounding box center [680, 576] width 308 height 30
click at [654, 584] on p "`.ev-card__image" at bounding box center [680, 576] width 288 height 16
click at [1062, 584] on p "Styles for the card image container." at bounding box center [988, 576] width 288 height 16
click at [836, 607] on icon "button" at bounding box center [833, 607] width 13 height 13
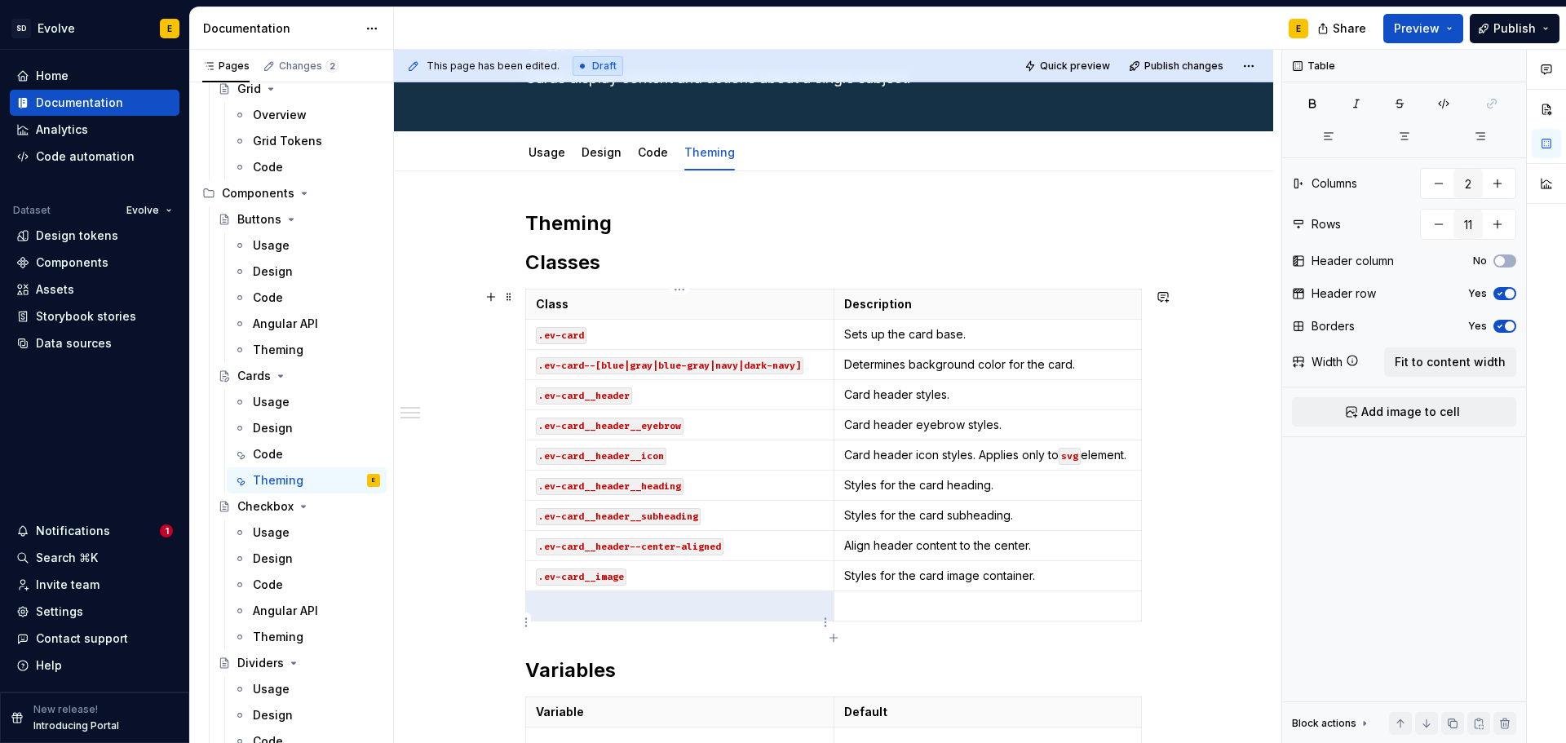
click at [761, 614] on p at bounding box center [680, 606] width 288 height 16
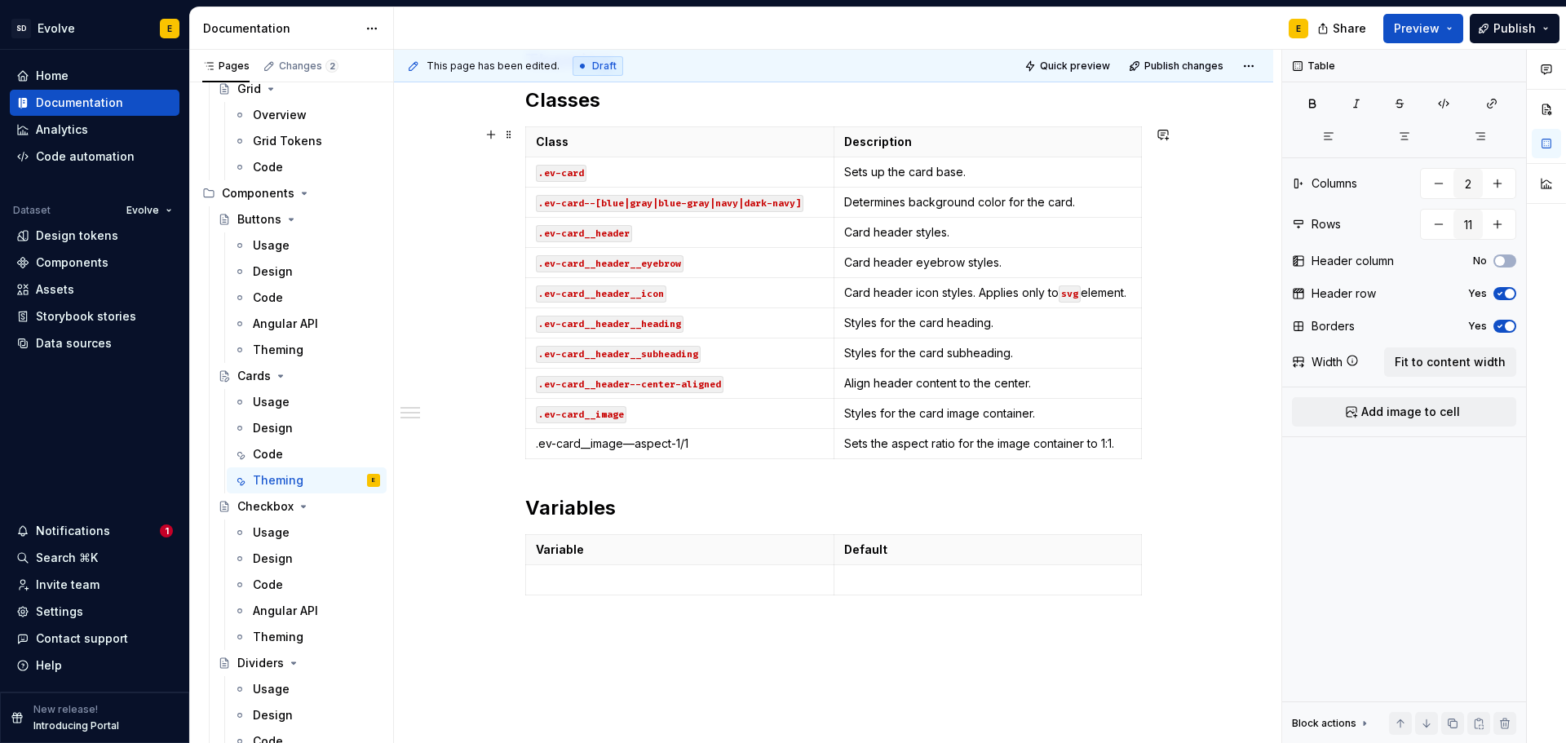
scroll to position [275, 0]
click at [534, 458] on td ".ev-card__image—aspect-1/1" at bounding box center [680, 443] width 308 height 30
click at [745, 451] on p "`.ev-card__image—aspect-1/1" at bounding box center [680, 443] width 288 height 16
click at [628, 453] on code ".ev-card__image—aspect-1/1" at bounding box center [612, 443] width 153 height 17
click at [832, 471] on icon "button" at bounding box center [833, 474] width 13 height 13
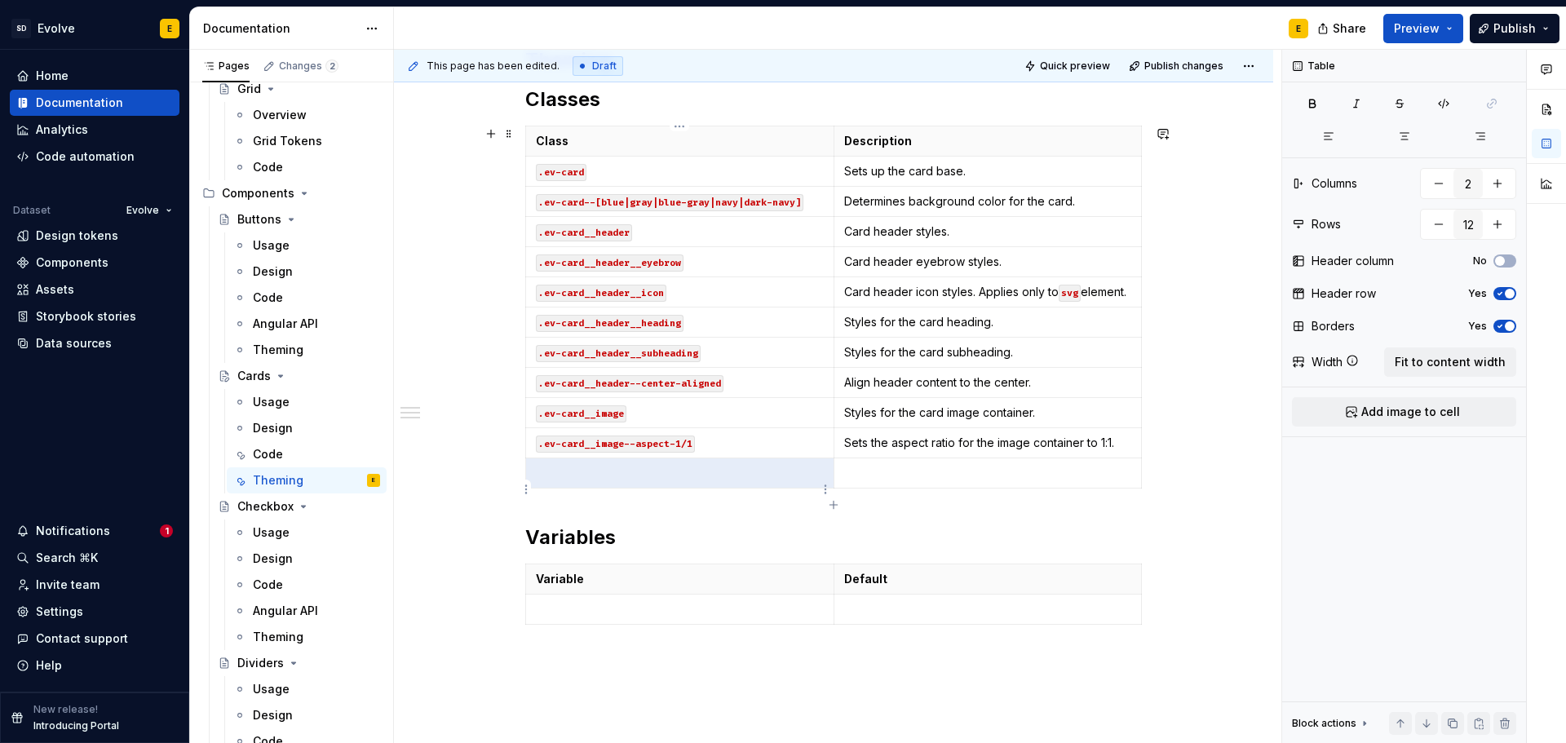
click at [605, 481] on p at bounding box center [680, 473] width 288 height 16
click at [587, 481] on p at bounding box center [680, 473] width 288 height 16
click at [1046, 421] on p "Styles for the card image container." at bounding box center [988, 413] width 288 height 16
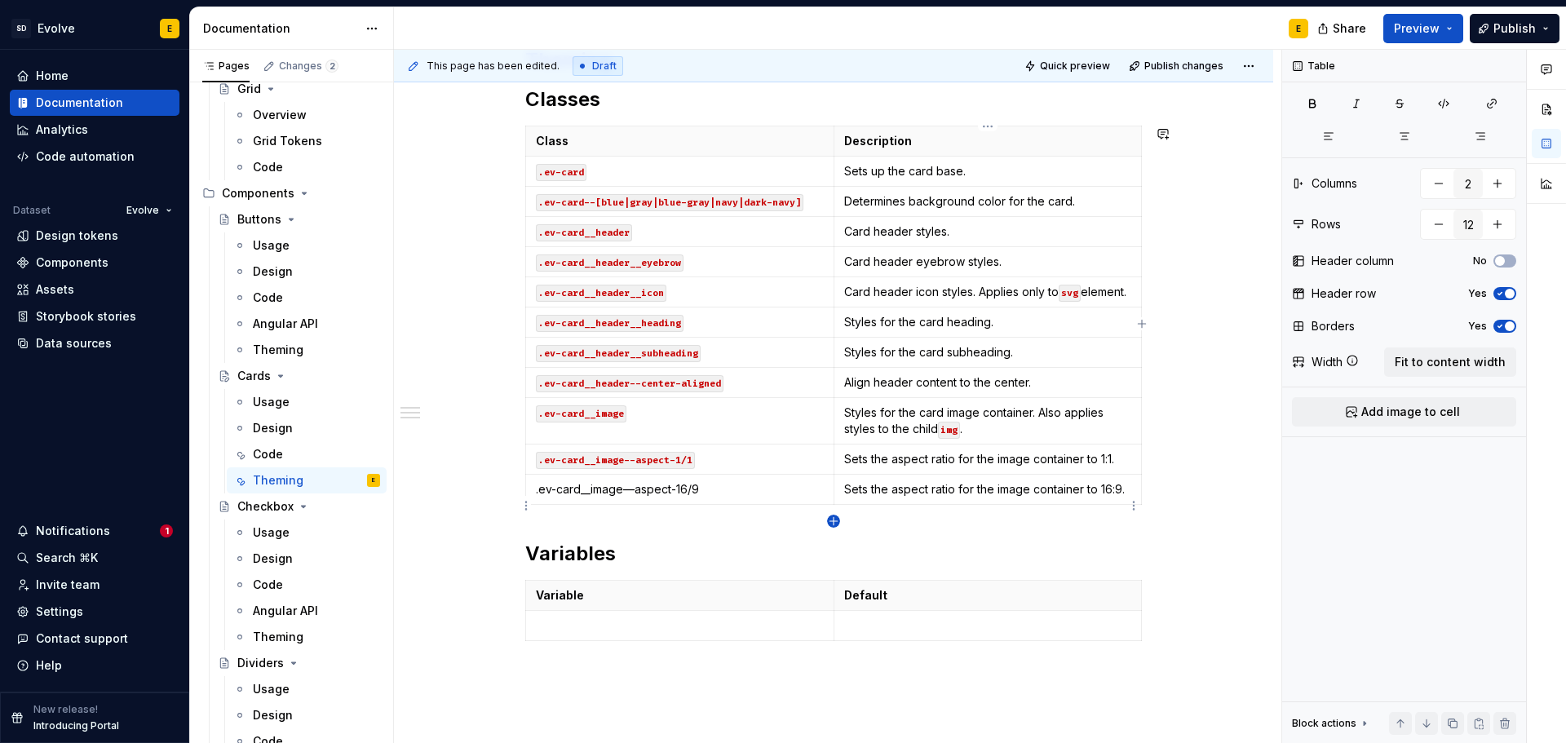
click at [833, 515] on icon "button" at bounding box center [833, 521] width 13 height 13
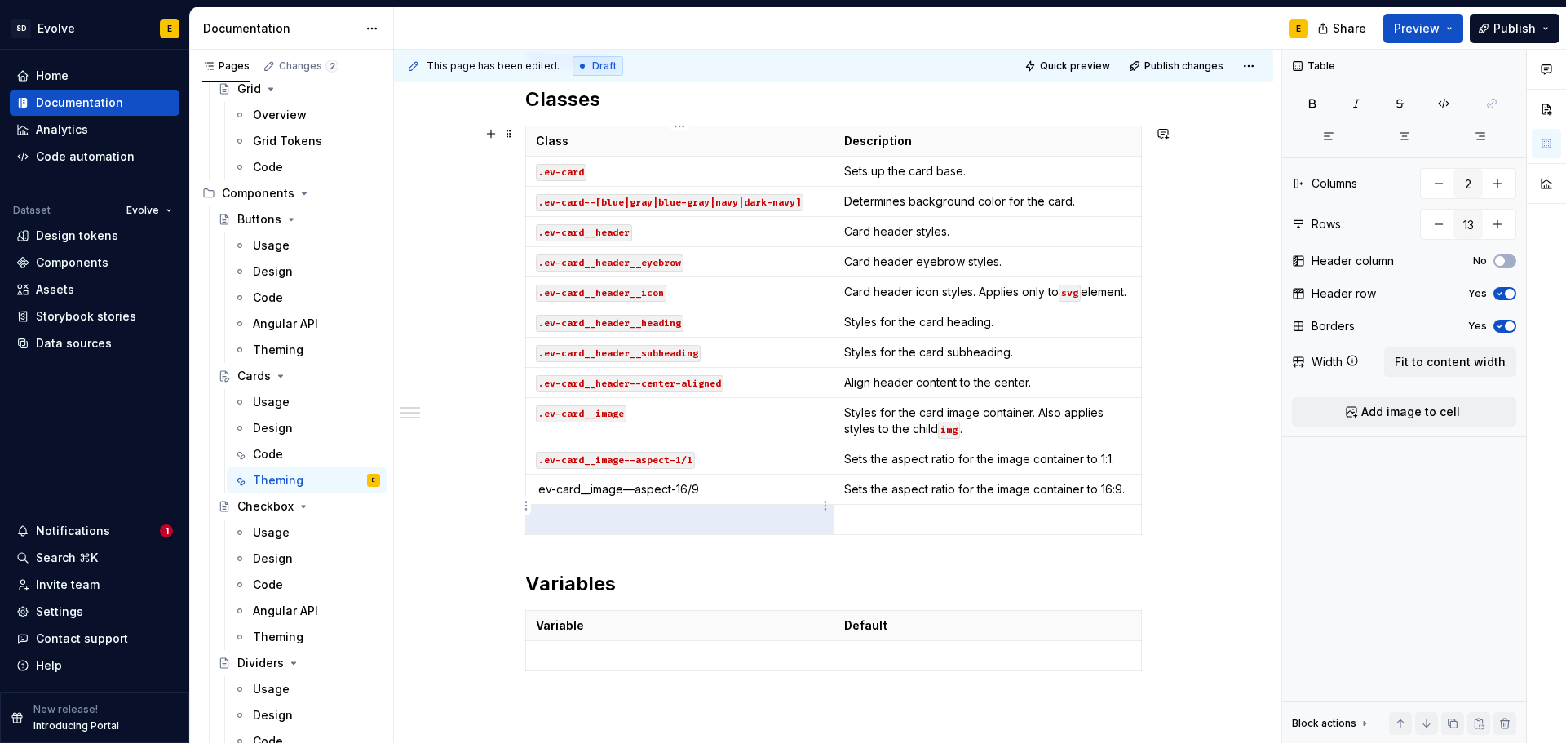
click at [533, 505] on td ".ev-card__image—aspect-16/9" at bounding box center [680, 490] width 308 height 30
click at [718, 497] on p "`.ev-card__image—aspect-16/9" at bounding box center [680, 489] width 288 height 16
click at [699, 528] on p at bounding box center [680, 519] width 288 height 16
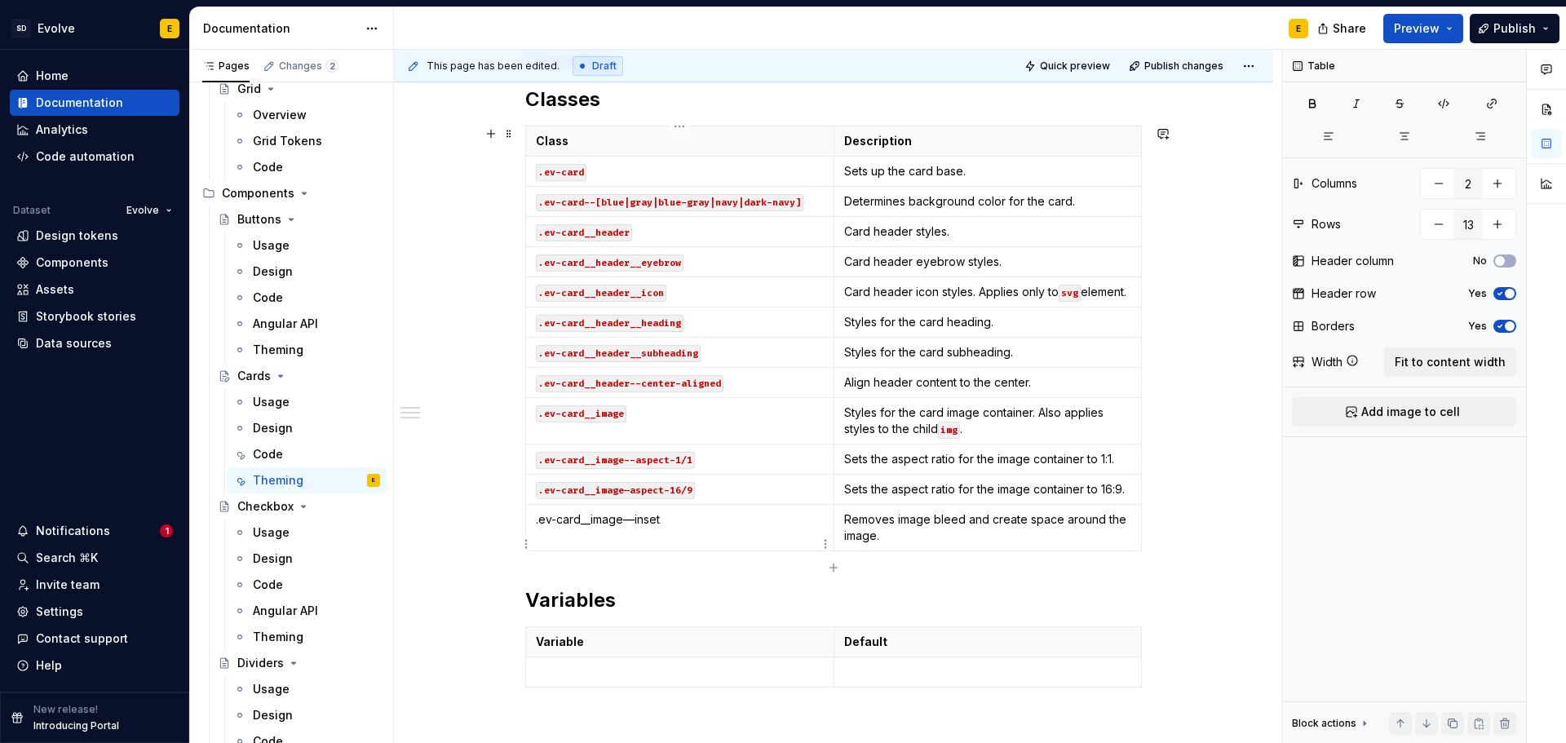
click at [536, 528] on p ".ev-card__image—inset" at bounding box center [680, 519] width 288 height 16
click at [697, 528] on p "`.ev-card__image—inset" at bounding box center [680, 519] width 288 height 16
click at [630, 529] on code ".ev-card__image—inset" at bounding box center [598, 520] width 125 height 17
click at [898, 544] on p "Removes image bleed and create space around the image." at bounding box center [988, 527] width 288 height 33
click at [832, 565] on icon "button" at bounding box center [833, 567] width 13 height 13
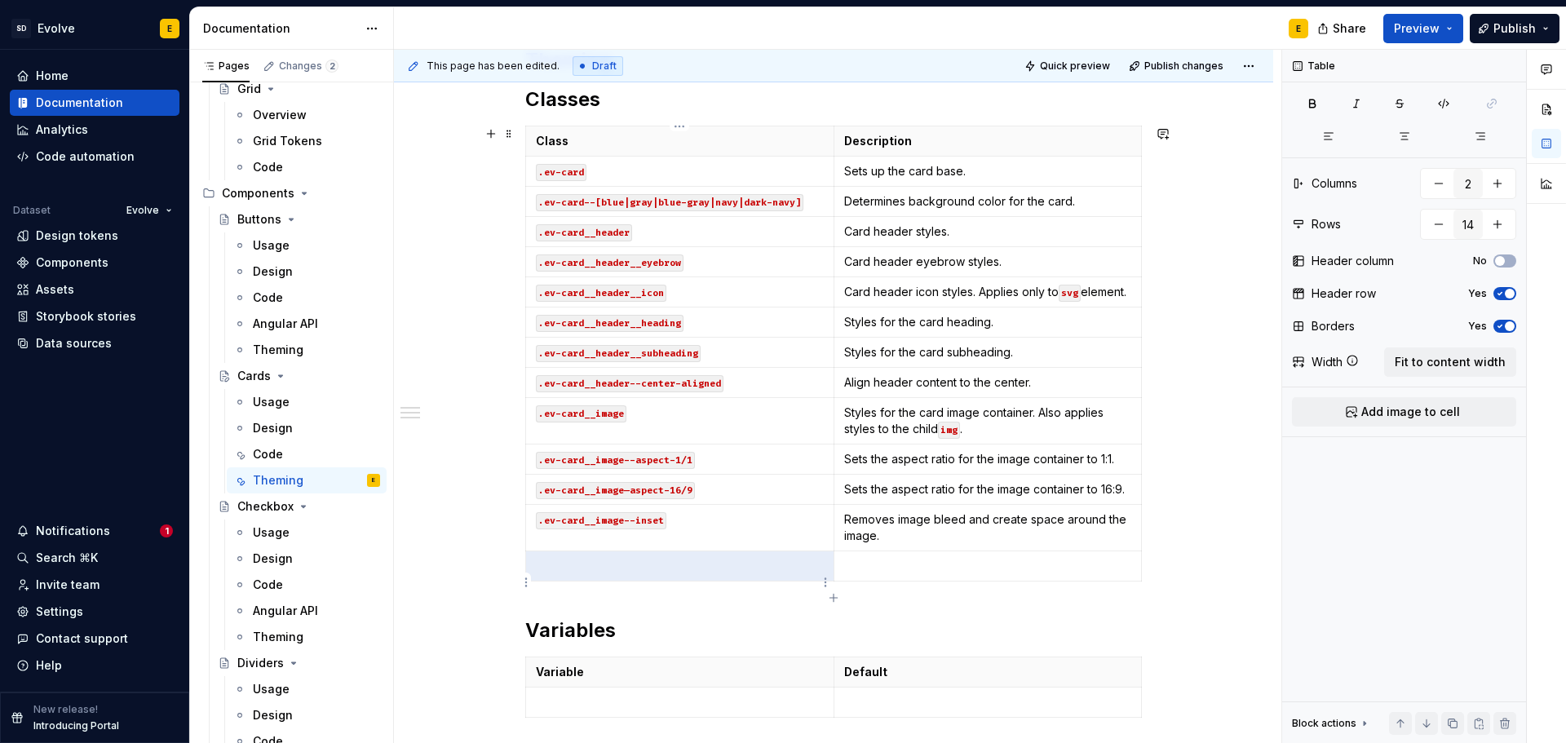
click at [734, 574] on p at bounding box center [680, 566] width 288 height 16
click at [637, 574] on p ".ev-card__conten" at bounding box center [680, 566] width 288 height 16
click at [902, 574] on p at bounding box center [988, 566] width 288 height 16
click at [533, 581] on td ".ev-card__content" at bounding box center [680, 566] width 308 height 30
click at [665, 574] on p "`.ev-card__content" at bounding box center [680, 566] width 288 height 16
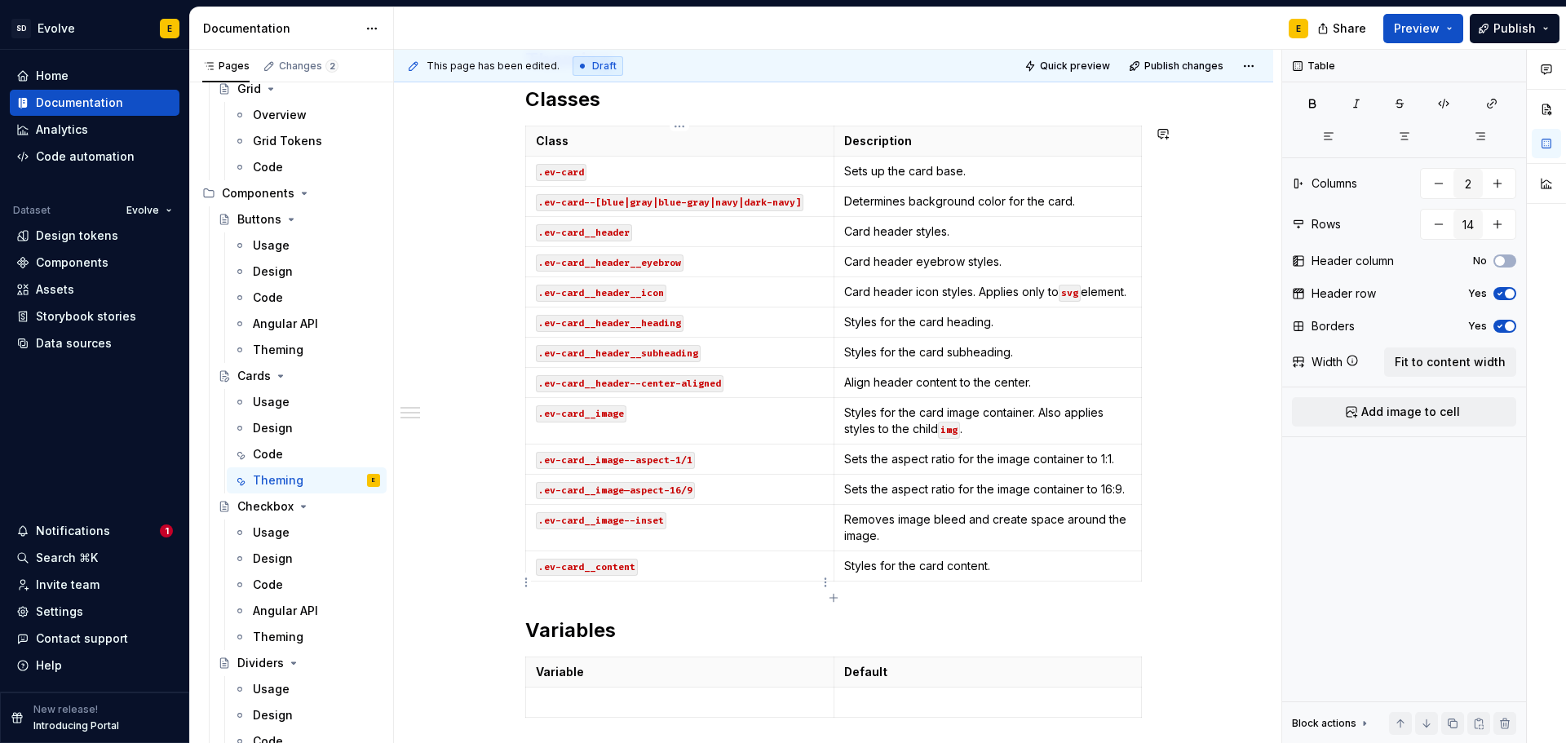
click at [830, 595] on icon "button" at bounding box center [833, 597] width 13 height 13
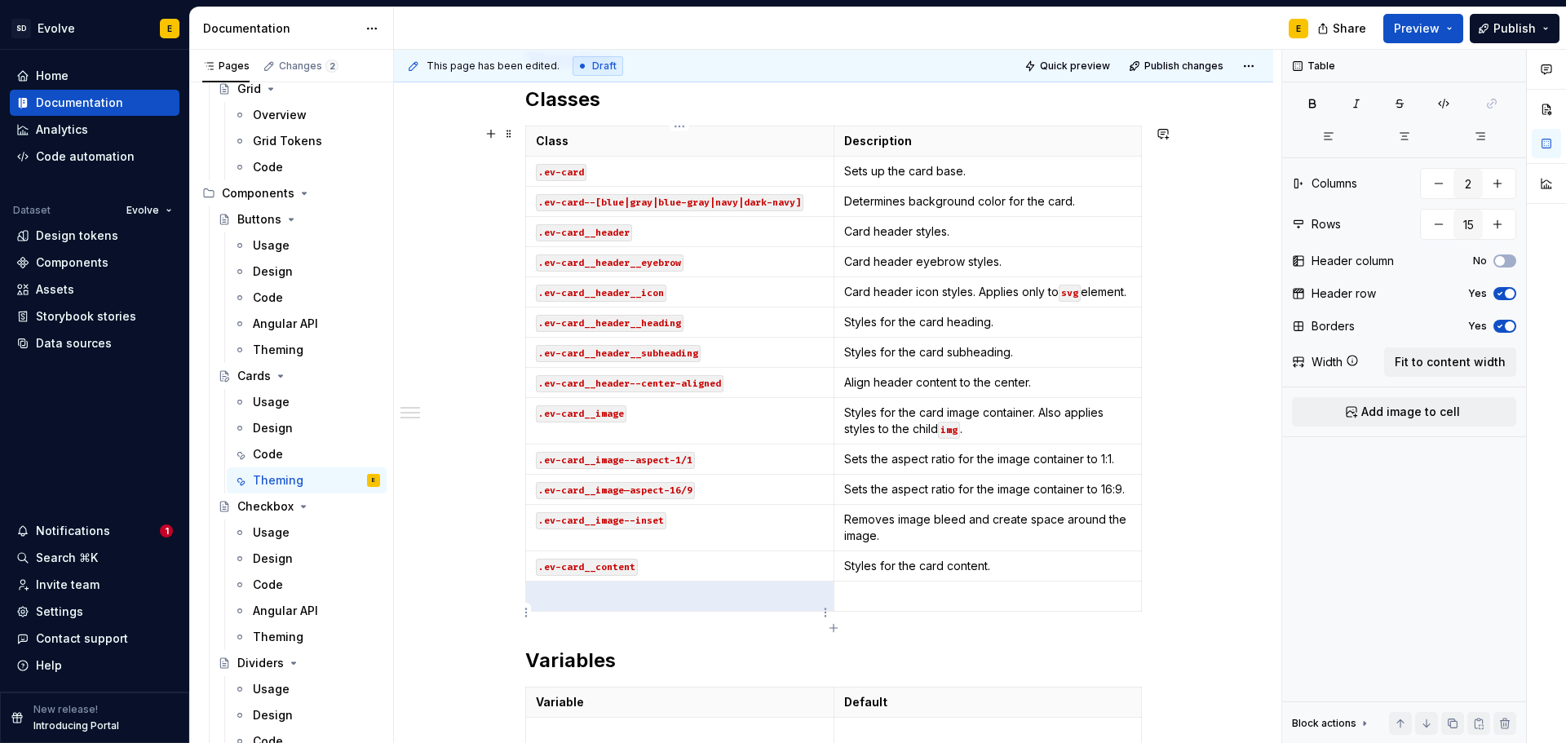
click at [644, 604] on p at bounding box center [680, 596] width 288 height 16
click at [534, 612] on td ".ev-card__content—center-aligned" at bounding box center [680, 596] width 308 height 30
click at [747, 604] on p "`.ev-card__content—center-aligned" at bounding box center [680, 596] width 288 height 16
click at [642, 606] on code ".ev-card__content—center-aligned" at bounding box center [630, 597] width 188 height 17
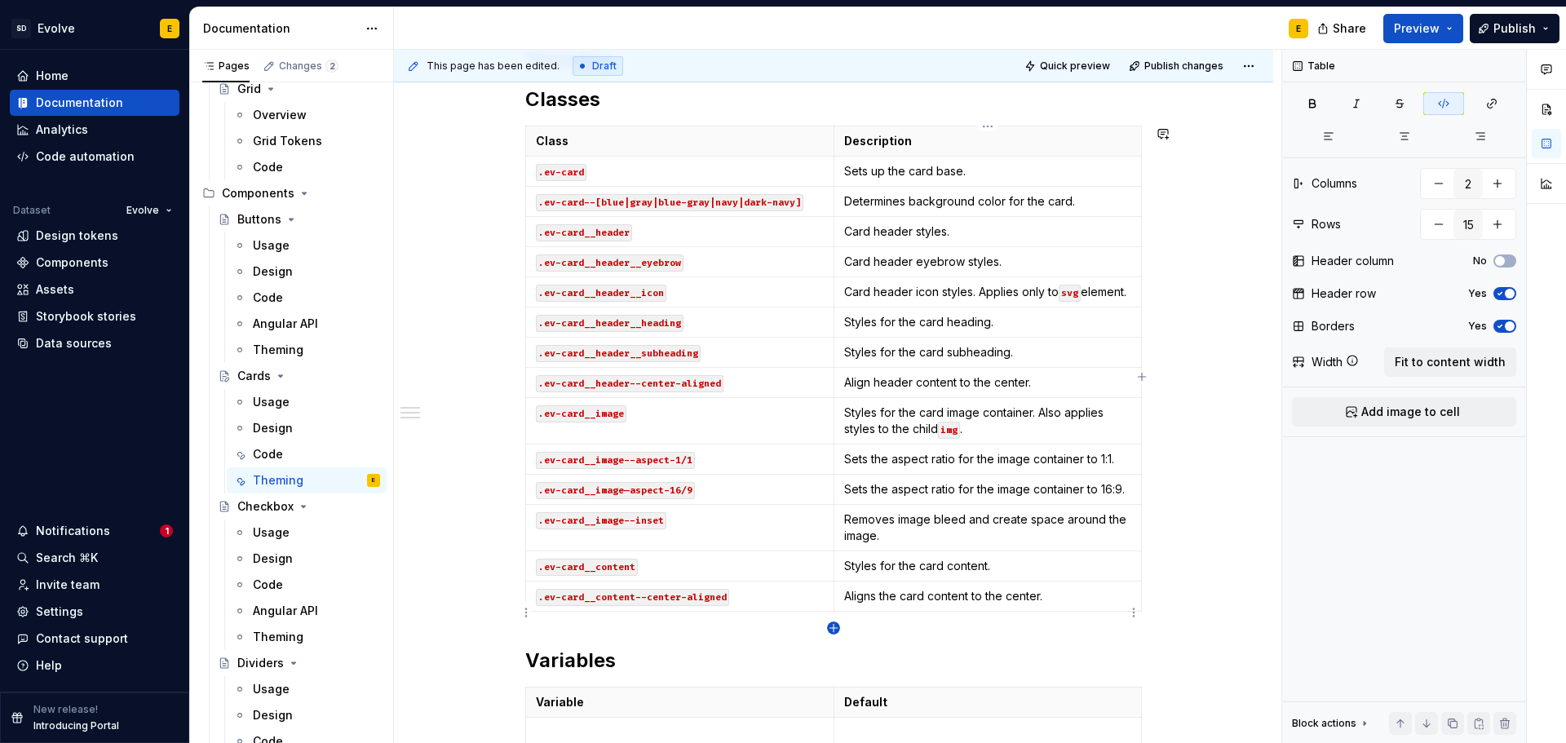
click at [833, 630] on icon "button" at bounding box center [833, 627] width 13 height 13
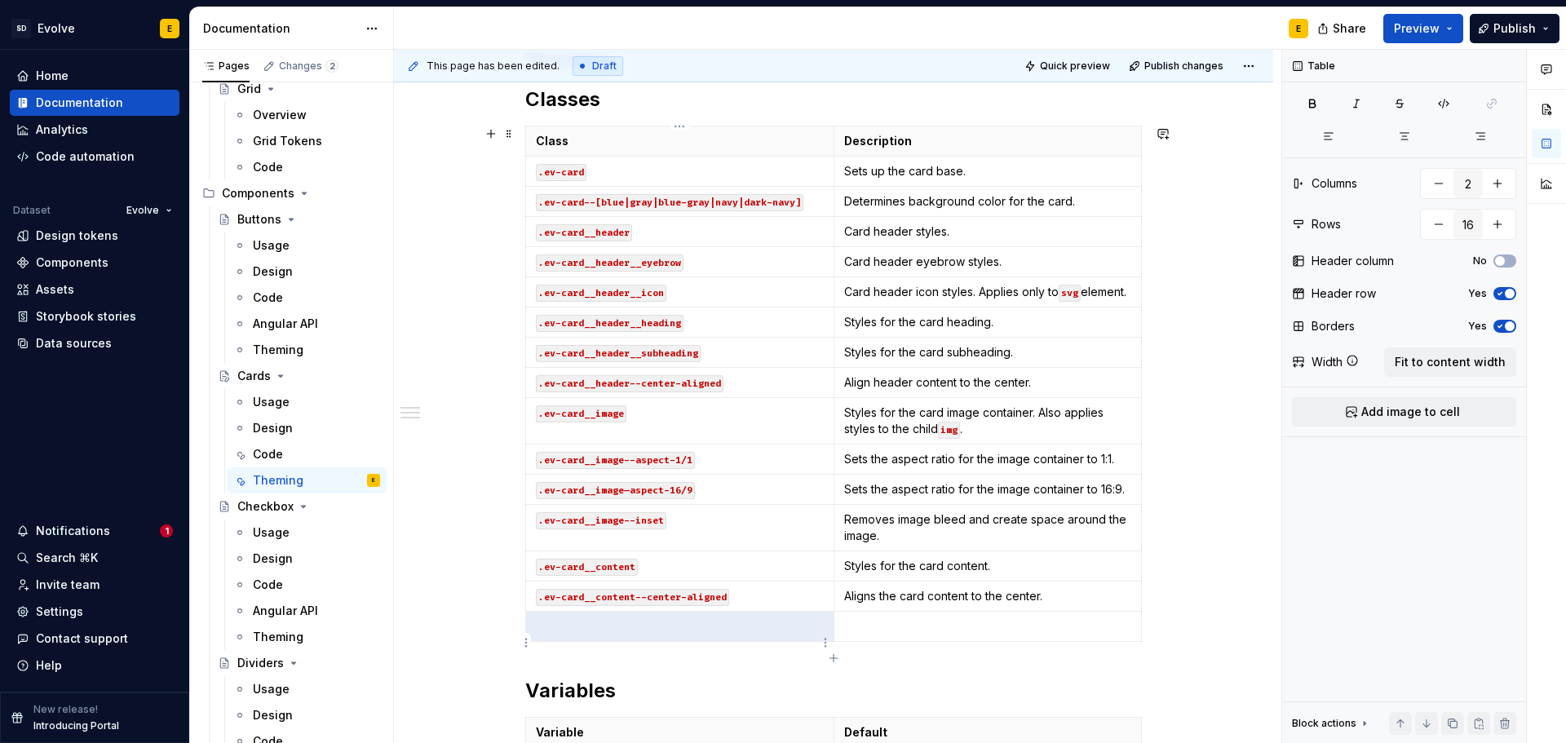
click at [693, 634] on p at bounding box center [680, 626] width 288 height 16
click at [532, 640] on td ".ev-card__footer" at bounding box center [680, 627] width 308 height 30
click at [650, 634] on p "`.ev-card__footer" at bounding box center [680, 626] width 288 height 16
click at [594, 636] on code ".ev-card__footer" at bounding box center [584, 627] width 96 height 17
click at [831, 655] on icon "button" at bounding box center [833, 658] width 13 height 13
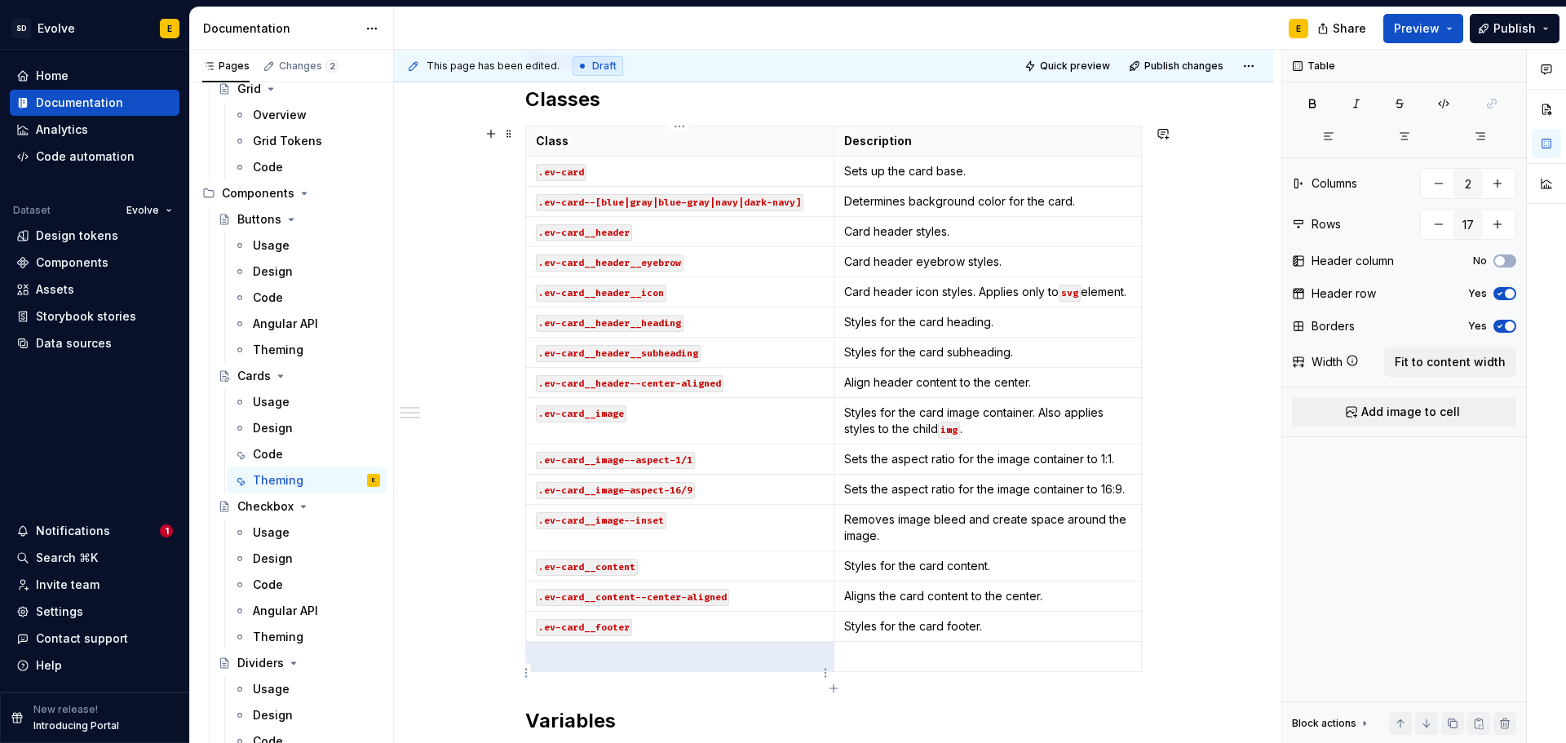
click at [703, 665] on p at bounding box center [680, 656] width 288 height 16
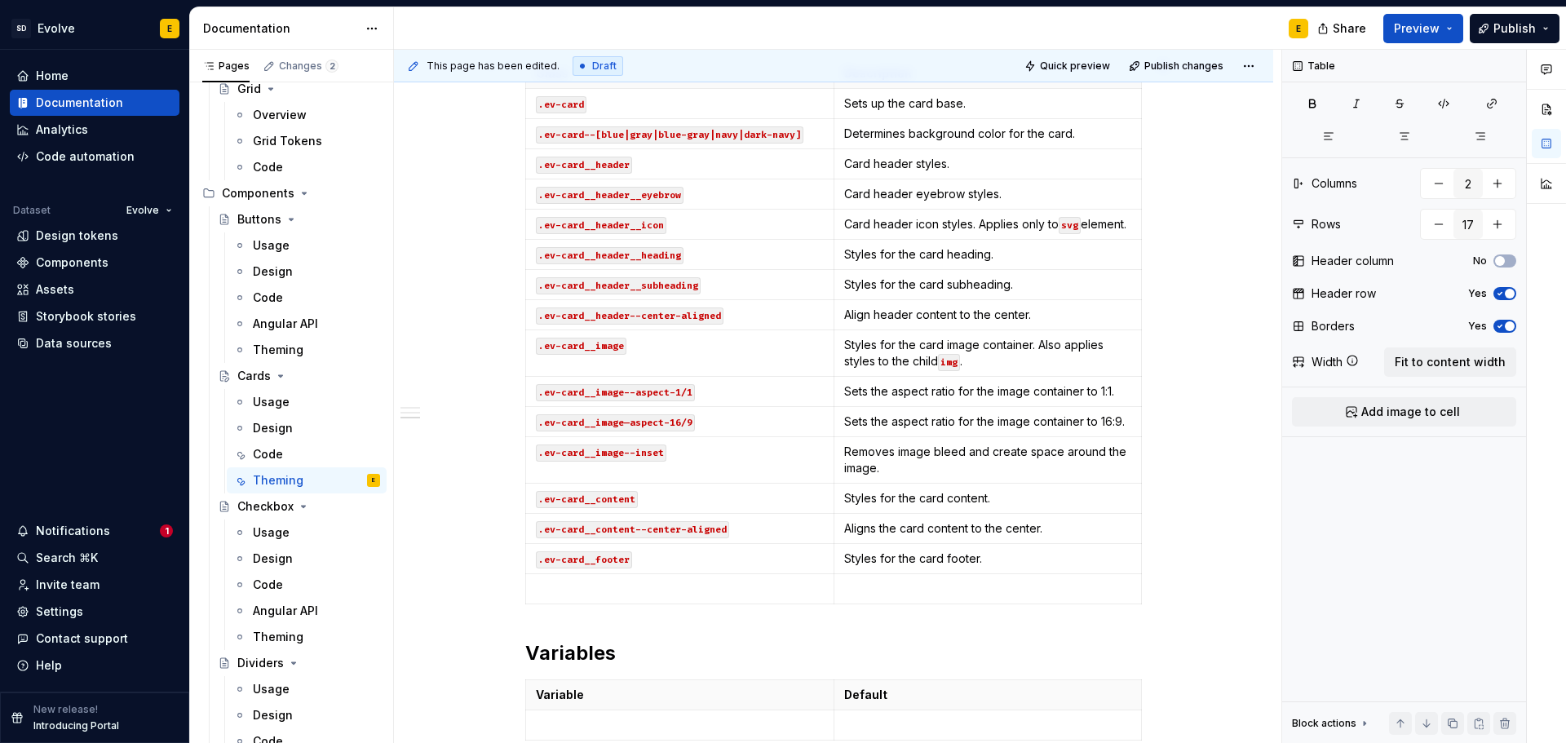
scroll to position [356, 0]
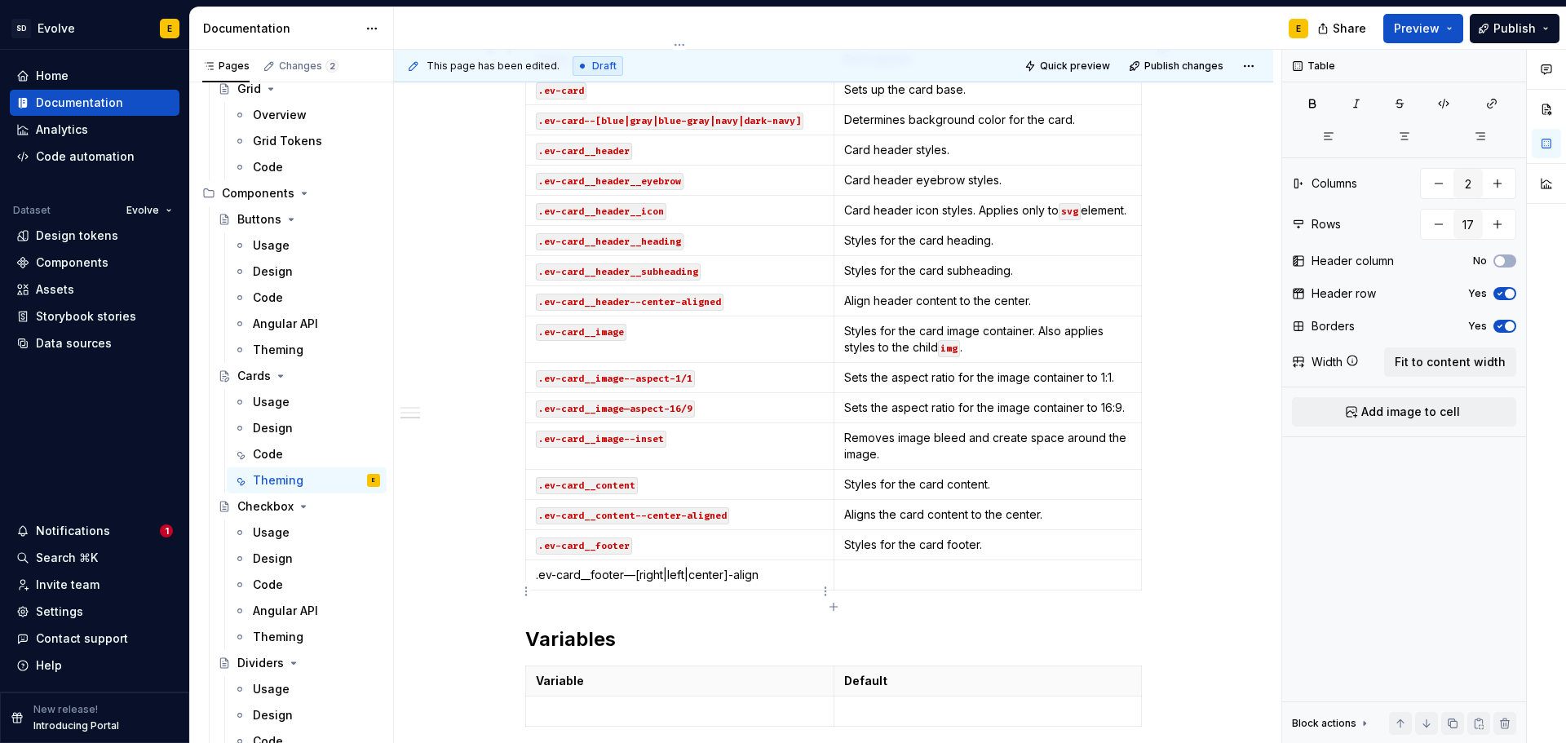
click at [537, 583] on p ".ev-card__footer—[right|left|center]-align" at bounding box center [680, 575] width 288 height 16
click at [772, 583] on p "`.ev-card__footer—[right|left|center]-align" at bounding box center [680, 575] width 288 height 16
click at [635, 585] on code ".ev-card__footer—[right|left|center]-align" at bounding box center [658, 576] width 245 height 17
click at [884, 583] on p at bounding box center [988, 575] width 288 height 16
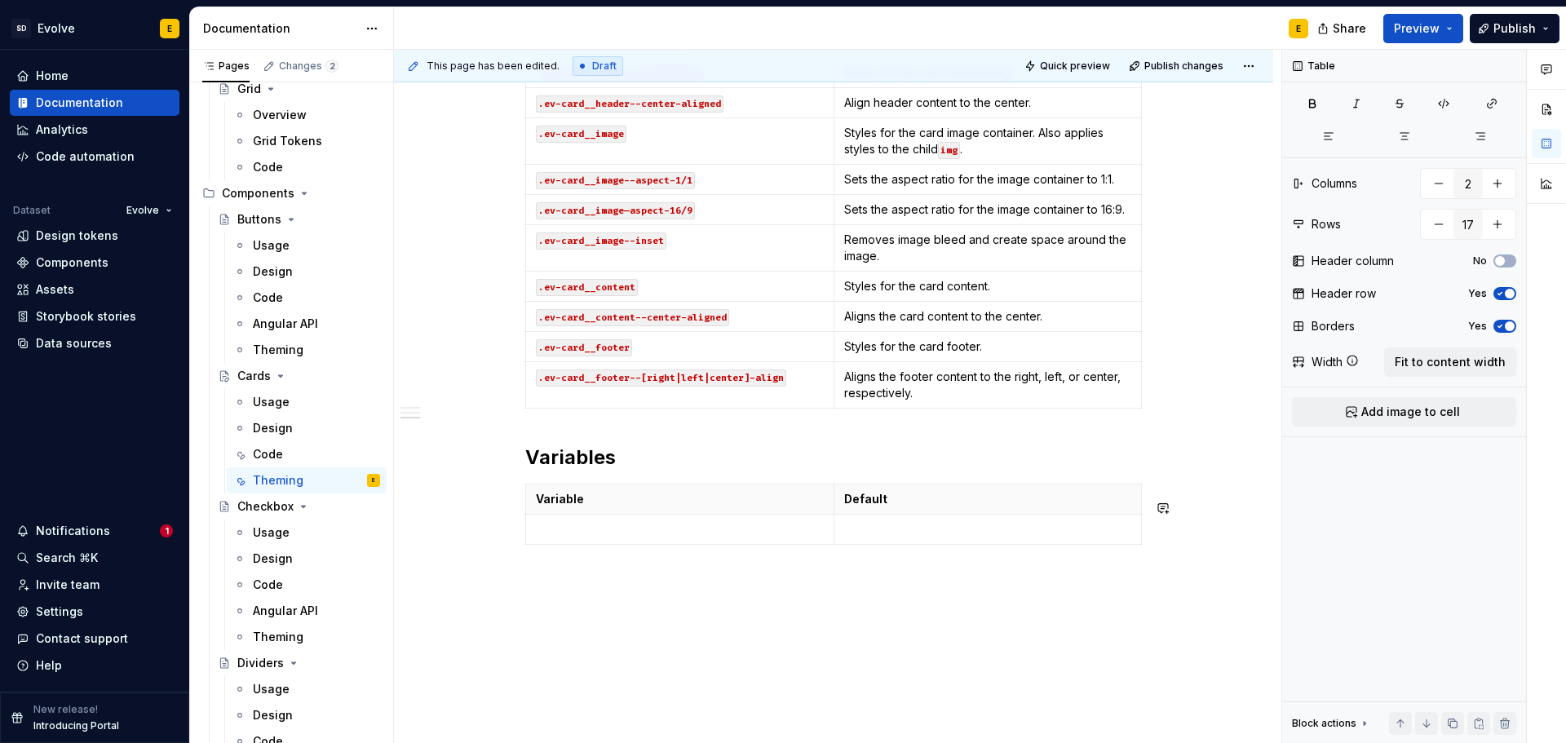
scroll to position [601, 0]
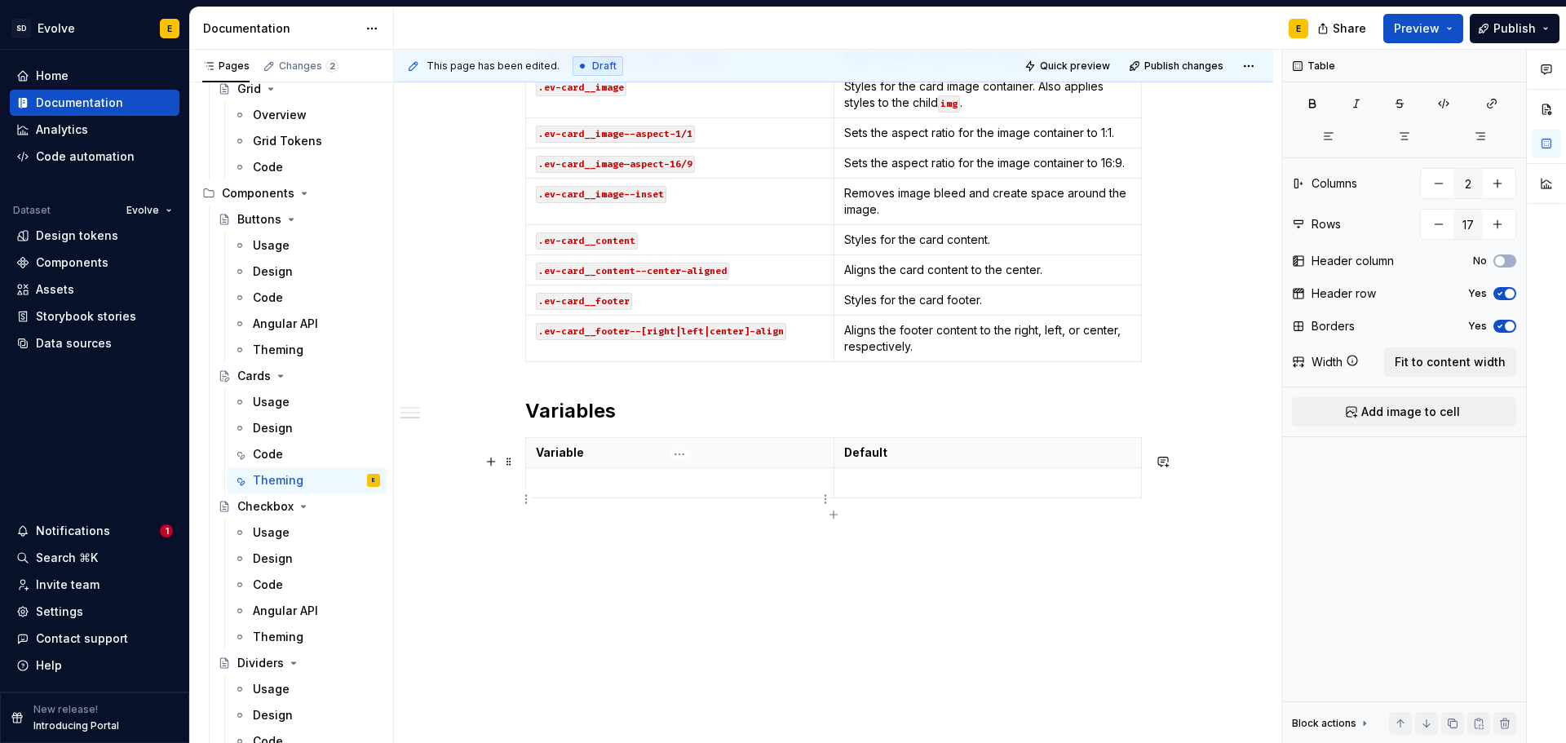
click at [566, 490] on td at bounding box center [680, 483] width 308 height 30
click at [830, 512] on icon "button" at bounding box center [833, 514] width 13 height 13
click at [727, 521] on p at bounding box center [680, 513] width 288 height 16
click at [831, 542] on icon "button" at bounding box center [833, 544] width 13 height 13
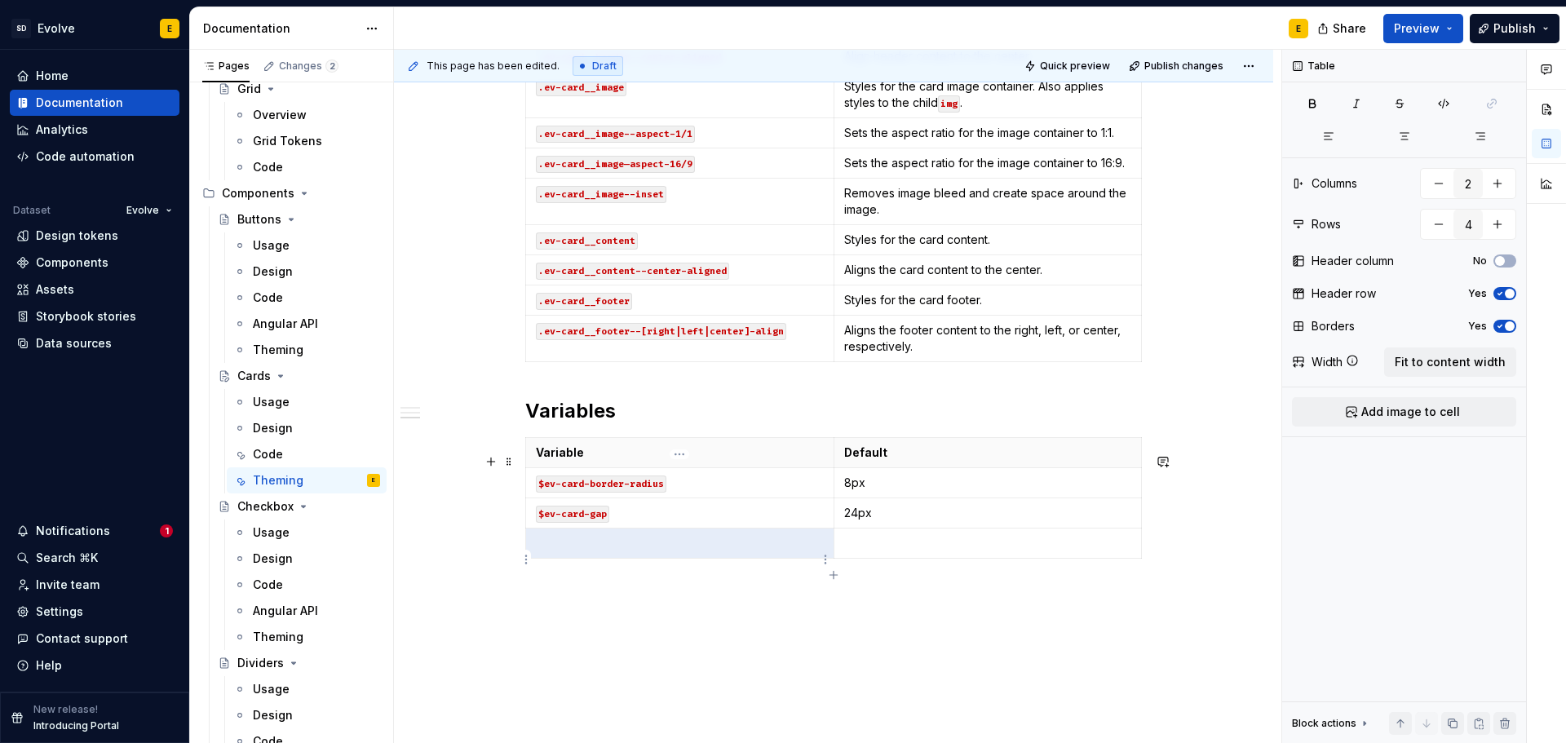
click at [742, 551] on p at bounding box center [680, 543] width 288 height 16
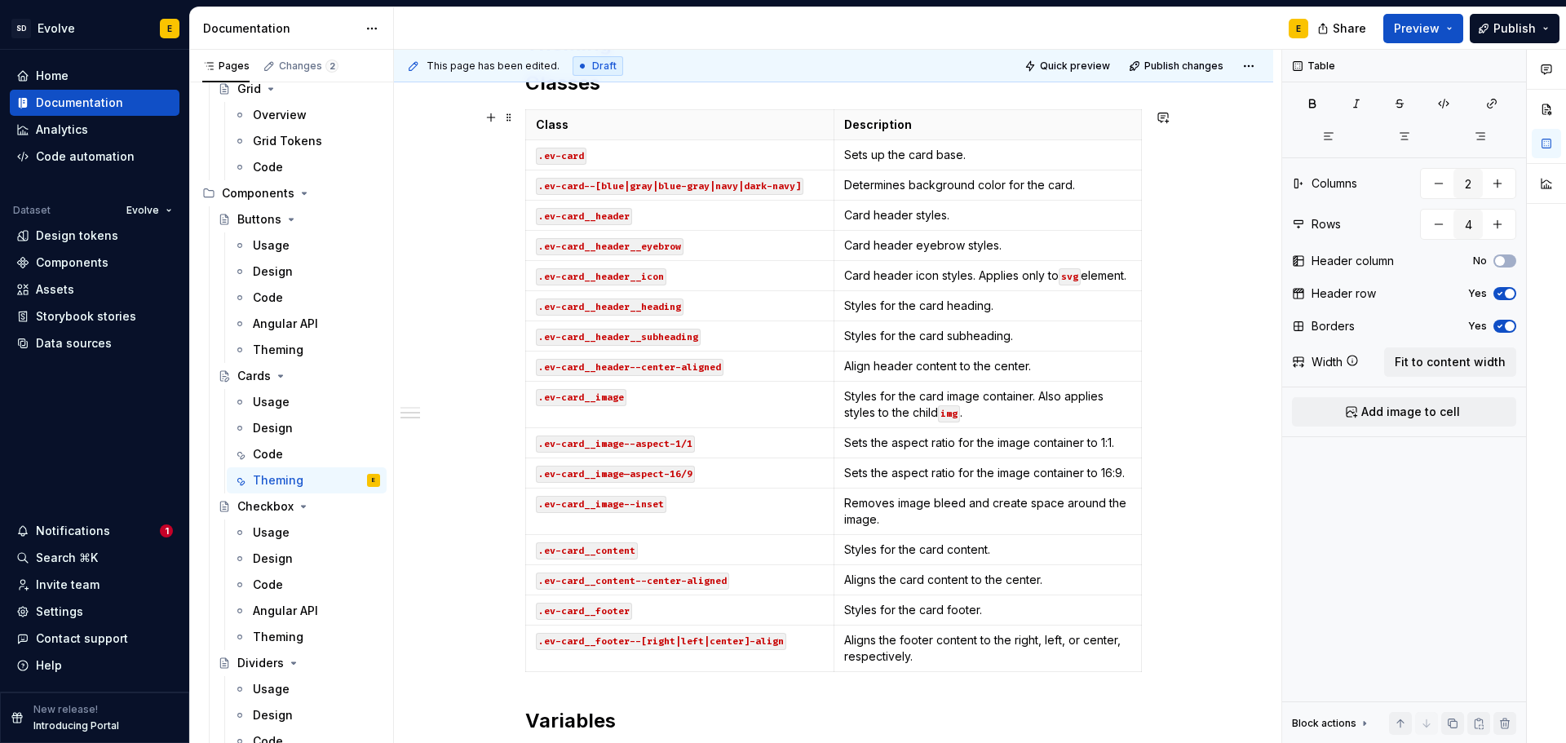
scroll to position [275, 0]
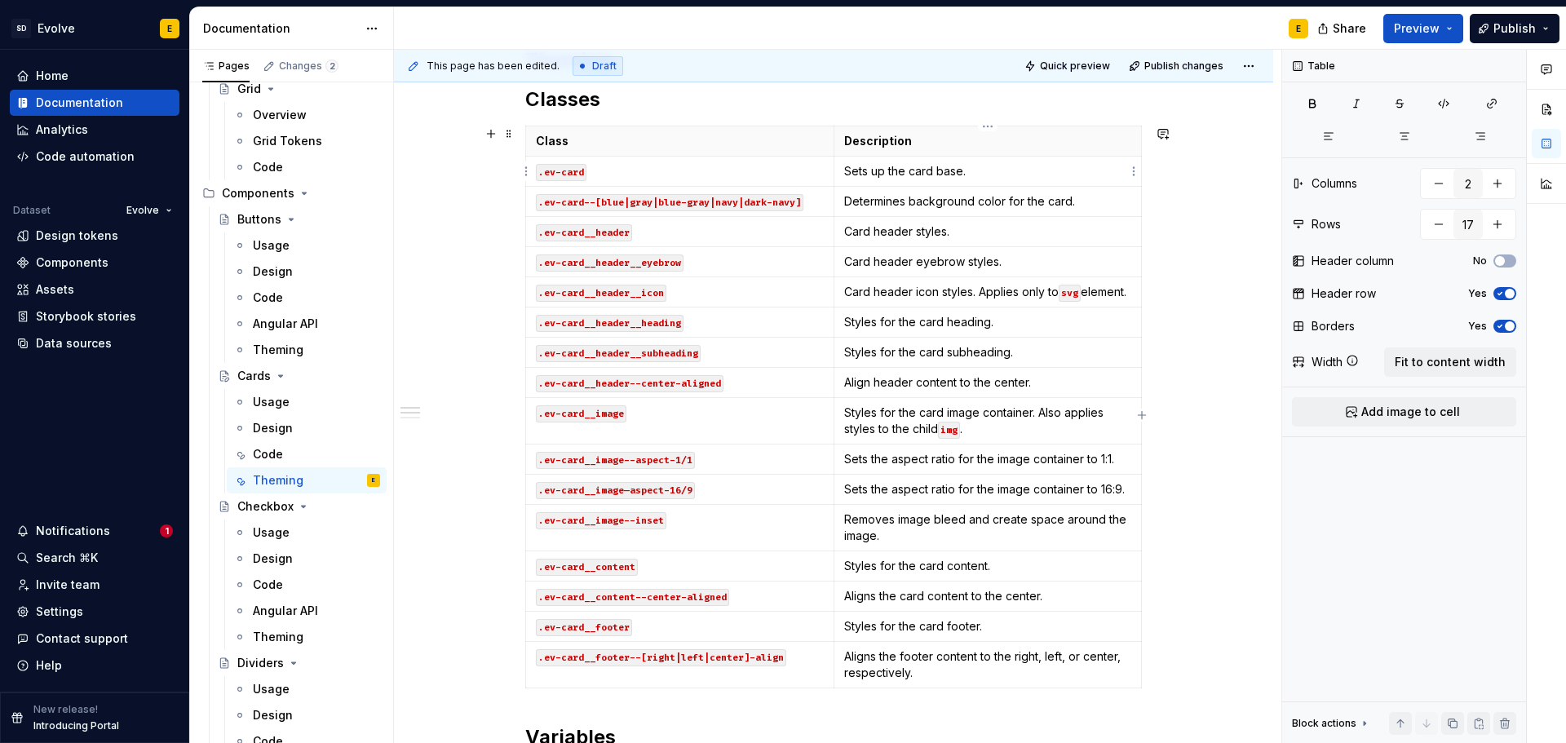
click at [981, 179] on p "Sets up the card base." at bounding box center [988, 171] width 288 height 16
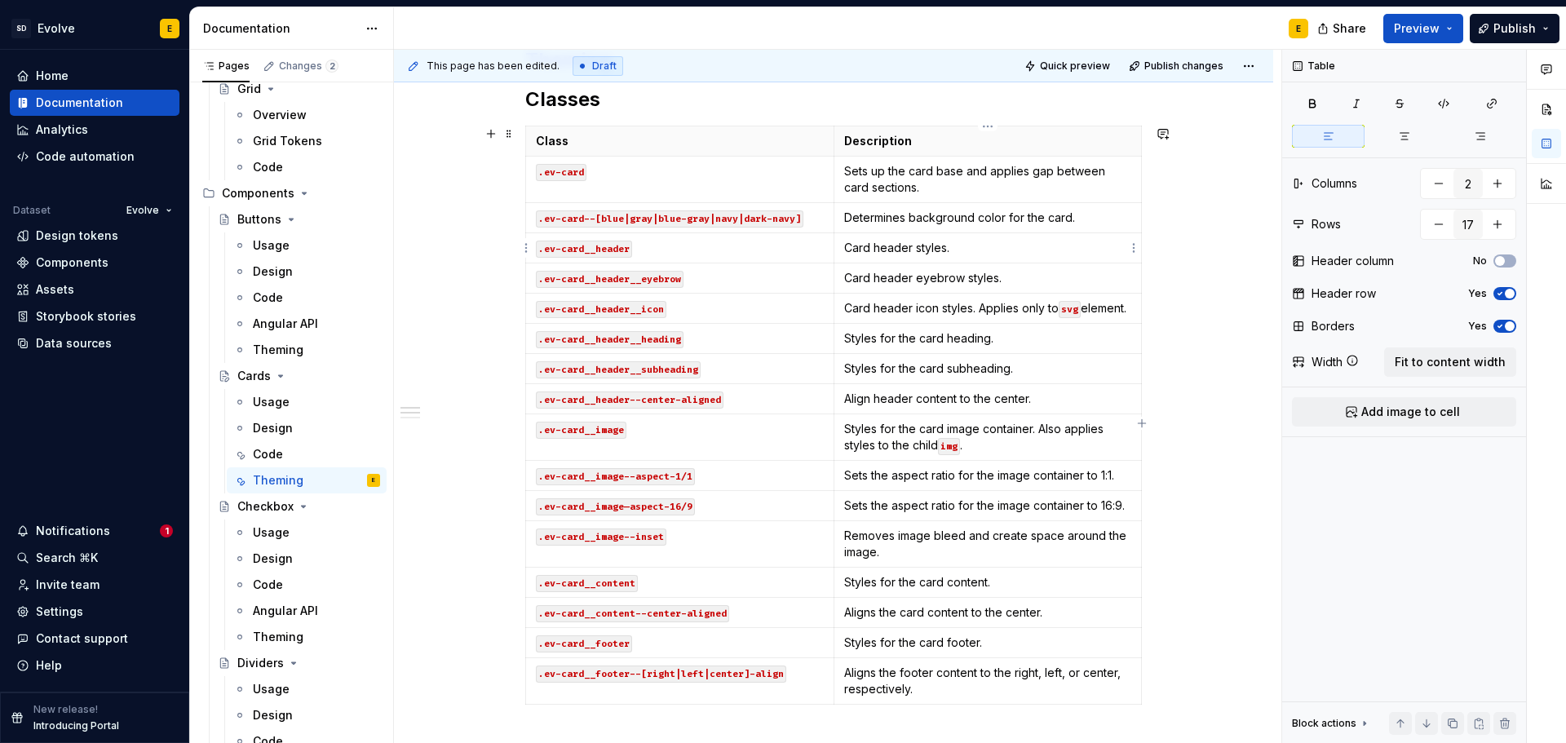
click at [970, 245] on p "Card header styles." at bounding box center [988, 248] width 288 height 16
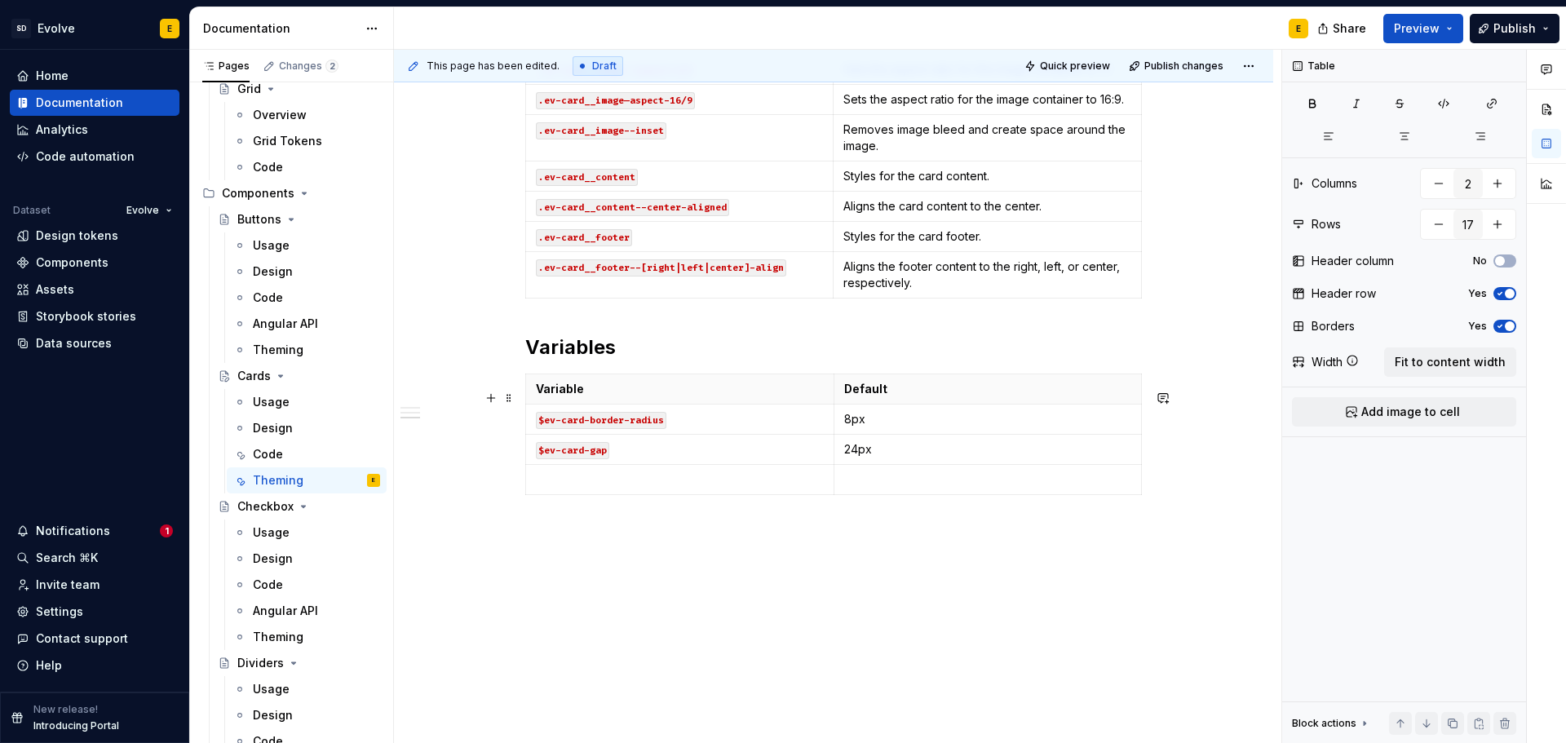
scroll to position [714, 0]
type input "4"
click at [699, 497] on div "Variable Default $ev-card-border-radius 8px $ev-card-gap 24px" at bounding box center [833, 438] width 617 height 128
click at [690, 485] on p at bounding box center [680, 479] width 288 height 16
click at [586, 482] on p at bounding box center [680, 479] width 288 height 16
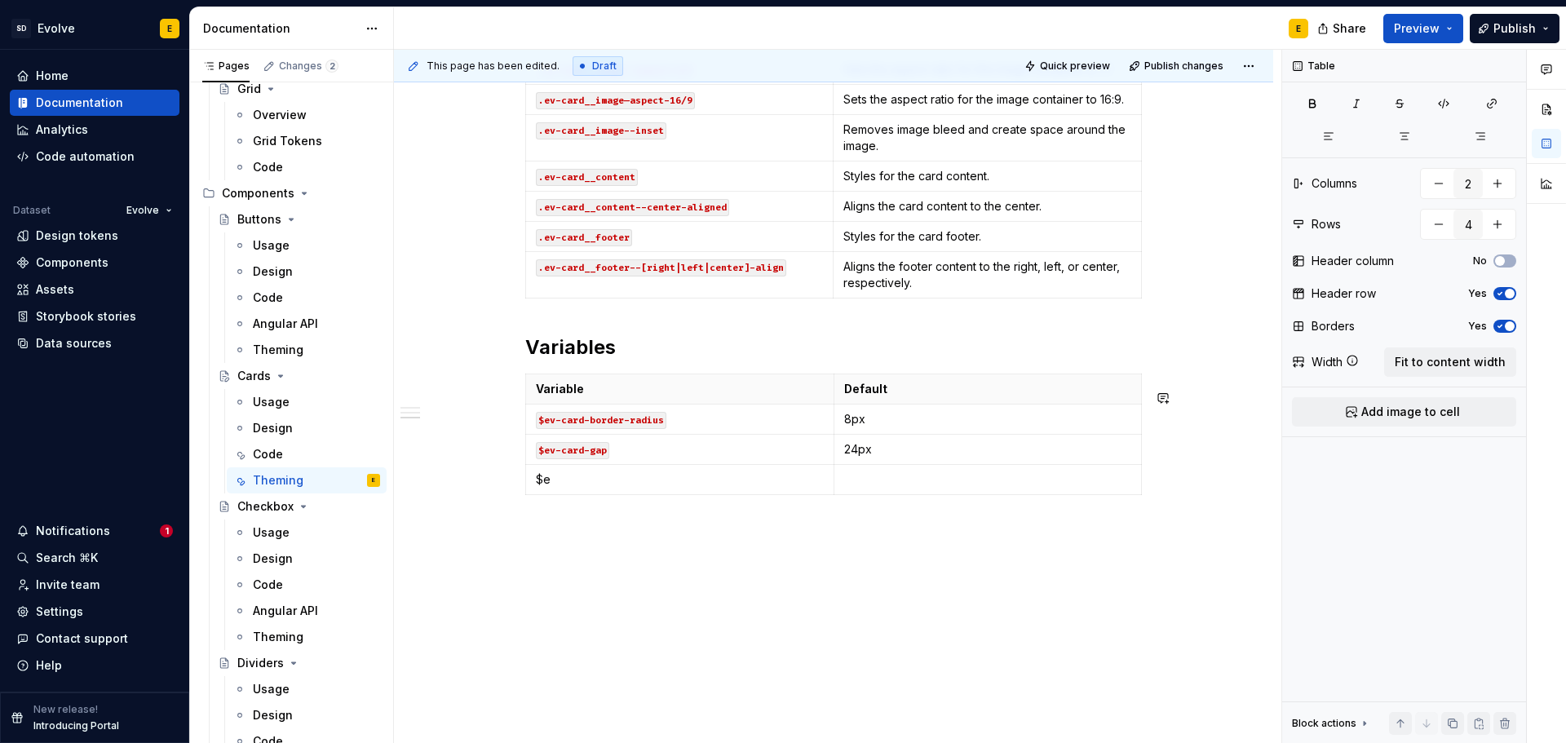
type textarea "*"
click at [535, 479] on td "$ev-card-actions-gap" at bounding box center [680, 480] width 308 height 30
click at [696, 475] on p "`$ev-card-actions-gap" at bounding box center [680, 479] width 288 height 16
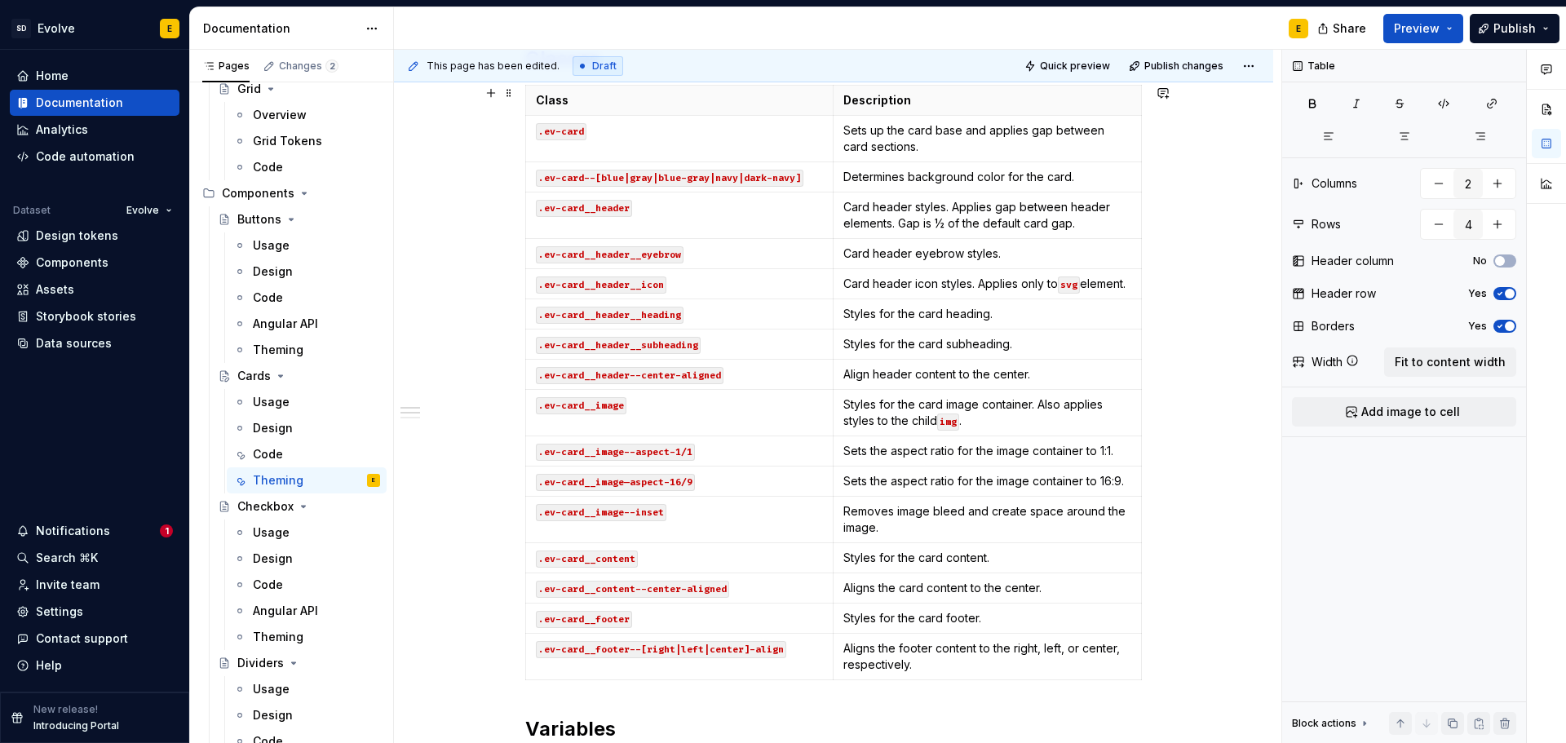
scroll to position [224, 0]
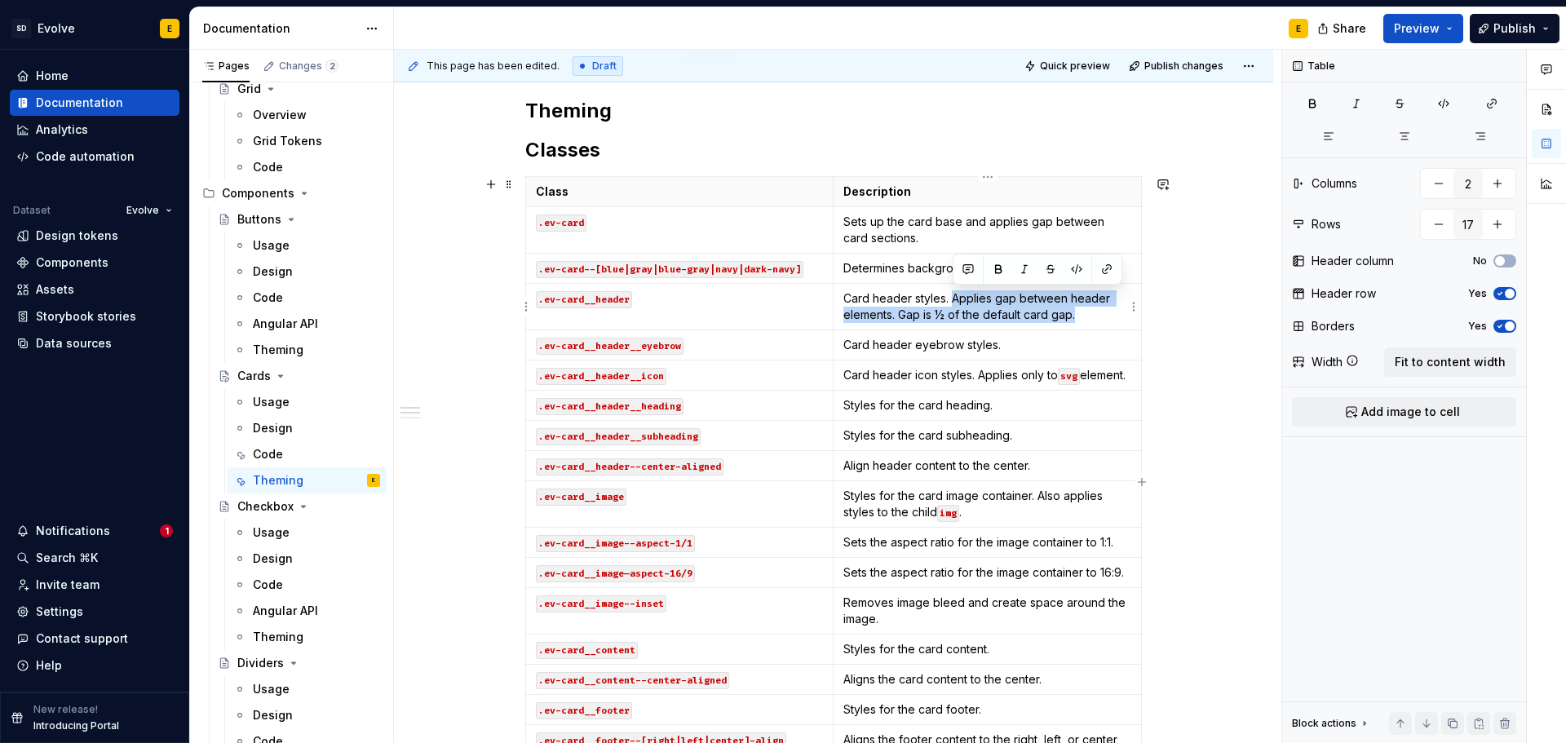
drag, startPoint x: 1097, startPoint y: 315, endPoint x: 952, endPoint y: 298, distance: 146.2
click at [952, 298] on p "Card header styles. Applies gap between header elements. Gap is ½ of the defaul…" at bounding box center [987, 306] width 288 height 33
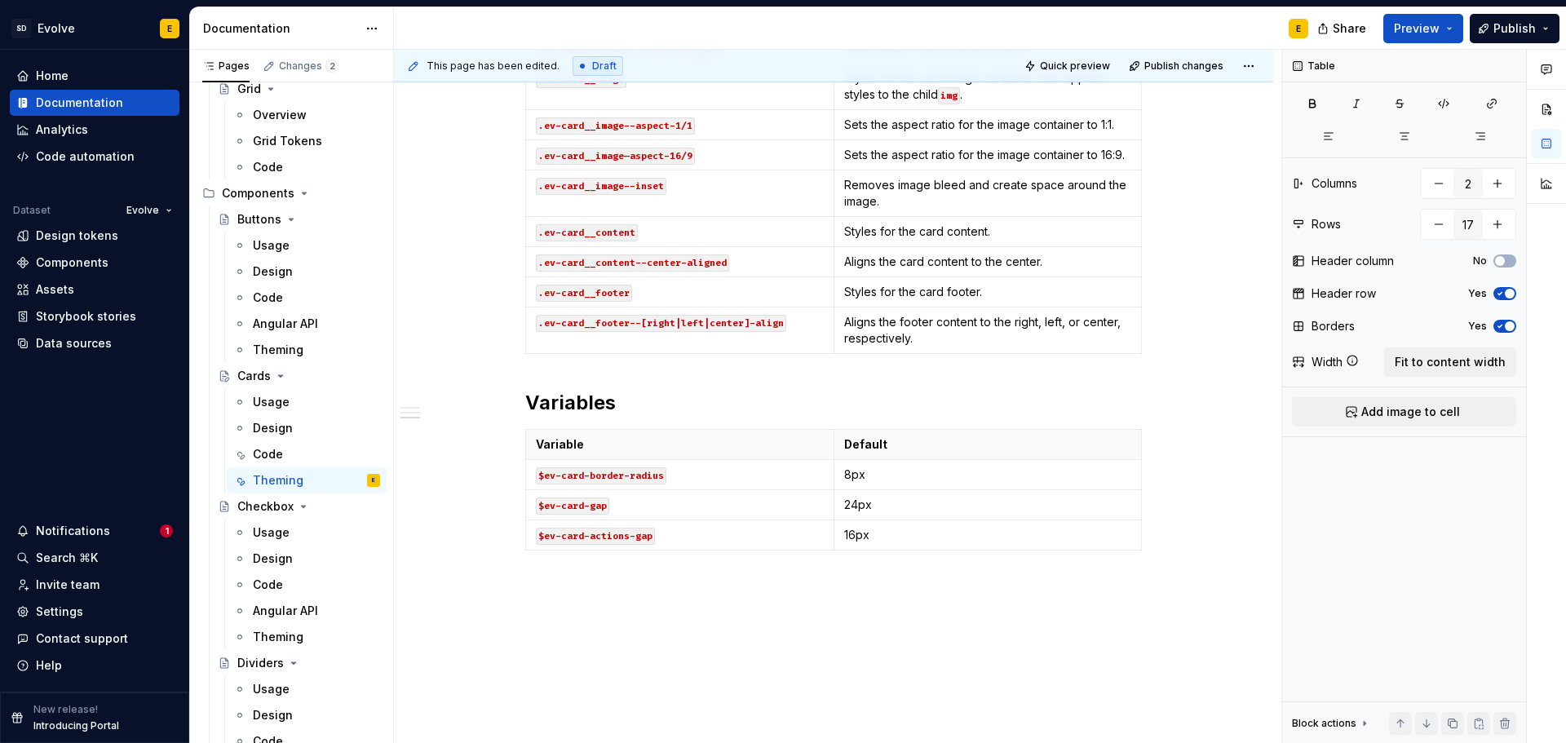
scroll to position [697, 0]
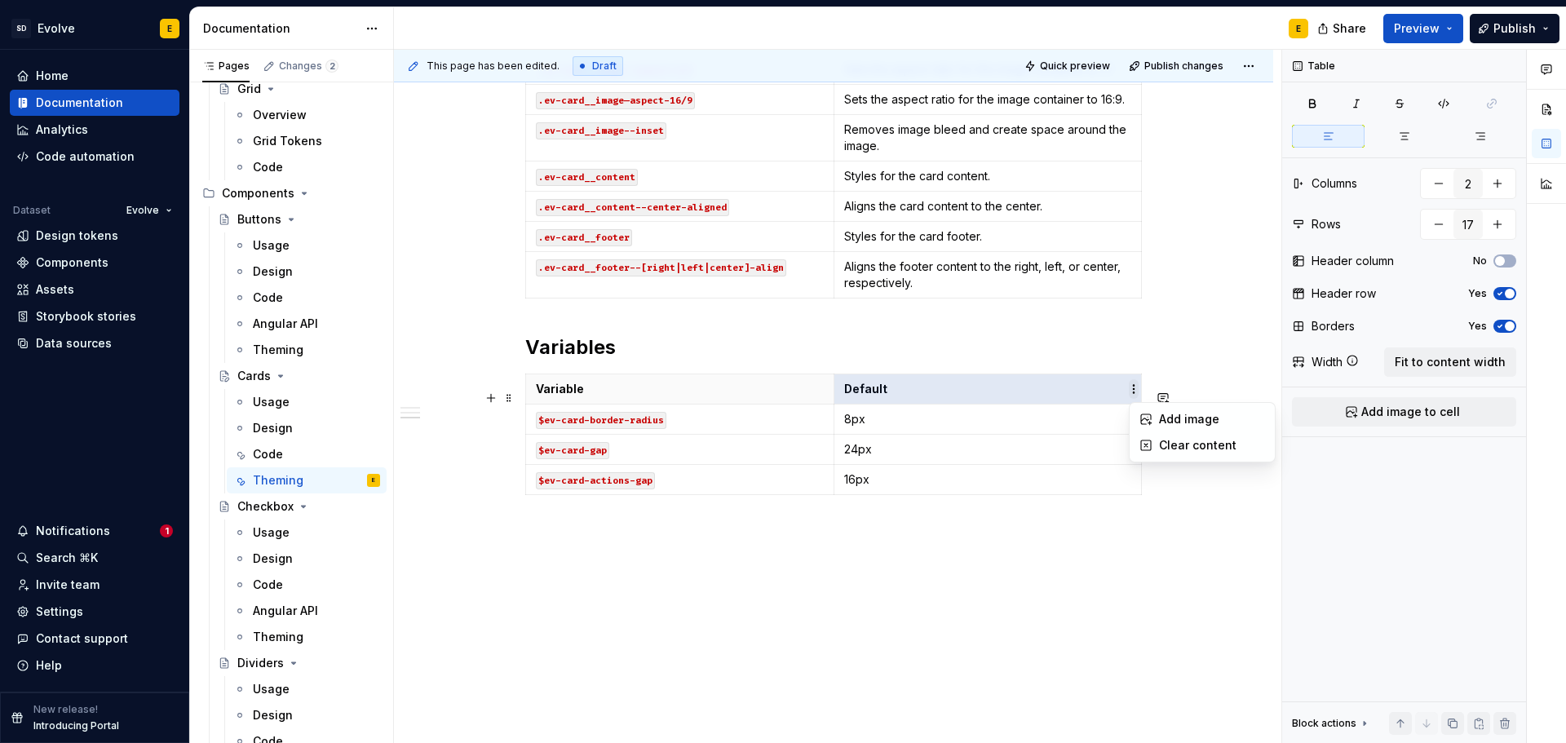
click at [1134, 391] on html "SD Evolve E Home Documentation Analytics Code automation Dataset Evolve Design …" at bounding box center [783, 371] width 1566 height 743
type input "4"
click at [821, 391] on html "SD Evolve E Home Documentation Analytics Code automation Dataset Evolve Design …" at bounding box center [783, 371] width 1566 height 743
click at [1144, 437] on icon "button" at bounding box center [1141, 434] width 13 height 13
type input "3"
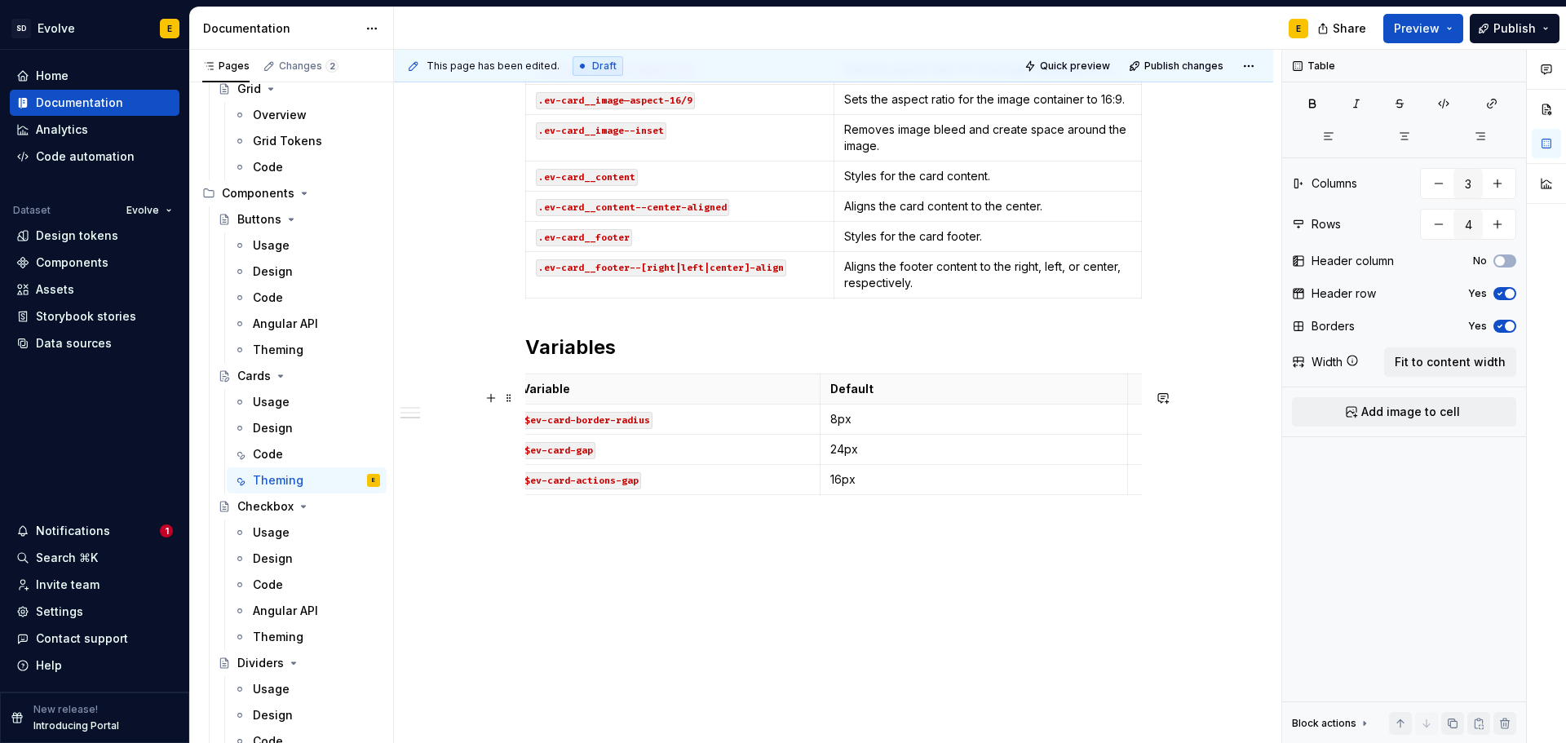
scroll to position [0, 29]
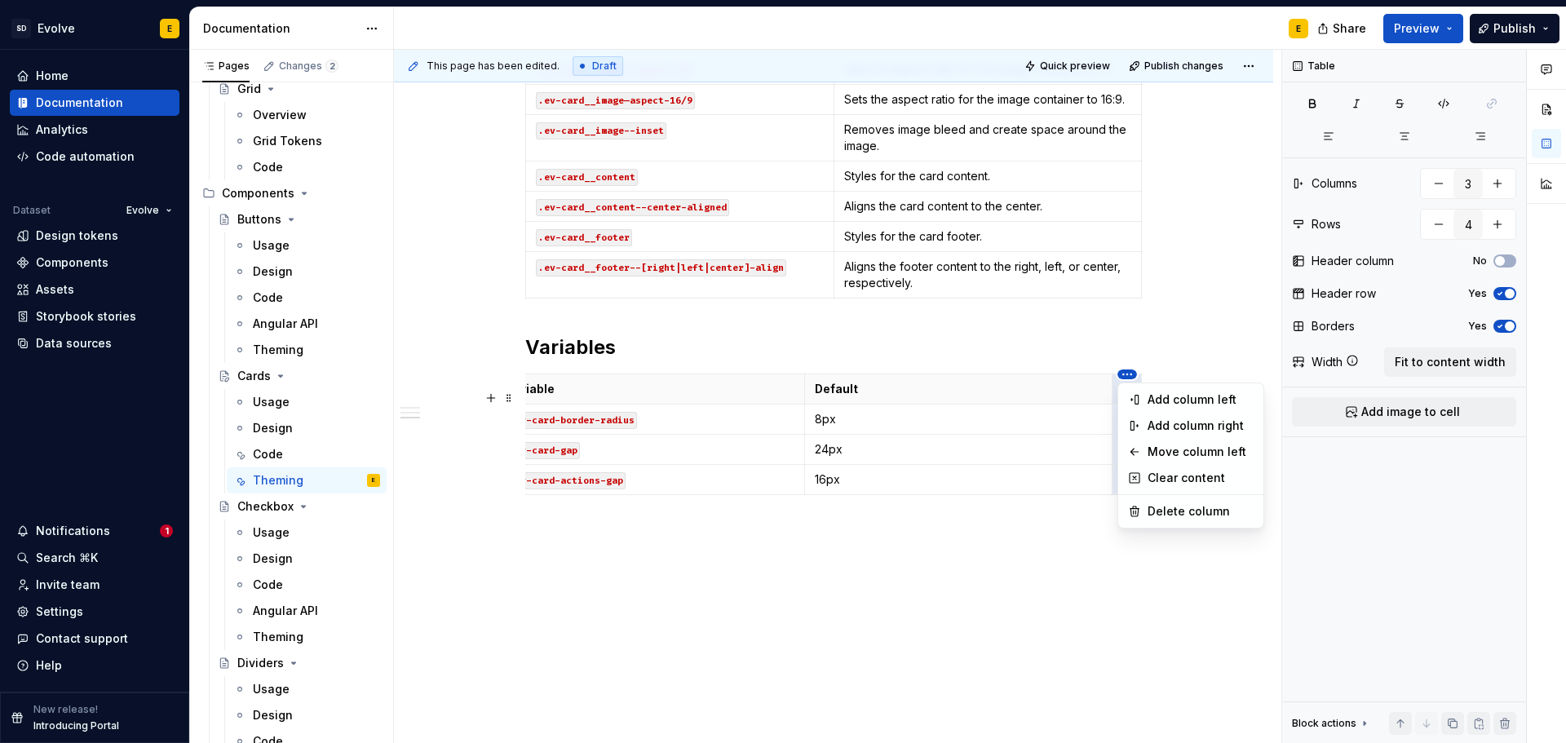
click at [995, 376] on html "SD Evolve E Home Documentation Analytics Code automation Dataset Evolve Design …" at bounding box center [783, 371] width 1566 height 743
click at [1162, 452] on div "Move column left" at bounding box center [1200, 452] width 106 height 16
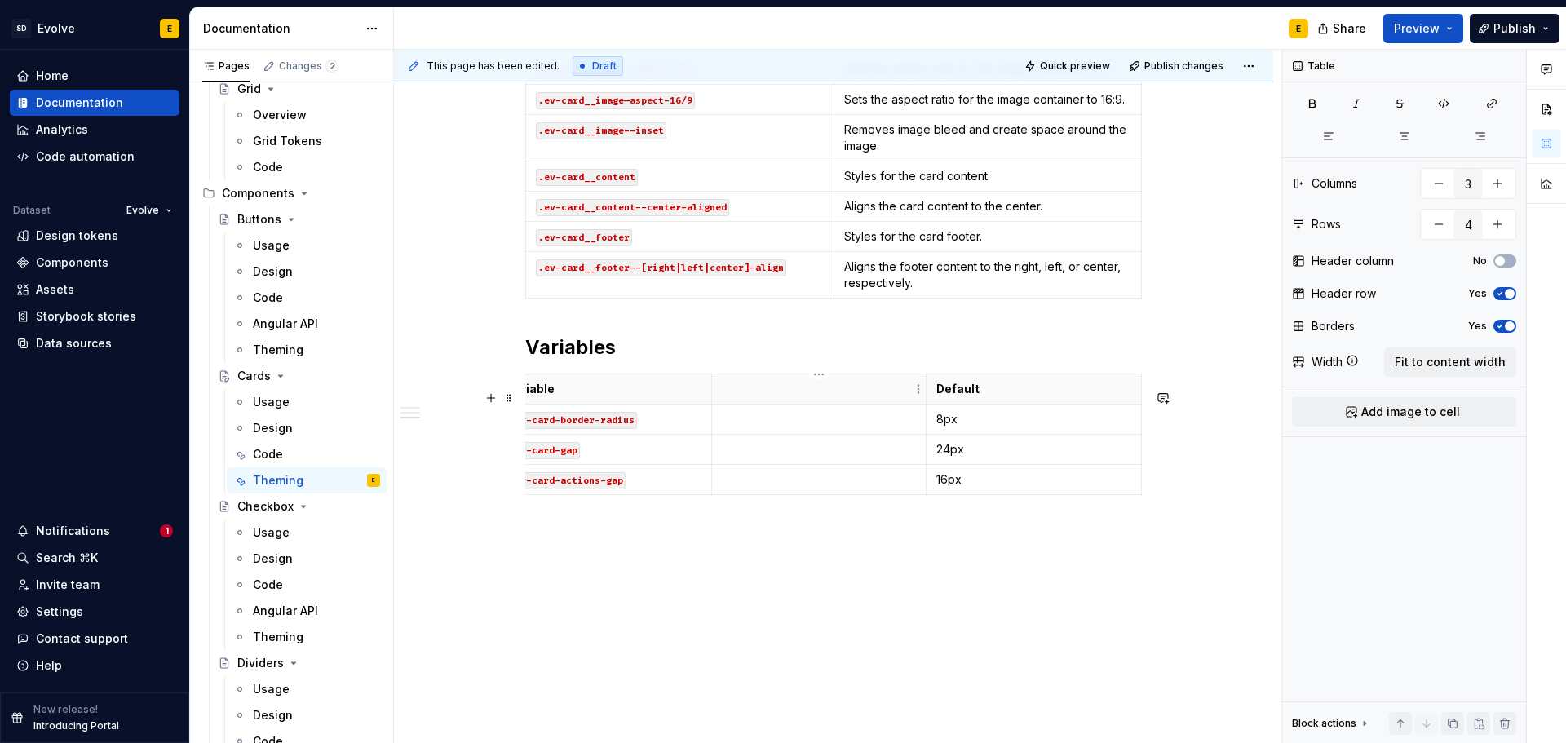
click at [806, 392] on p at bounding box center [819, 389] width 195 height 16
click at [797, 419] on p at bounding box center [819, 419] width 195 height 16
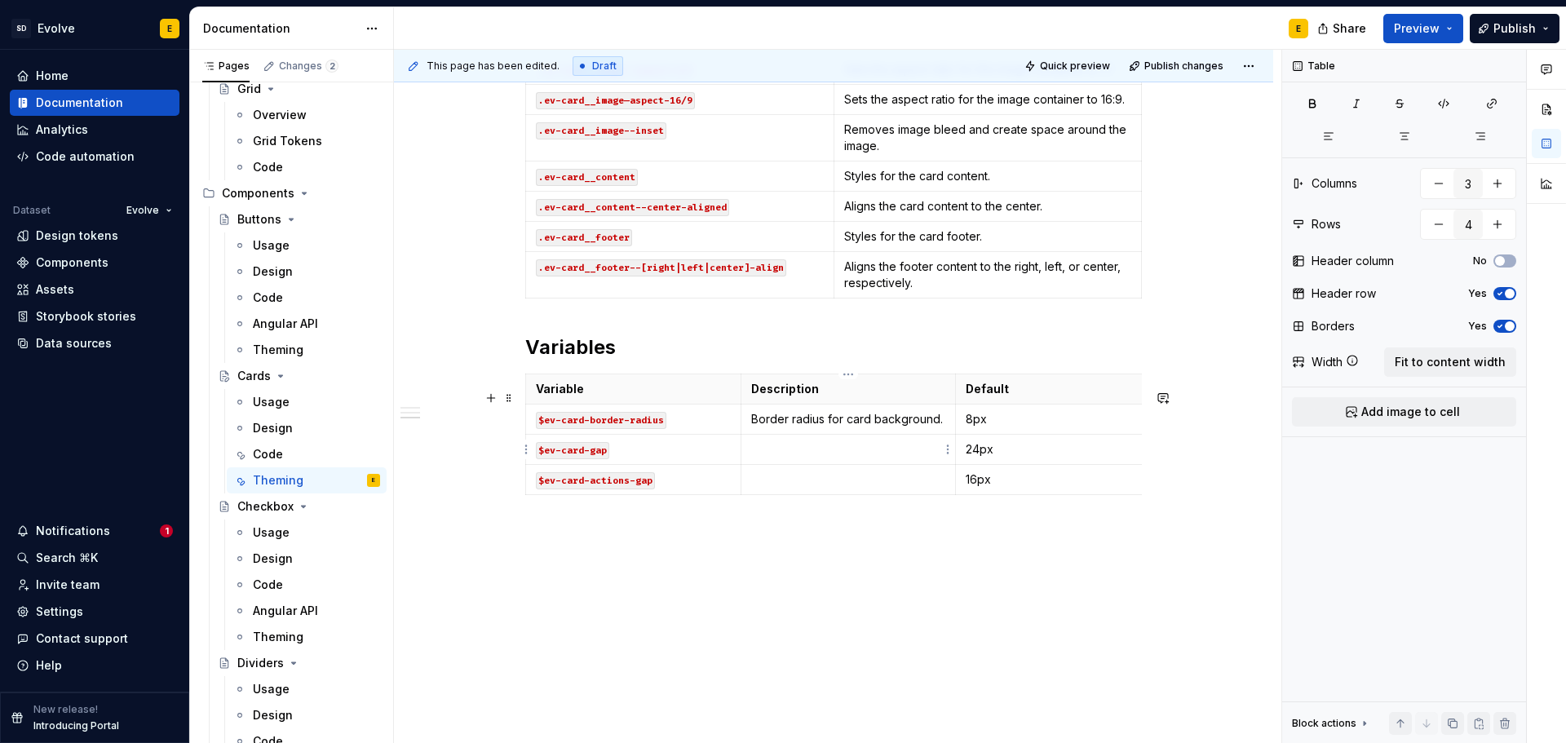
click at [776, 451] on p at bounding box center [848, 449] width 195 height 16
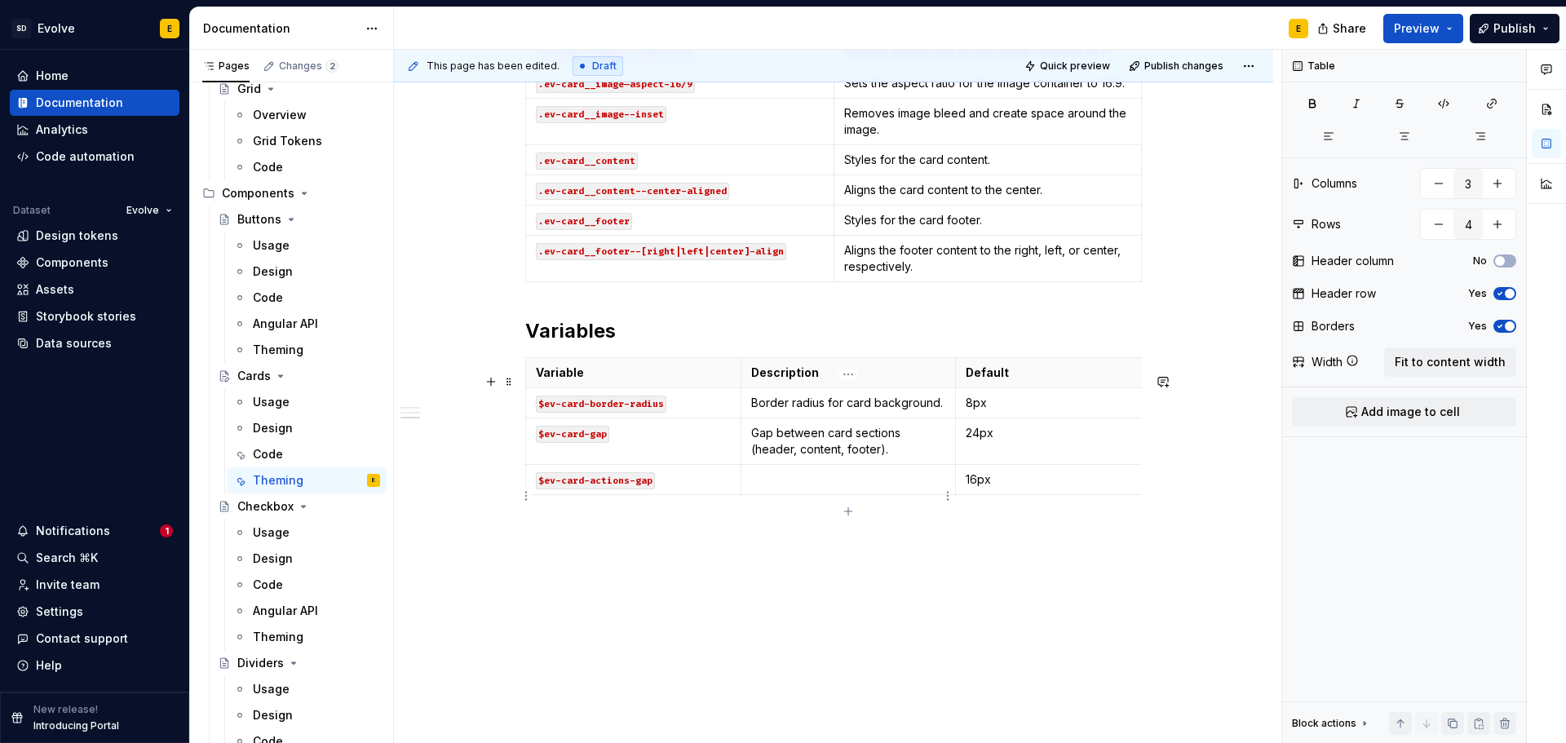
click at [775, 488] on p at bounding box center [848, 479] width 195 height 16
click at [1435, 360] on span "Fit to content width" at bounding box center [1450, 362] width 111 height 16
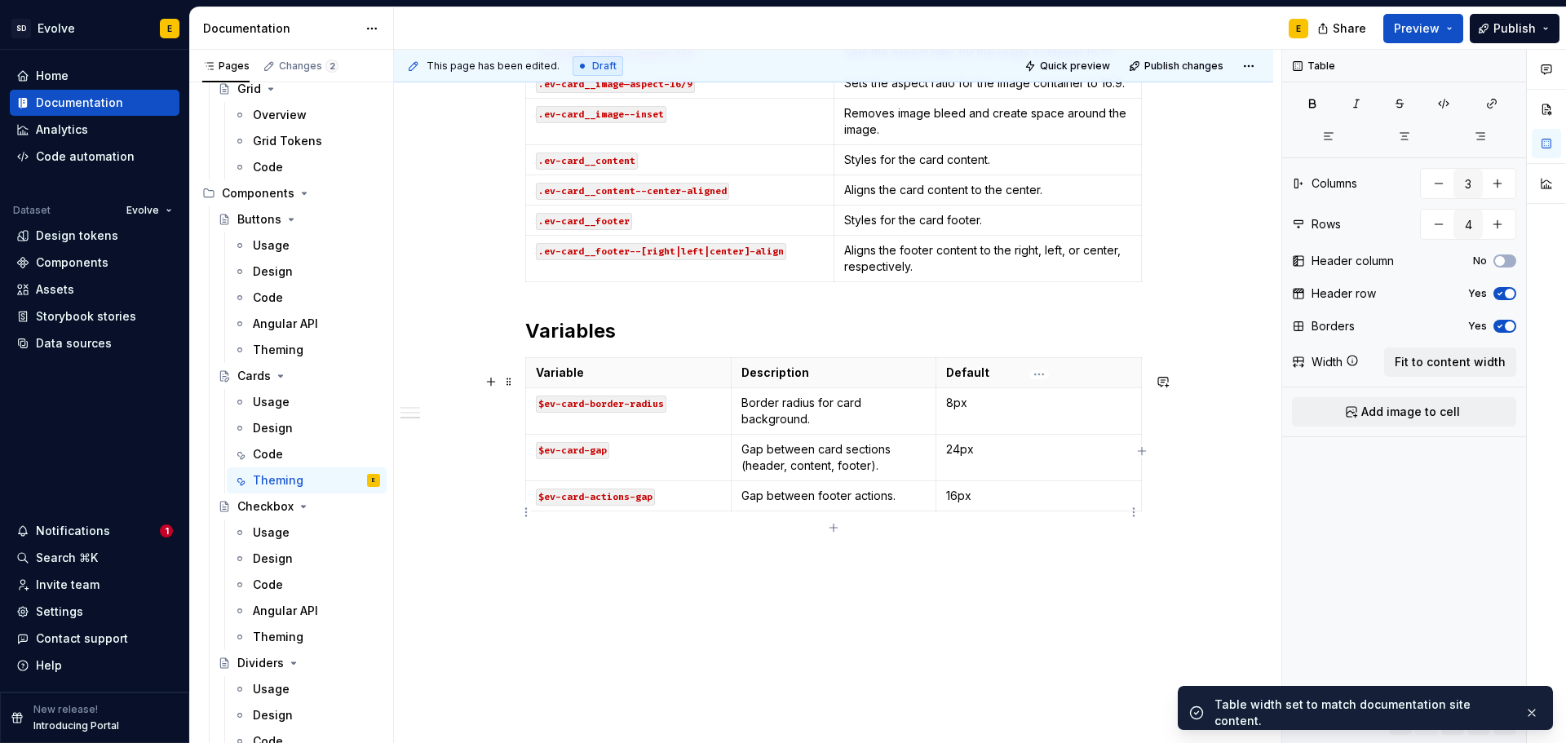
click at [995, 504] on p "16px" at bounding box center [1038, 496] width 185 height 16
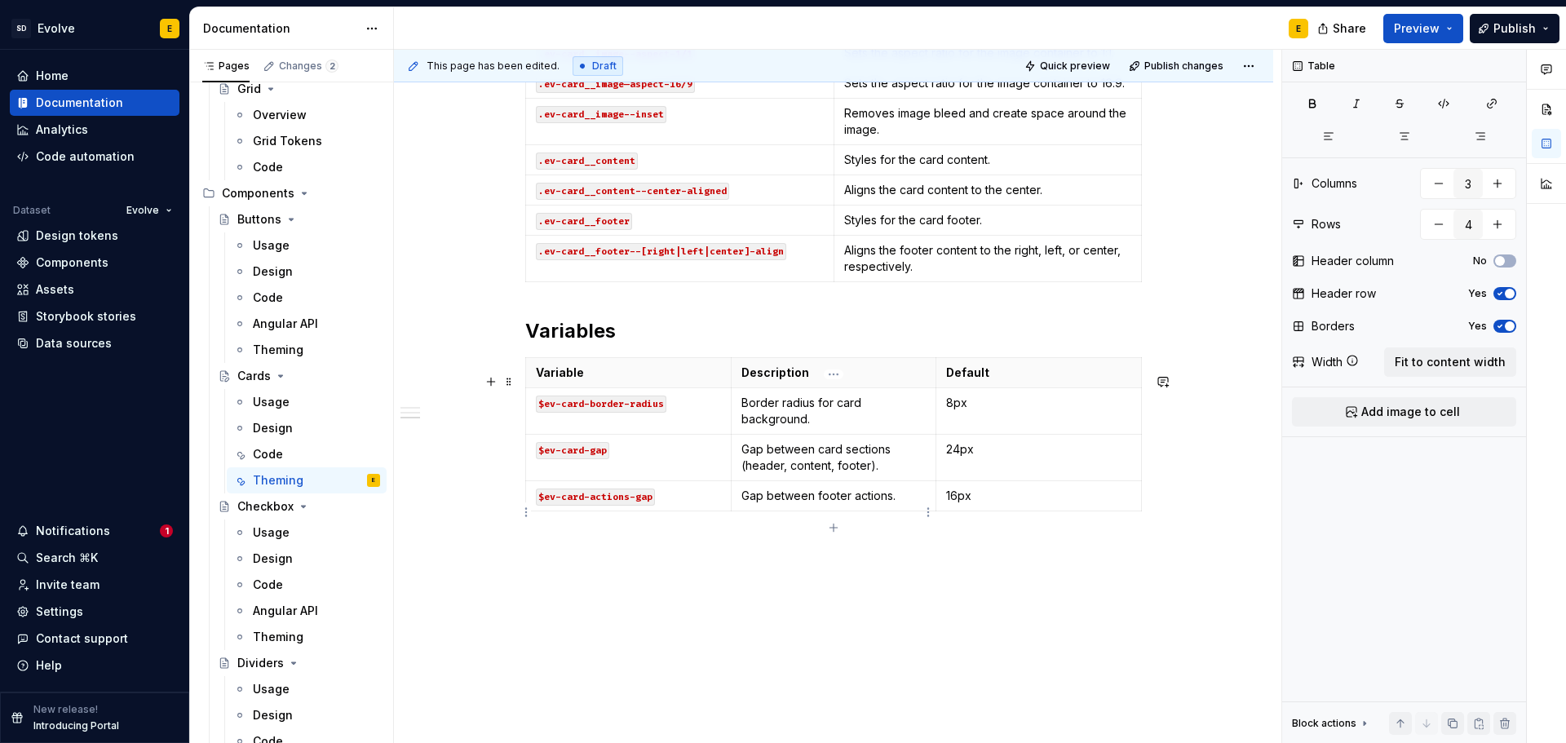
click at [913, 504] on p "Gap between footer actions." at bounding box center [833, 496] width 185 height 16
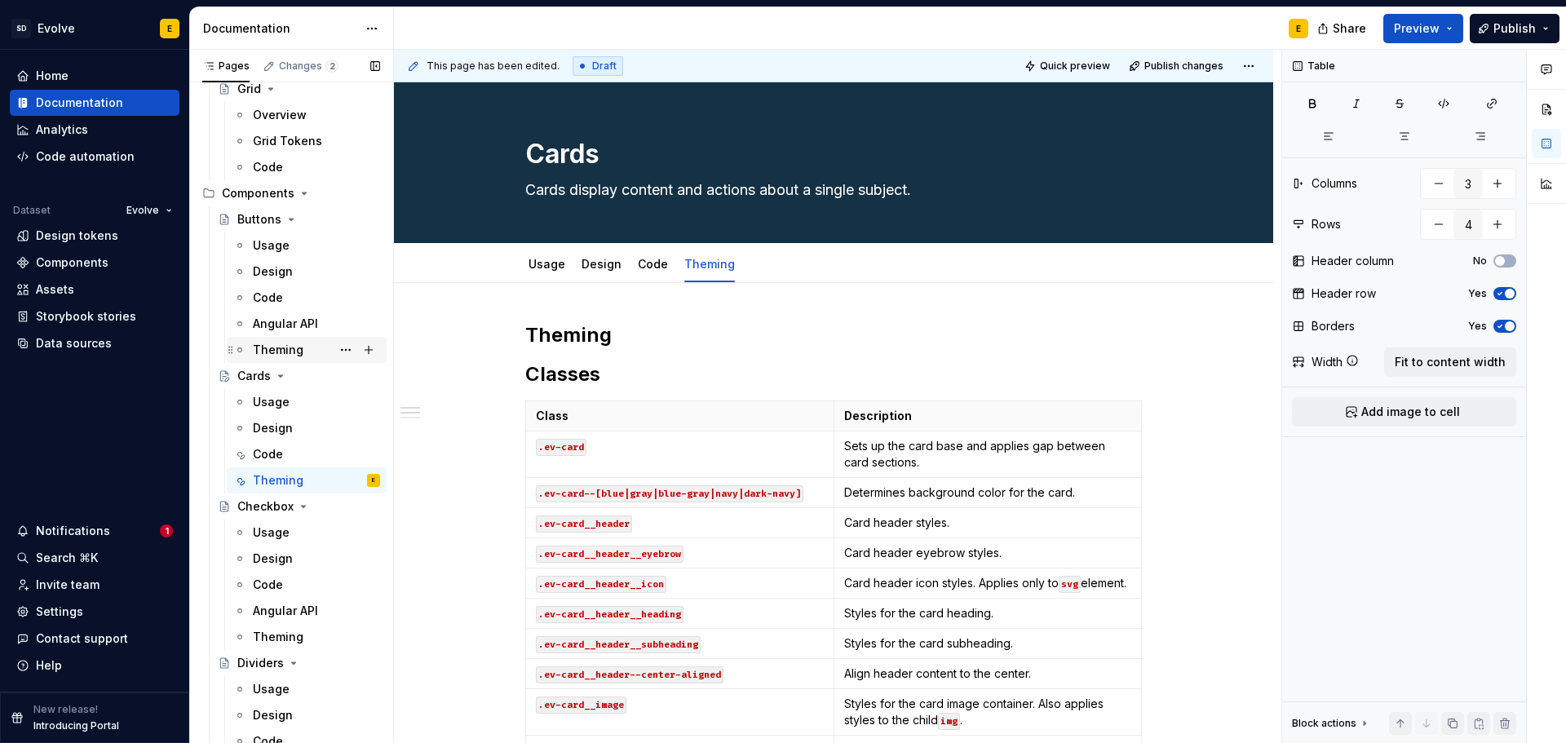
click at [259, 348] on div "Theming" at bounding box center [278, 350] width 51 height 16
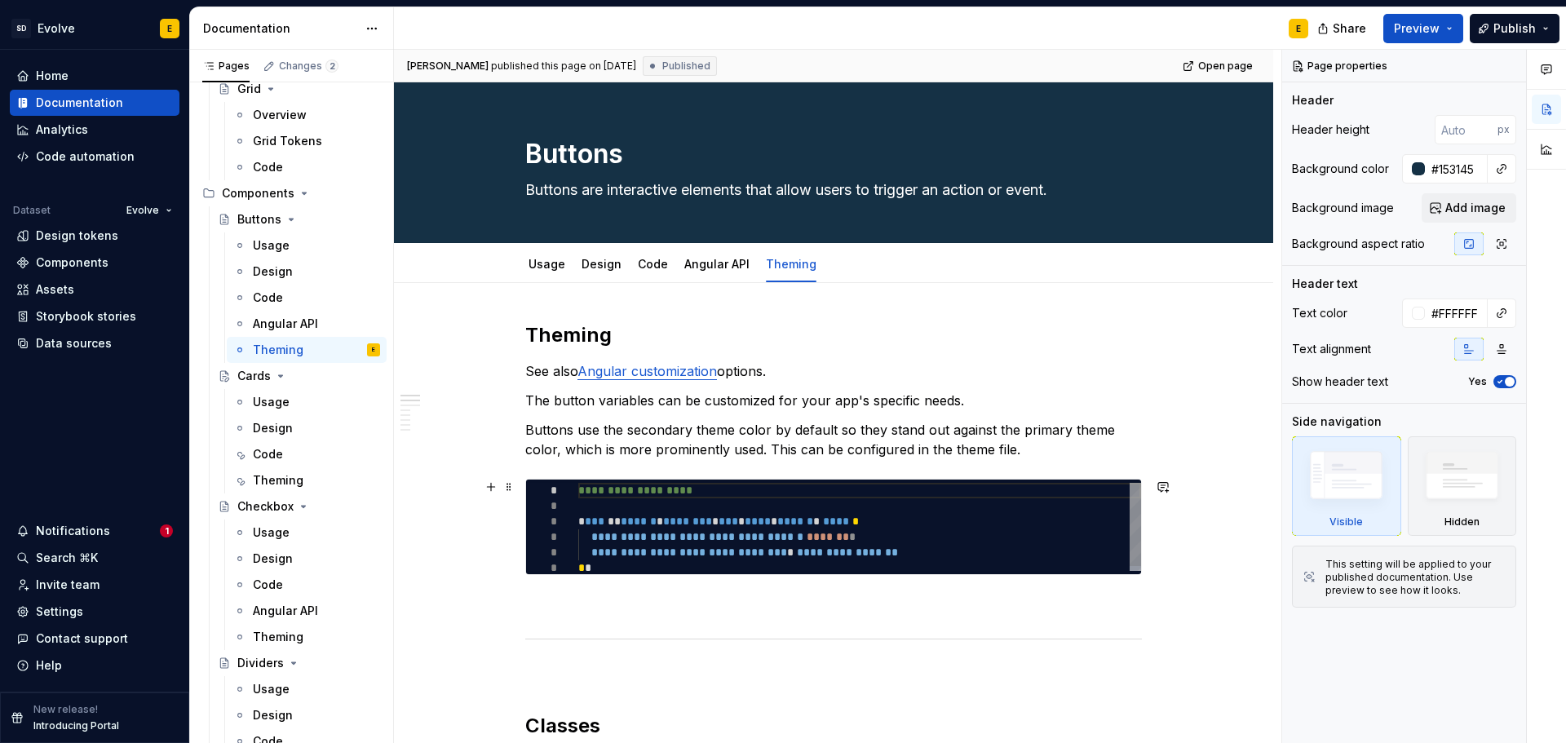
click at [578, 507] on div "**********" at bounding box center [859, 529] width 563 height 93
type textarea "*"
type textarea "**********"
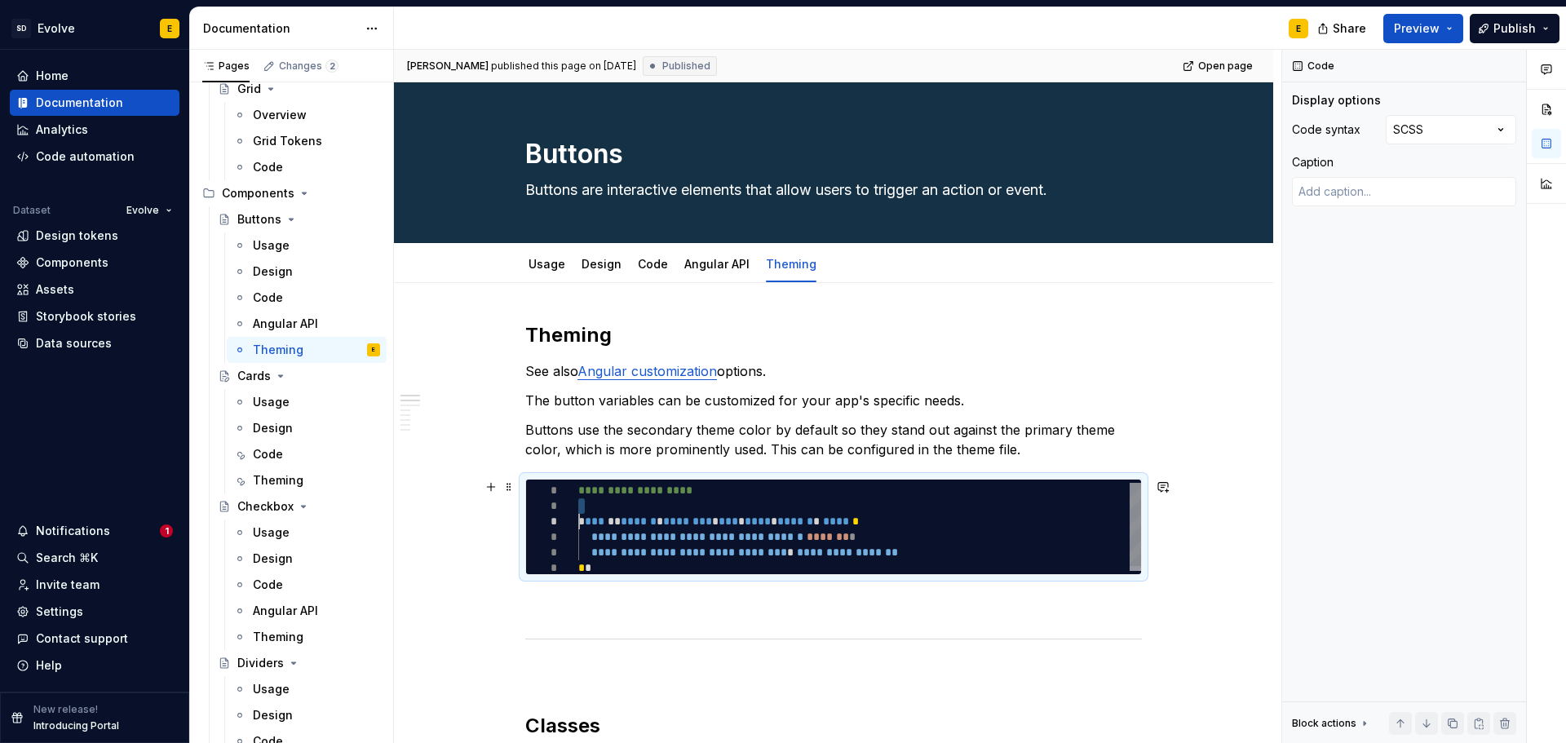
scroll to position [0, 11]
click at [279, 475] on div "Theming" at bounding box center [278, 480] width 51 height 16
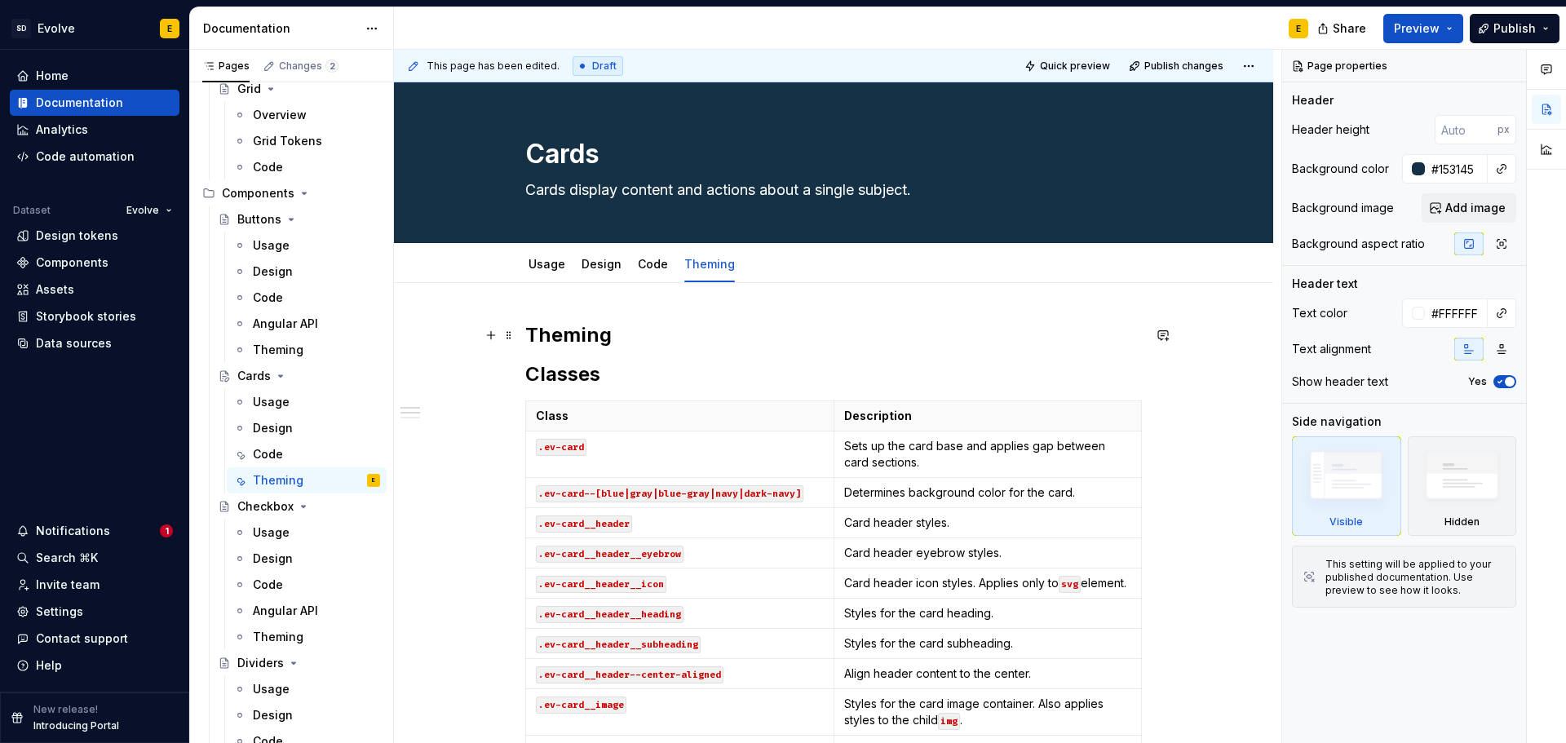
click at [653, 330] on h2 "Theming" at bounding box center [833, 335] width 617 height 26
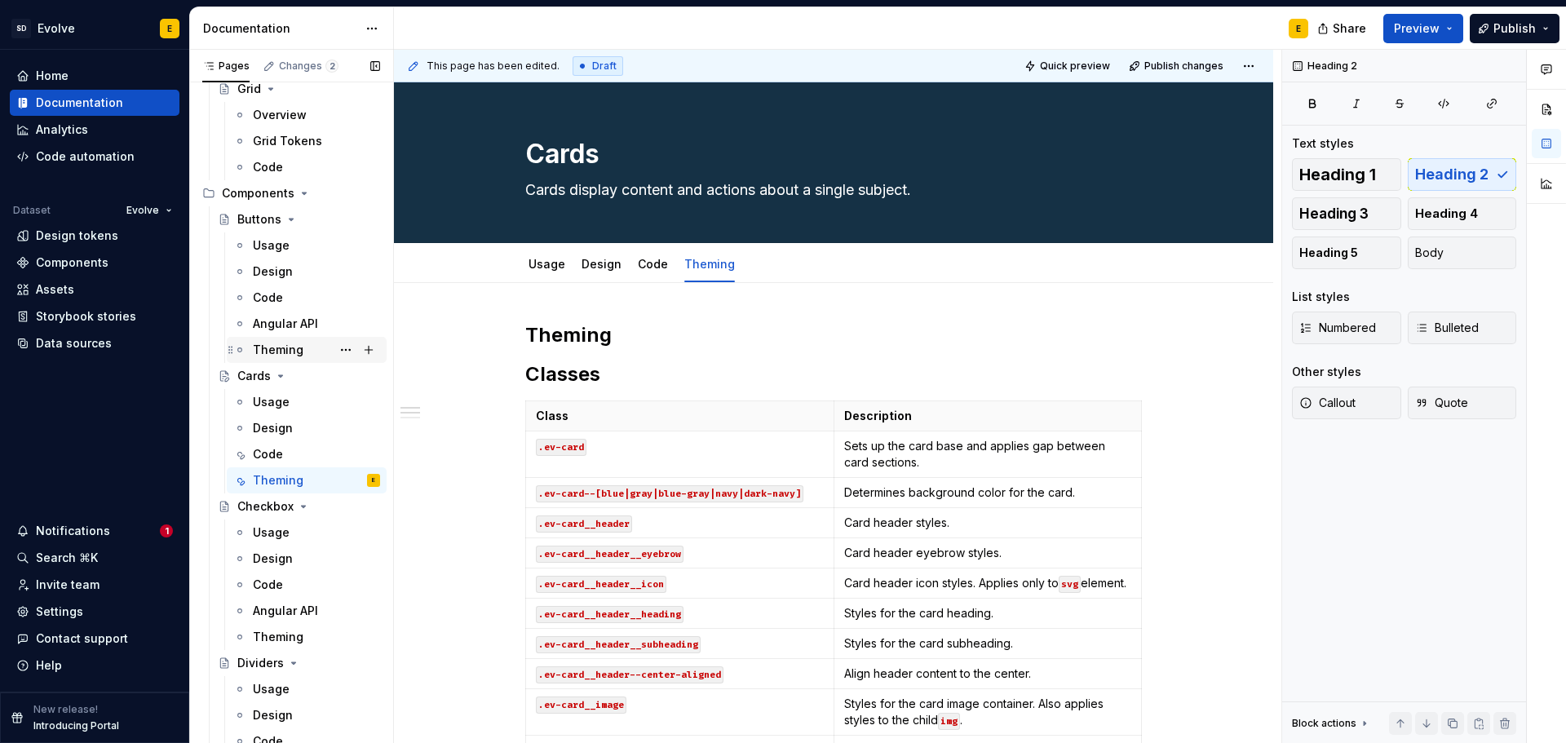
click at [289, 342] on div "Theming" at bounding box center [278, 350] width 51 height 16
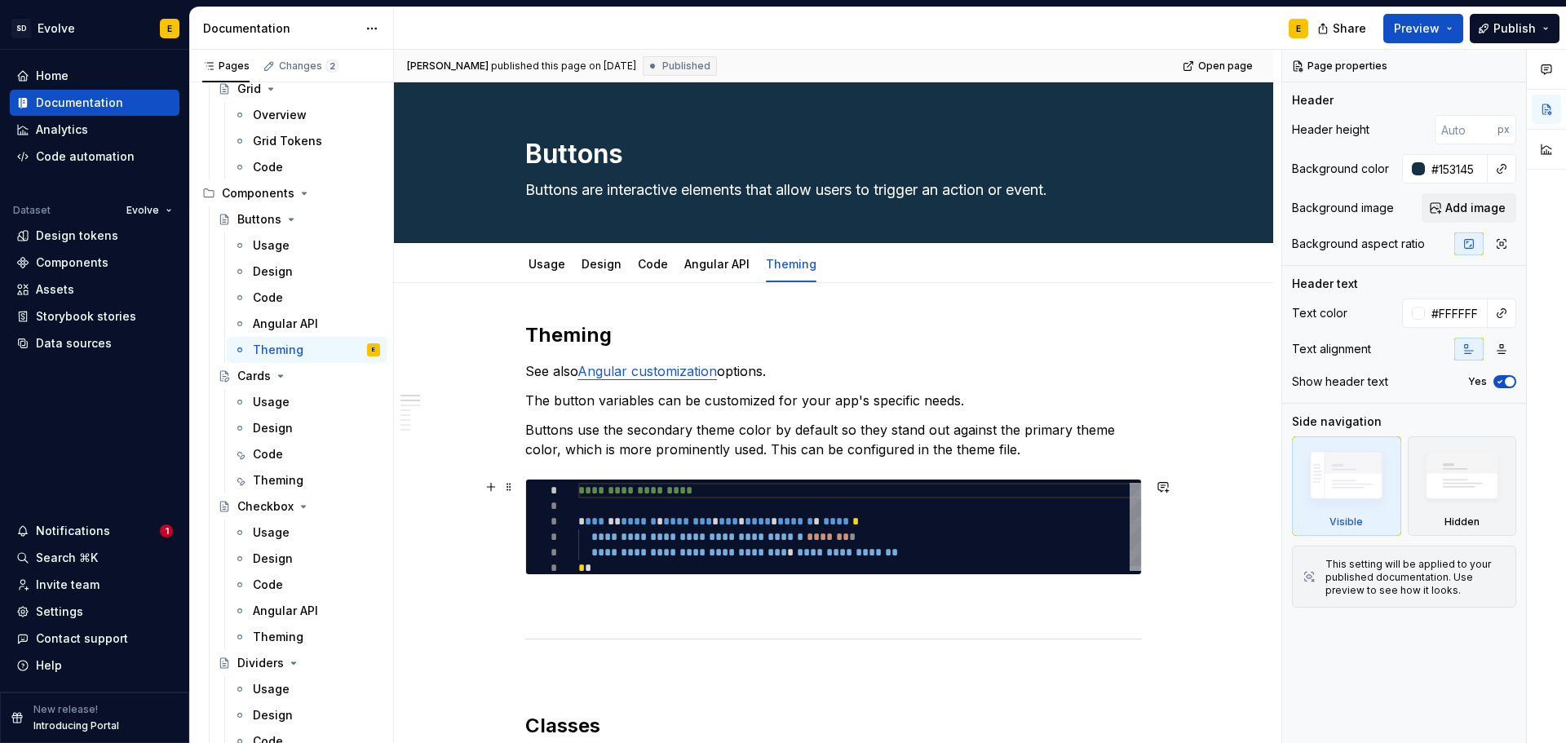
type textarea "*"
type textarea "**********"
click at [722, 505] on div "**********" at bounding box center [859, 529] width 563 height 93
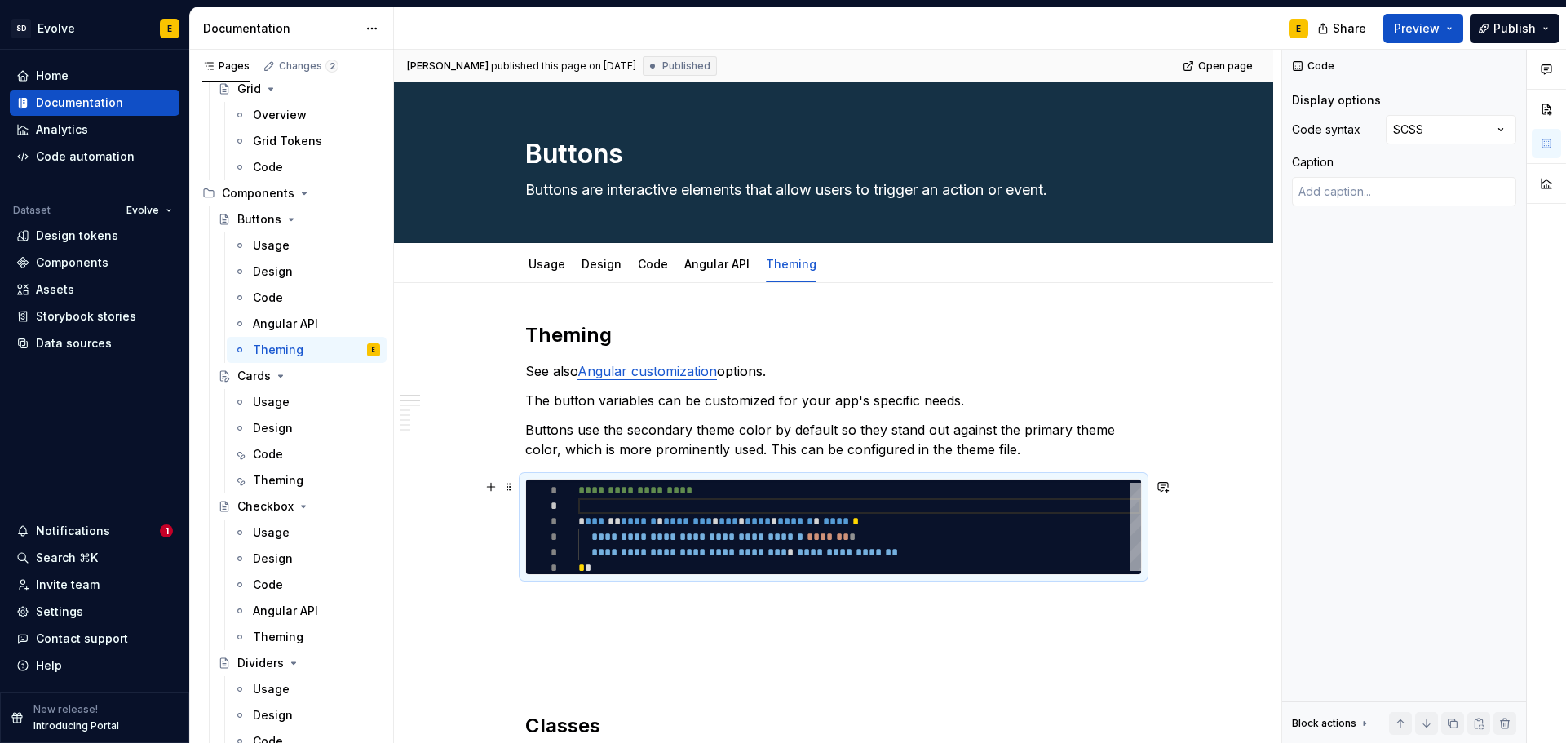
click at [744, 479] on div "**********" at bounding box center [833, 527] width 617 height 96
click at [284, 474] on div "Theming" at bounding box center [278, 480] width 51 height 16
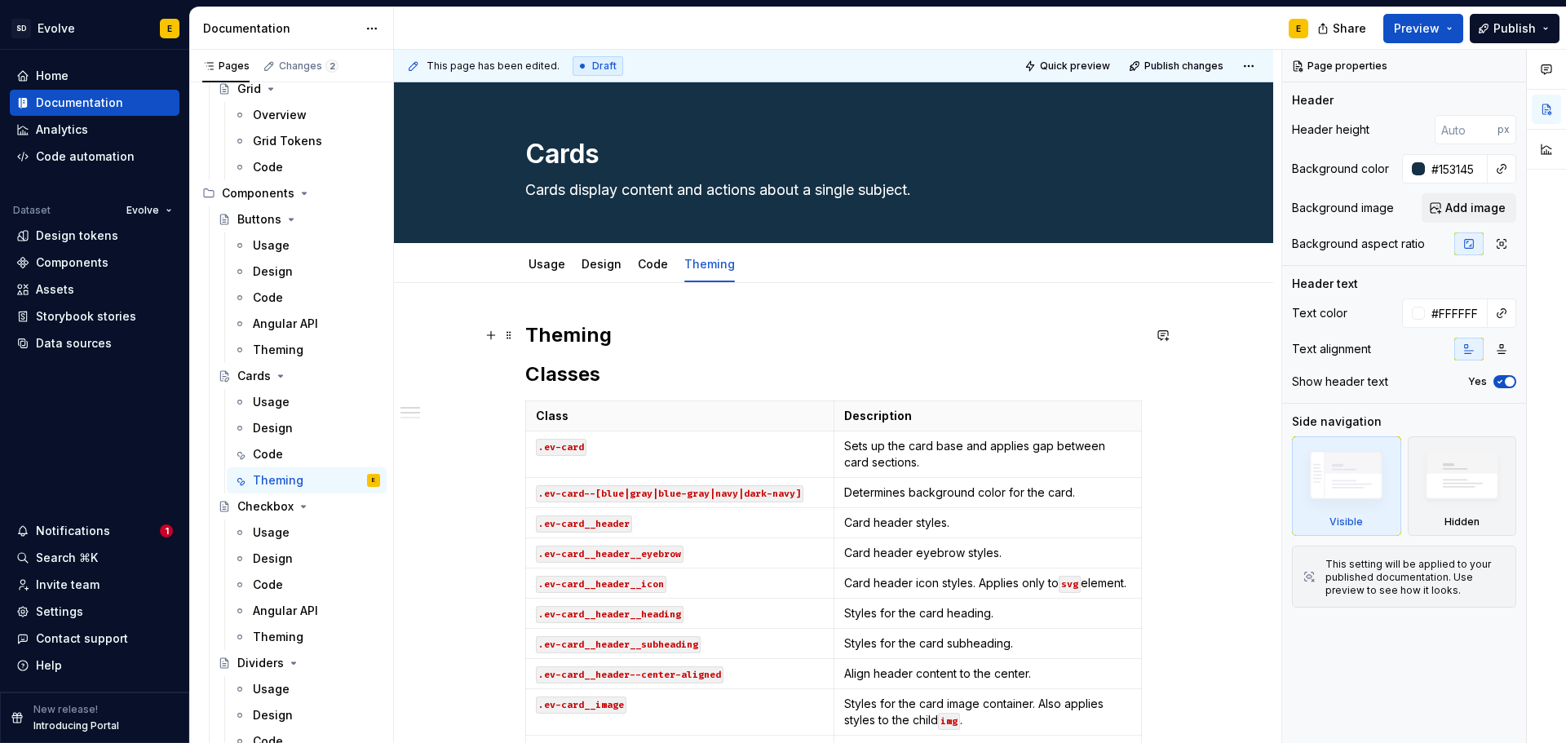
click at [634, 333] on h2 "Theming" at bounding box center [833, 335] width 617 height 26
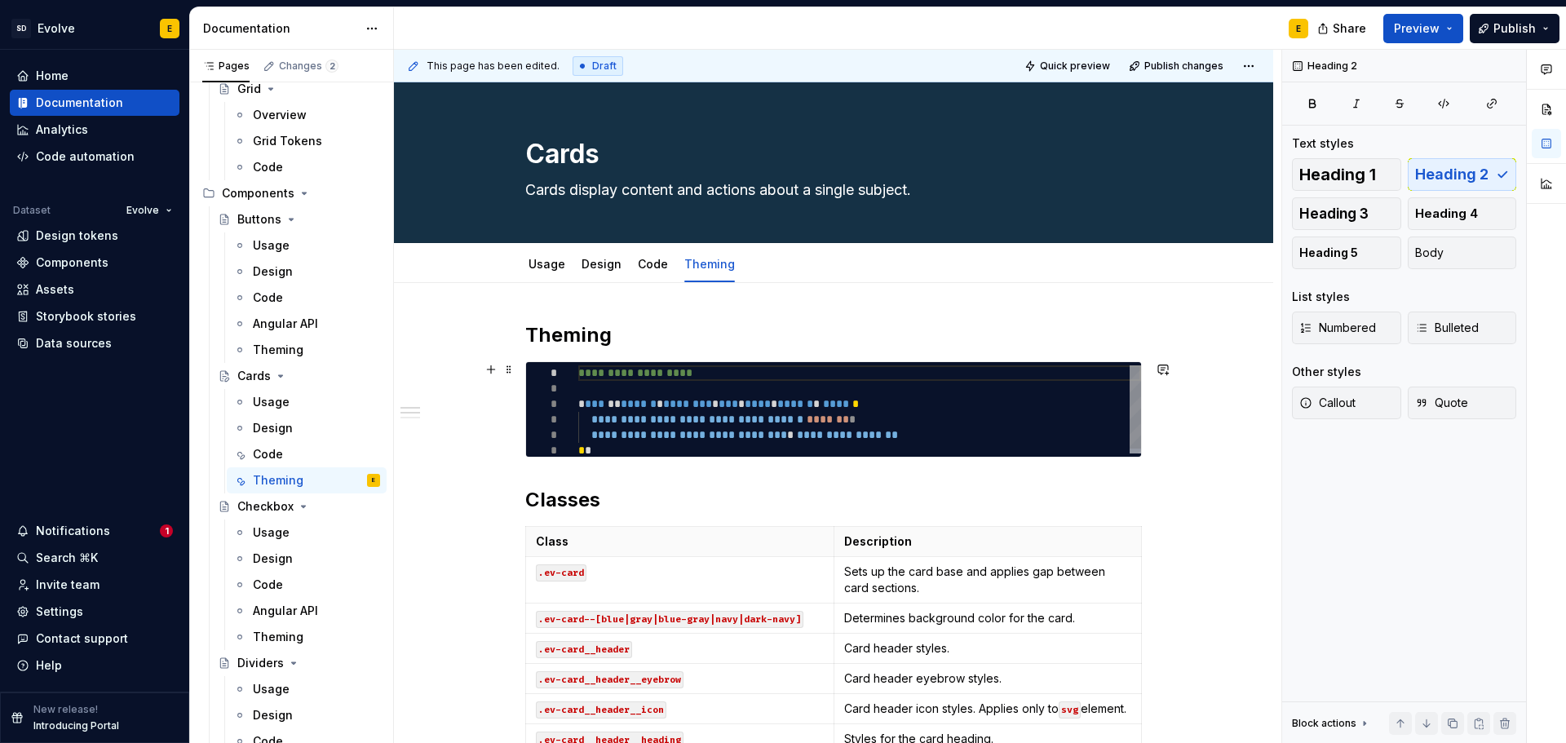
type textarea "*"
type textarea "**********"
click at [645, 379] on div "**********" at bounding box center [859, 411] width 563 height 93
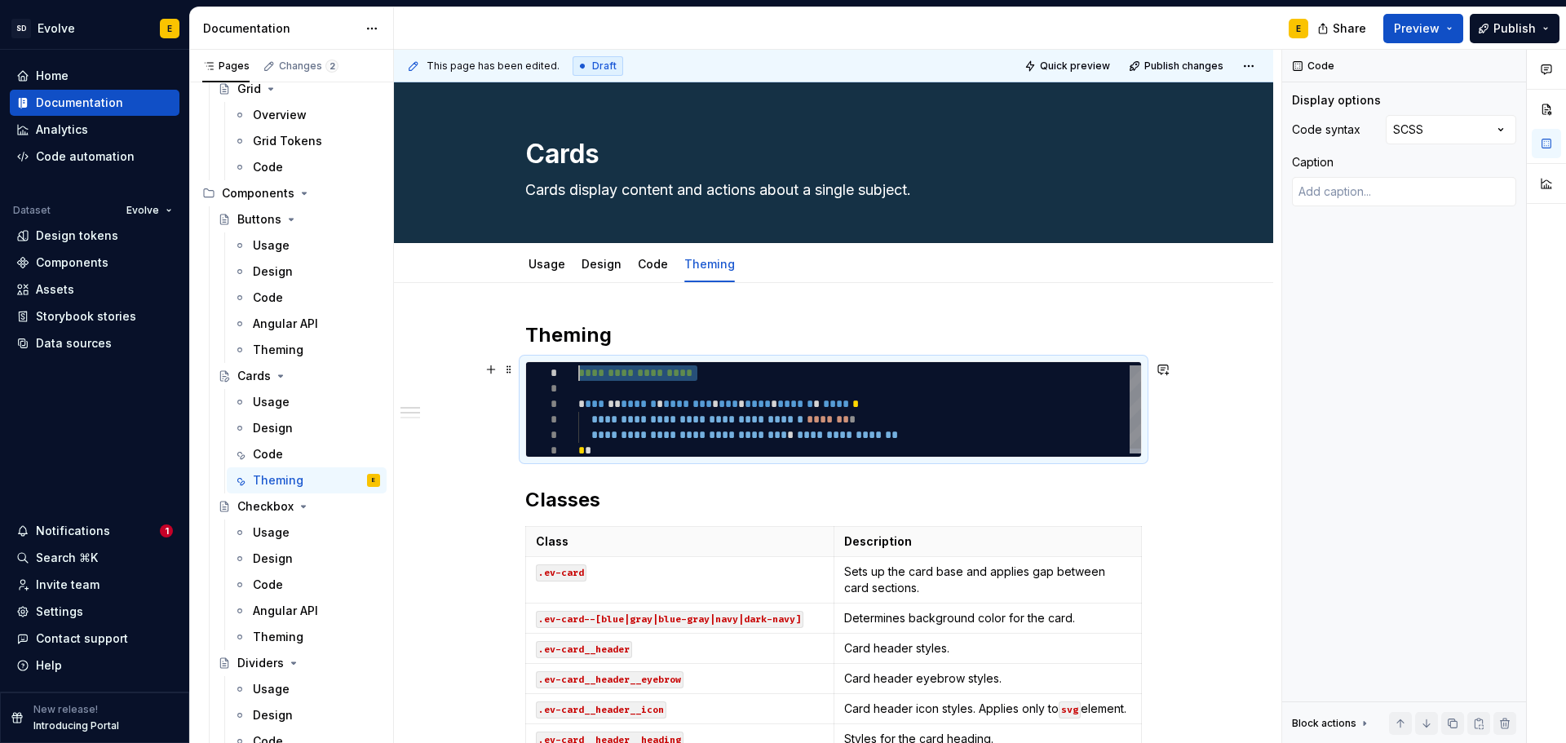
drag, startPoint x: 704, startPoint y: 376, endPoint x: 573, endPoint y: 375, distance: 130.5
click at [578, 375] on div "**********" at bounding box center [859, 411] width 563 height 93
type textarea "*"
type textarea "**********"
type textarea "*"
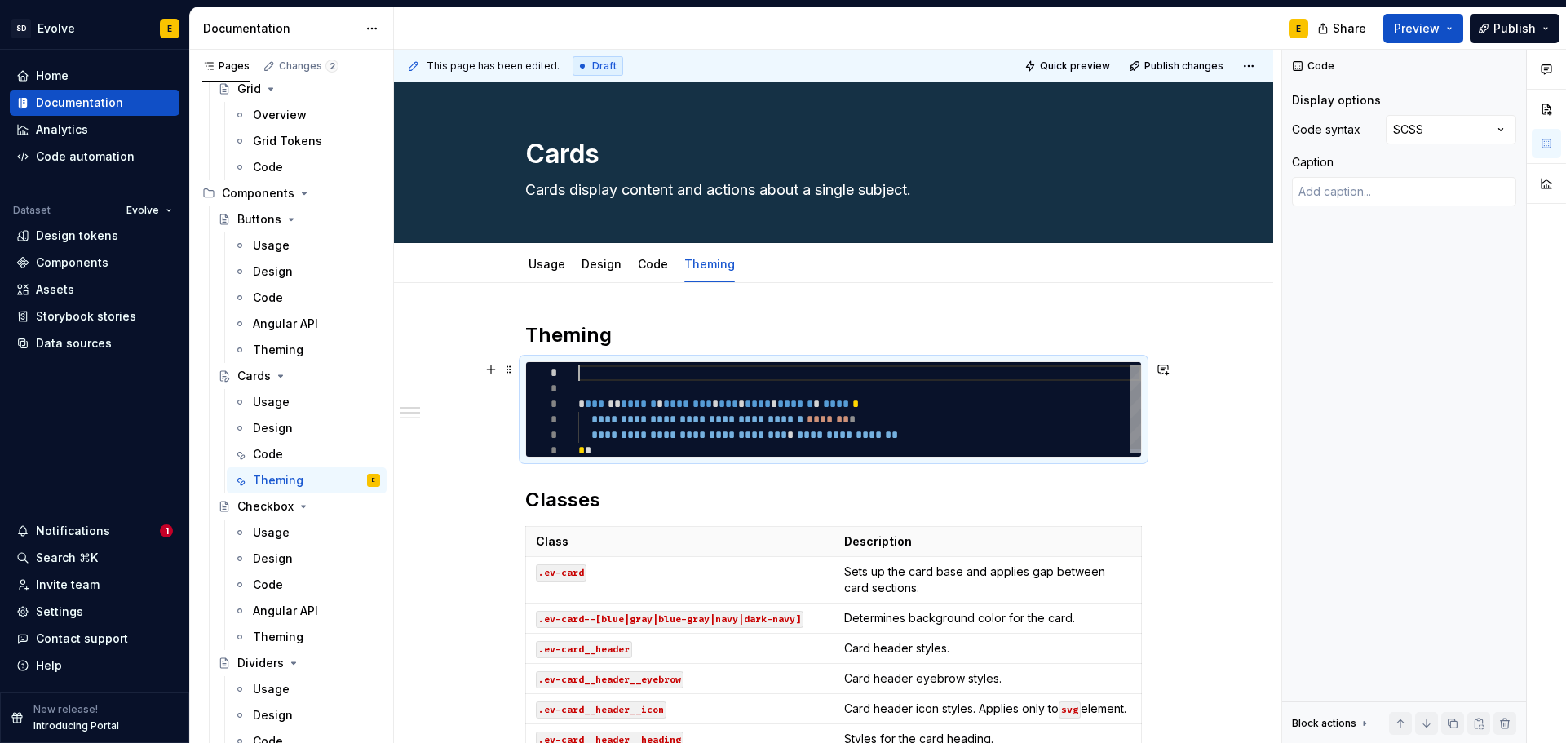
type textarea "**********"
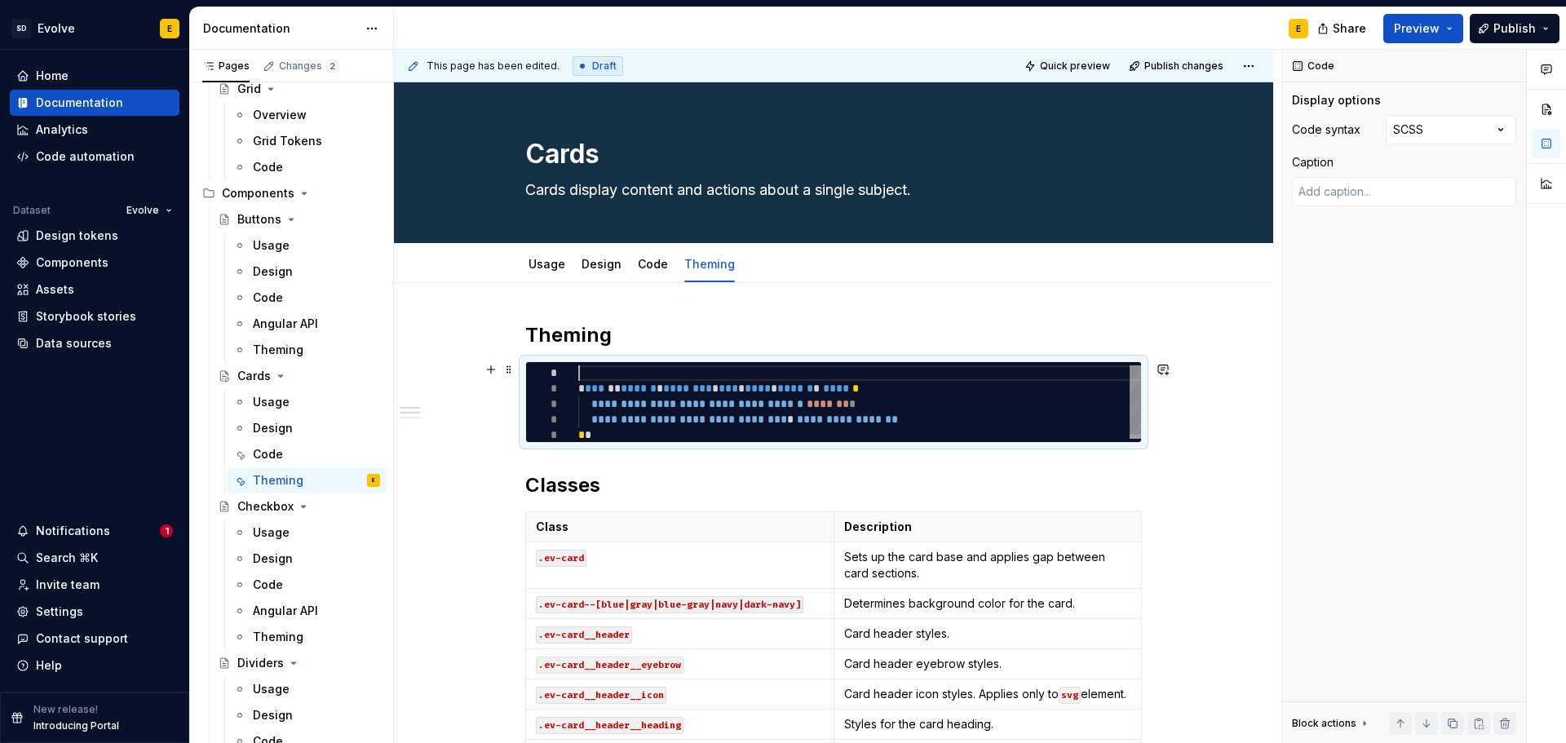
type textarea "*"
type textarea "**********"
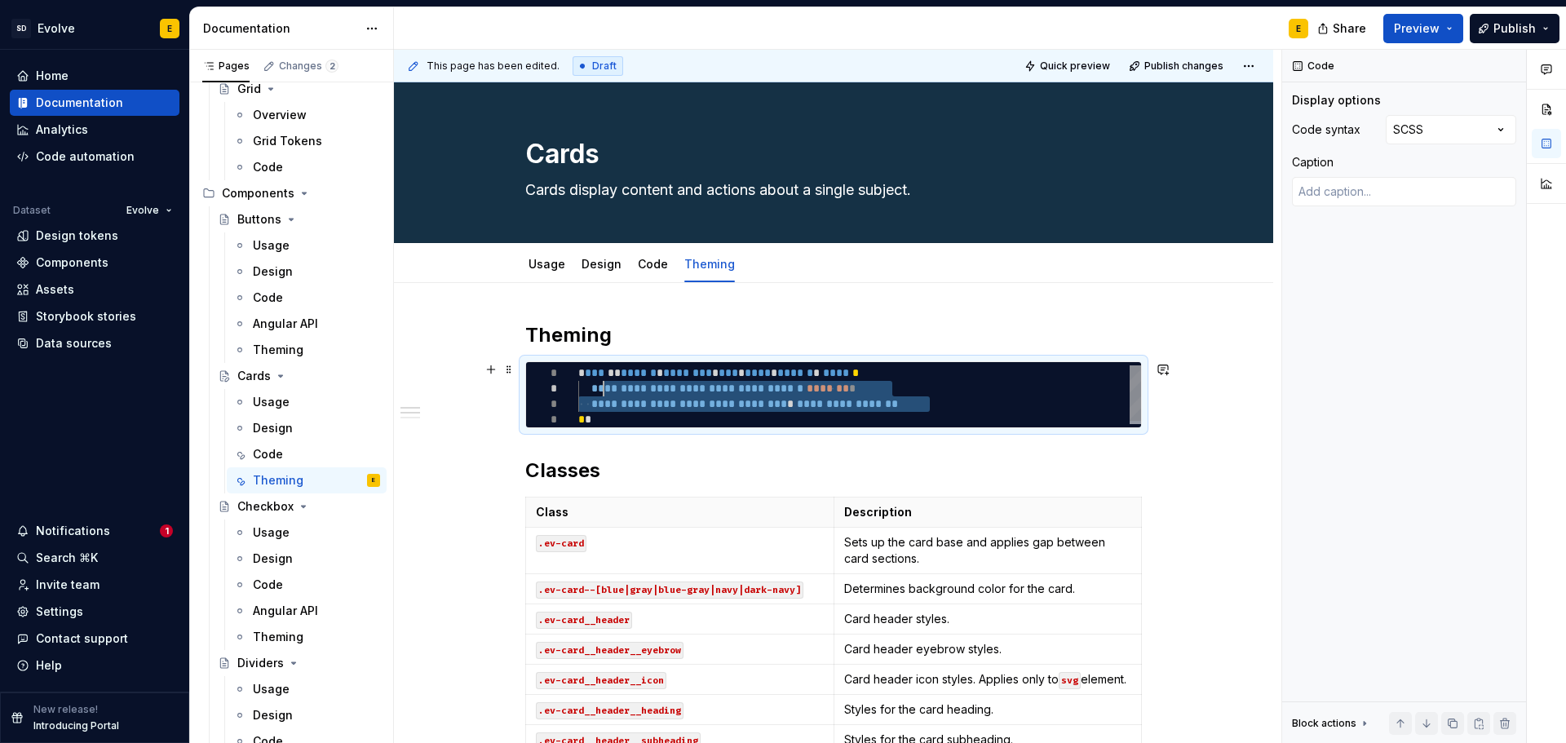
drag, startPoint x: 935, startPoint y: 400, endPoint x: 604, endPoint y: 393, distance: 330.4
click at [604, 393] on div "**********" at bounding box center [859, 396] width 563 height 62
type textarea "*"
type textarea "**********"
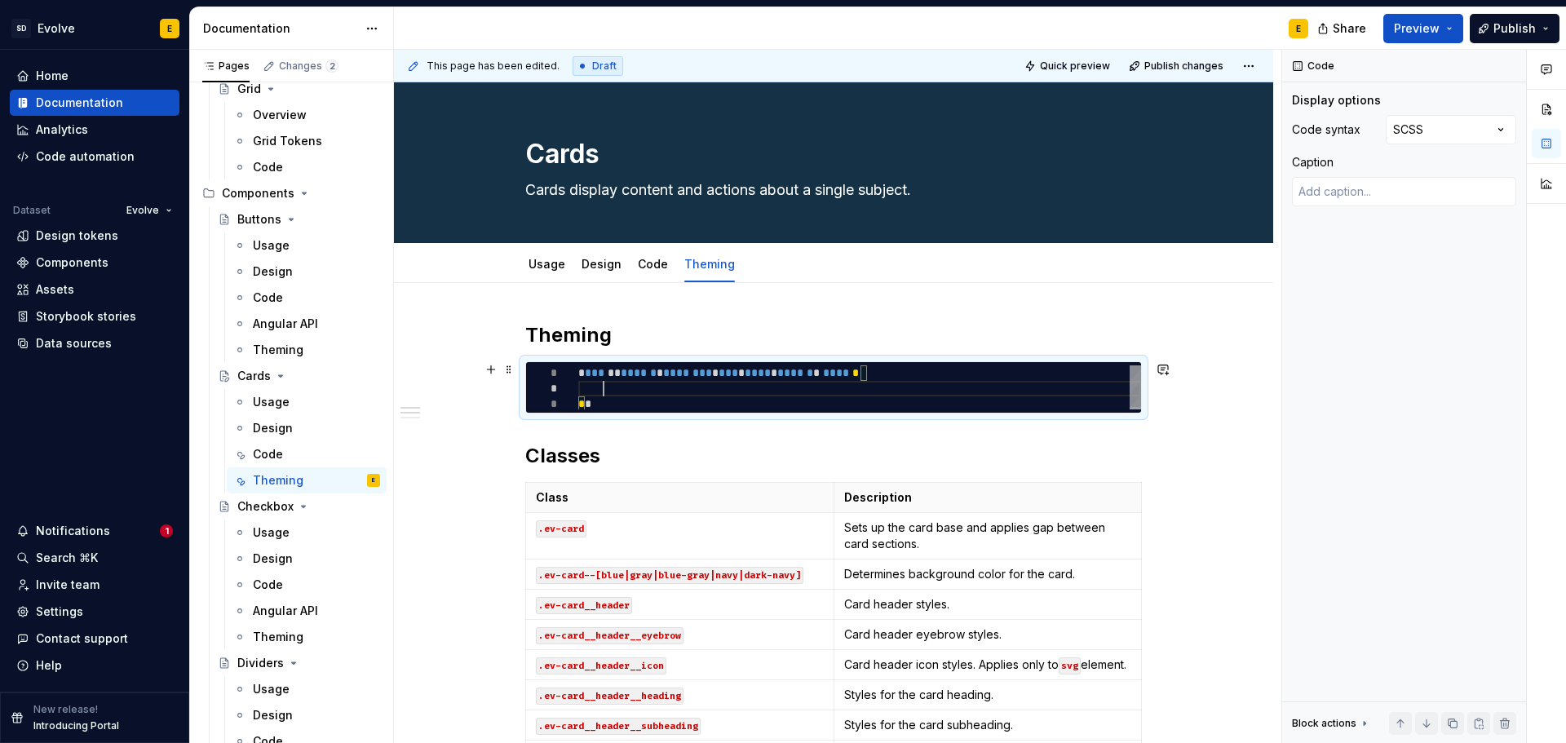
type textarea "*"
type textarea "**********"
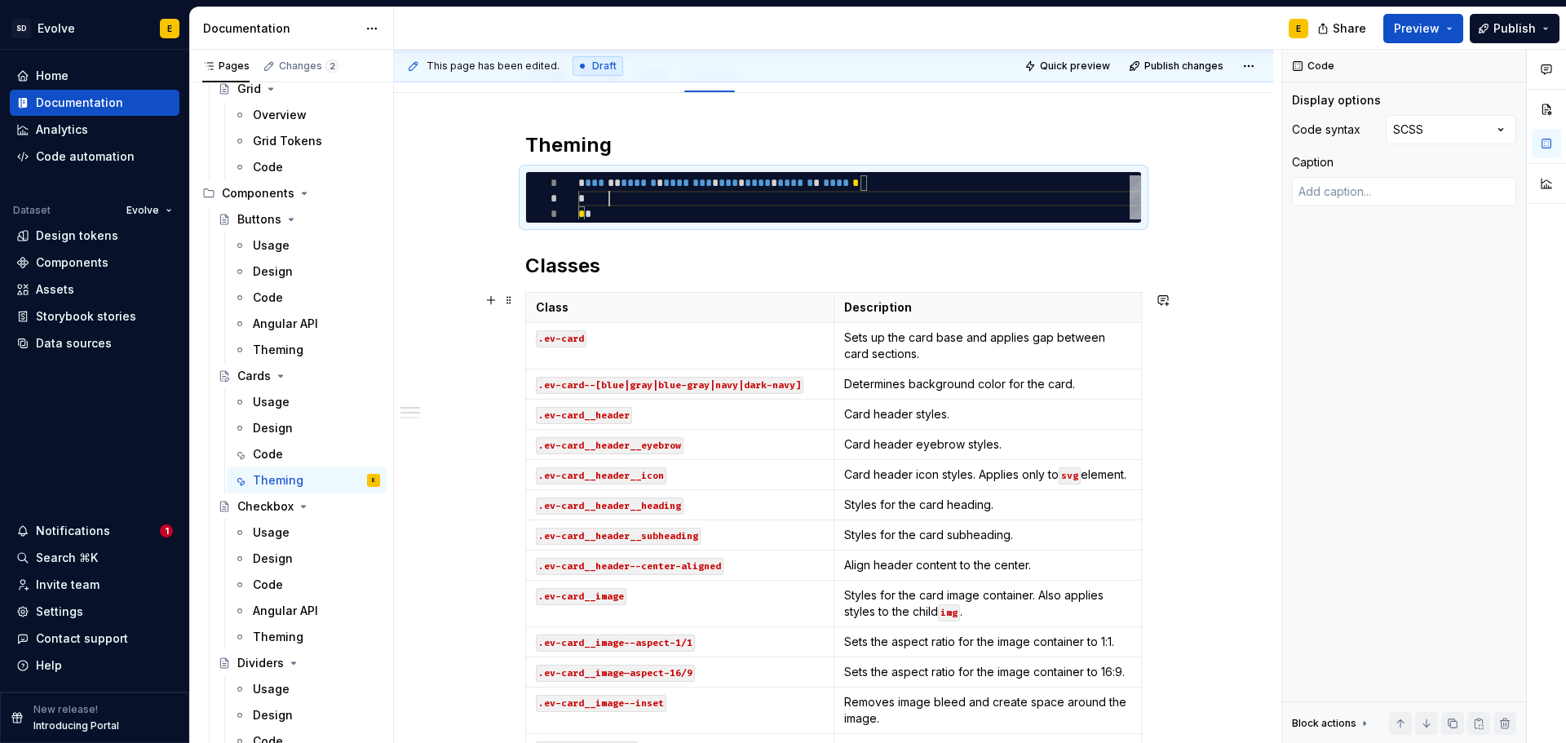
scroll to position [0, 0]
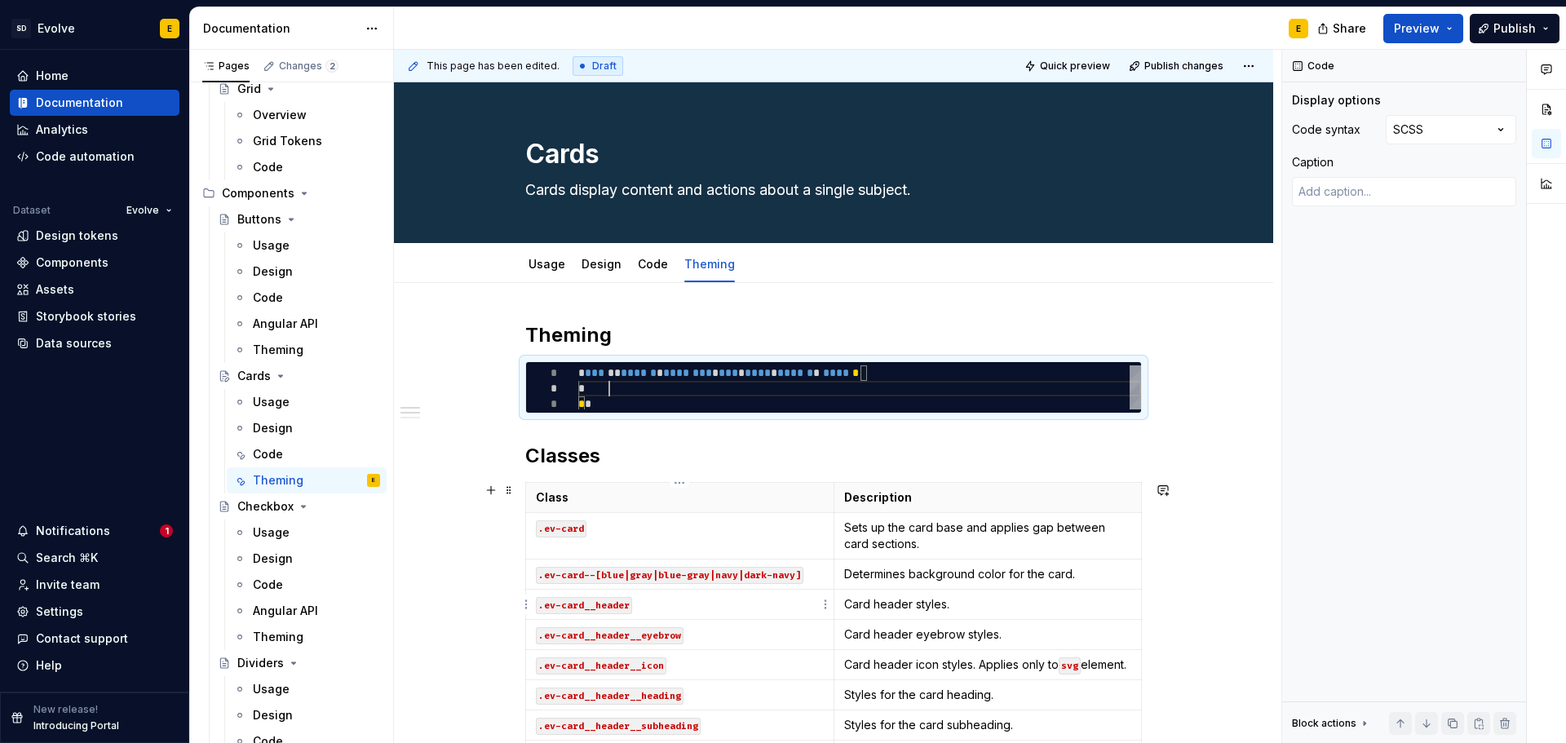
type textarea "*"
type textarea "**********"
type textarea "*"
type textarea "**********"
type textarea "*"
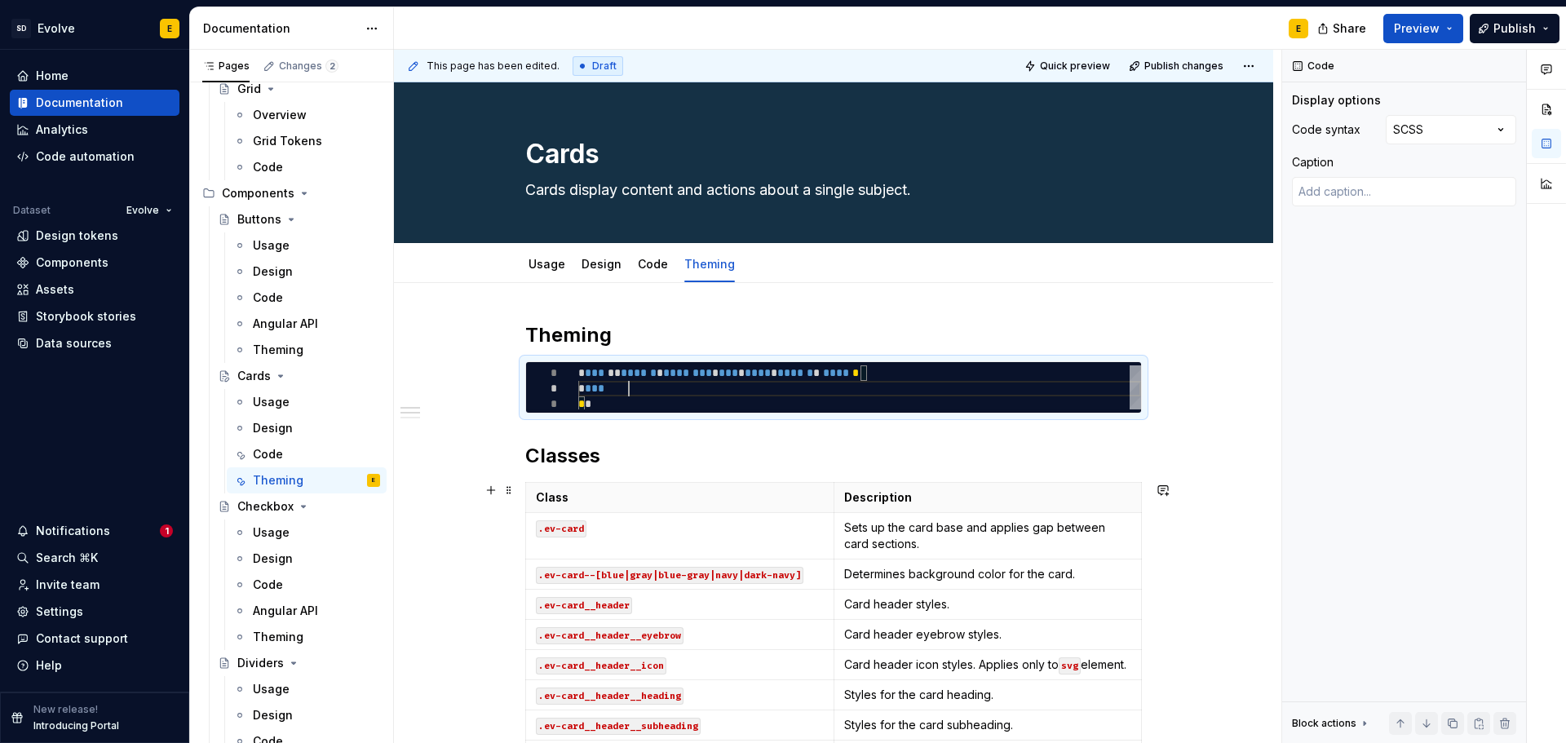
type textarea "**********"
type textarea "*"
type textarea "**********"
type textarea "*"
type textarea "**********"
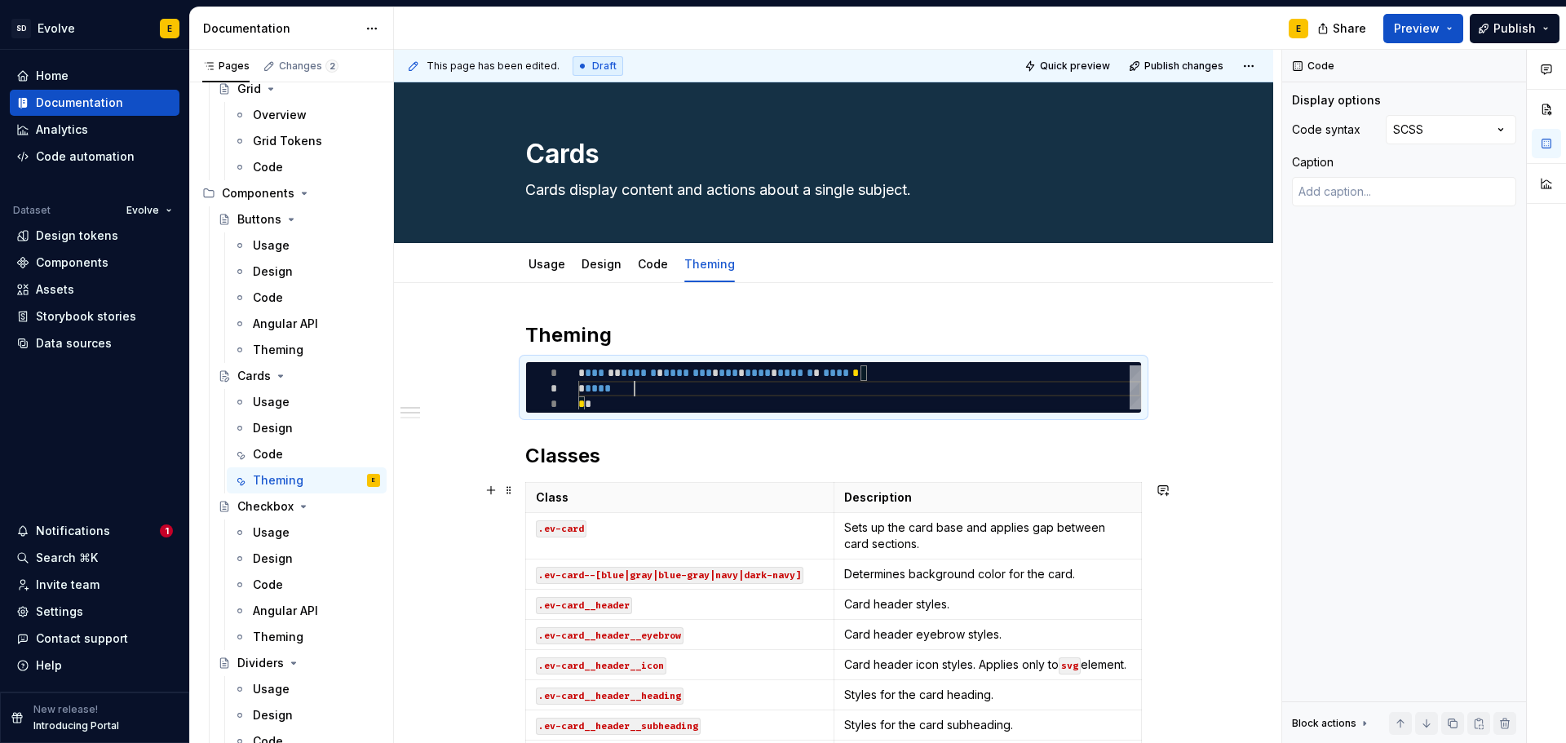
type textarea "*"
type textarea "**********"
type textarea "*"
type textarea "**********"
type textarea "*"
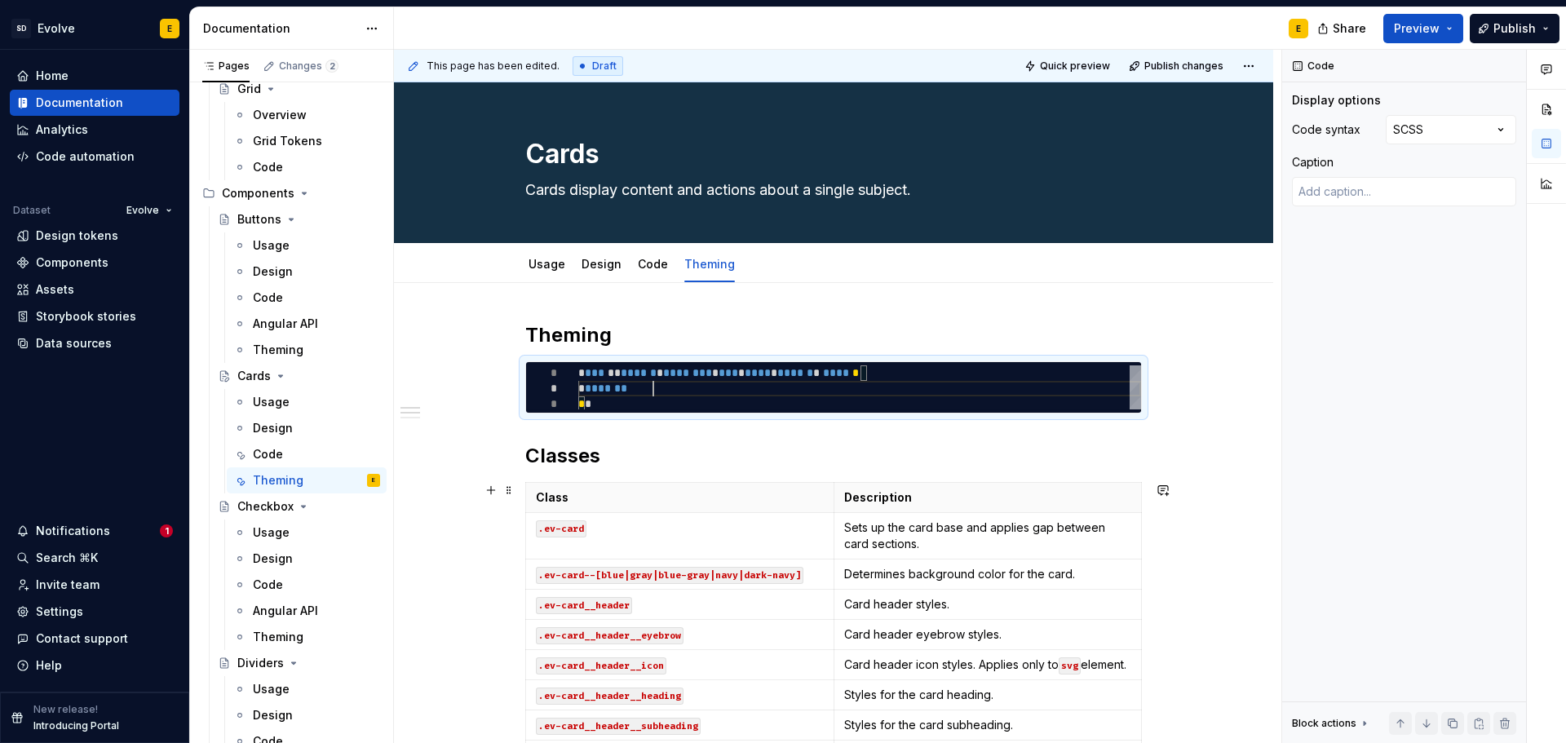
type textarea "**********"
type textarea "*"
type textarea "**********"
type textarea "*"
type textarea "**********"
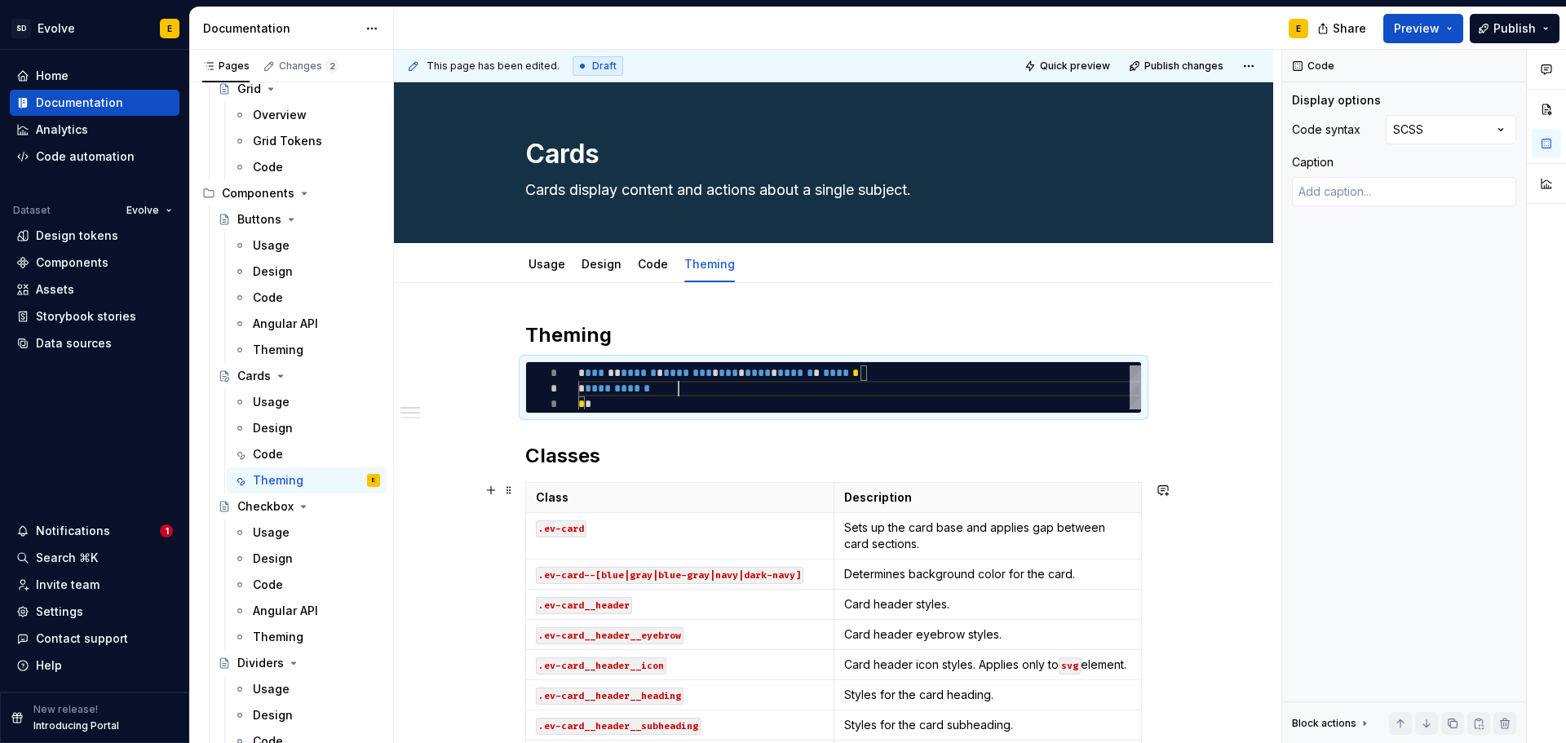
type textarea "*"
type textarea "**********"
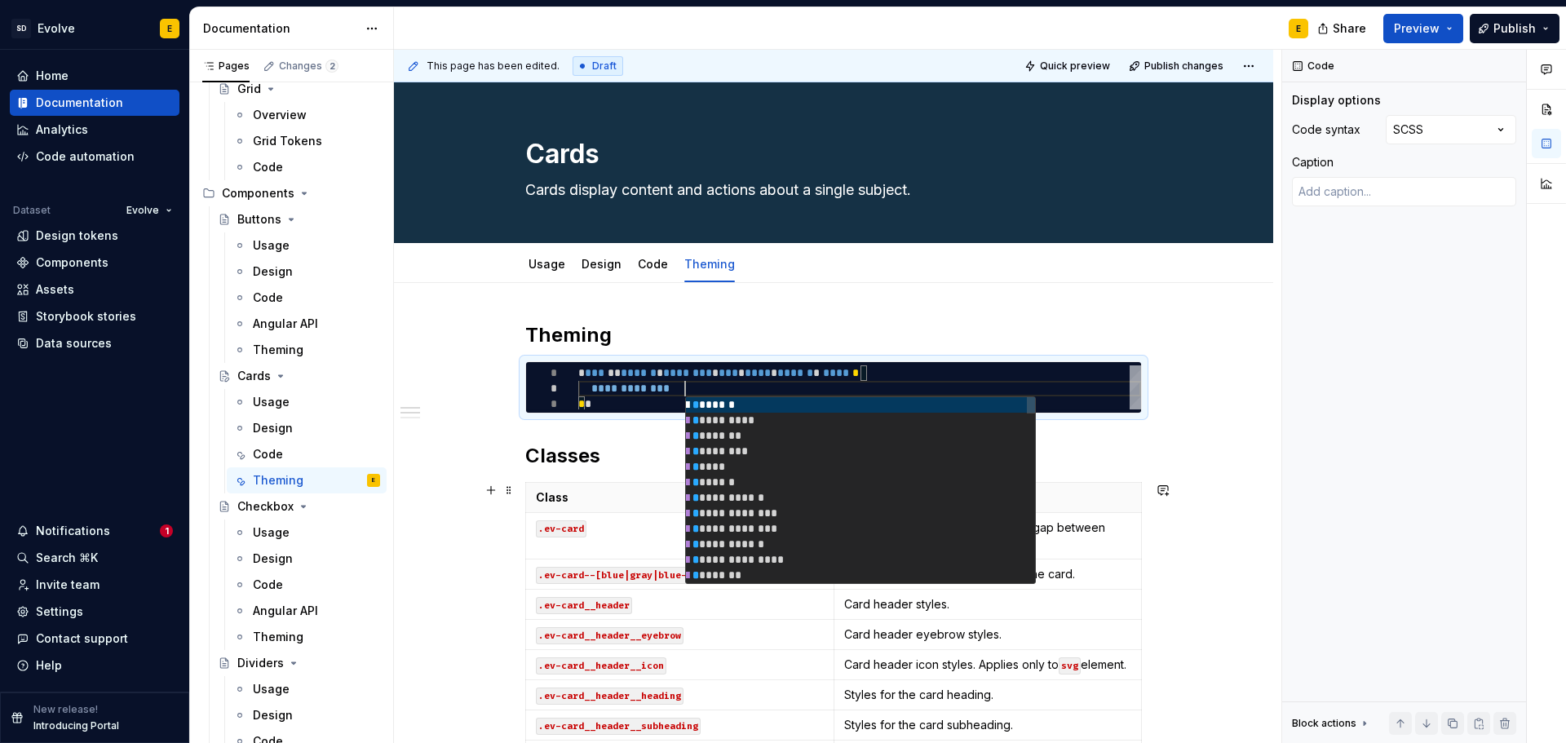
type textarea "*"
type textarea "**********"
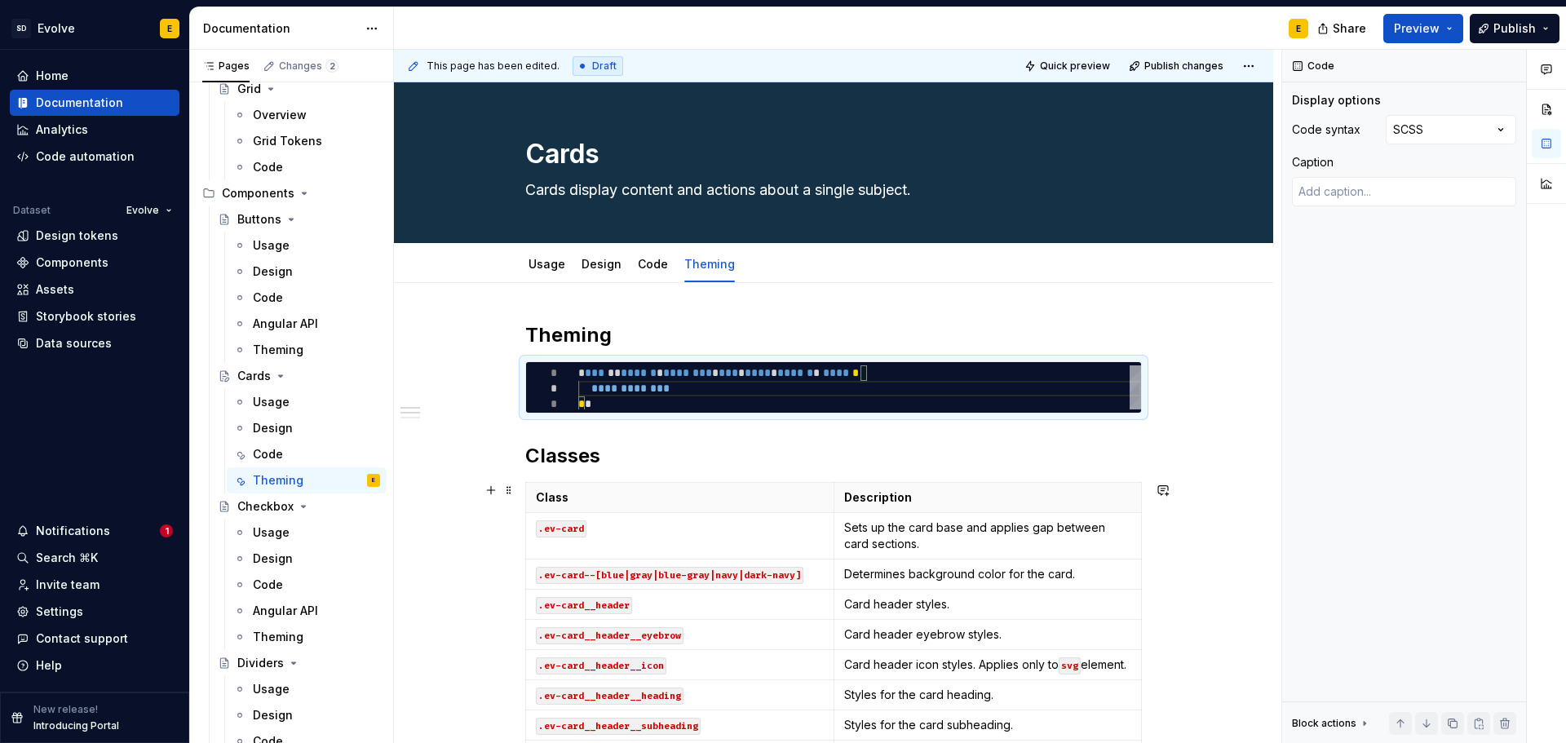
type textarea "*"
type textarea "**********"
type textarea "*"
type textarea "**********"
type textarea "*"
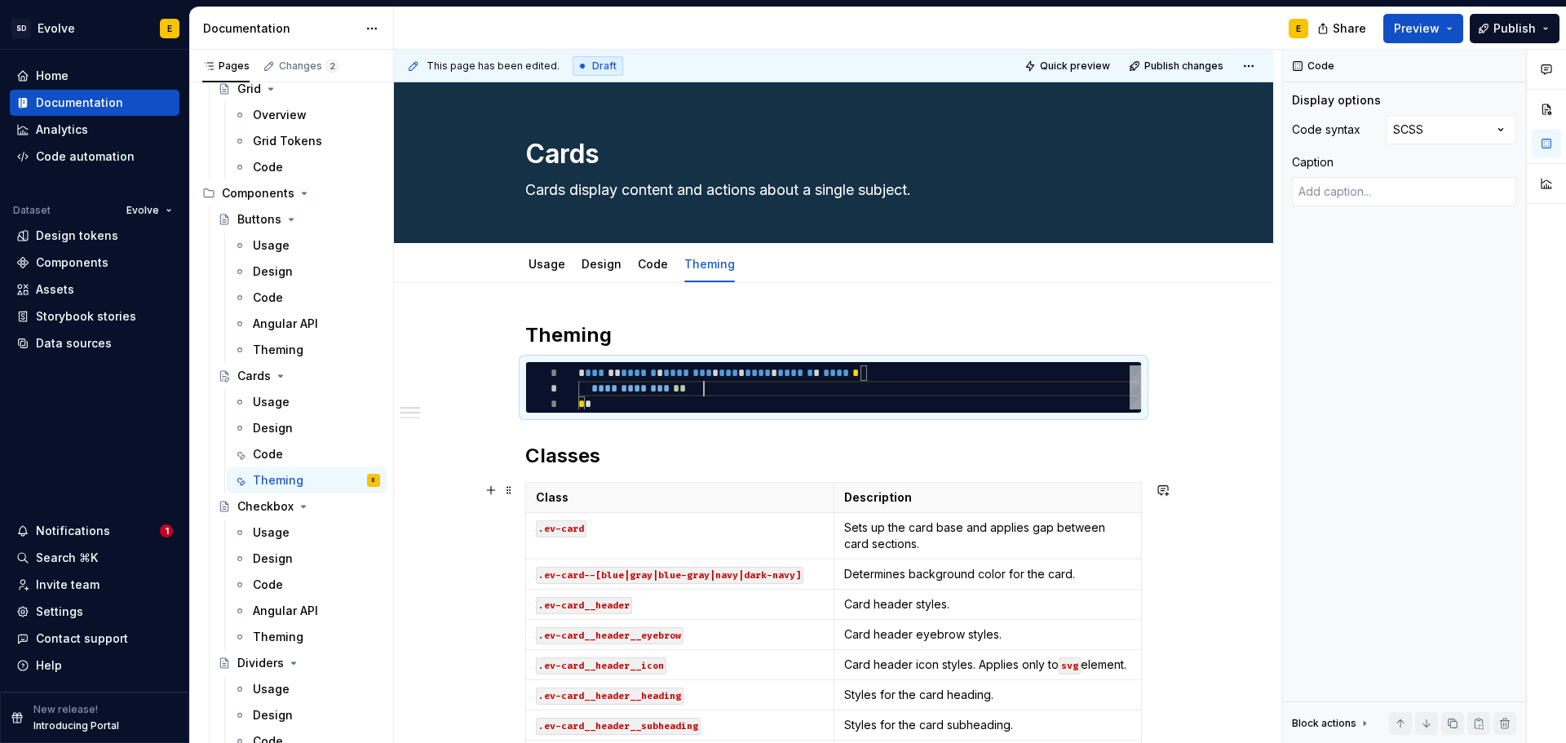
type textarea "**********"
type textarea "*"
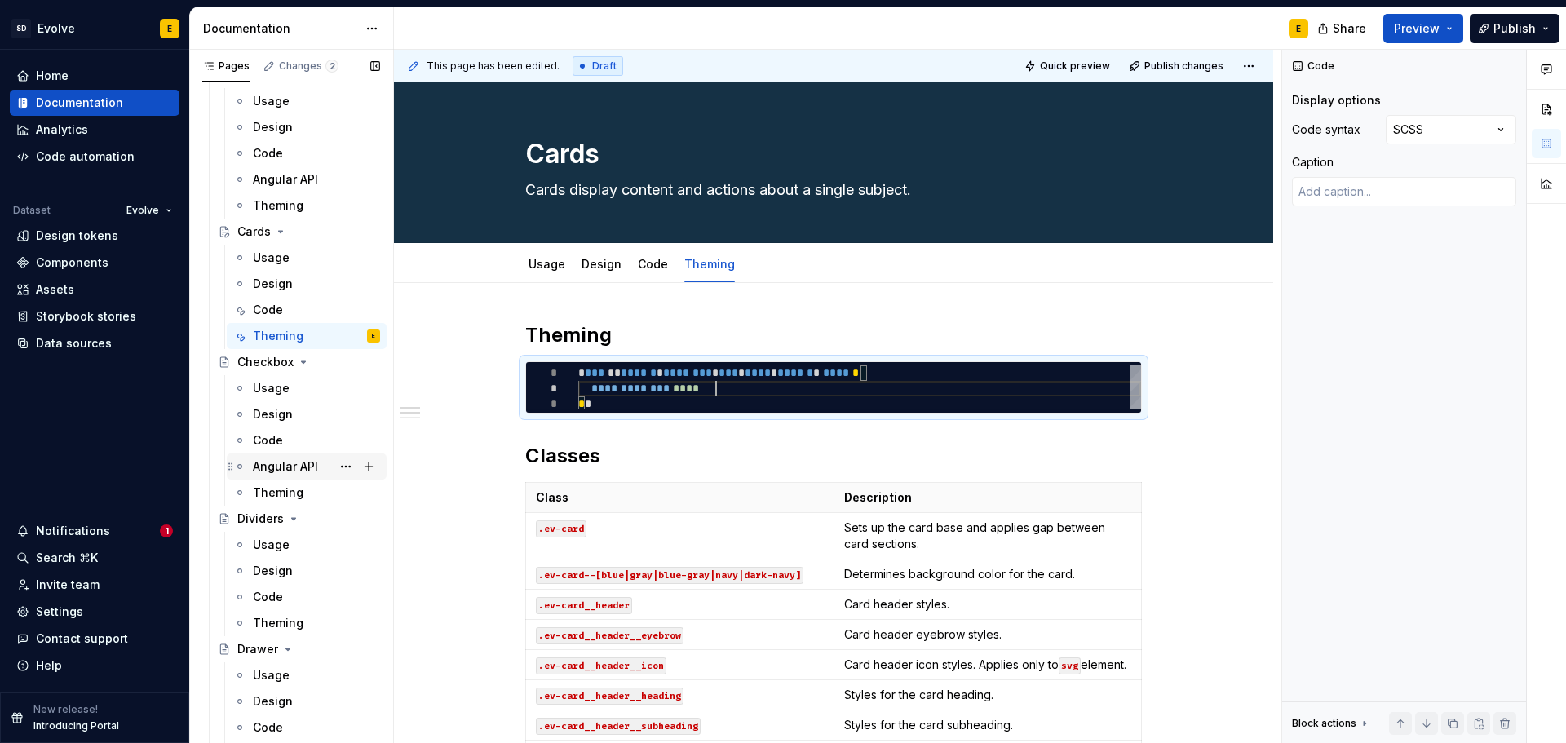
scroll to position [1223, 0]
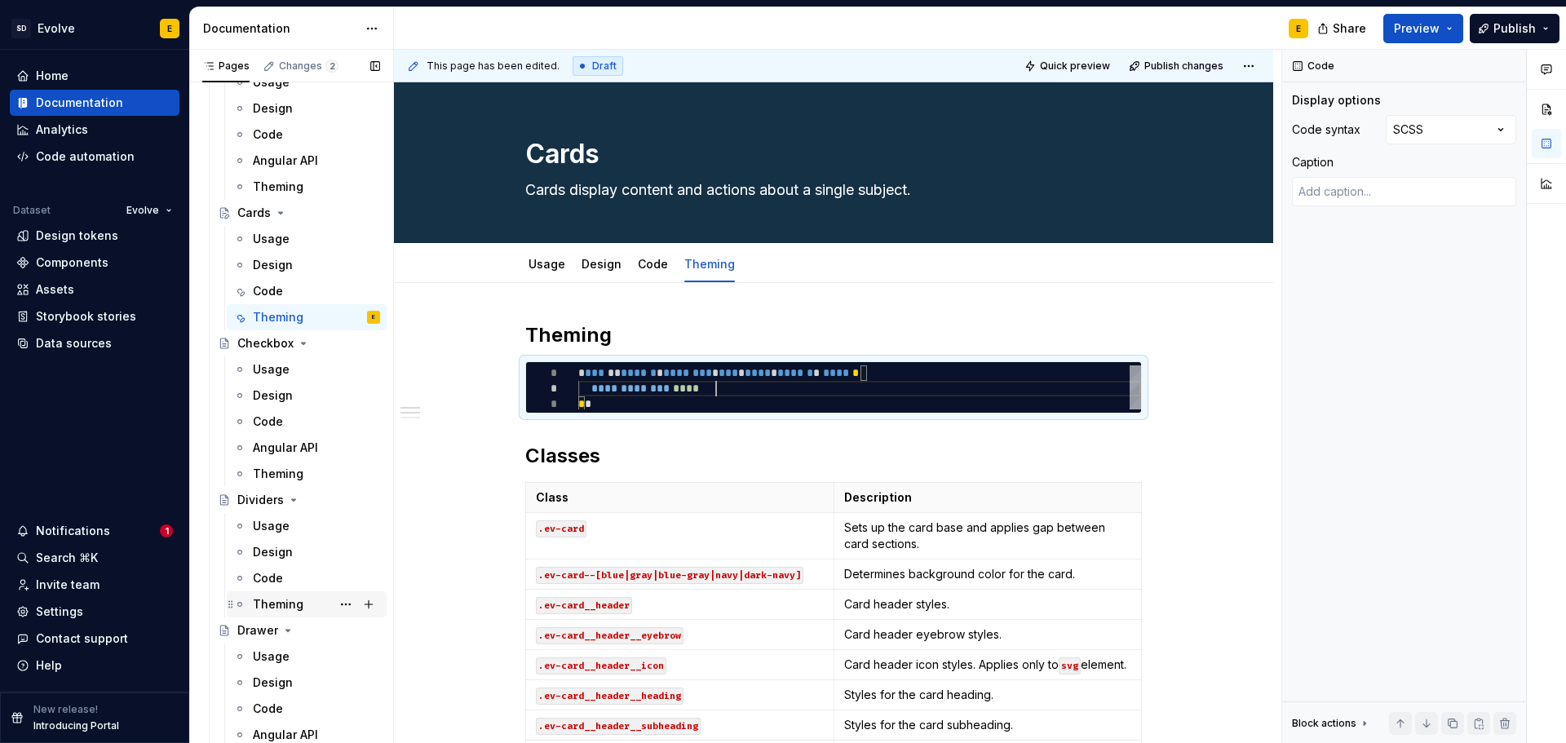
type textarea "**********"
click at [276, 608] on div "Theming" at bounding box center [278, 604] width 51 height 16
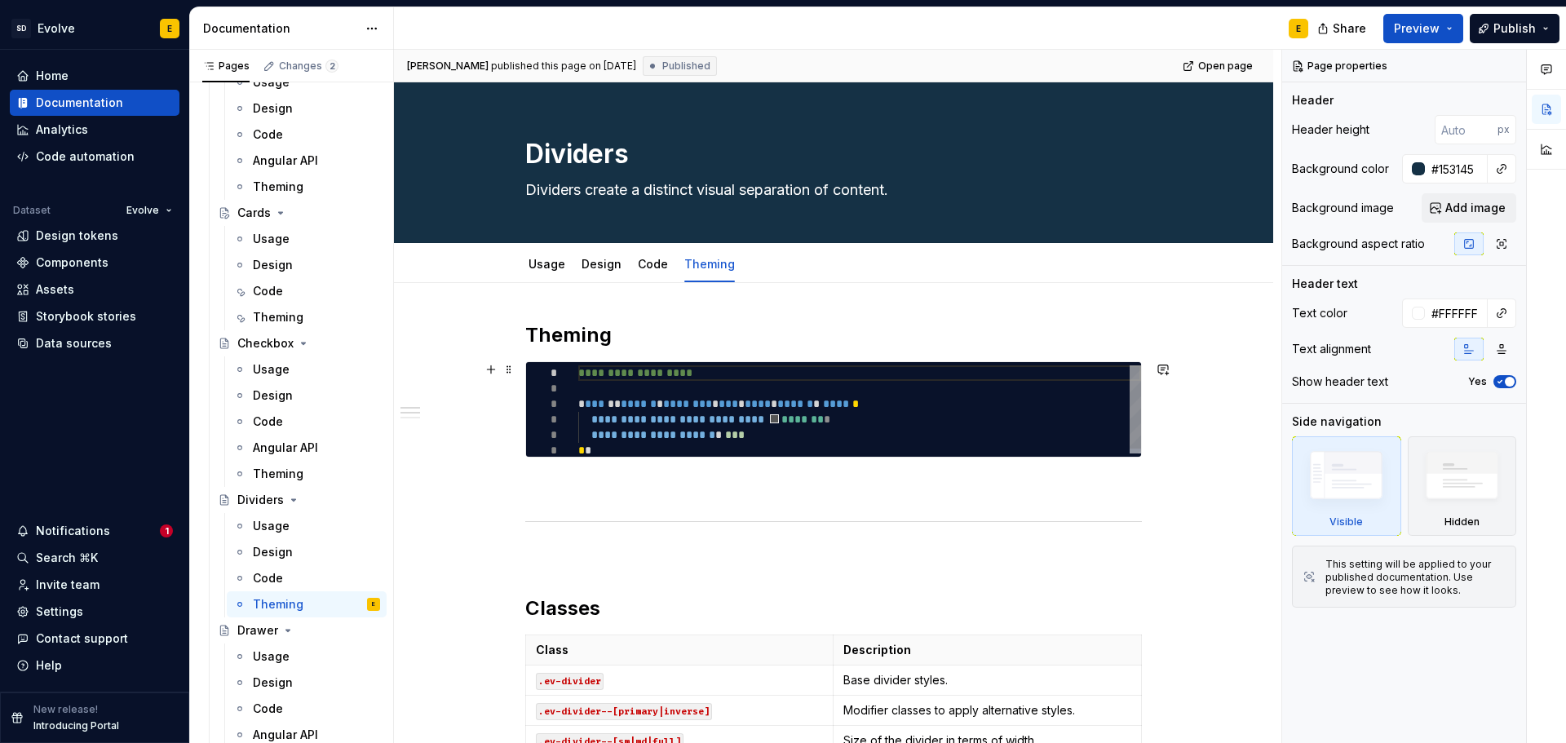
type textarea "*"
type textarea "**********"
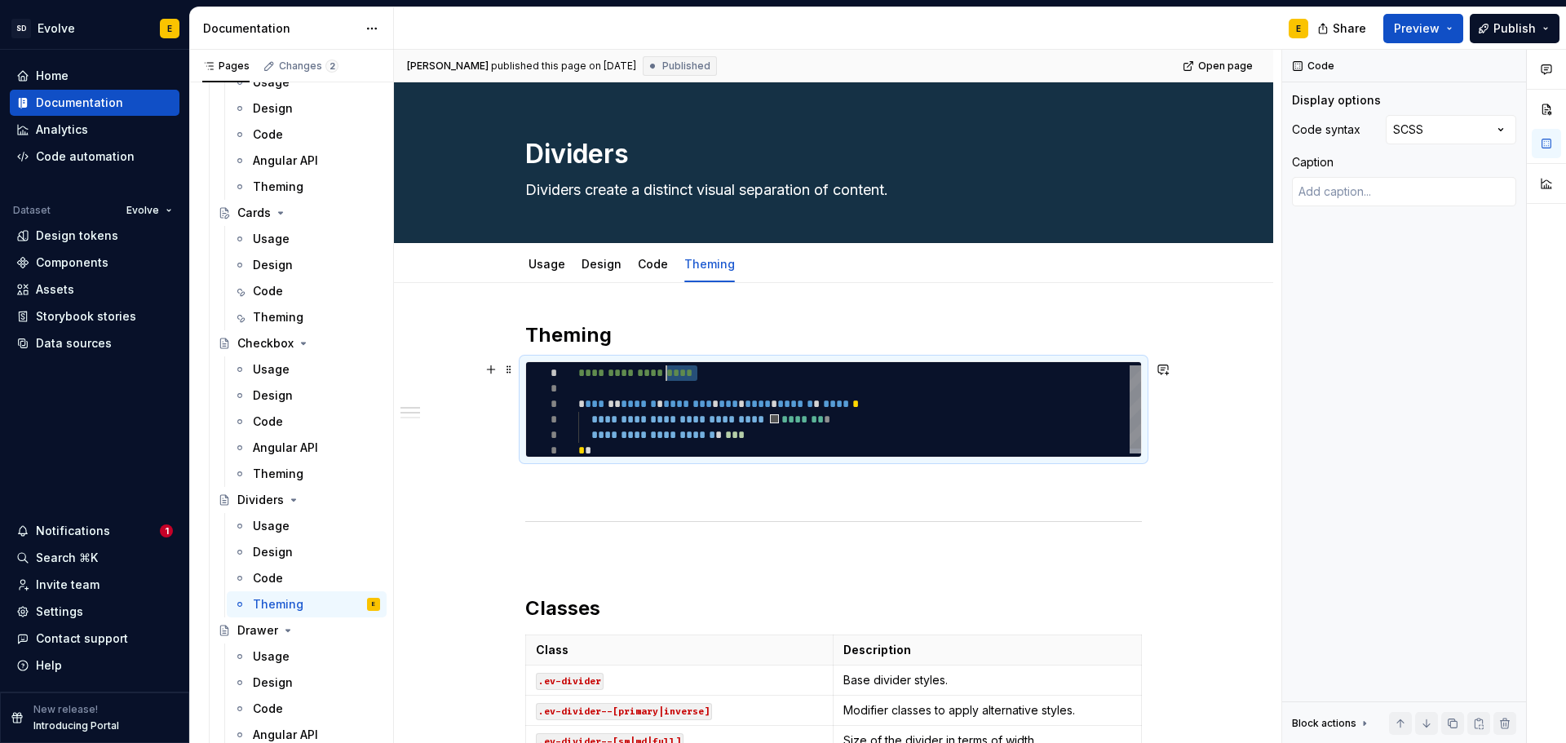
scroll to position [0, 11]
drag, startPoint x: 705, startPoint y: 374, endPoint x: 572, endPoint y: 375, distance: 133.8
click at [578, 375] on div "**********" at bounding box center [859, 411] width 563 height 93
click at [267, 315] on div "Theming" at bounding box center [278, 317] width 51 height 16
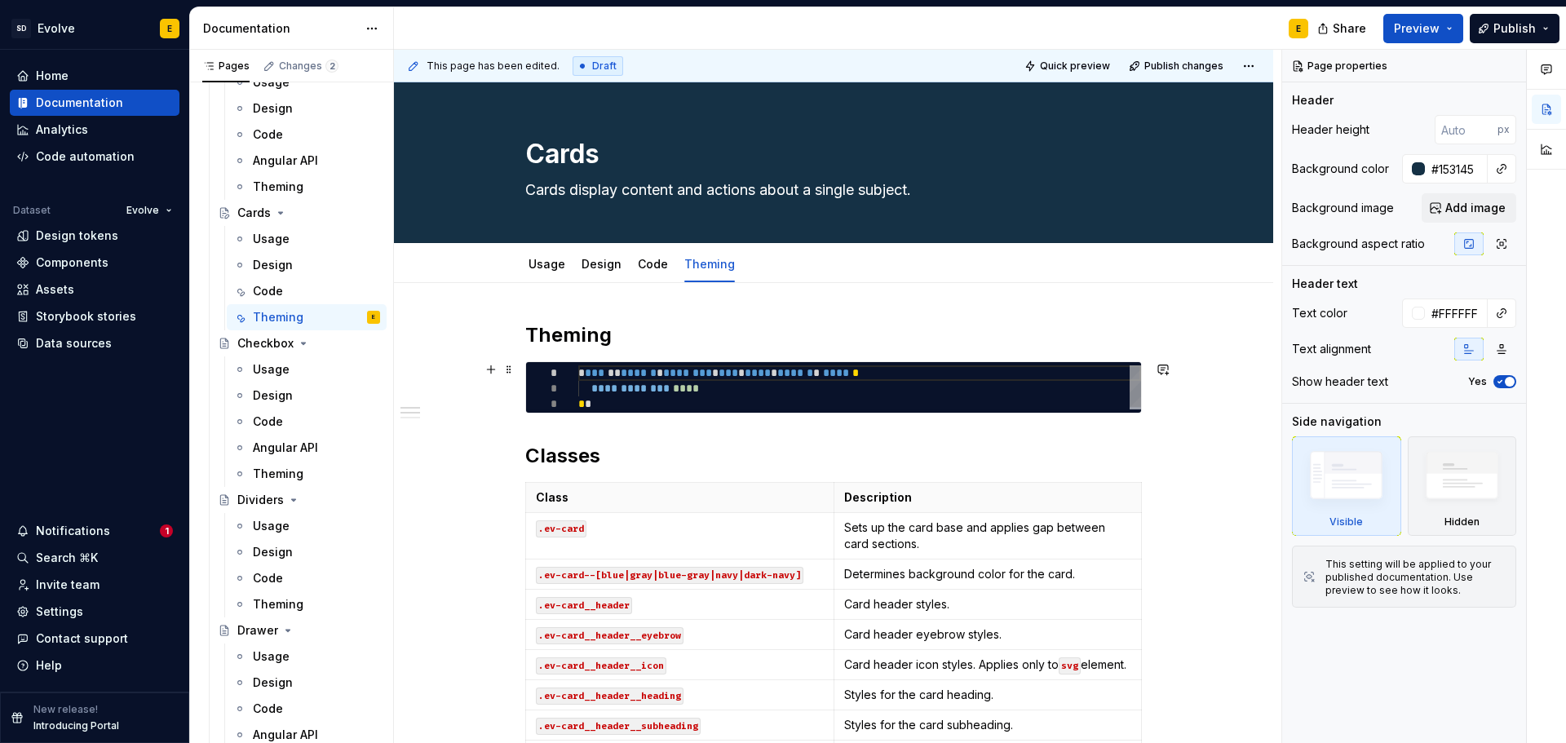
click at [580, 374] on div "**********" at bounding box center [859, 388] width 563 height 46
type textarea "*"
type textarea "**********"
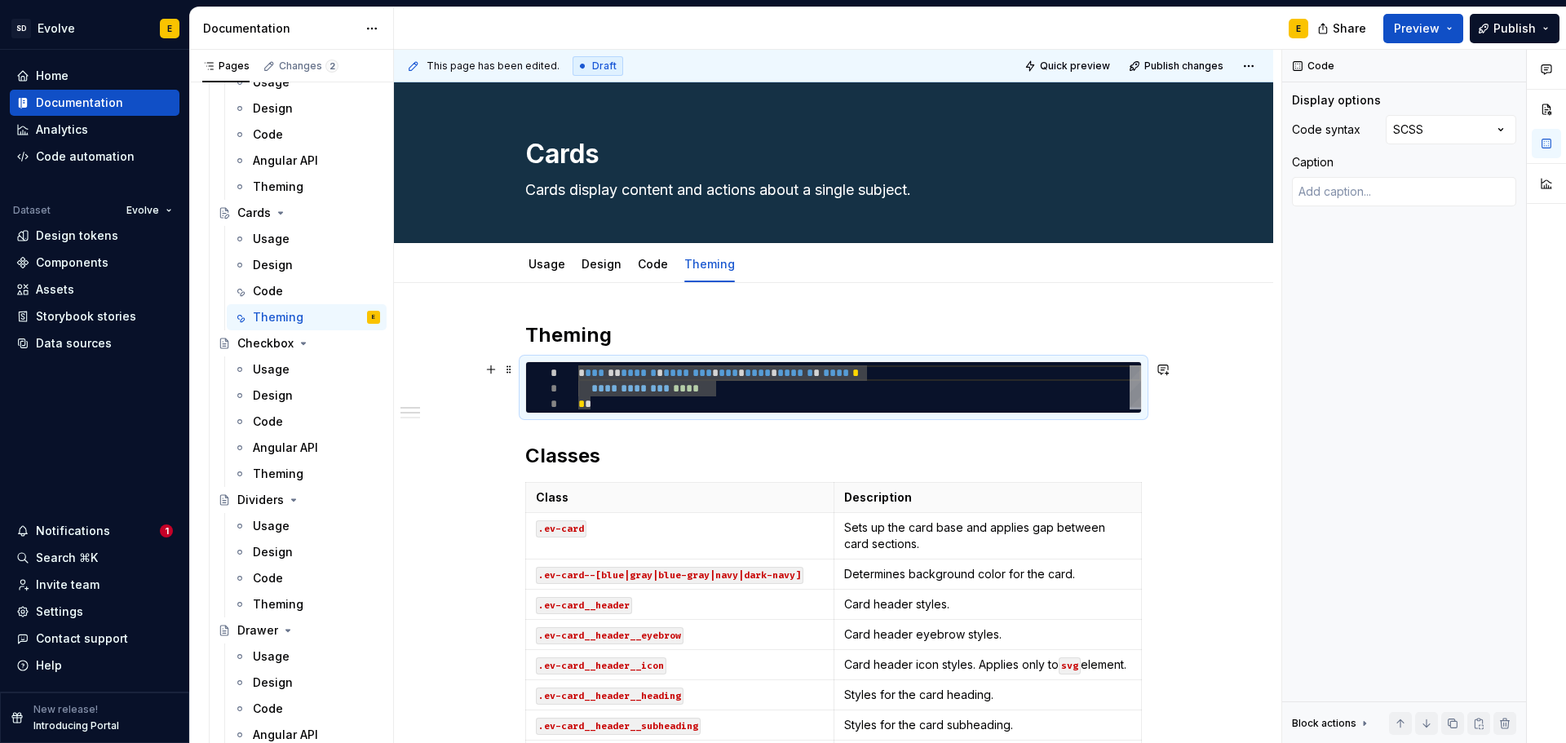
type textarea "*"
type textarea "**********"
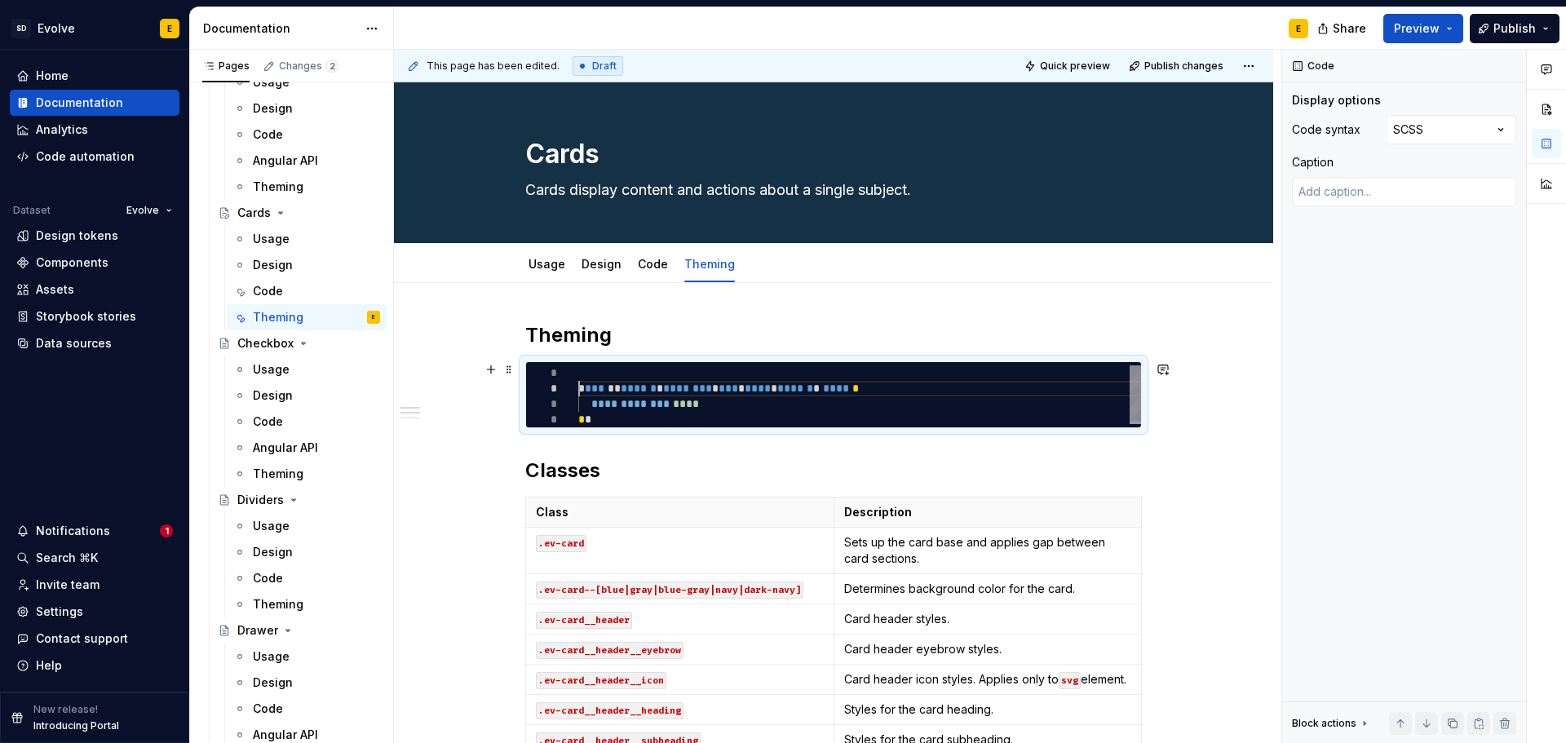
type textarea "*"
type textarea "**********"
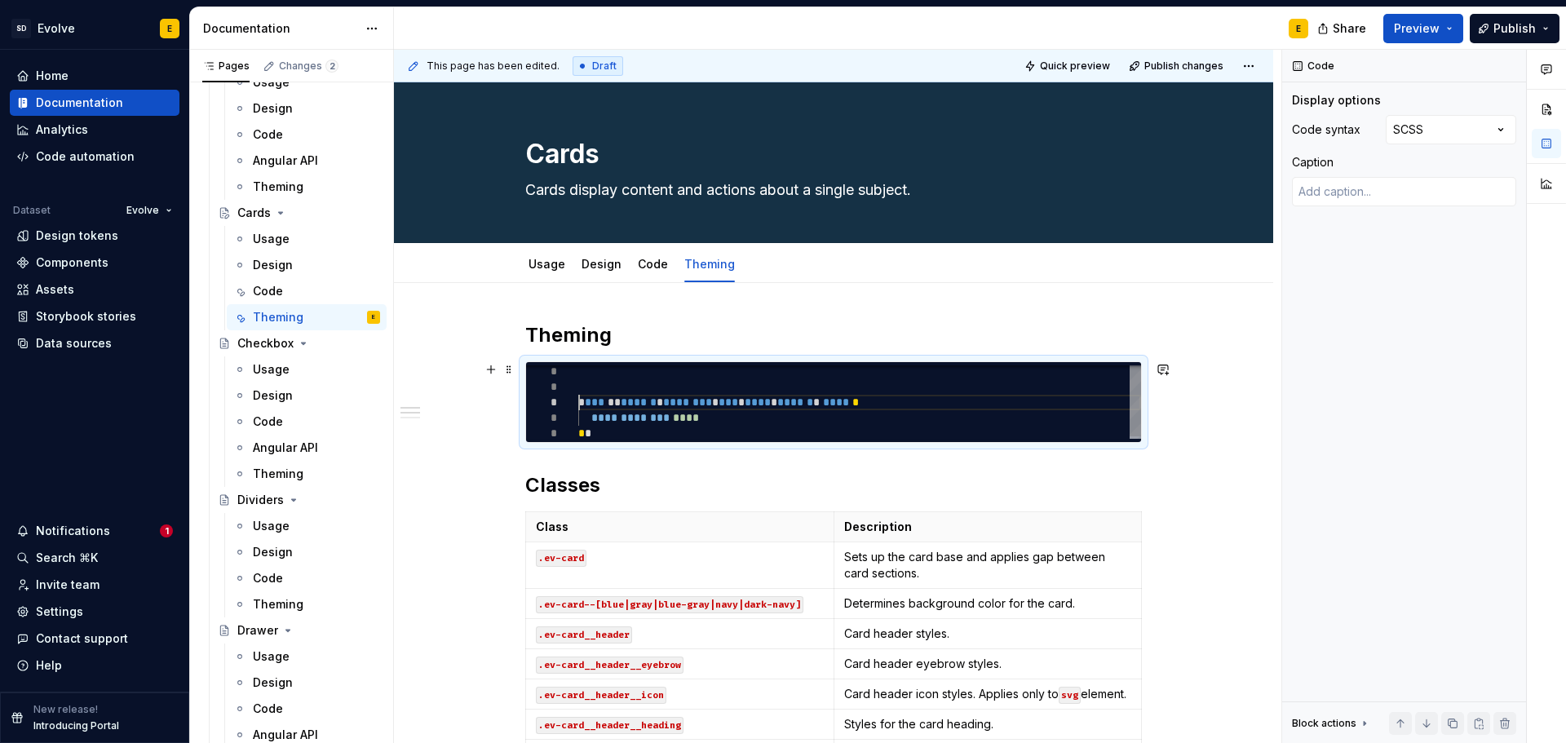
scroll to position [32, 0]
type textarea "*"
click at [763, 421] on div "**********" at bounding box center [859, 403] width 563 height 77
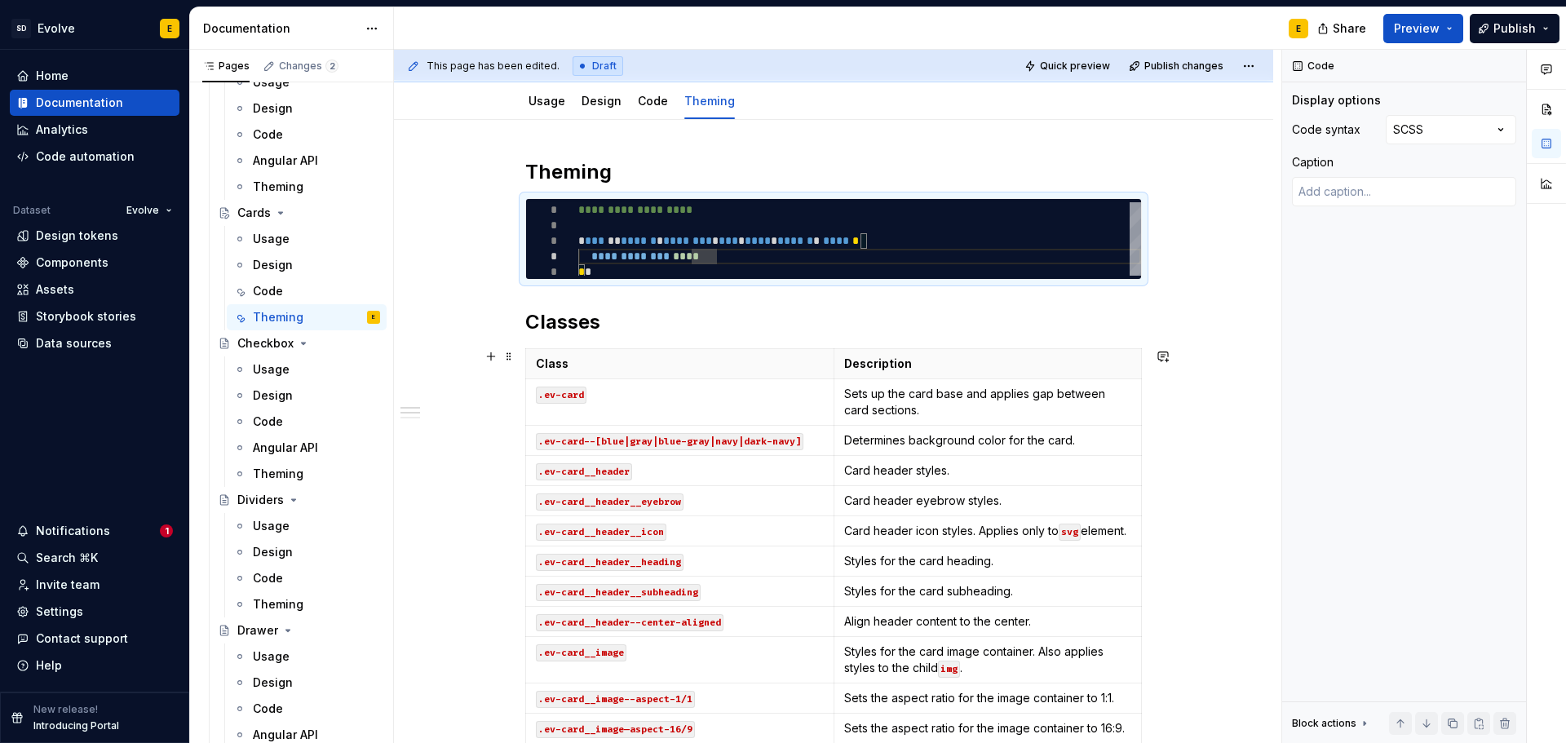
scroll to position [0, 0]
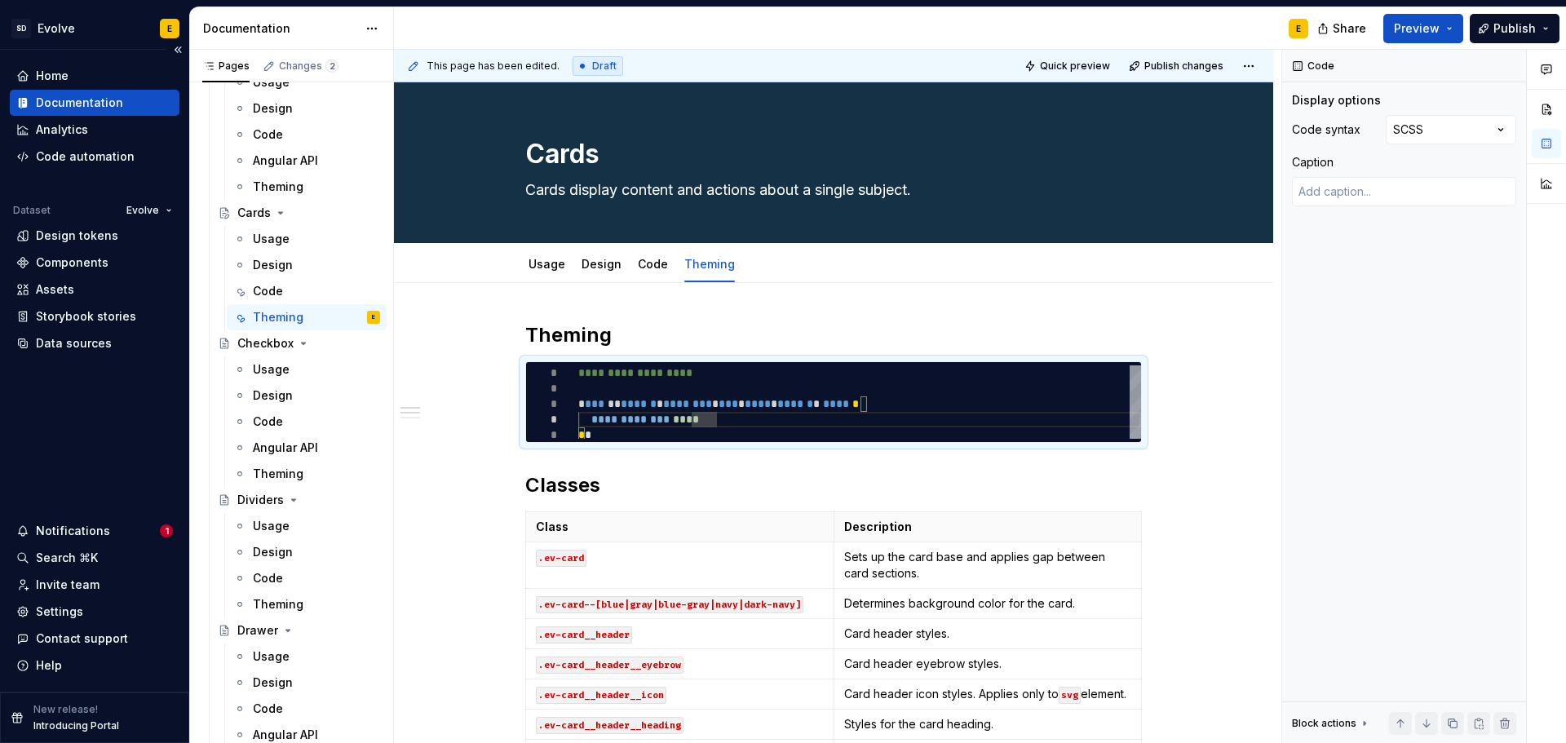
type textarea "**********"
click at [654, 263] on link "Code" at bounding box center [653, 264] width 30 height 14
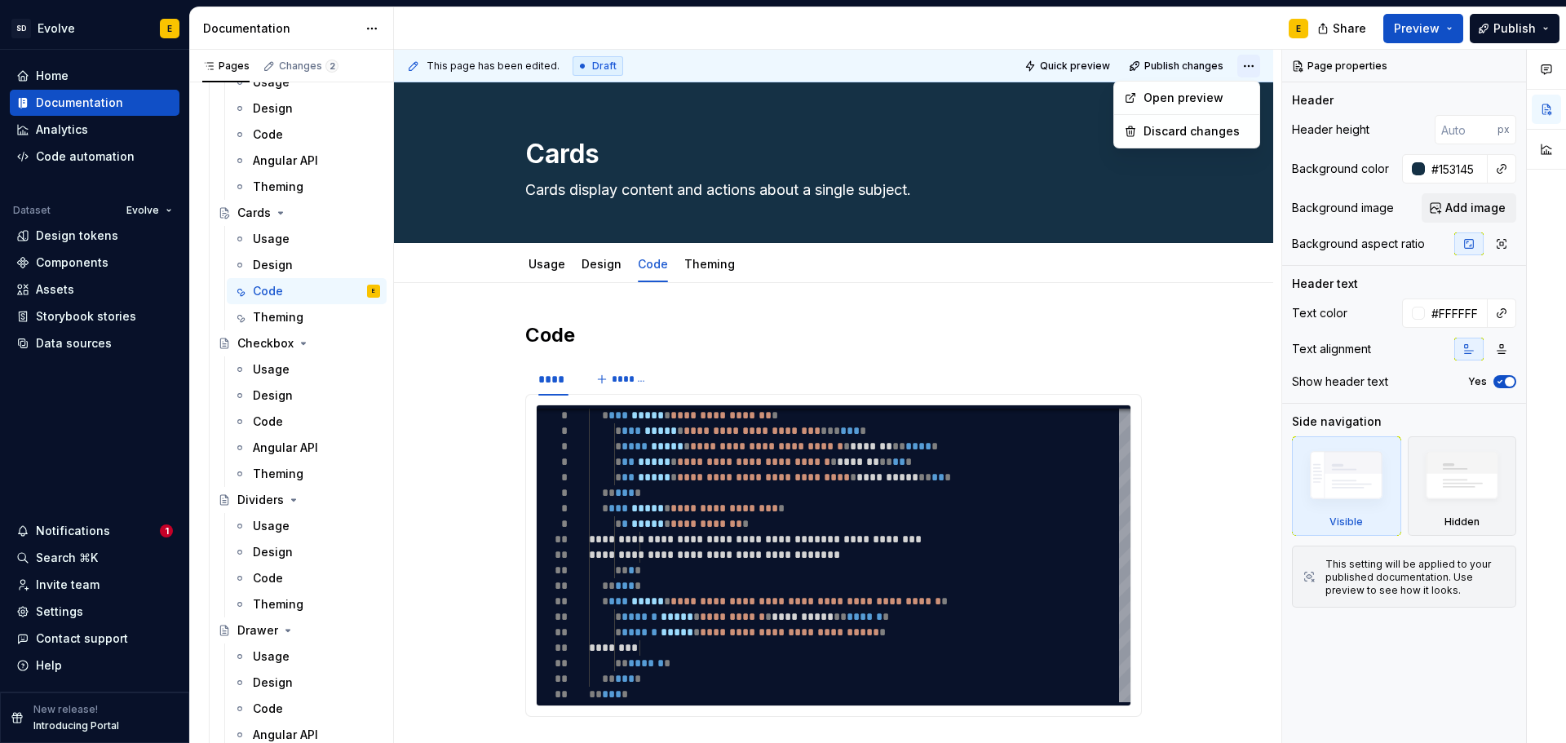
click at [1254, 63] on html "SD Evolve E Home Documentation Analytics Code automation Dataset Evolve Design …" at bounding box center [783, 371] width 1566 height 743
click at [1196, 36] on html "SD Evolve E Home Documentation Analytics Code automation Dataset Evolve Design …" at bounding box center [783, 371] width 1566 height 743
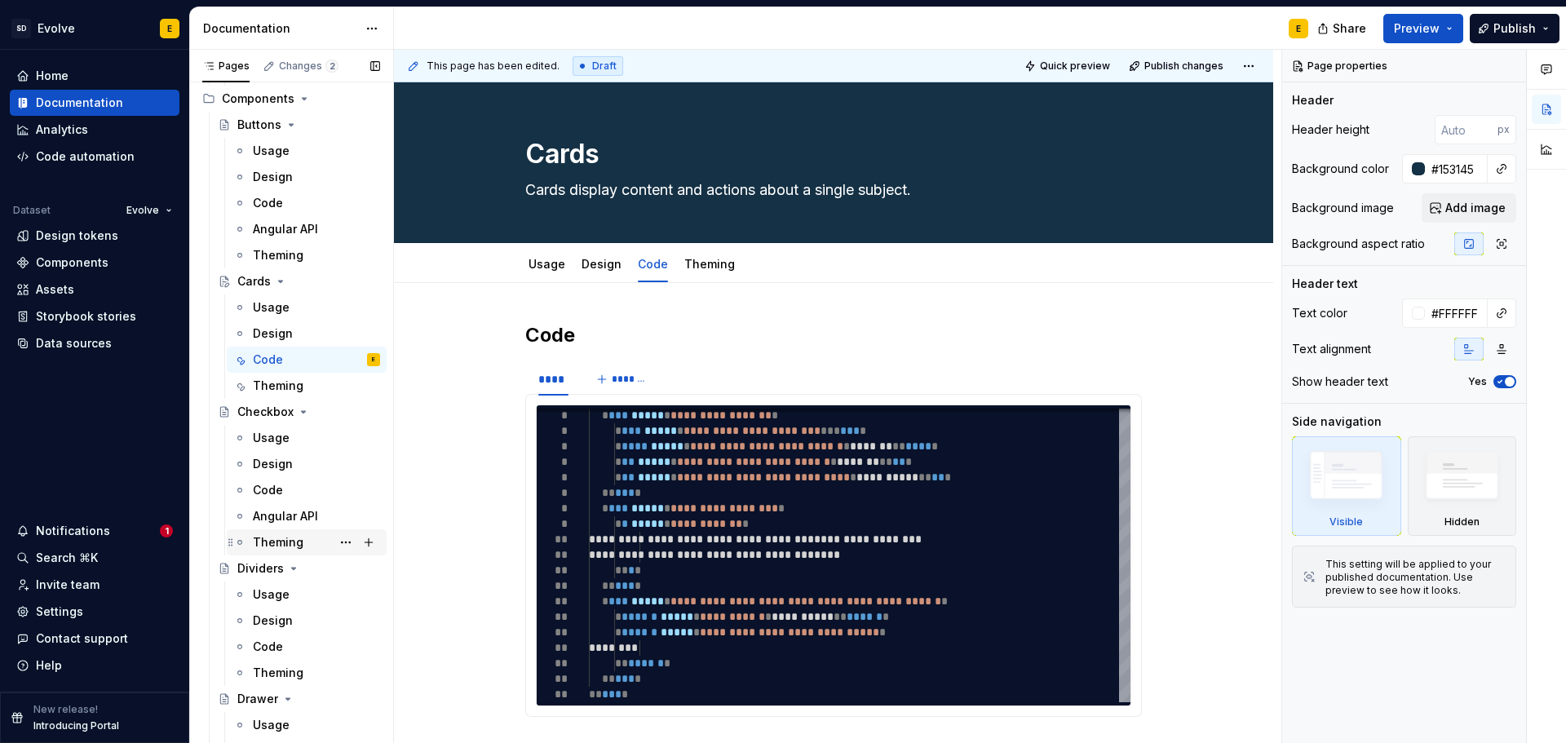
scroll to position [1060, 0]
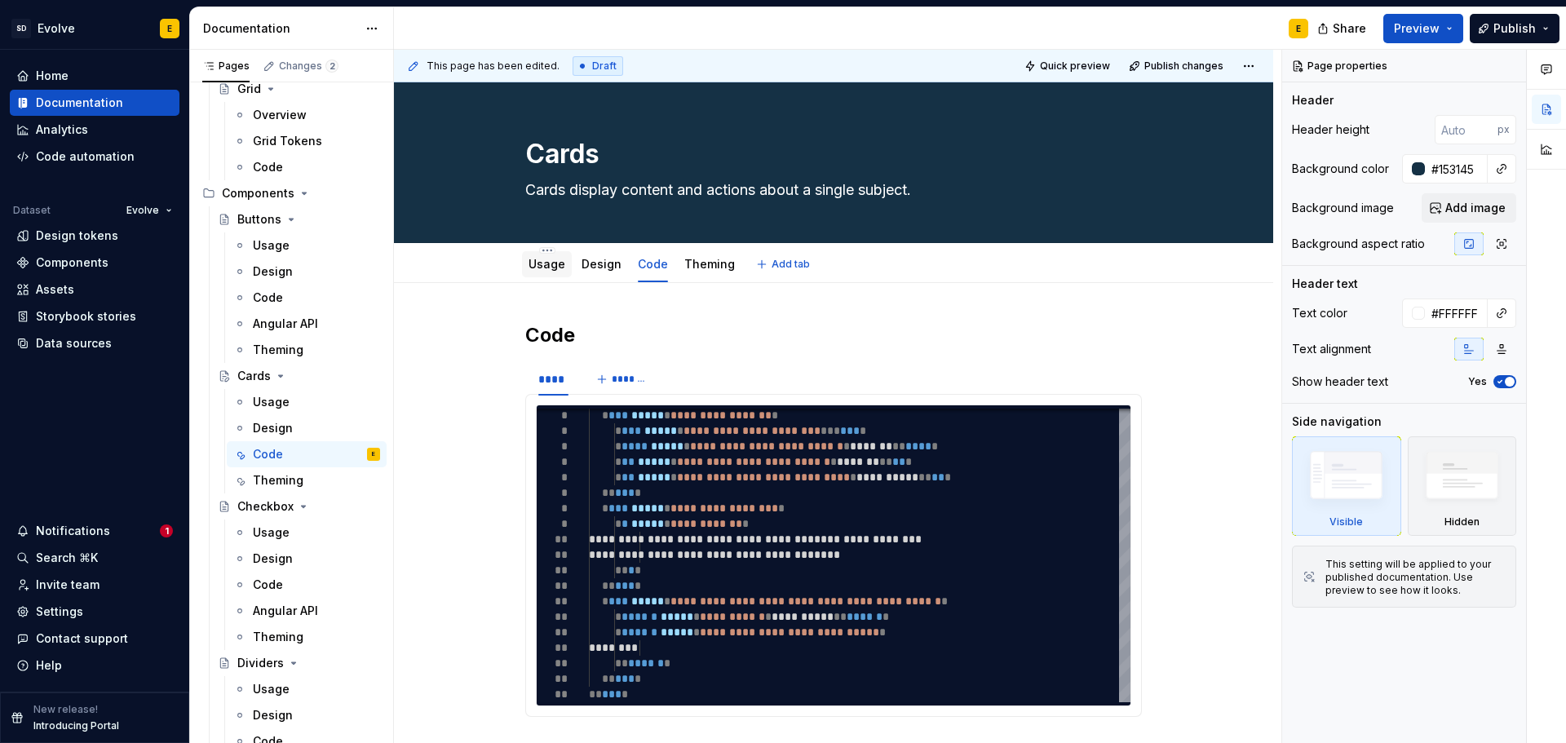
click at [540, 261] on link "Usage" at bounding box center [546, 264] width 37 height 14
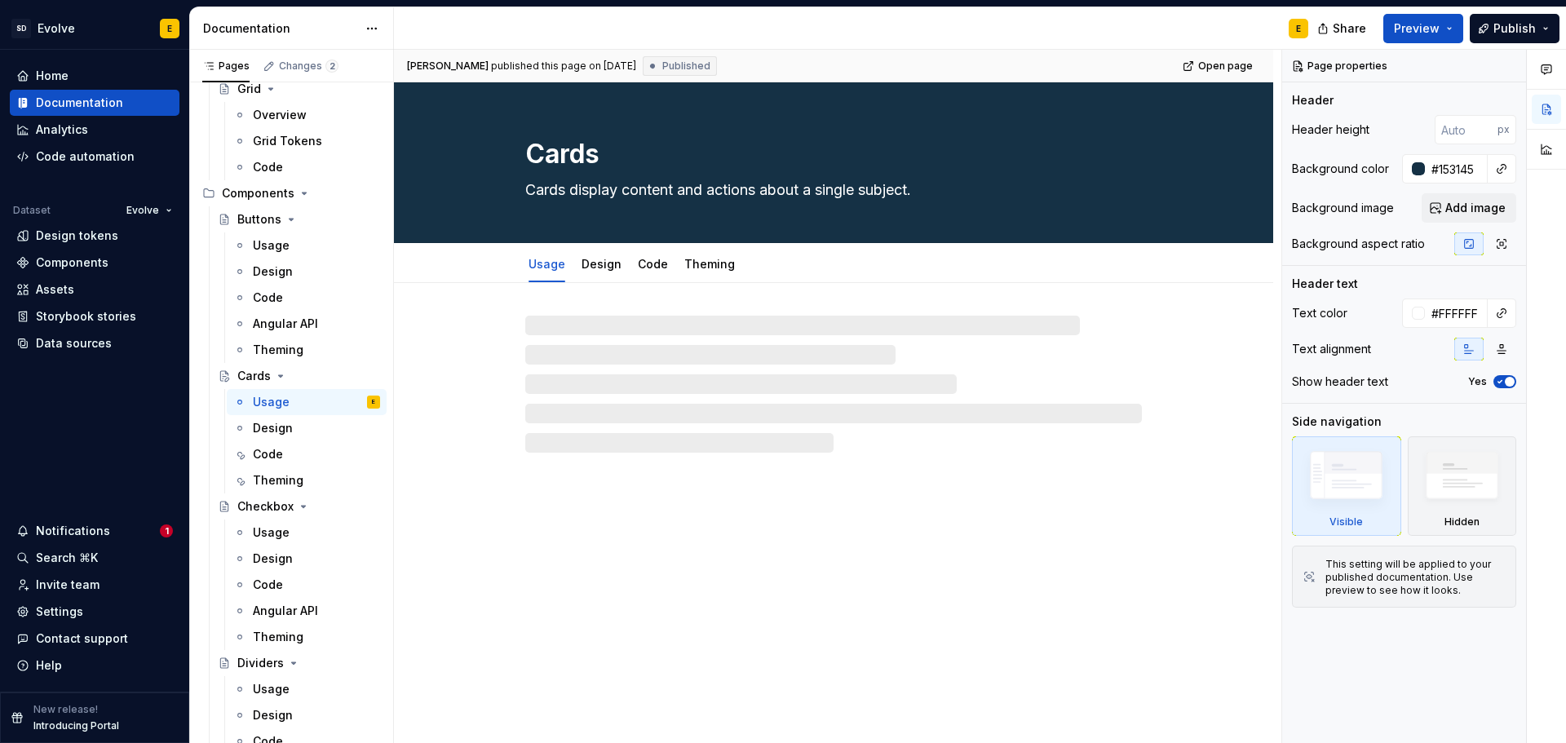
type textarea "*"
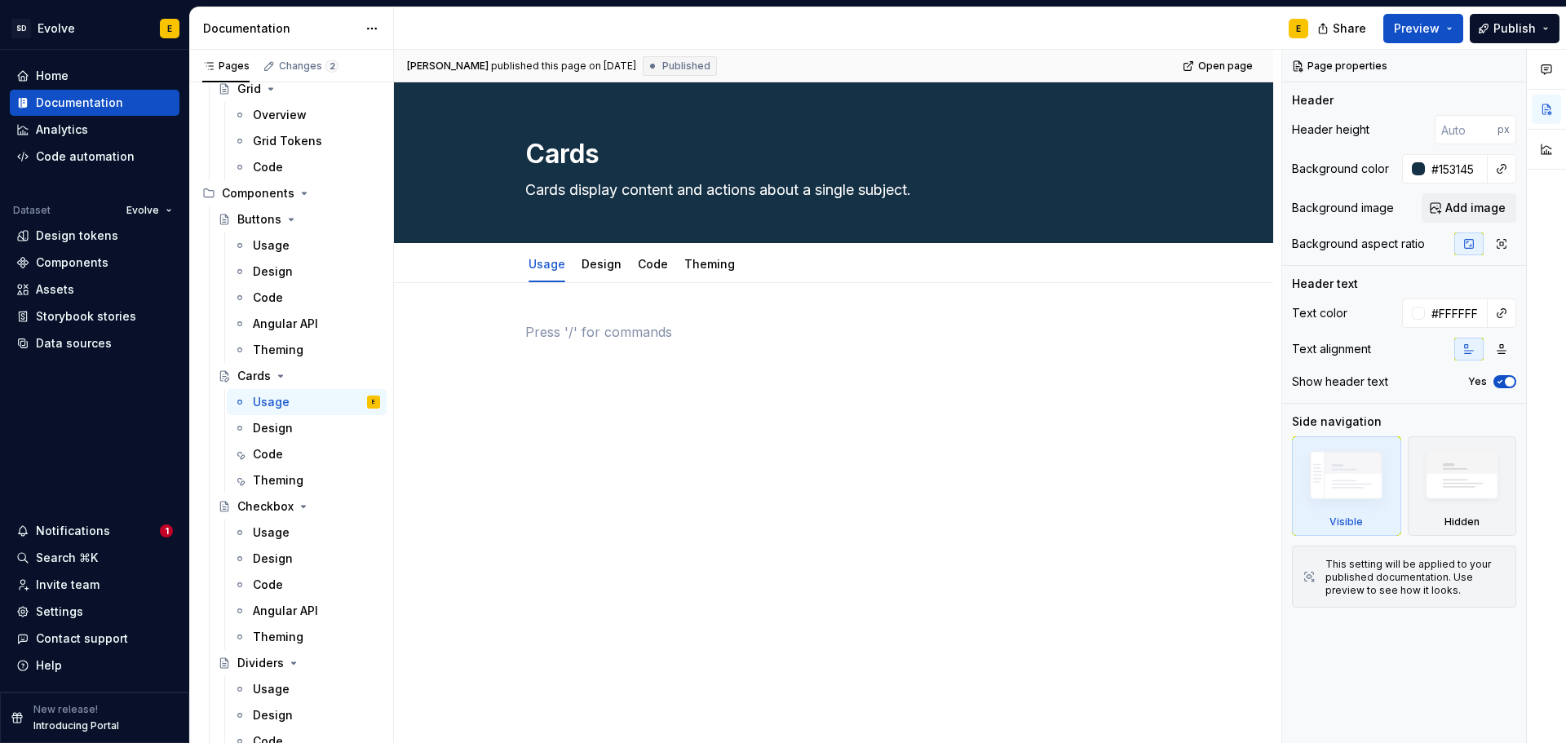
click at [555, 329] on p at bounding box center [833, 332] width 617 height 20
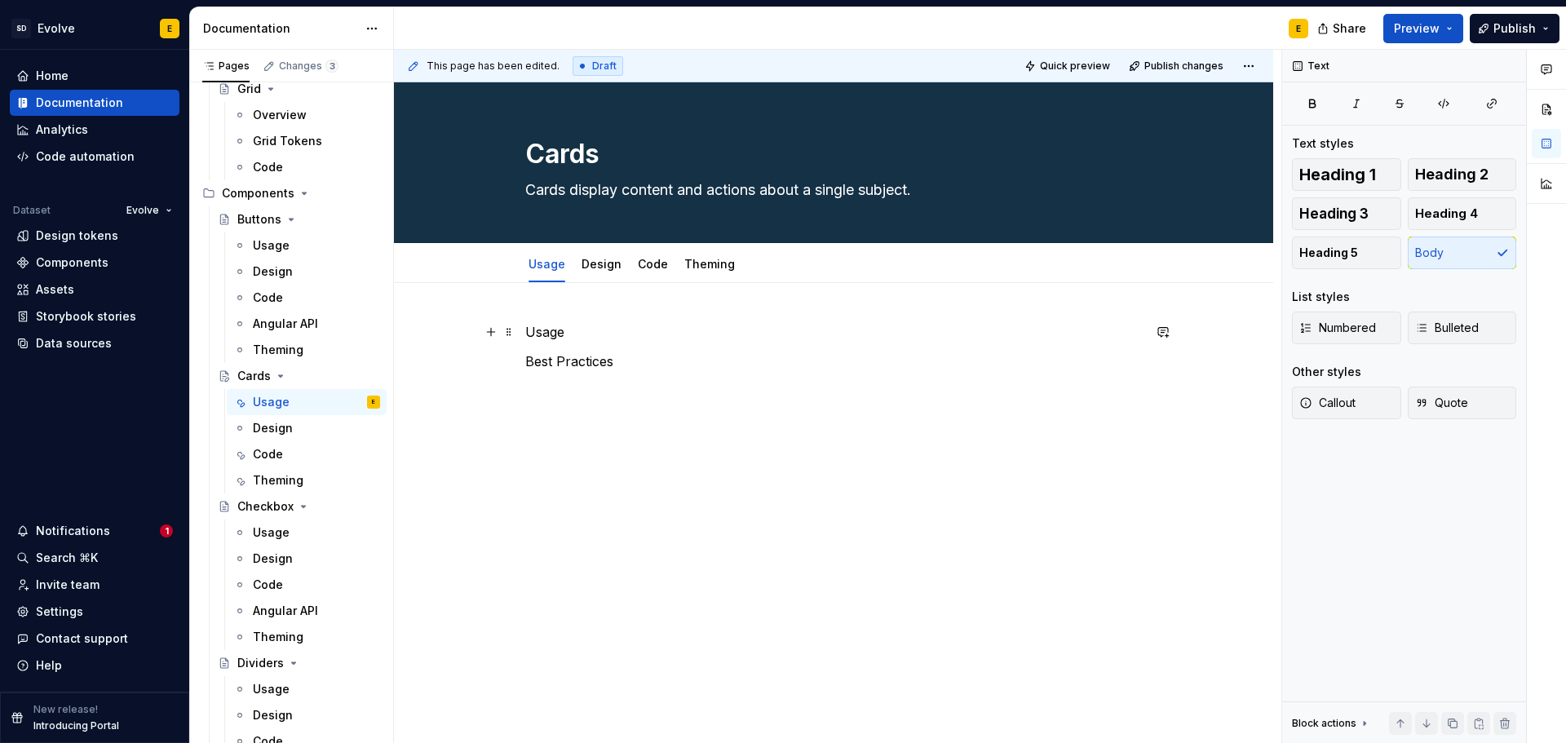
click at [568, 330] on p "Usage" at bounding box center [833, 332] width 617 height 20
click at [1428, 175] on span "Heading 2" at bounding box center [1451, 174] width 73 height 16
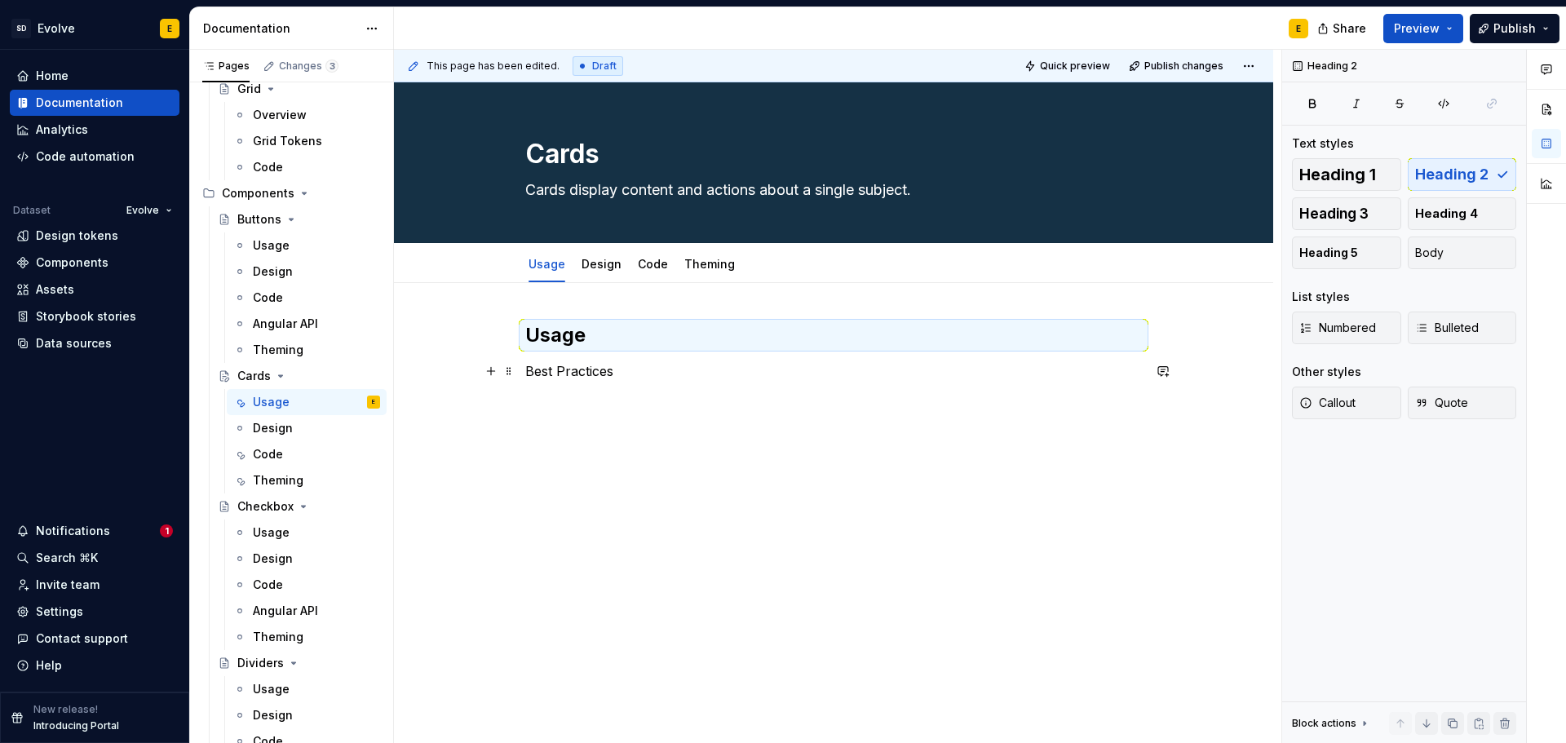
click at [670, 367] on p "Best Practices" at bounding box center [833, 371] width 617 height 20
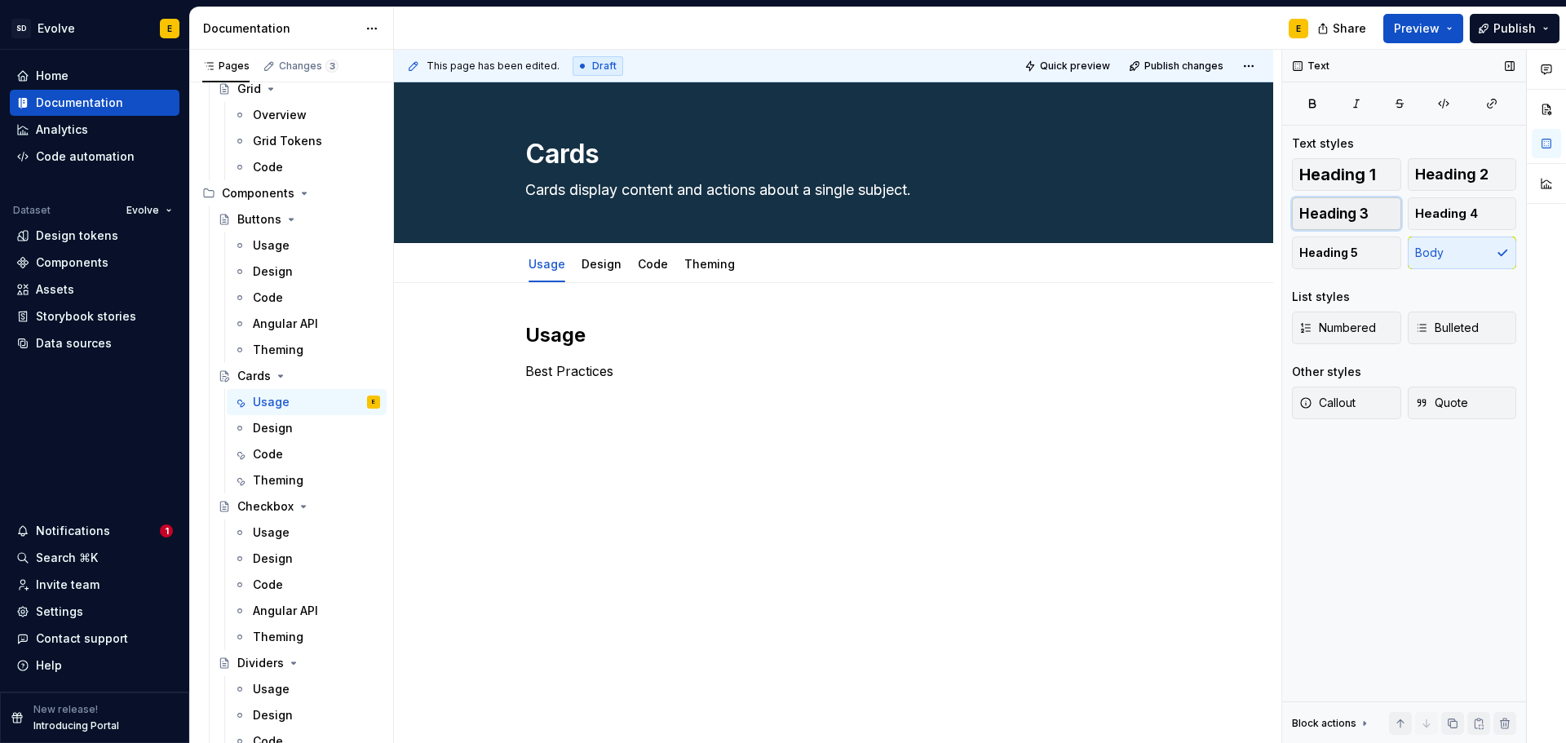
click at [1320, 216] on span "Heading 3" at bounding box center [1333, 214] width 69 height 16
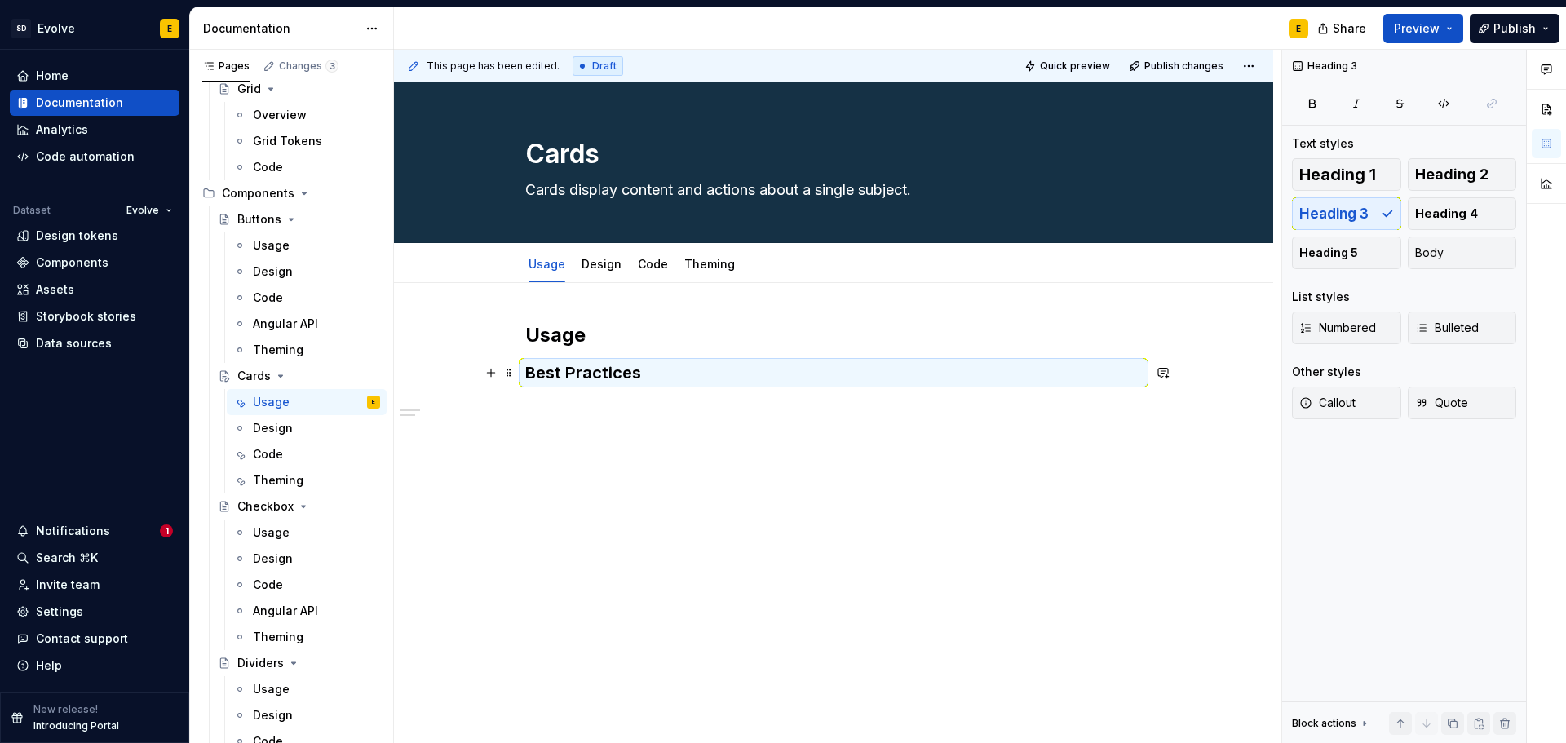
click at [690, 374] on h3 "Best Practices" at bounding box center [833, 372] width 617 height 23
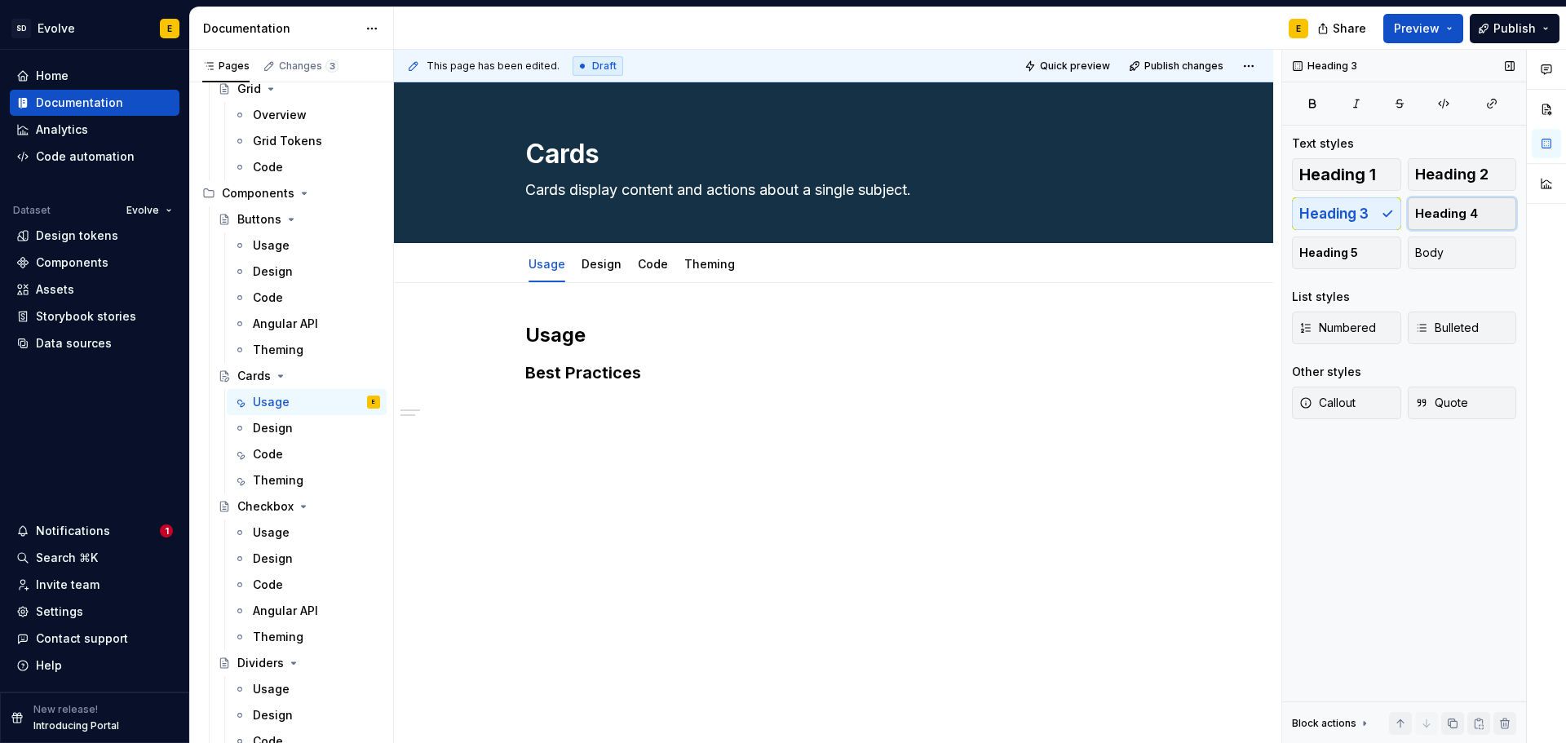
click at [1483, 210] on button "Heading 4" at bounding box center [1462, 213] width 109 height 33
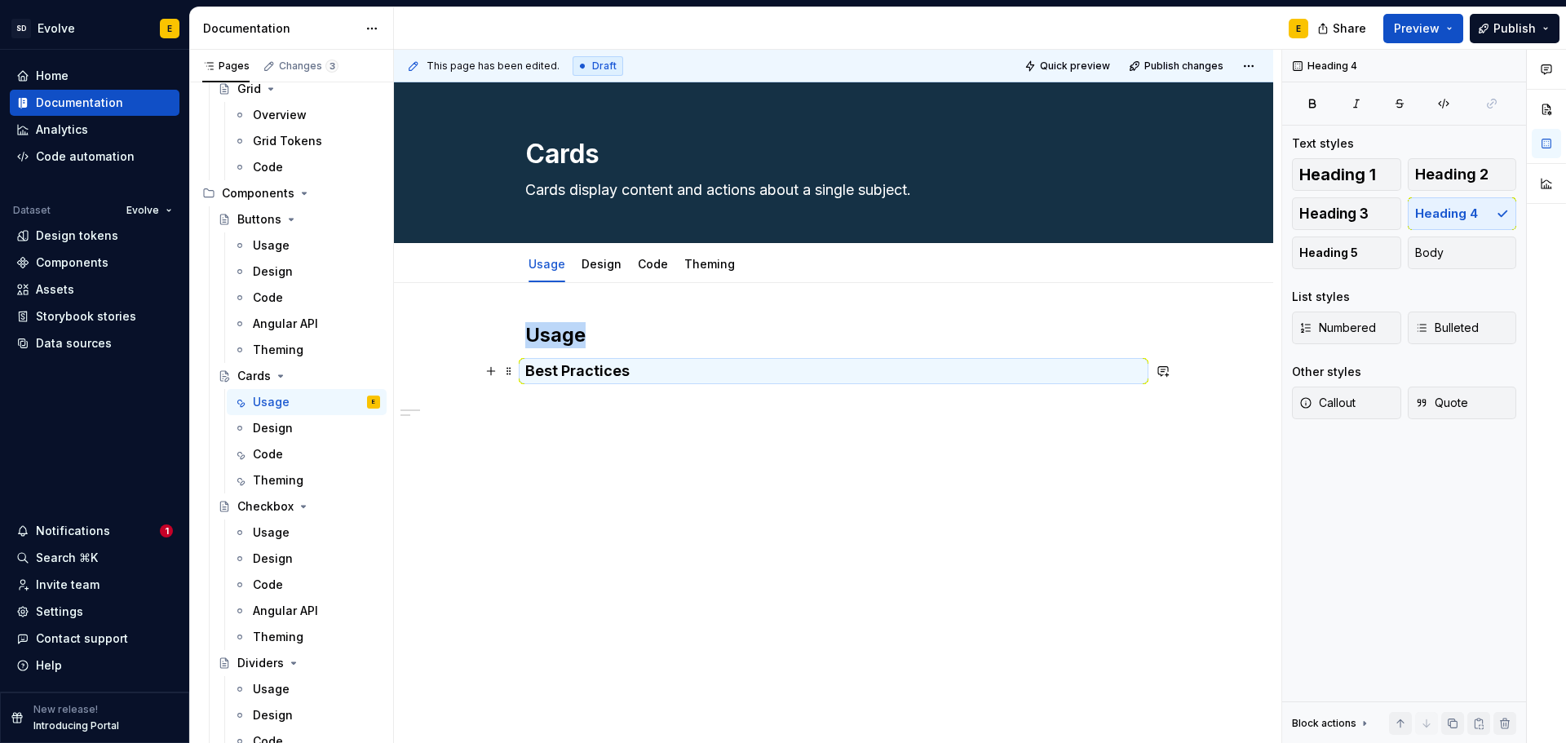
click at [690, 376] on h4 "Best Practices" at bounding box center [833, 371] width 617 height 20
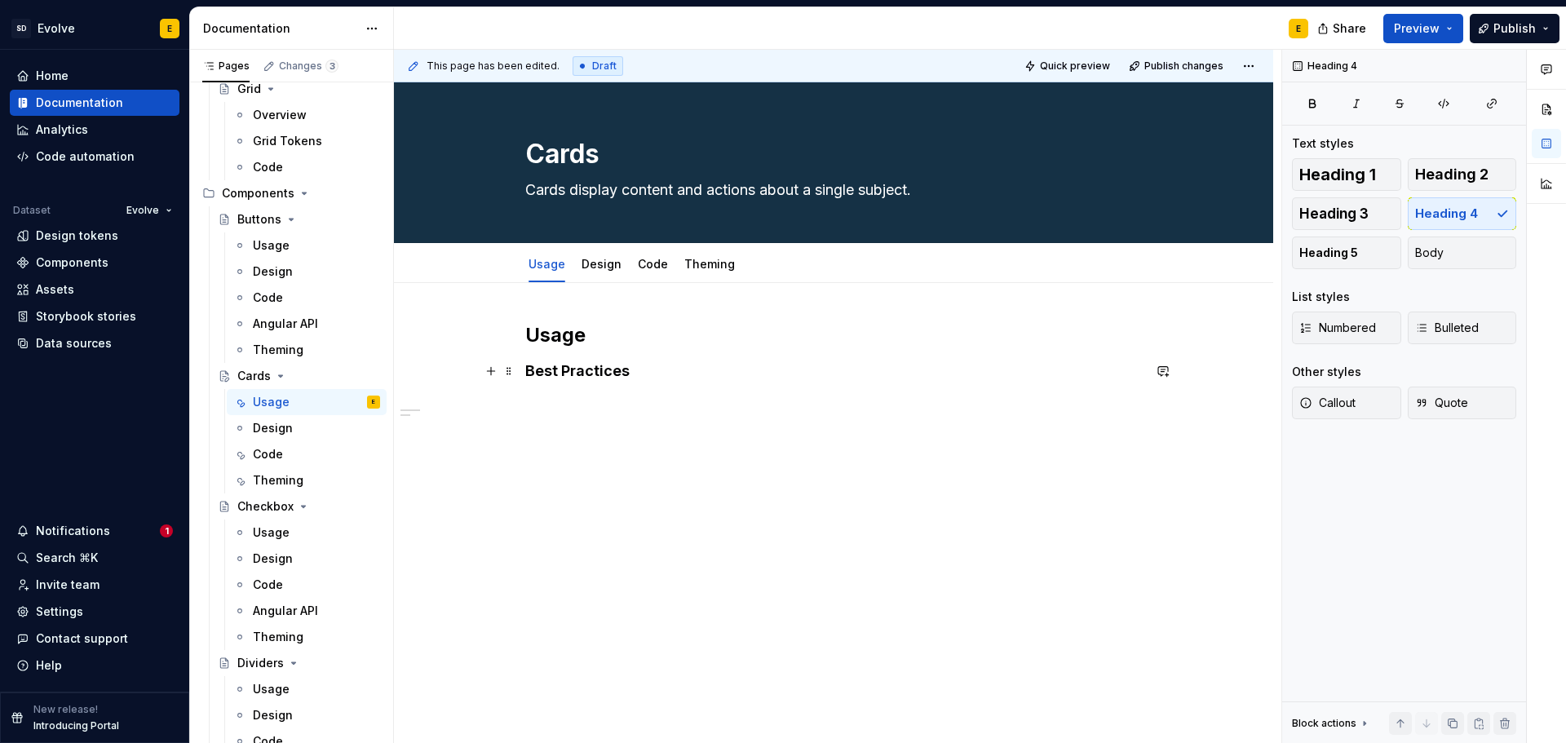
click at [690, 376] on h4 "Best Practices" at bounding box center [833, 371] width 617 height 20
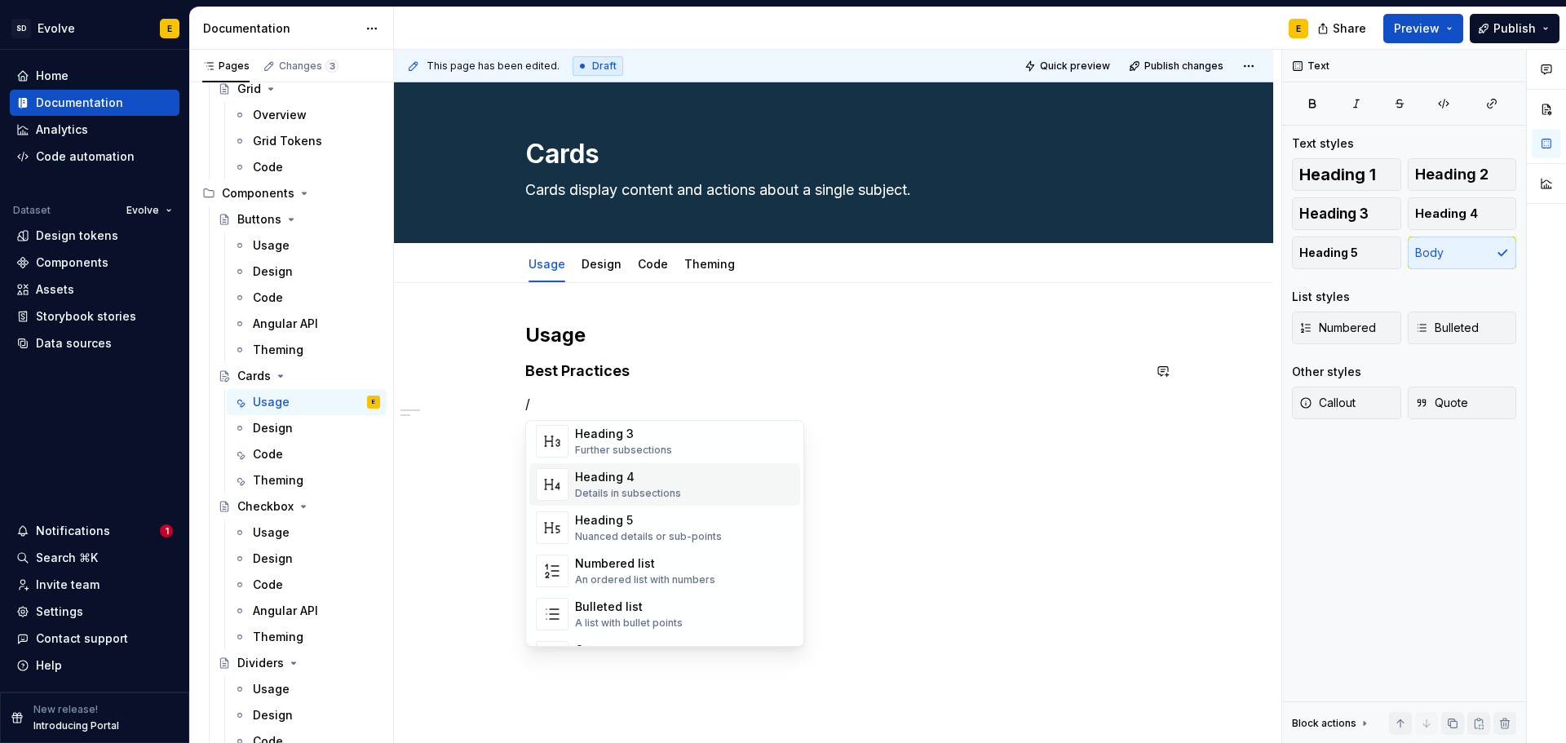
scroll to position [163, 0]
click at [634, 599] on div "Bulleted list" at bounding box center [629, 600] width 108 height 16
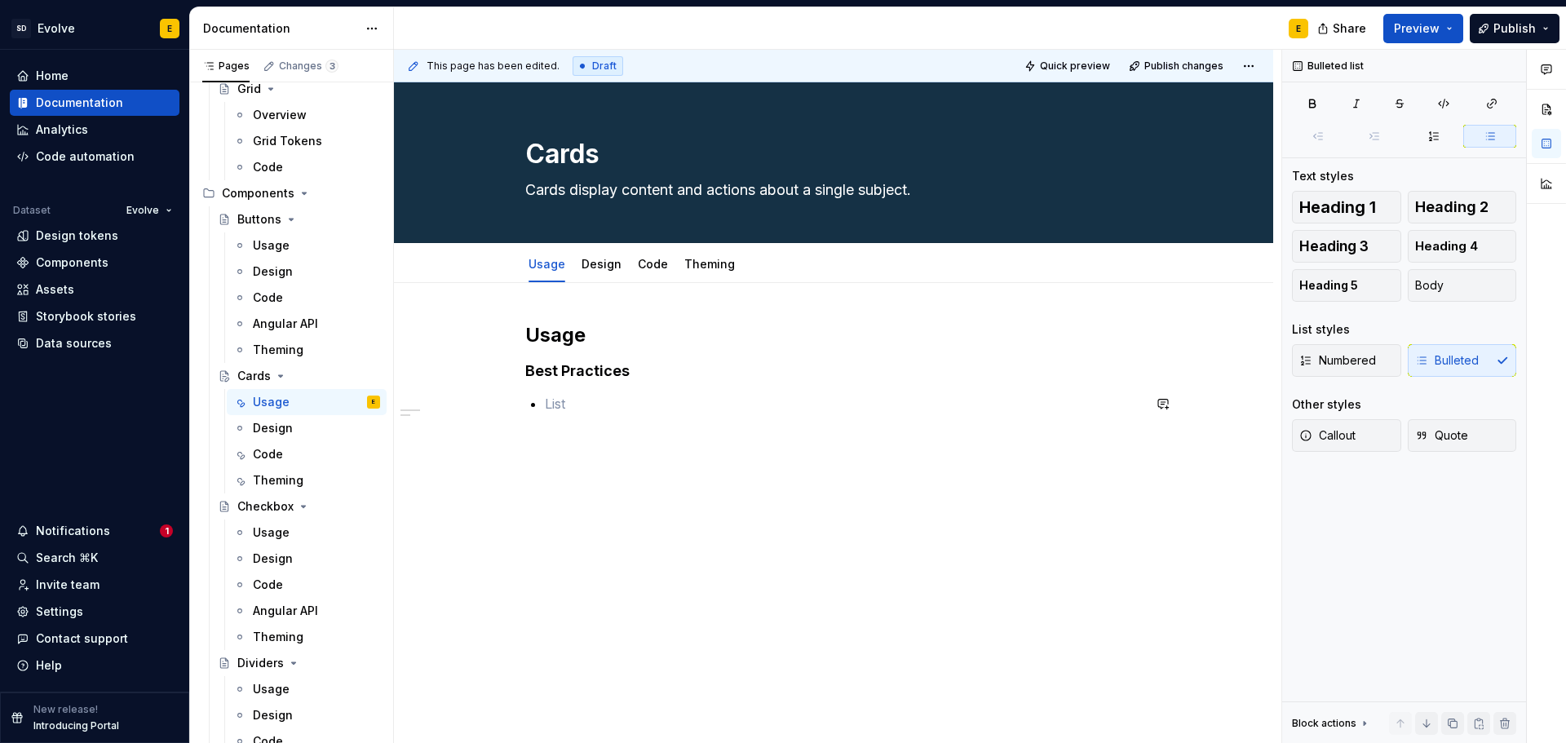
click at [553, 432] on div "Usage Best Practices" at bounding box center [833, 377] width 617 height 111
click at [530, 440] on div "Usage Best Practices" at bounding box center [833, 469] width 879 height 373
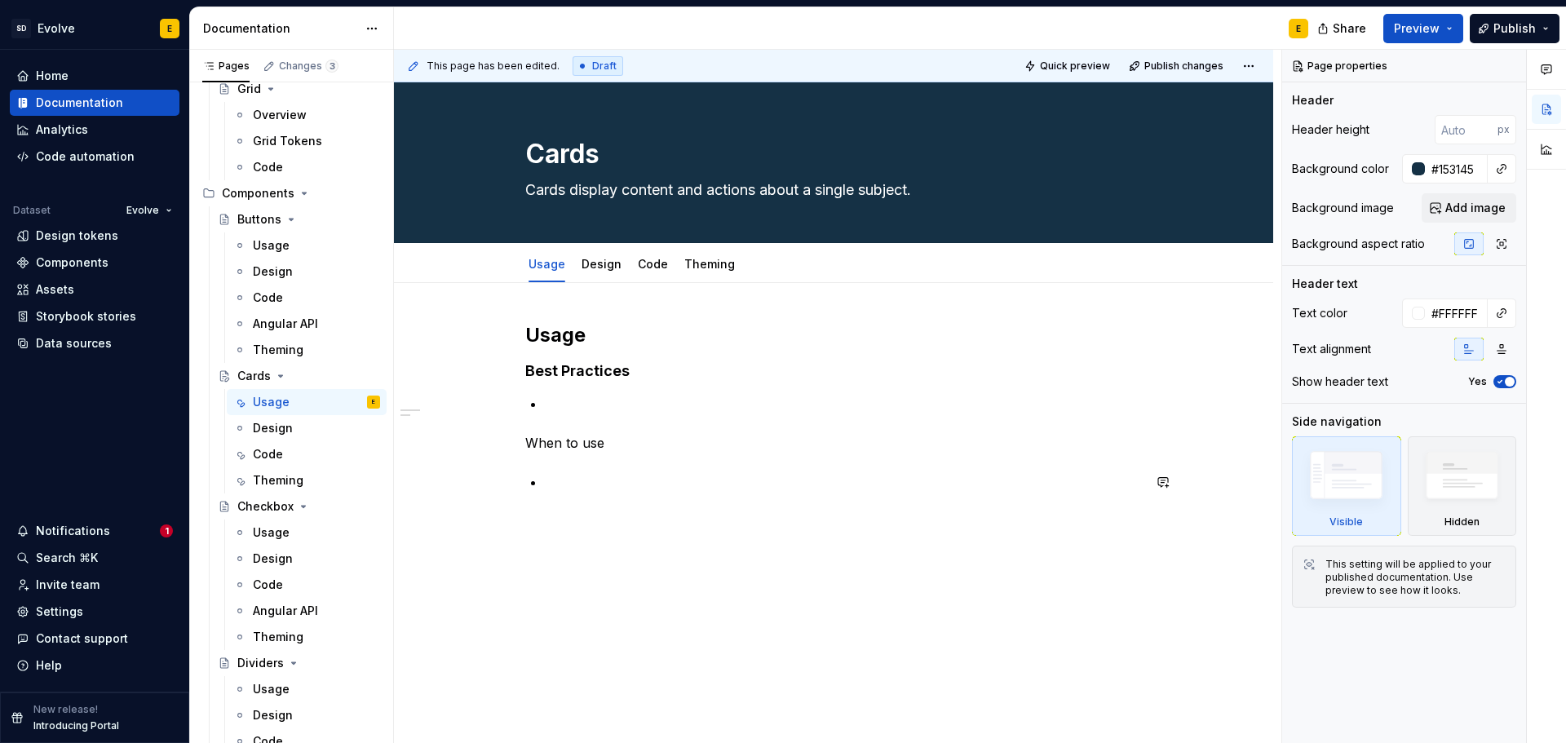
click at [549, 521] on div "Usage Best Practices When to use" at bounding box center [833, 508] width 879 height 451
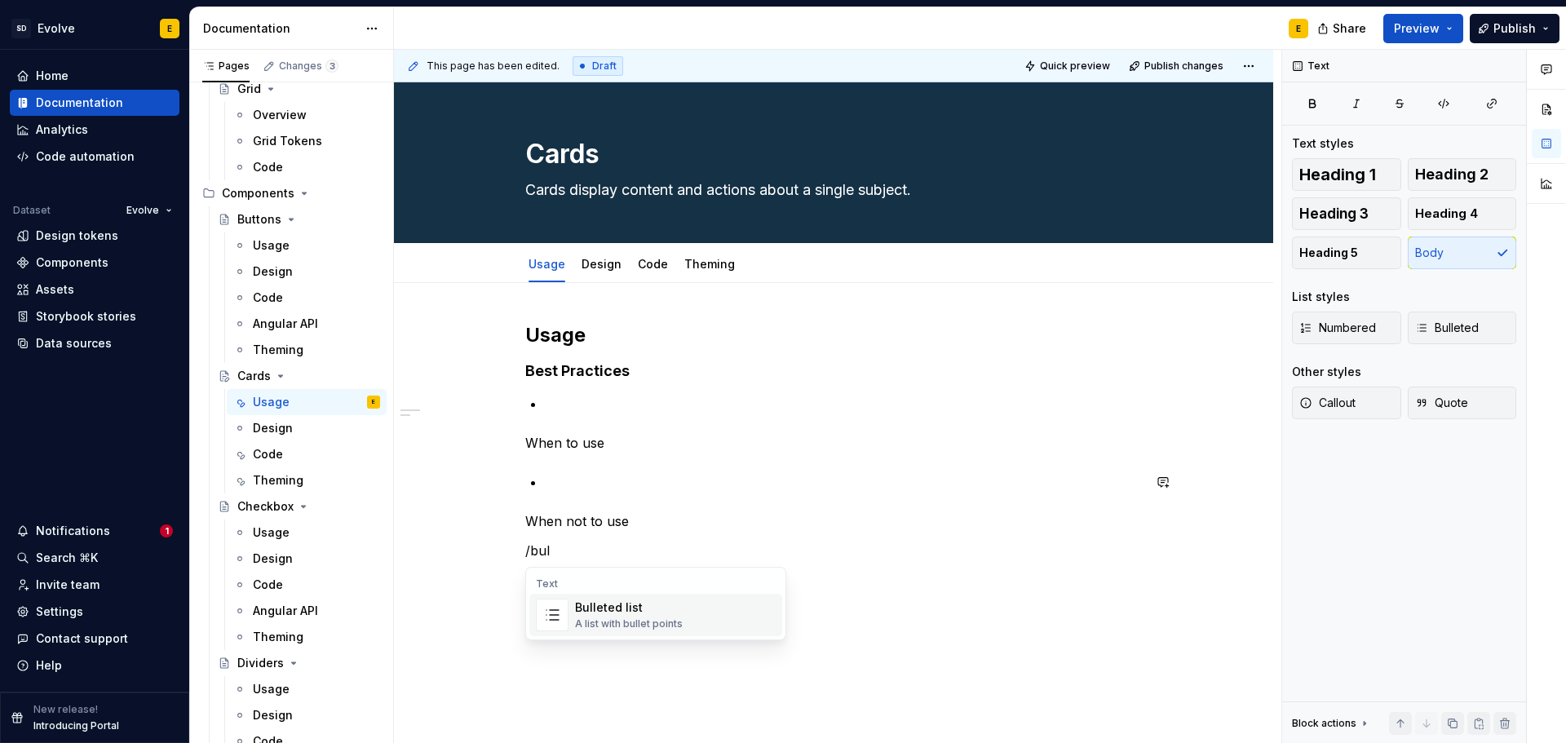
click at [618, 605] on div "Bulleted list" at bounding box center [629, 607] width 108 height 16
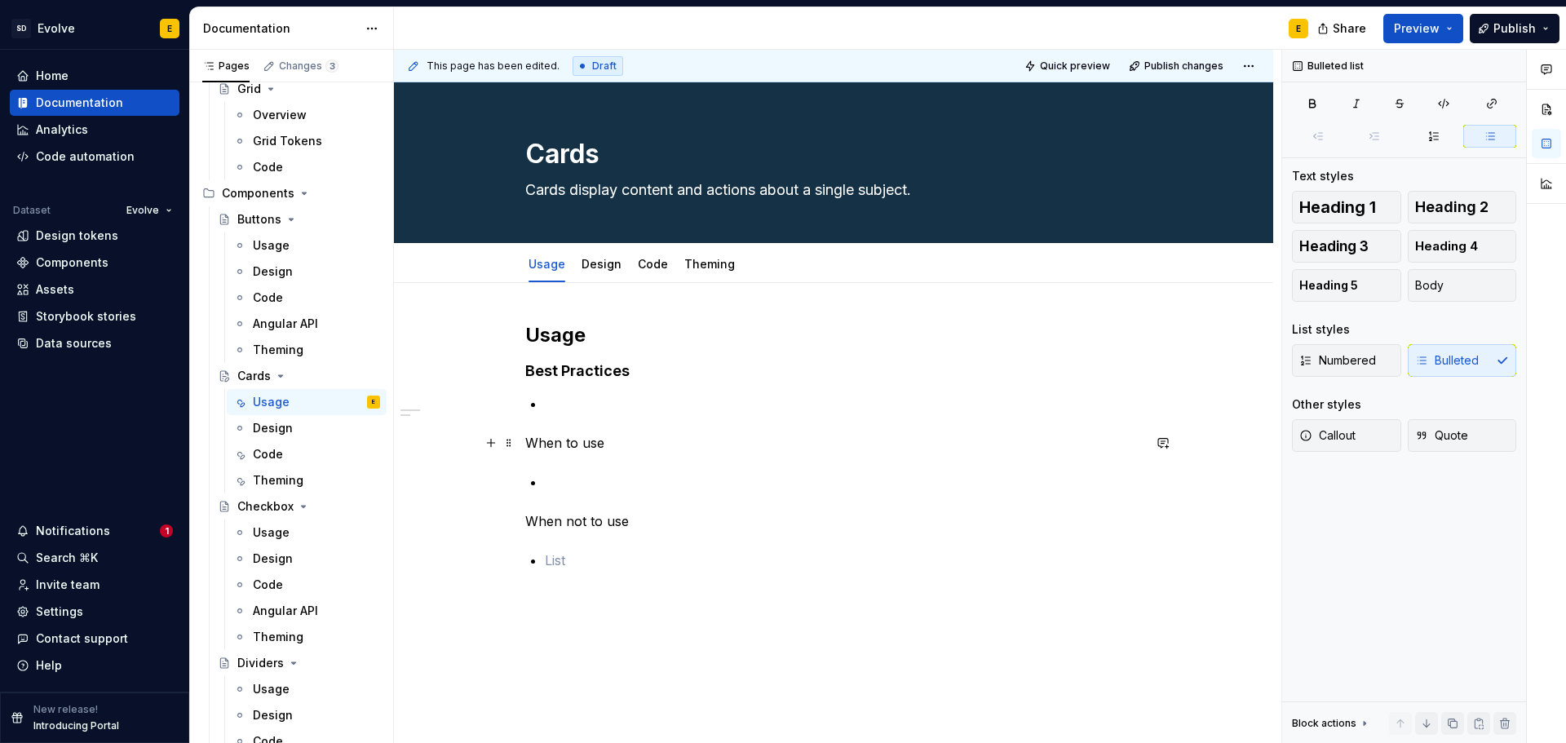
click at [623, 444] on p "When to use" at bounding box center [833, 443] width 617 height 20
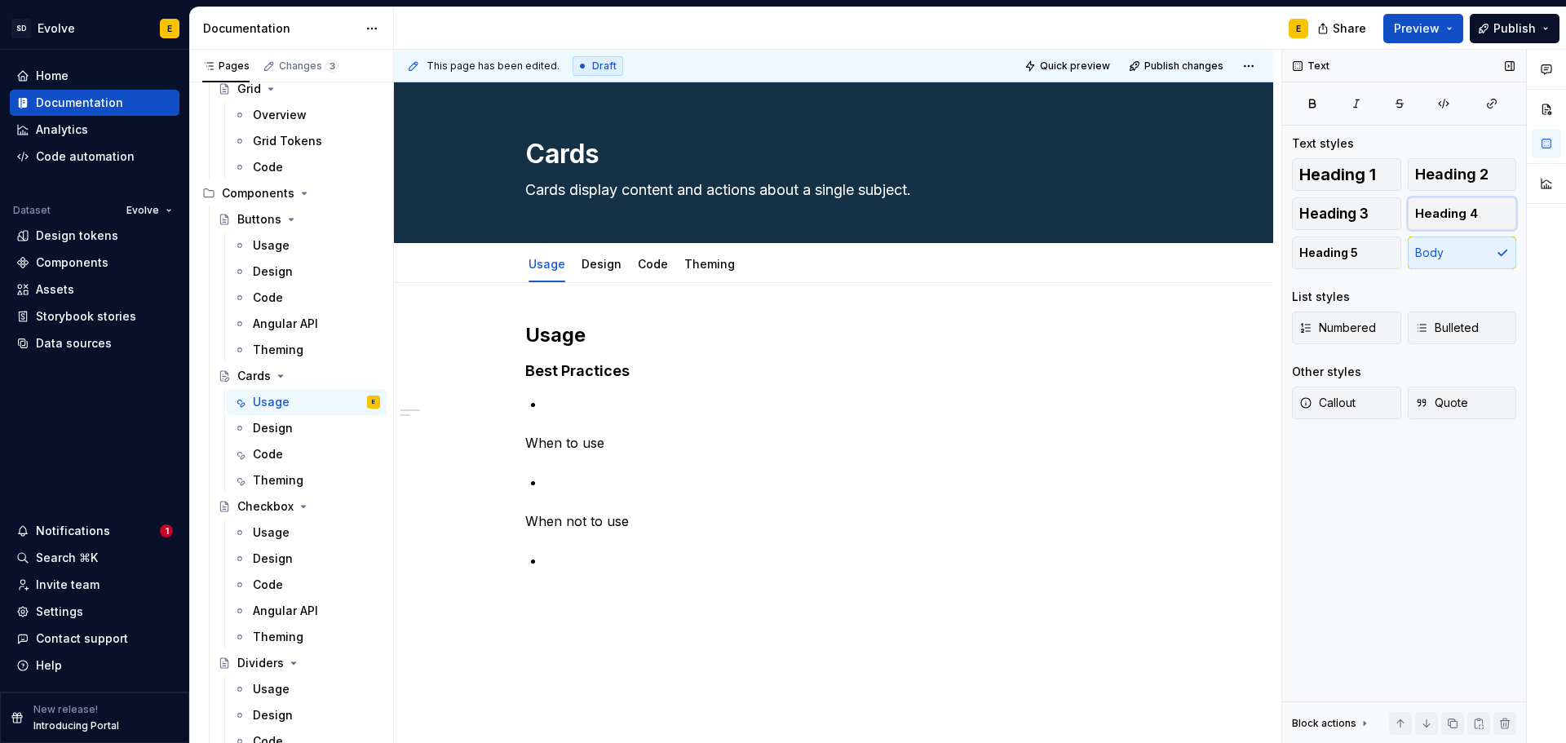
click at [1433, 218] on span "Heading 4" at bounding box center [1446, 214] width 63 height 16
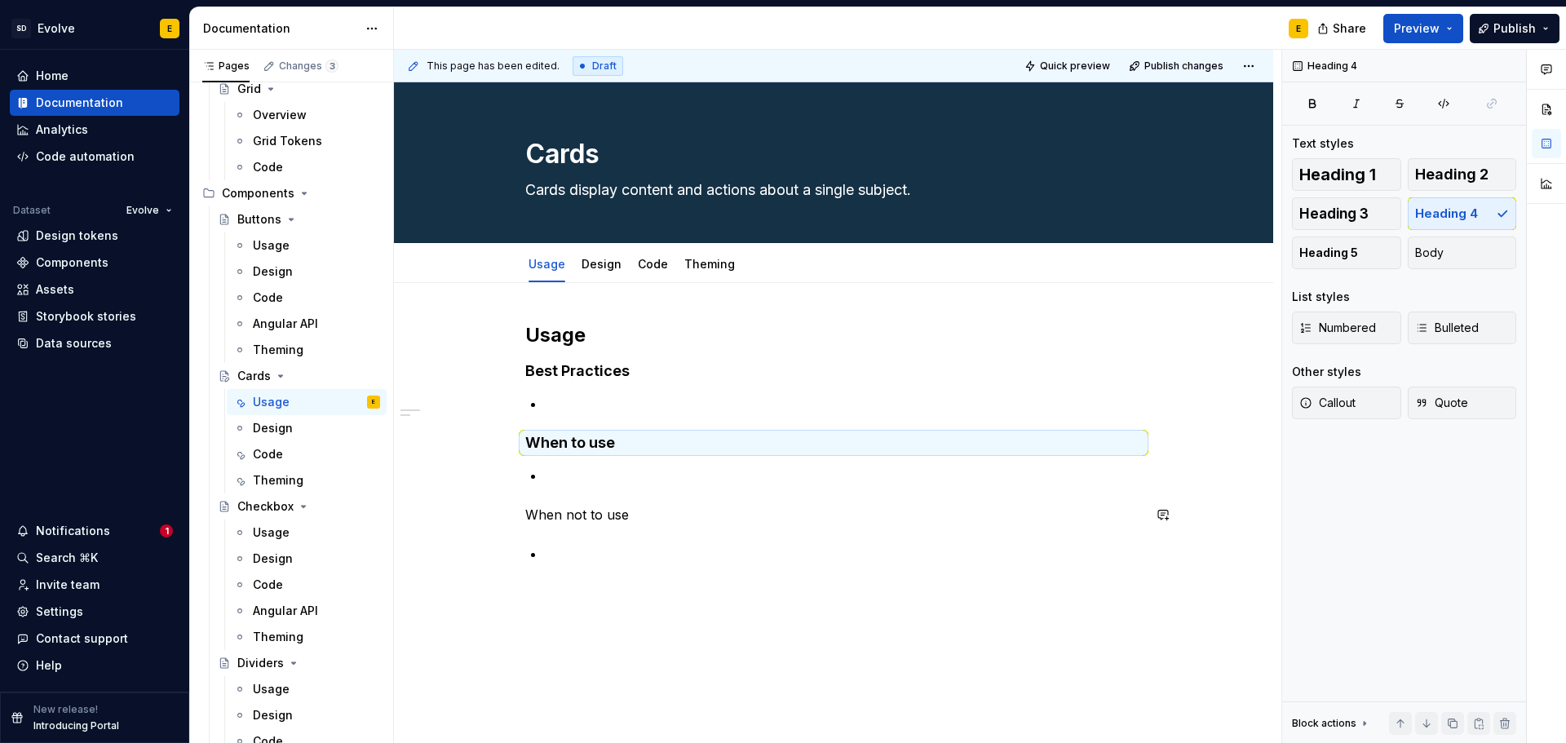
click at [691, 506] on p "When not to use" at bounding box center [833, 515] width 617 height 20
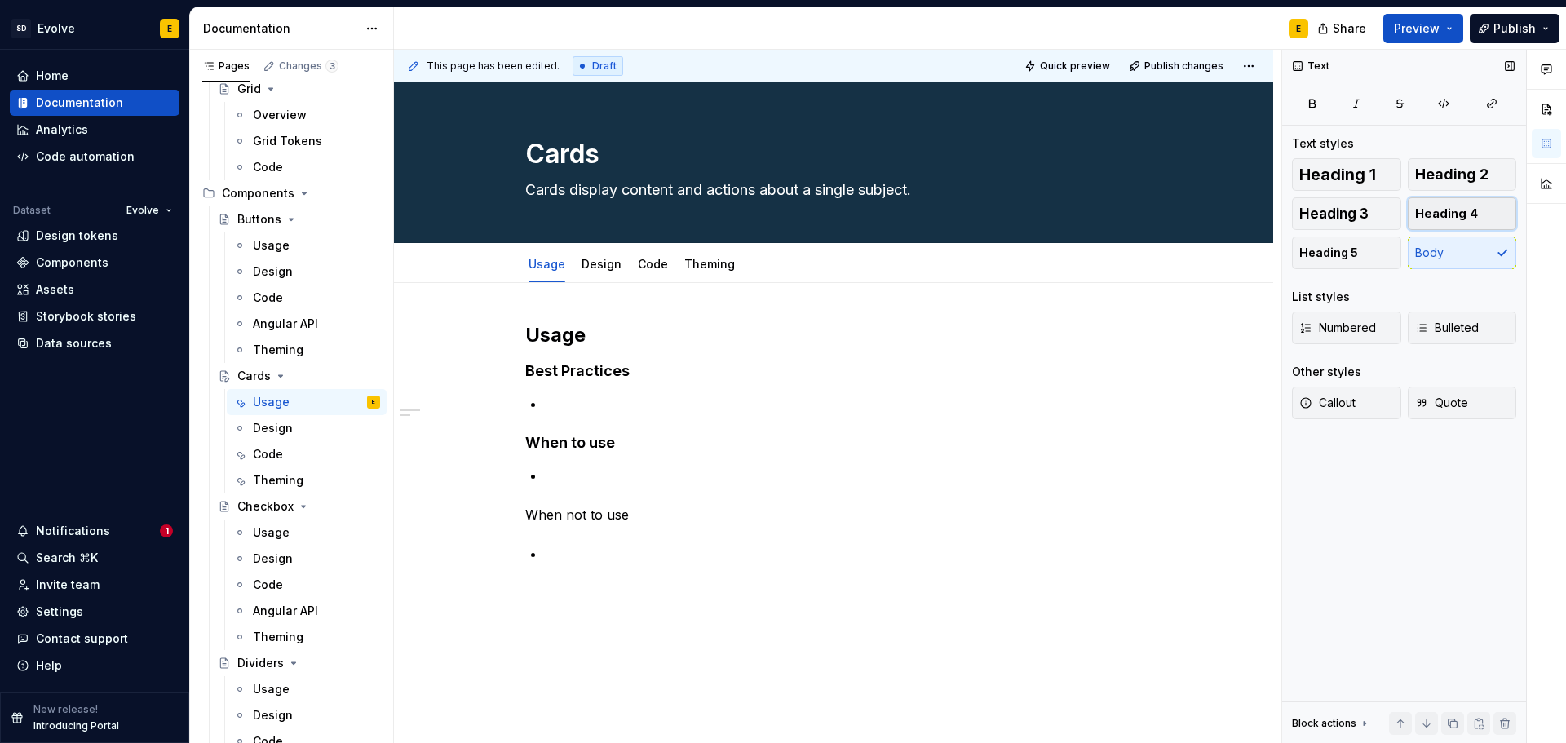
click at [1454, 207] on span "Heading 4" at bounding box center [1446, 214] width 63 height 16
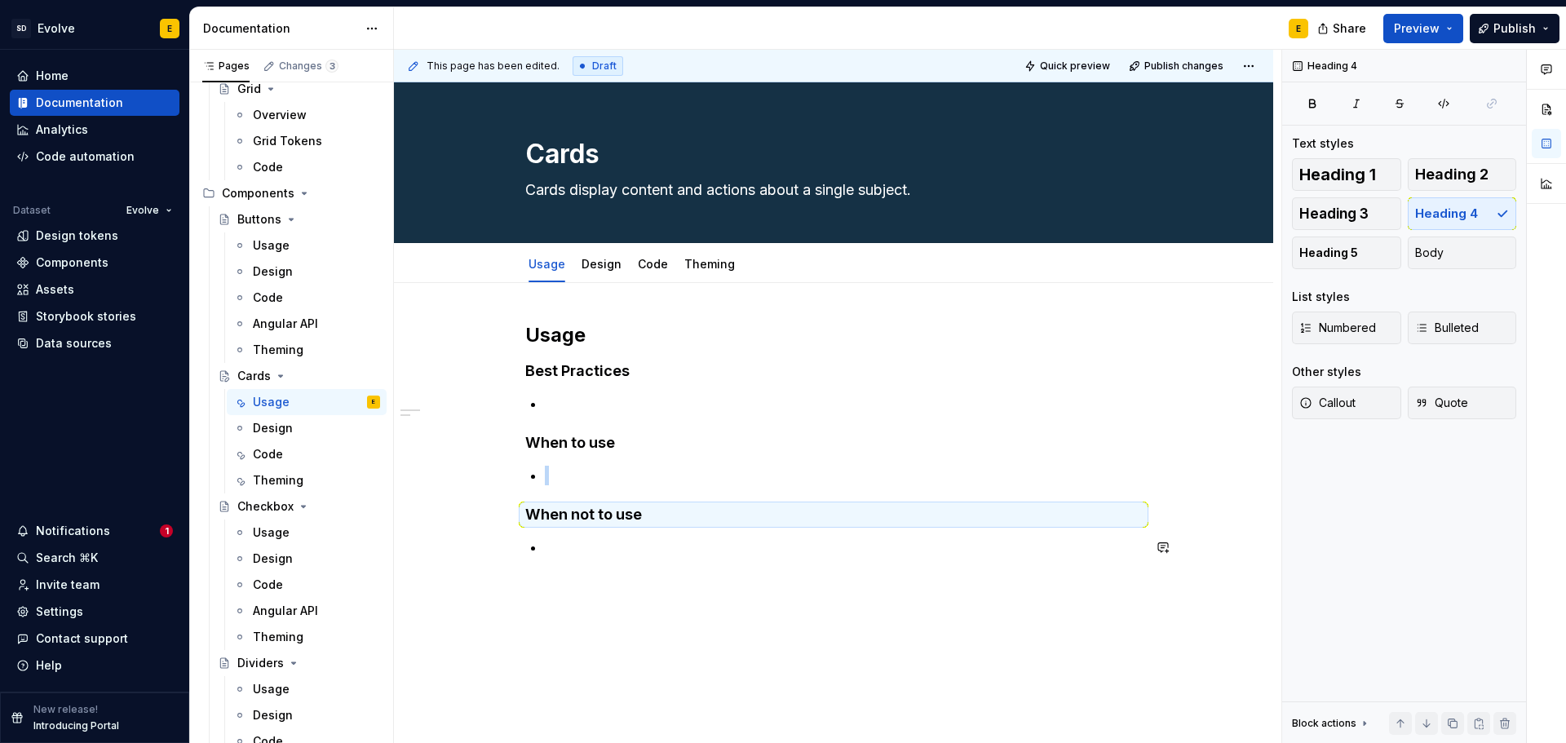
click at [611, 583] on div "Usage Best Practices When to use When not to use" at bounding box center [833, 541] width 879 height 516
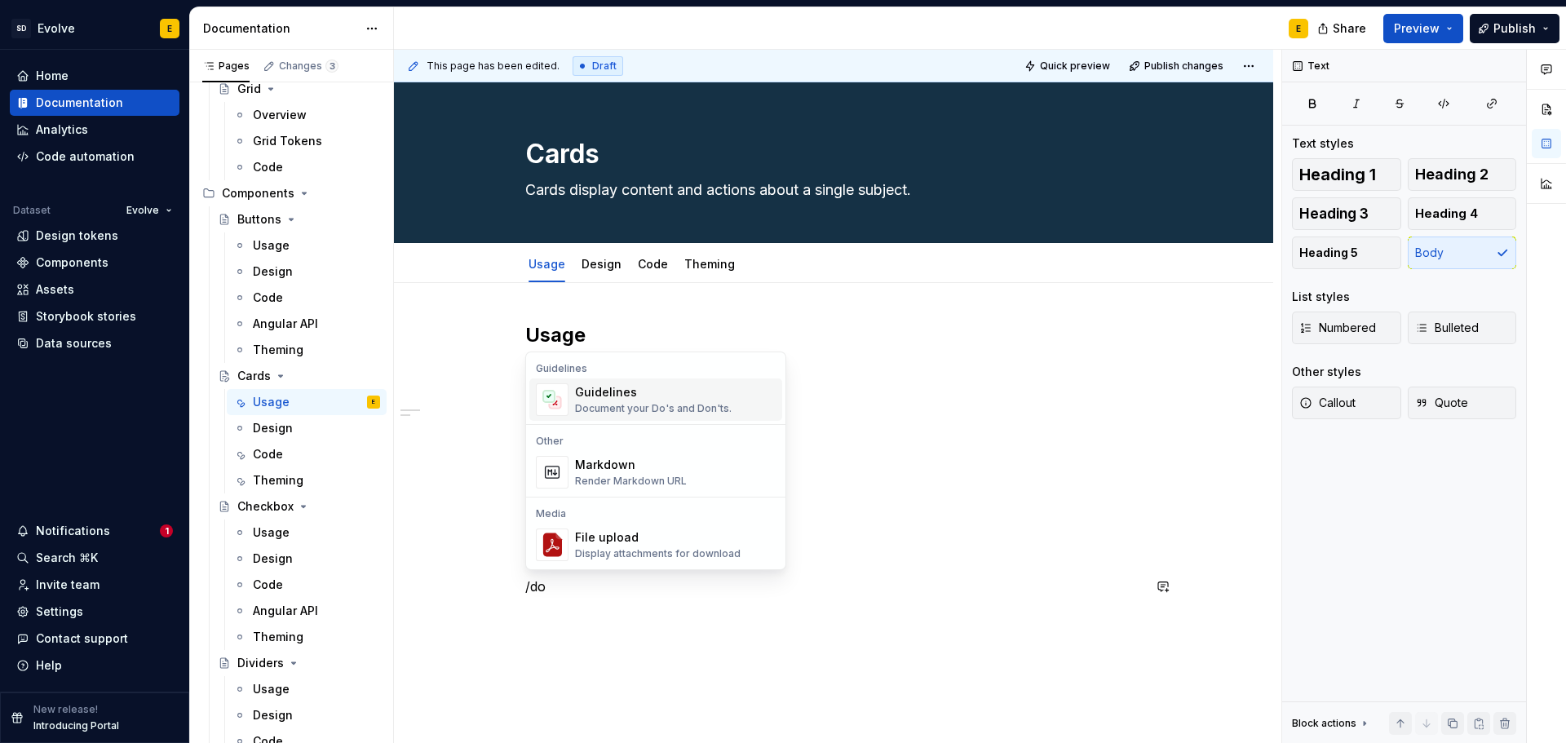
click at [622, 398] on div "Guidelines" at bounding box center [653, 392] width 157 height 16
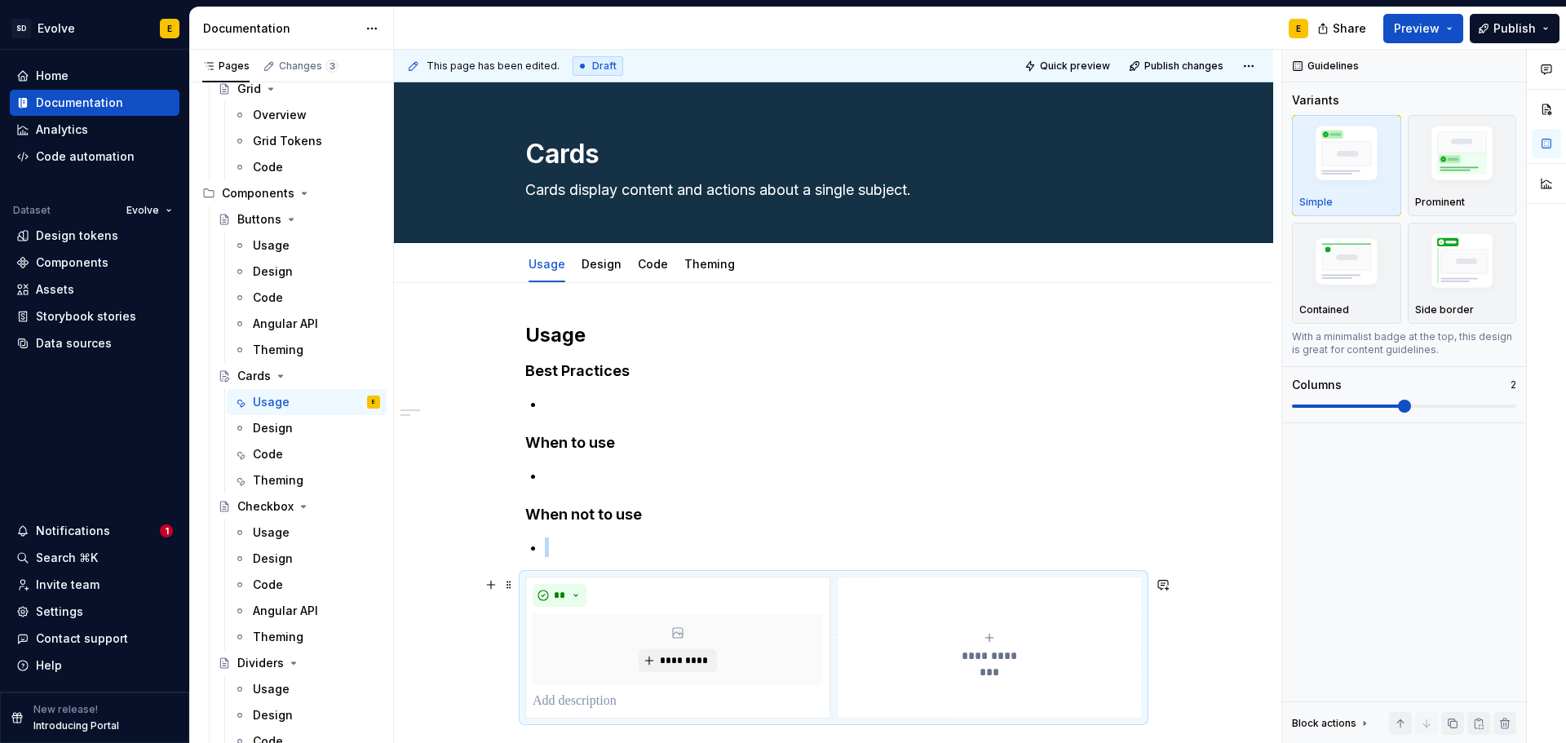
click at [922, 628] on button "**********" at bounding box center [989, 648] width 305 height 142
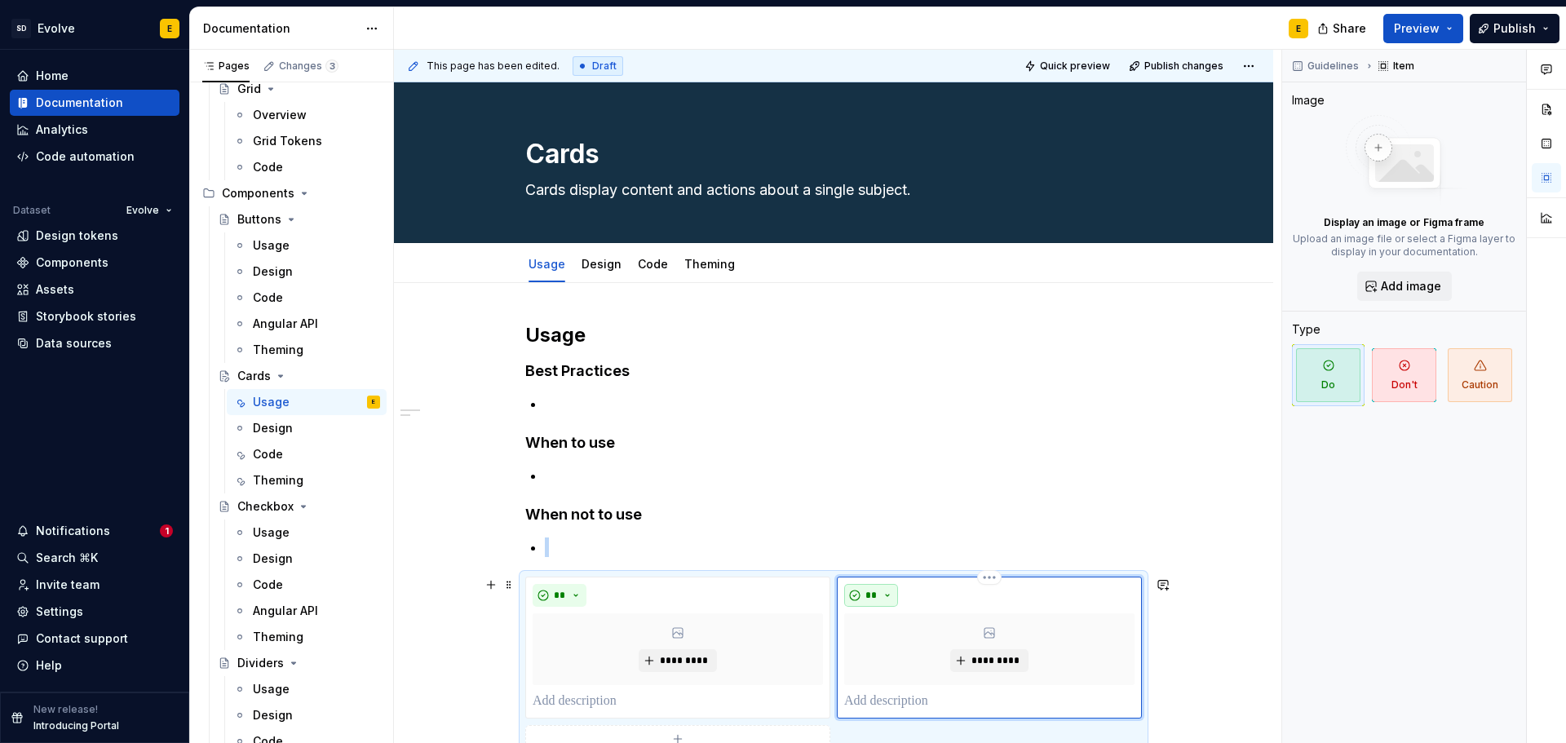
click at [891, 598] on button "**" at bounding box center [871, 595] width 54 height 23
click at [897, 654] on div "Don't" at bounding box center [909, 653] width 30 height 16
click at [688, 555] on p at bounding box center [843, 547] width 597 height 20
click at [568, 558] on div "**********" at bounding box center [833, 547] width 617 height 450
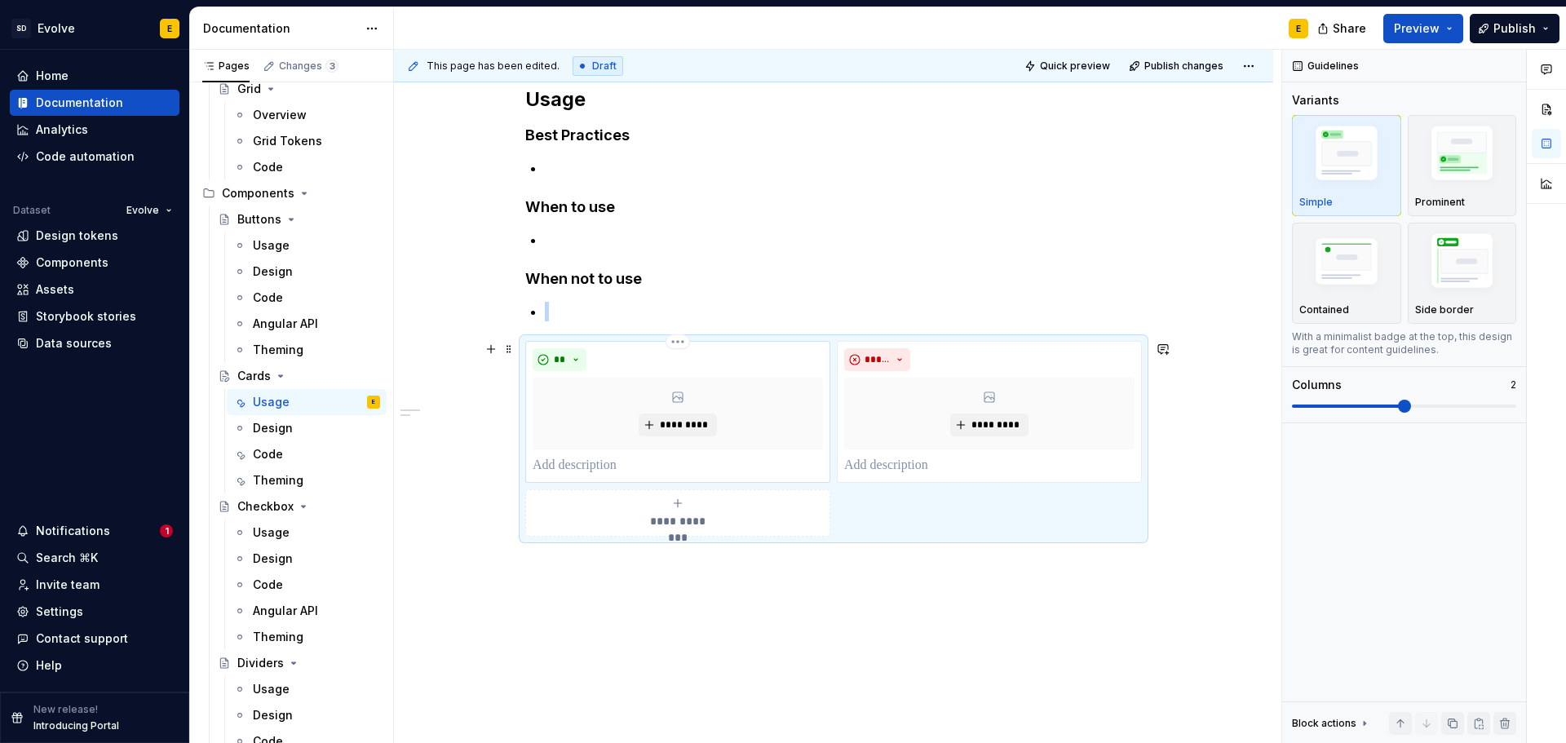
scroll to position [245, 0]
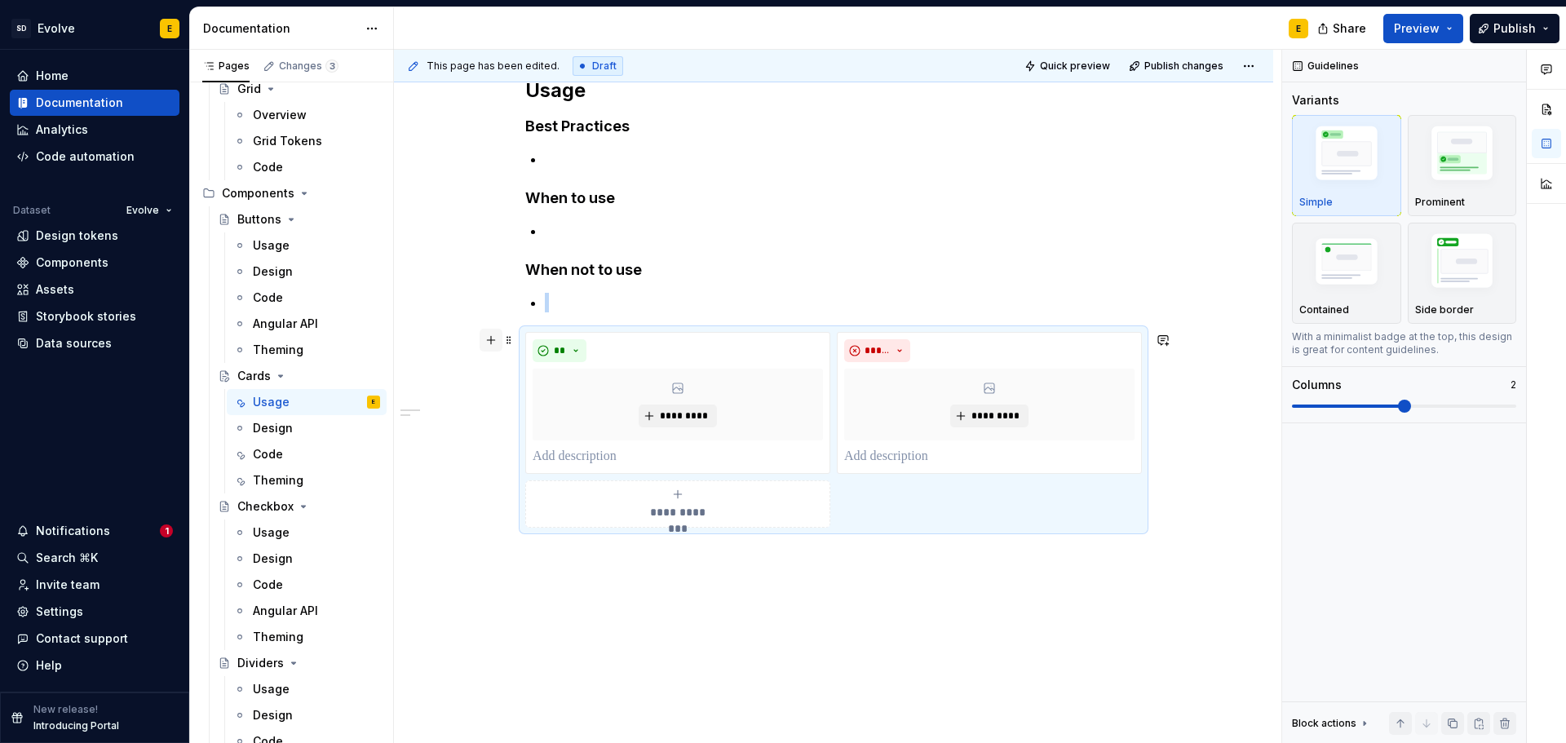
click at [489, 338] on button "button" at bounding box center [491, 340] width 23 height 23
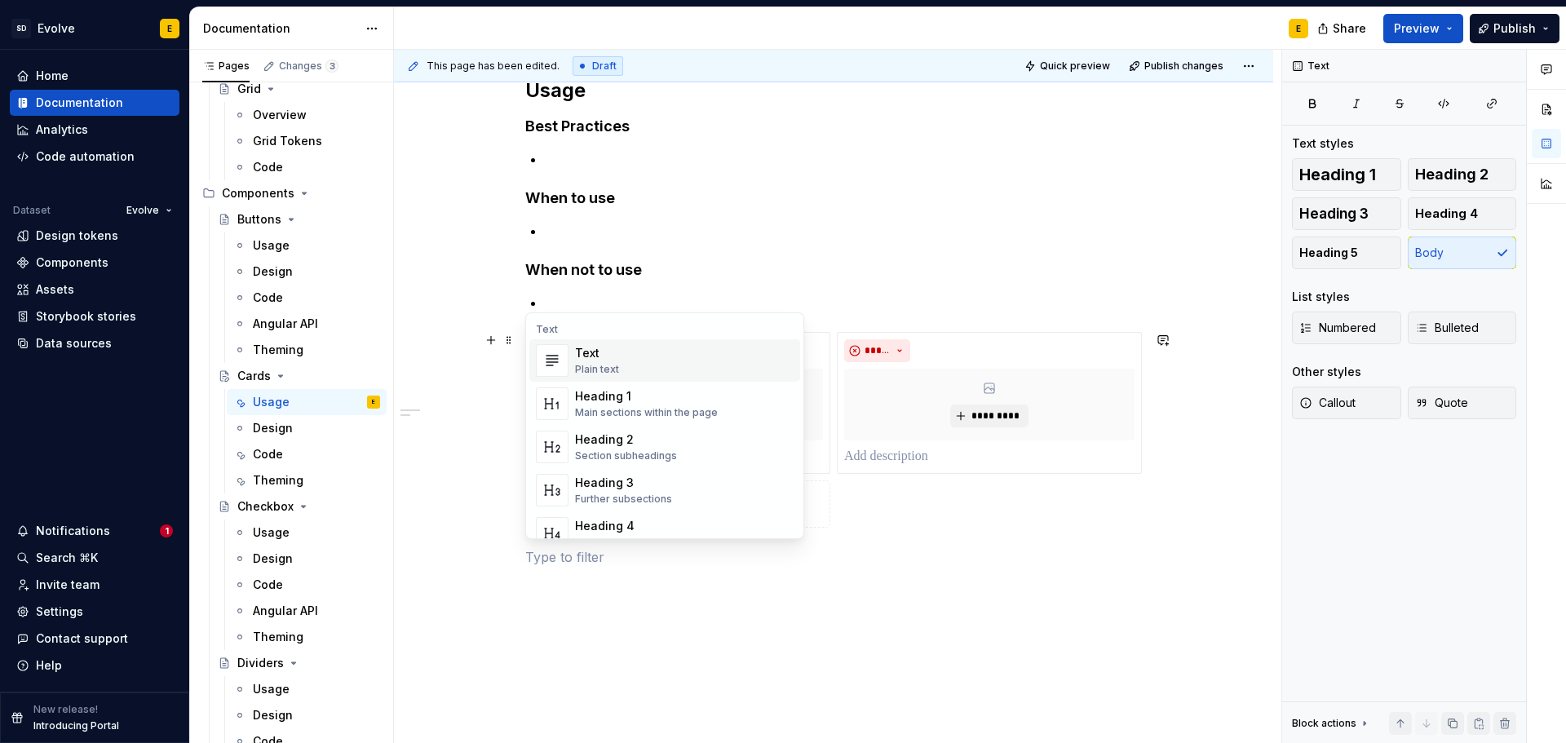
click at [516, 573] on div "**********" at bounding box center [833, 423] width 879 height 771
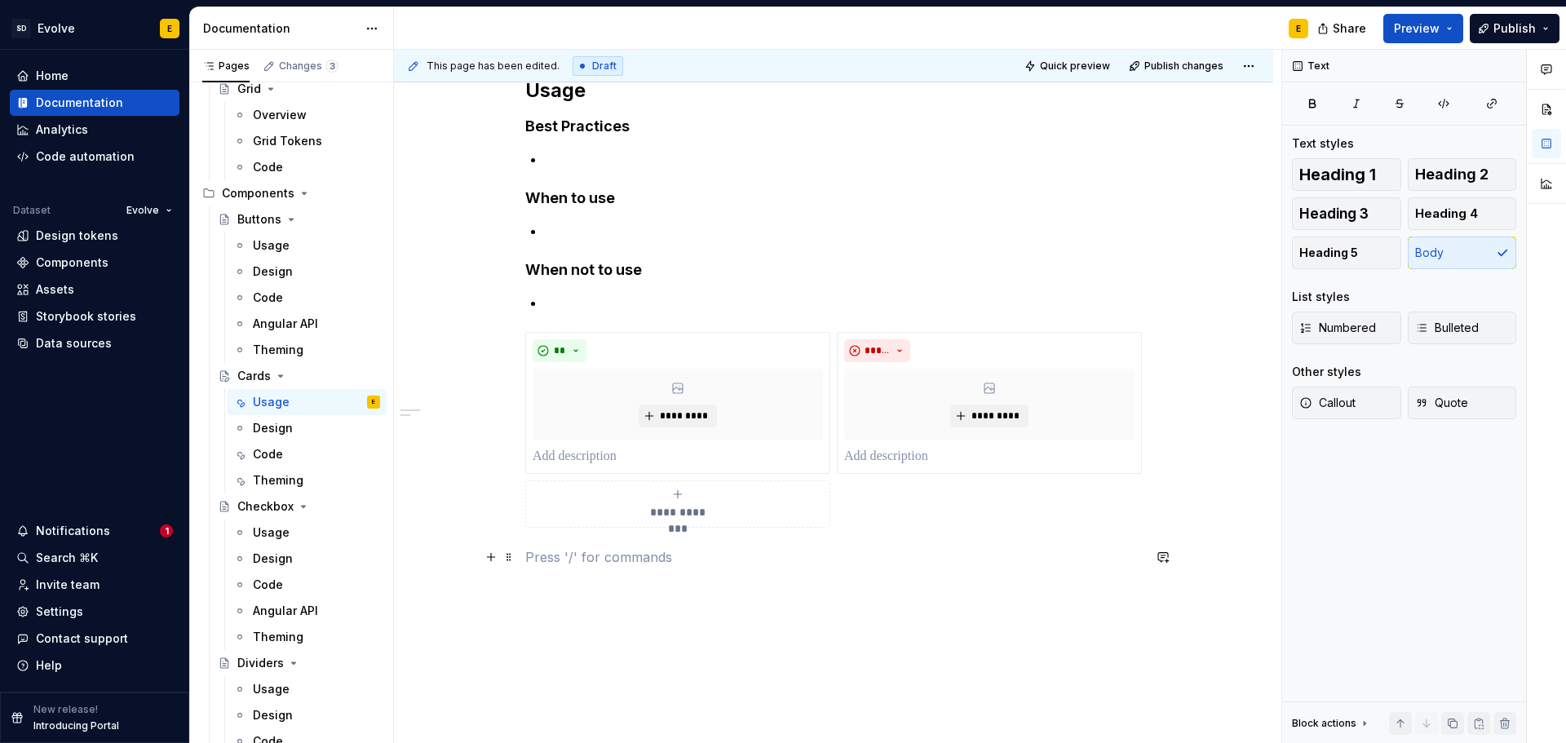
click at [551, 563] on p at bounding box center [833, 557] width 617 height 20
drag, startPoint x: 511, startPoint y: 559, endPoint x: 530, endPoint y: 322, distance: 237.3
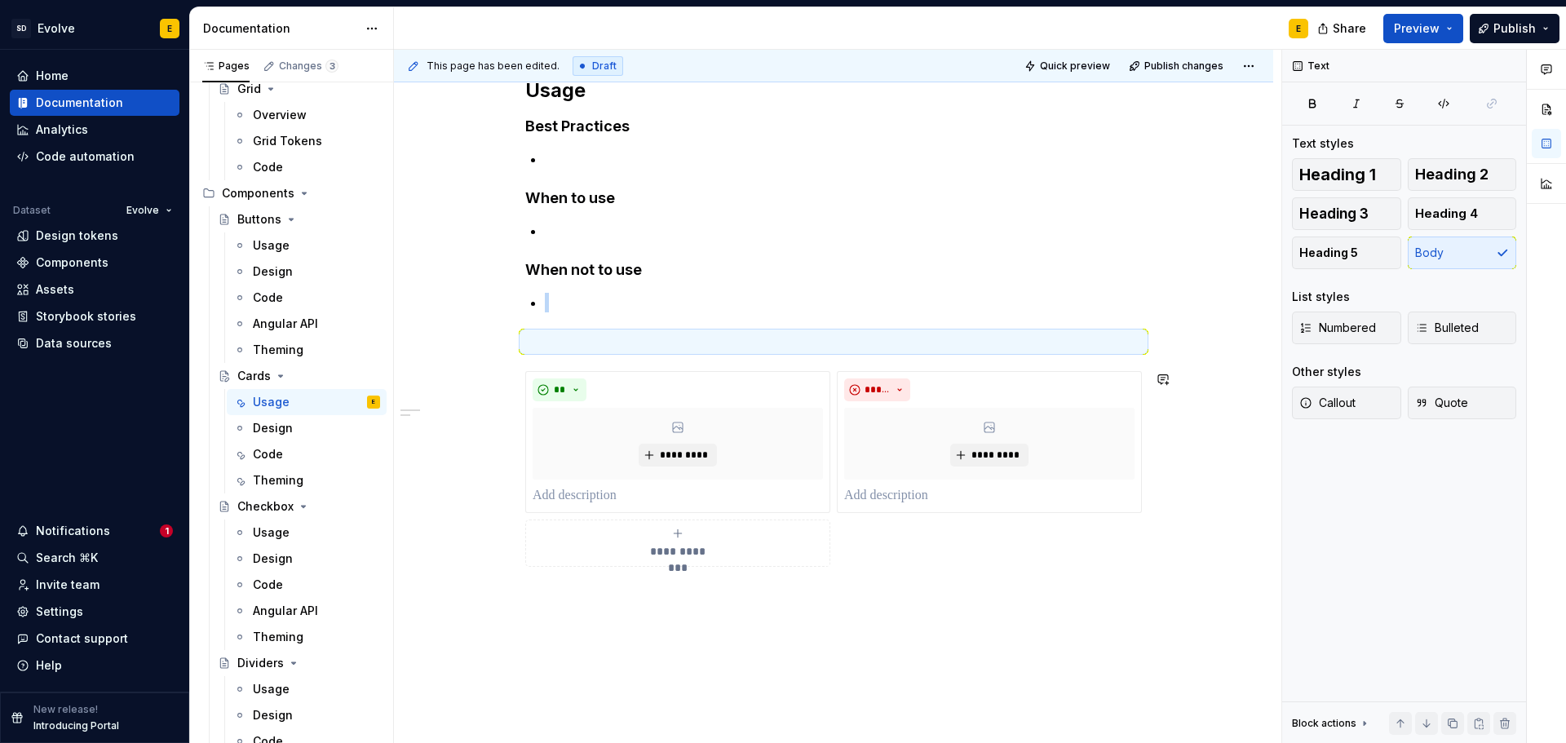
click at [622, 607] on div "**********" at bounding box center [833, 423] width 879 height 771
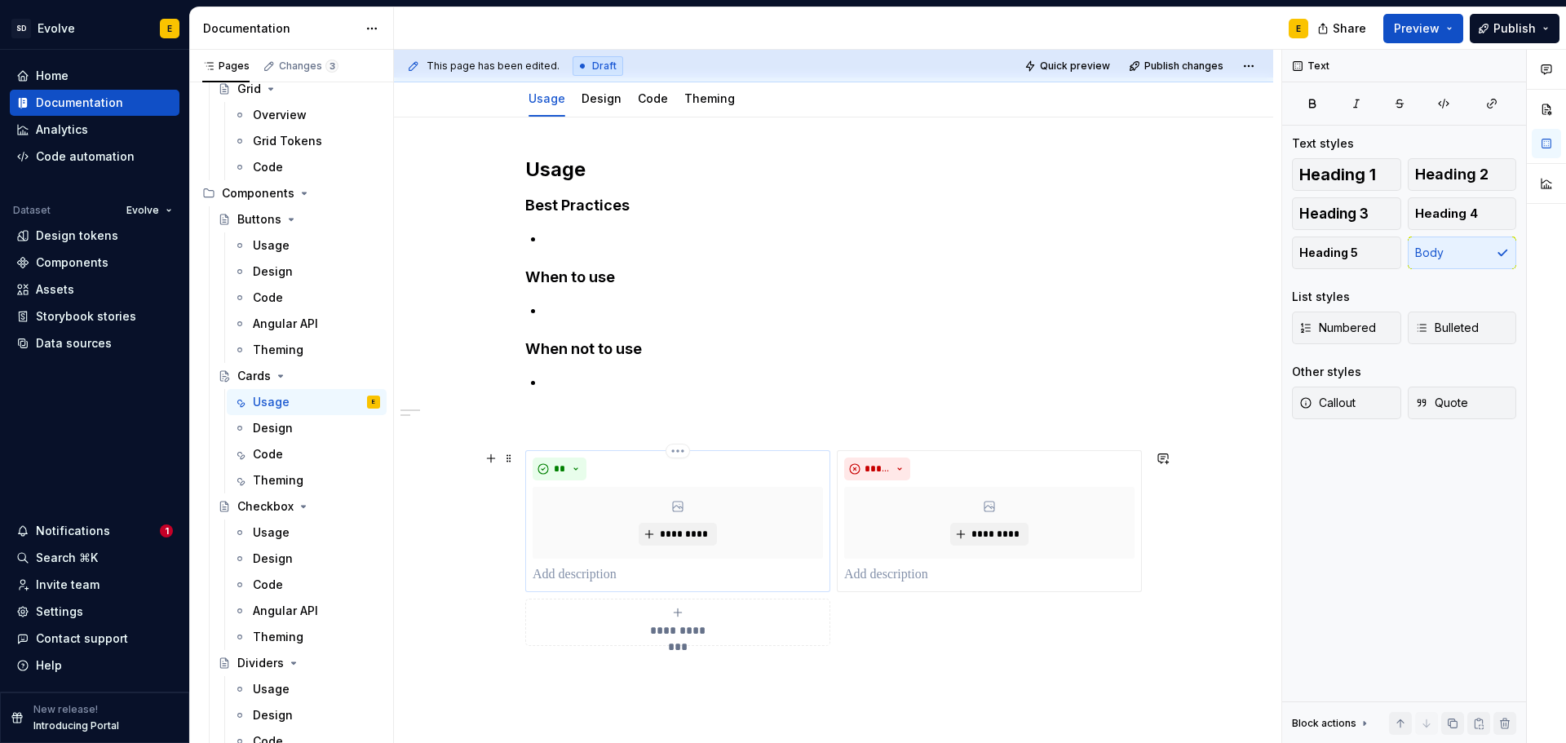
scroll to position [0, 0]
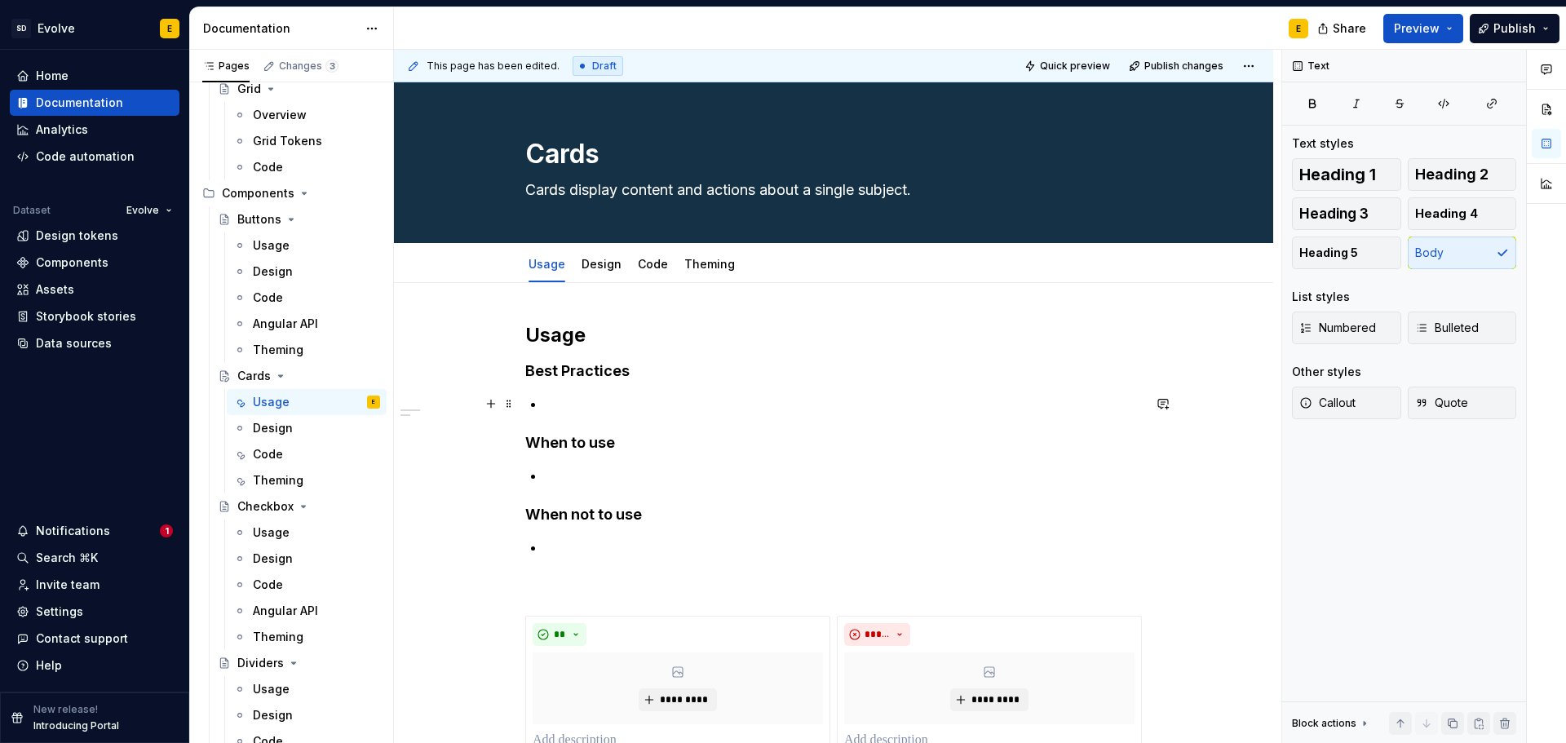
click at [564, 400] on p at bounding box center [843, 404] width 597 height 20
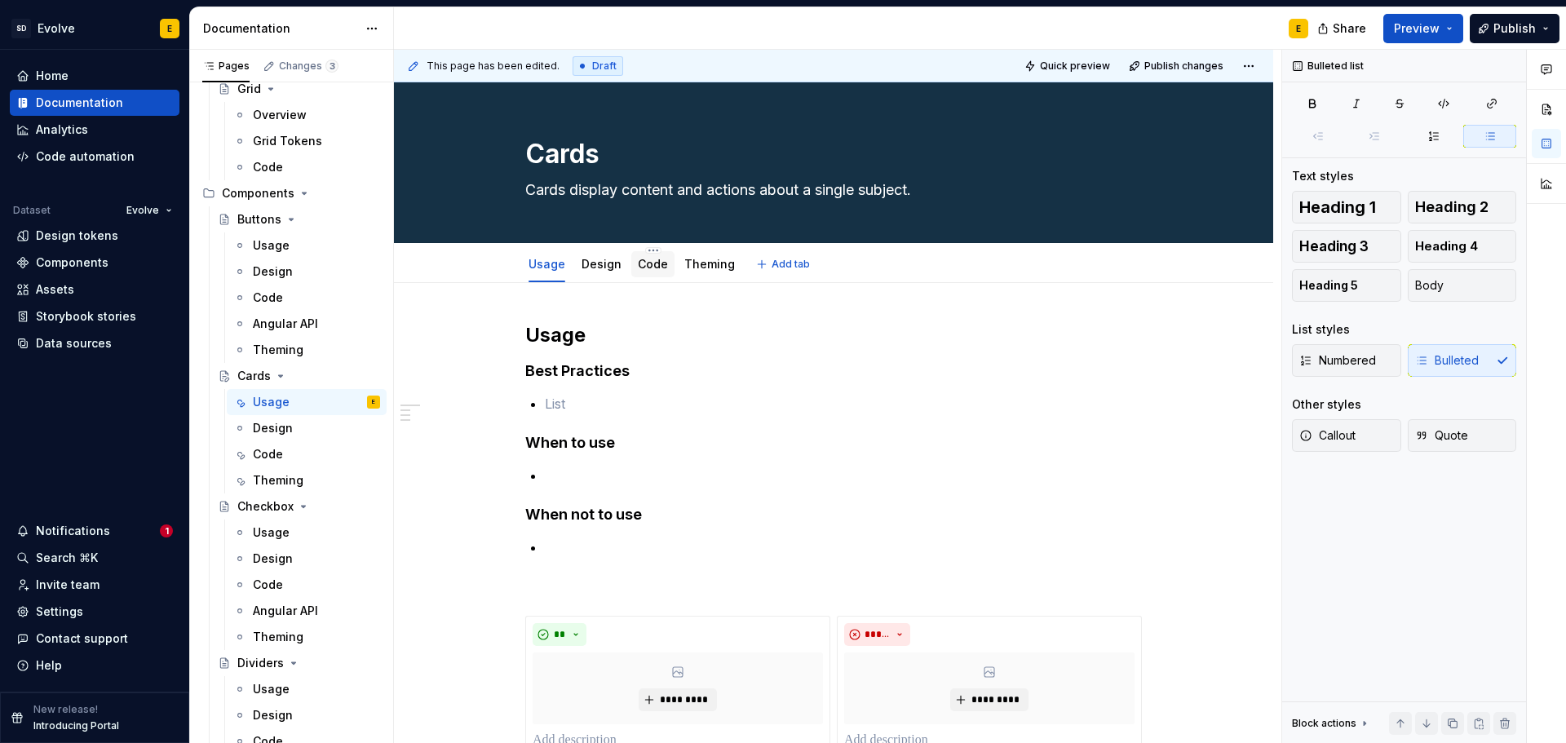
click at [654, 267] on link "Code" at bounding box center [653, 264] width 30 height 14
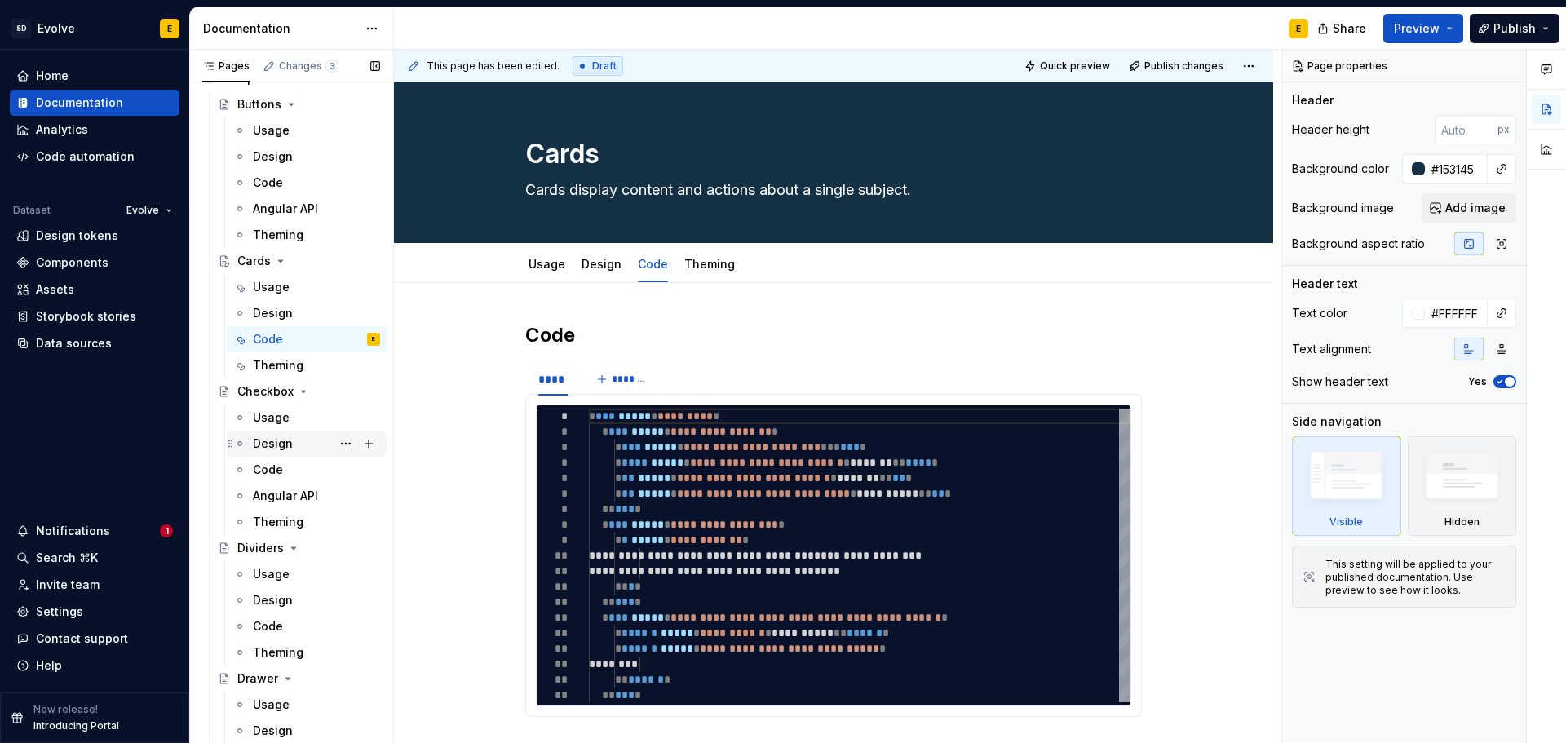
scroll to position [1223, 0]
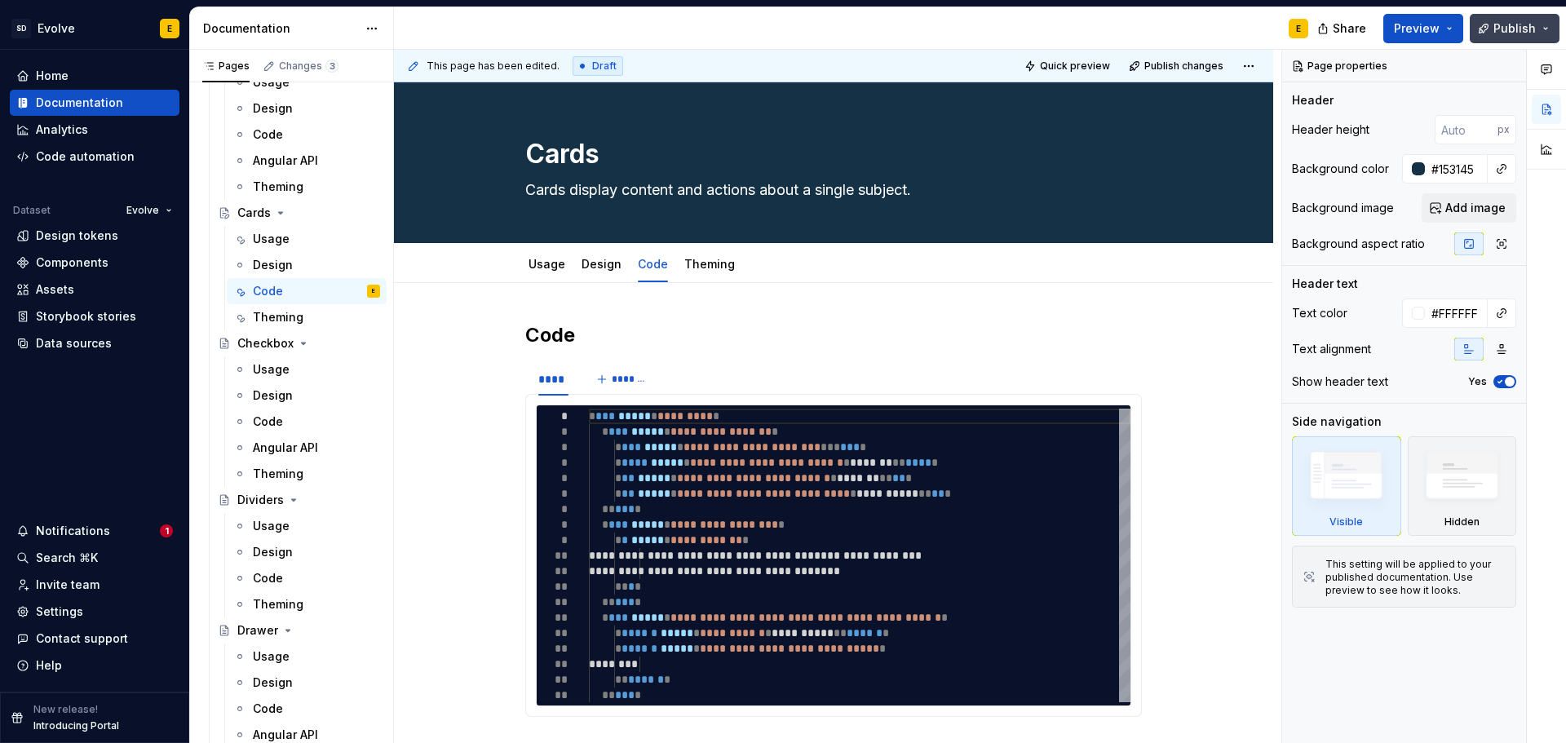
click at [1530, 31] on span "Publish" at bounding box center [1514, 28] width 42 height 16
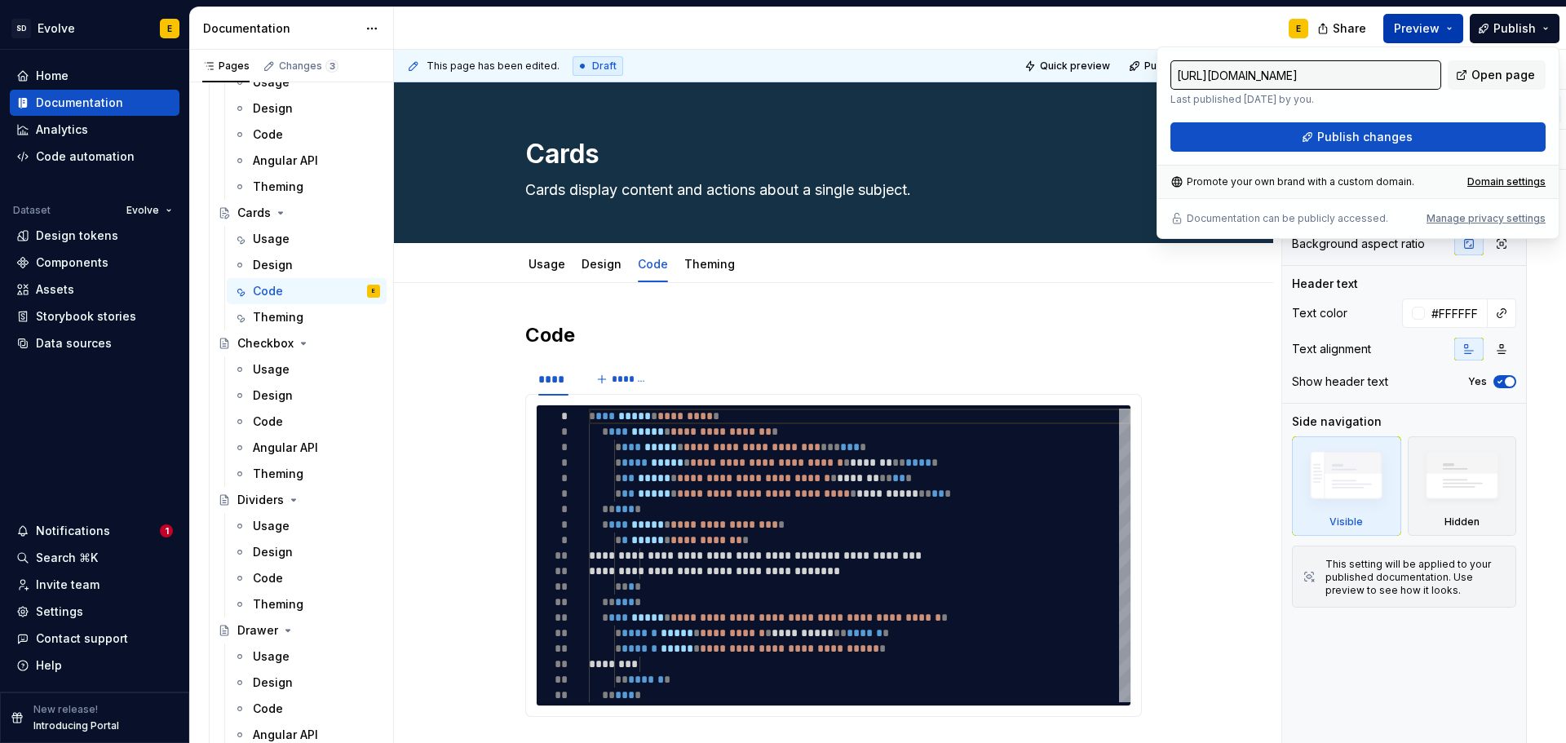
click at [1444, 33] on button "Preview" at bounding box center [1423, 28] width 80 height 29
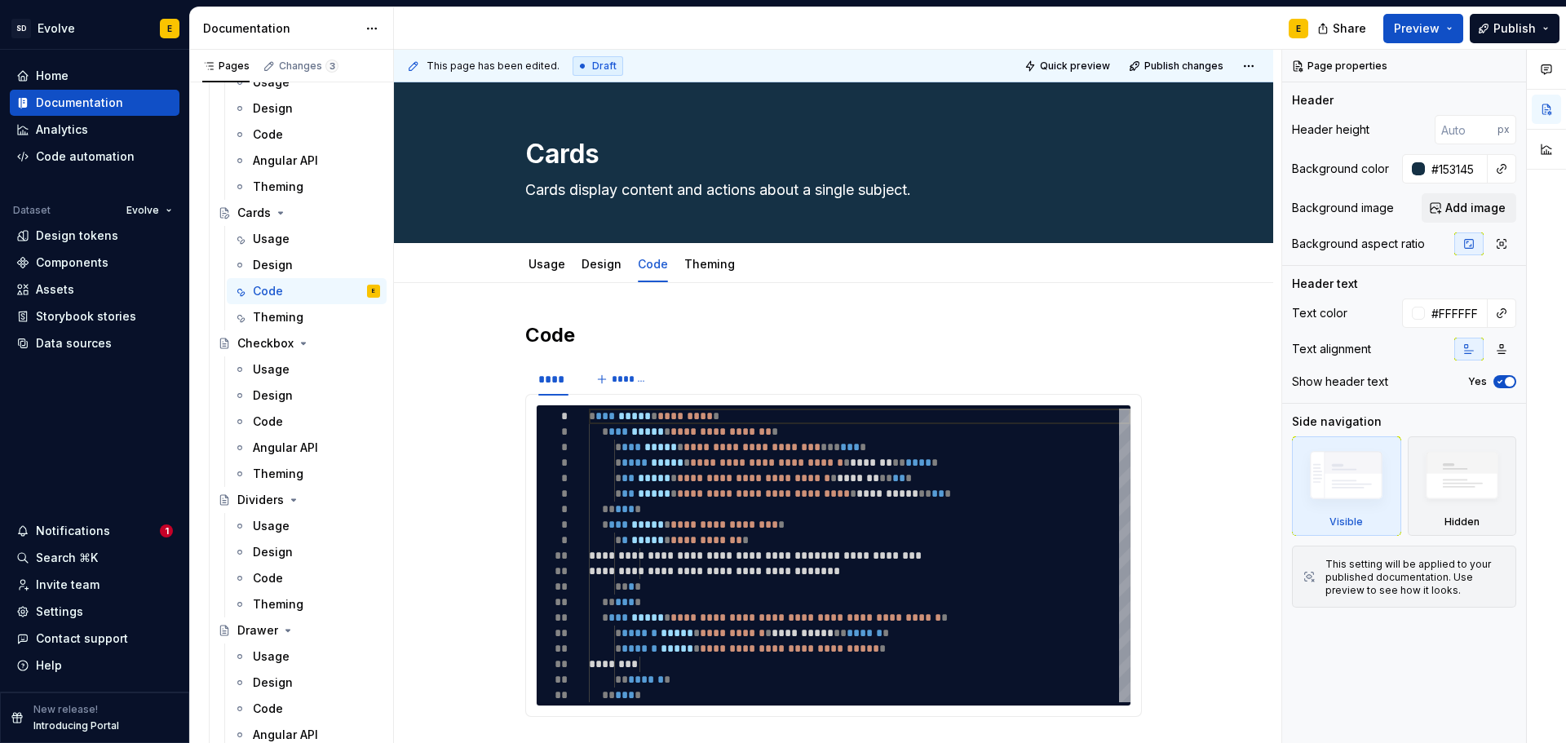
click at [1143, 26] on div "E" at bounding box center [857, 28] width 927 height 42
click at [1245, 67] on html "SD Evolve E Home Documentation Analytics Code automation Dataset Evolve Design …" at bounding box center [783, 371] width 1566 height 743
click at [1218, 31] on html "SD Evolve E Home Documentation Analytics Code automation Dataset Evolve Design …" at bounding box center [783, 371] width 1566 height 743
click at [374, 28] on html "SD Evolve E Home Documentation Analytics Code automation Dataset Evolve Design …" at bounding box center [783, 371] width 1566 height 743
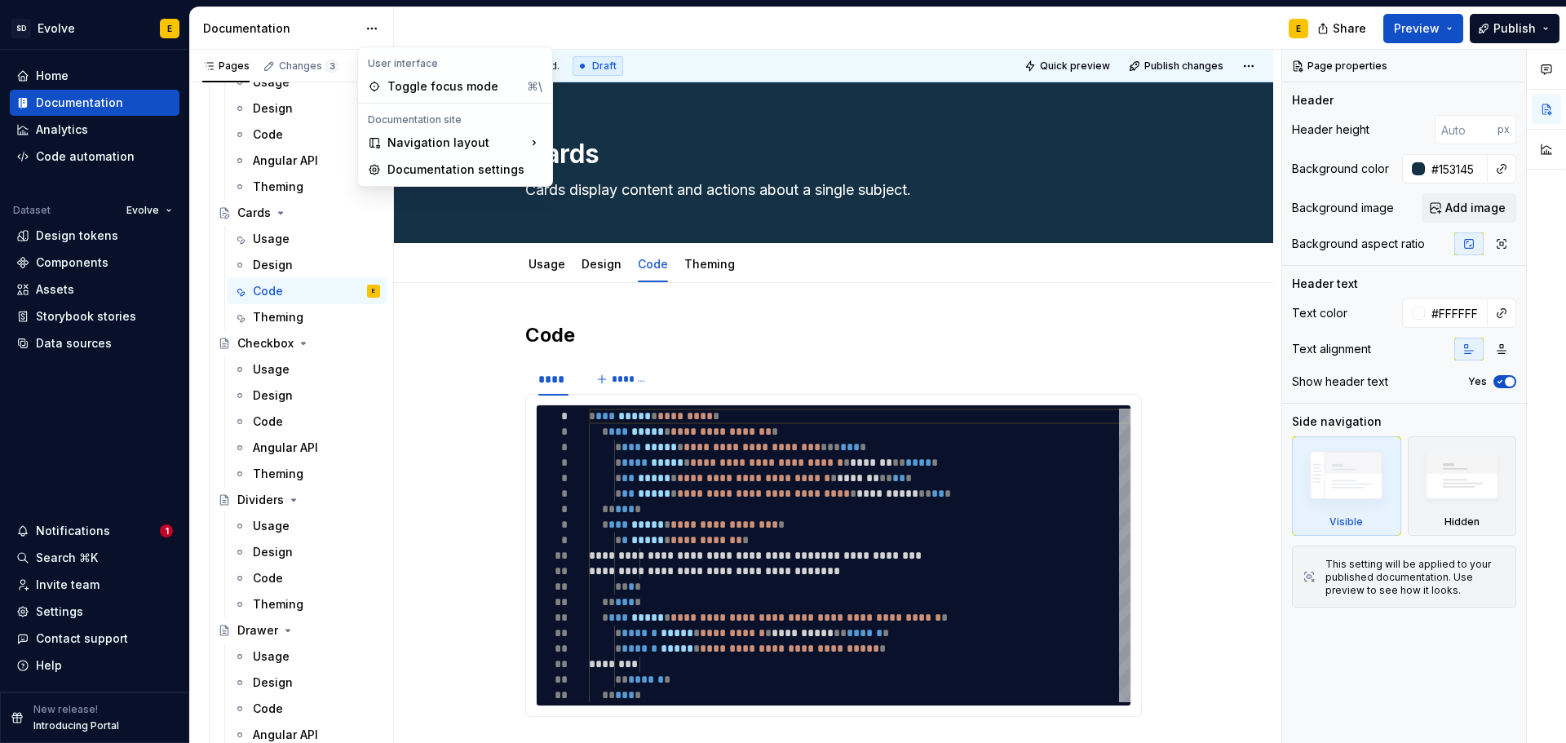
click at [462, 29] on html "SD Evolve E Home Documentation Analytics Code automation Dataset Evolve Design …" at bounding box center [783, 371] width 1566 height 743
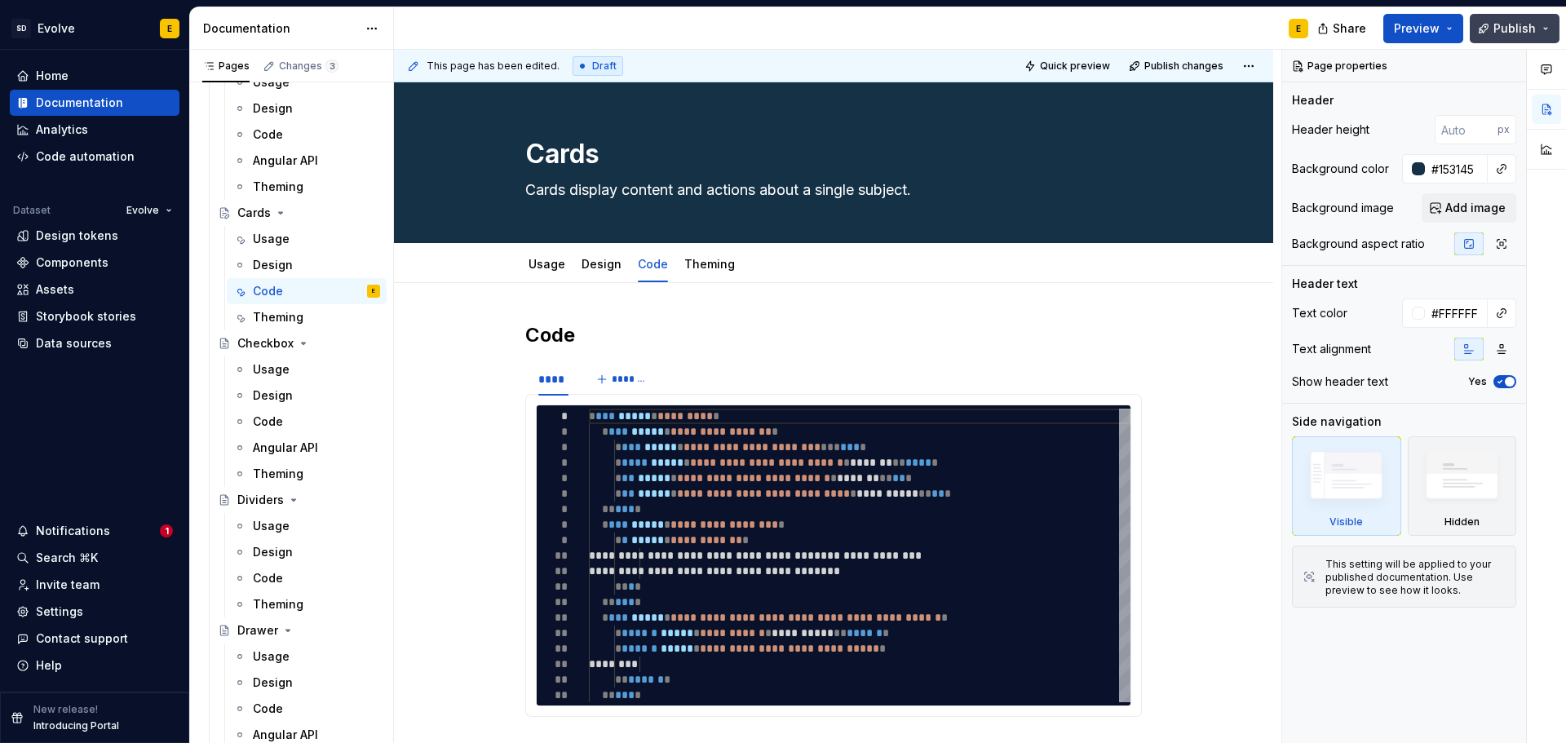
click at [1539, 32] on button "Publish" at bounding box center [1515, 28] width 90 height 29
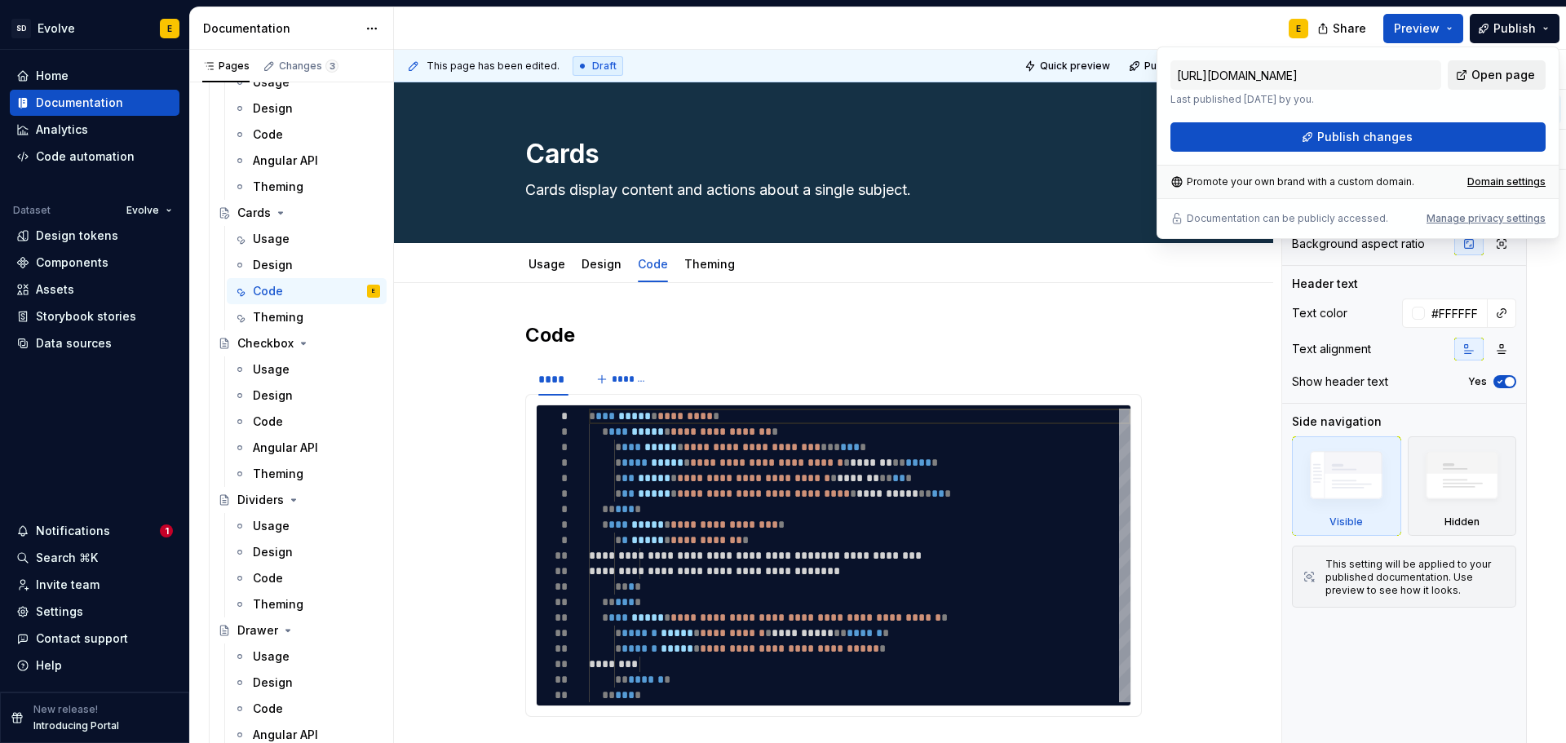
click at [1519, 66] on link "Open page" at bounding box center [1497, 74] width 98 height 29
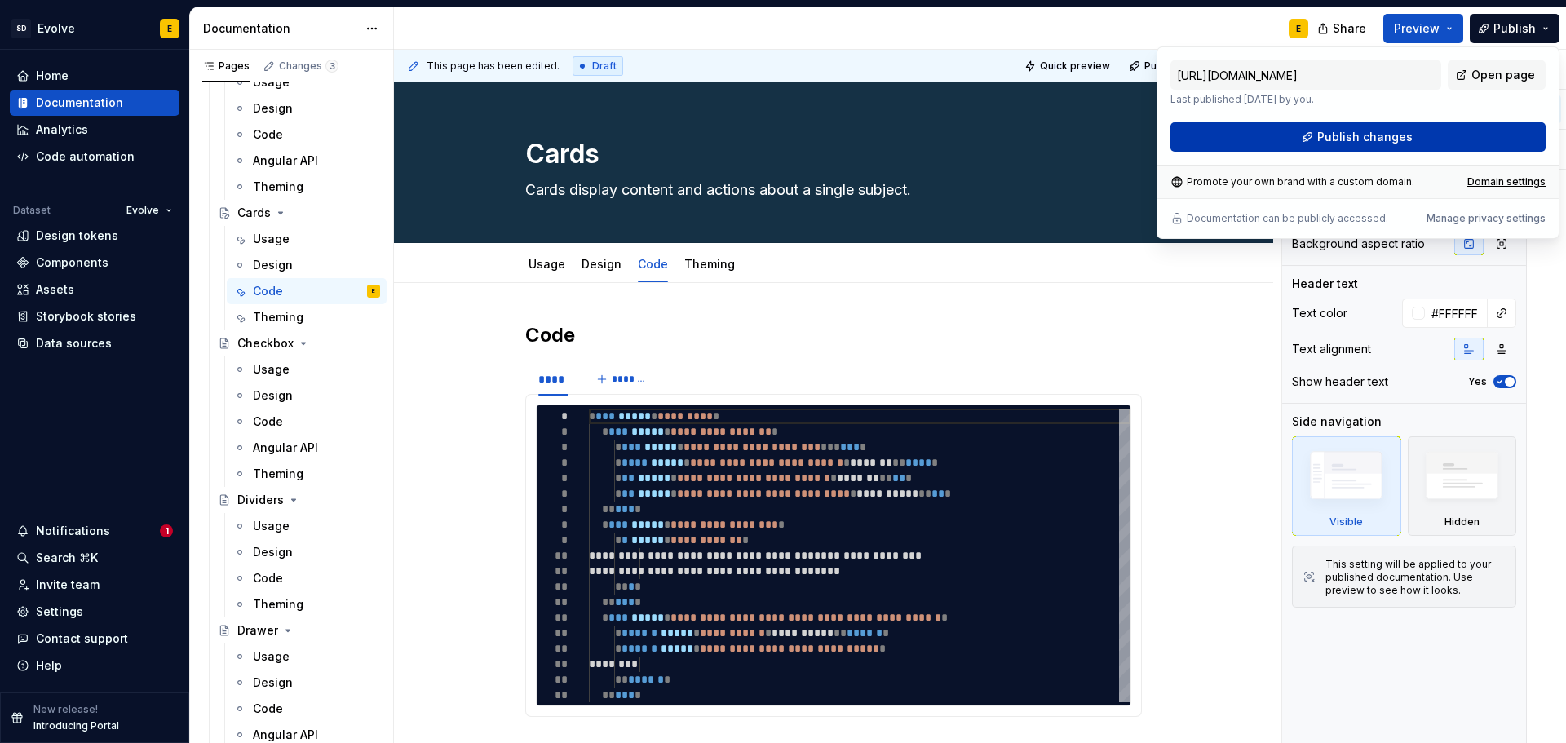
click at [1377, 132] on span "Publish changes" at bounding box center [1364, 137] width 95 height 16
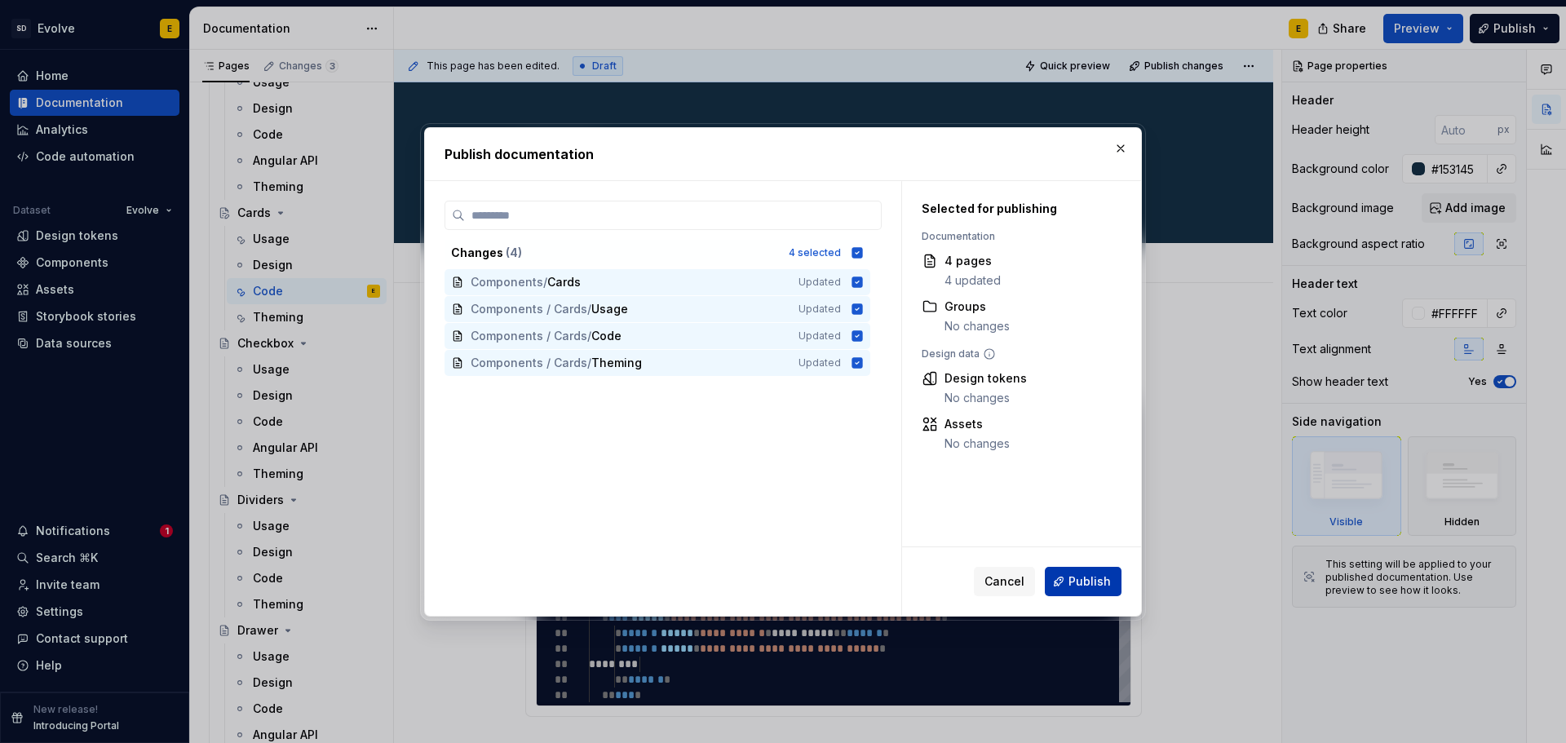
click at [1094, 581] on span "Publish" at bounding box center [1089, 581] width 42 height 16
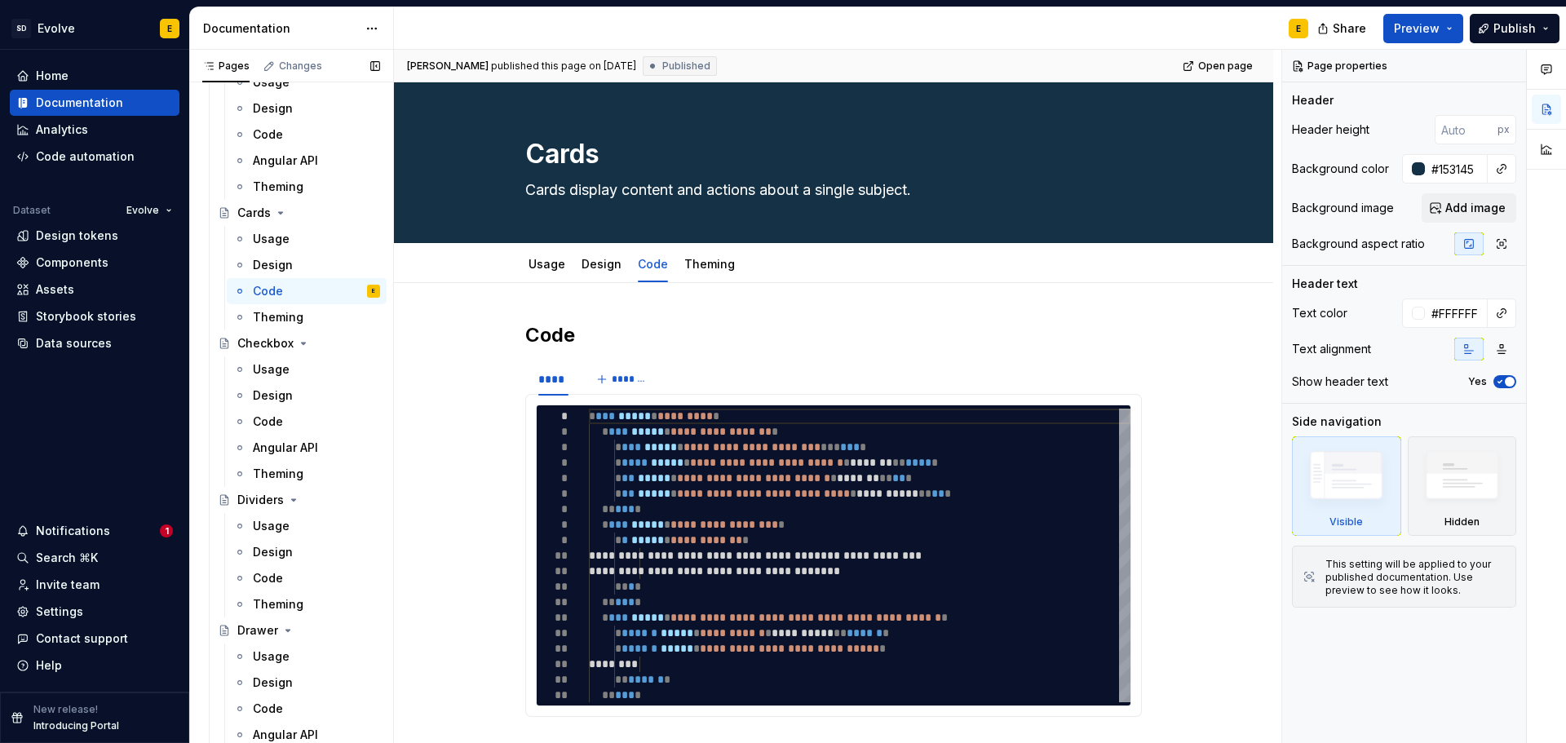
type textarea "*"
